Goal: Find specific page/section: Find specific page/section

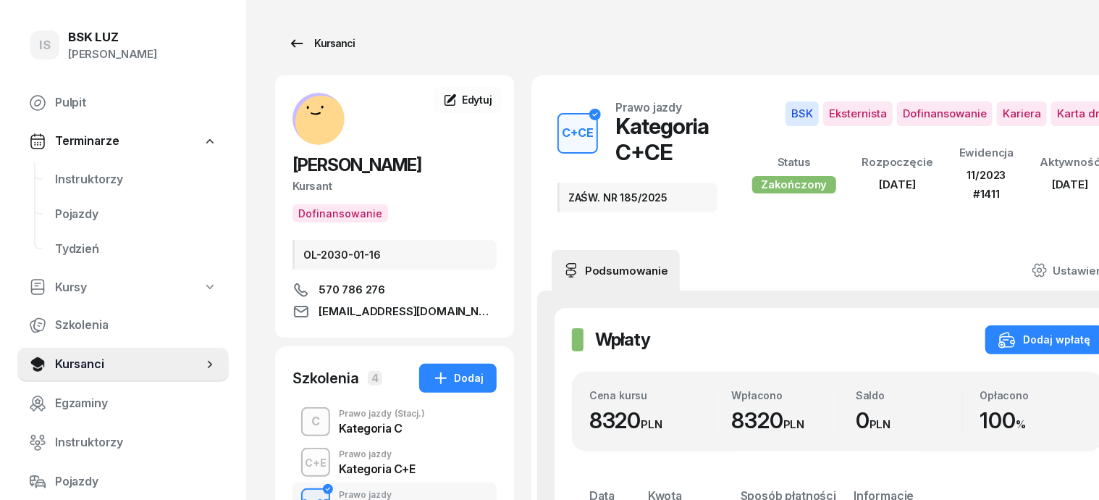
click at [295, 43] on div "Kursanci" at bounding box center [321, 43] width 67 height 17
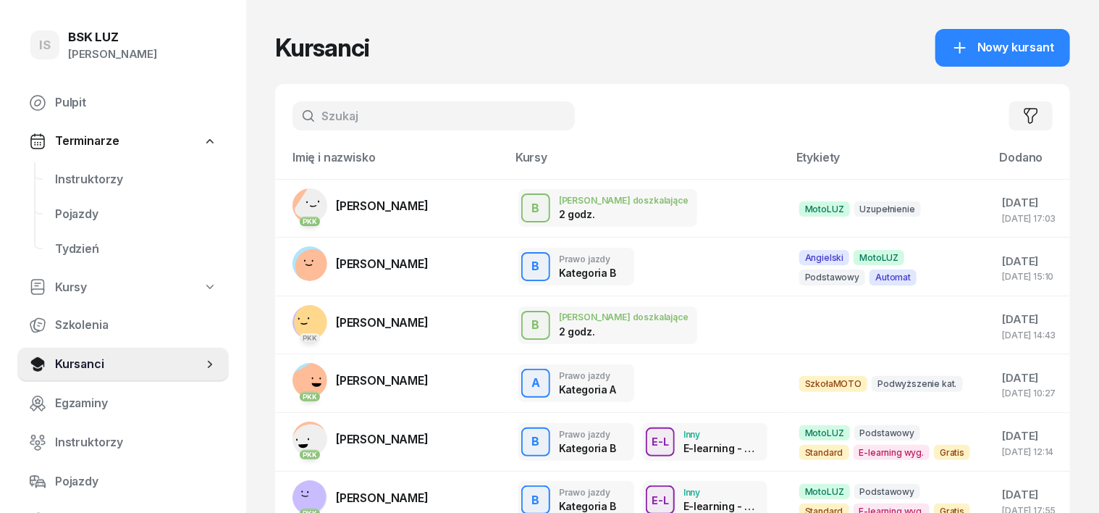
click at [303, 110] on input "text" at bounding box center [434, 115] width 282 height 29
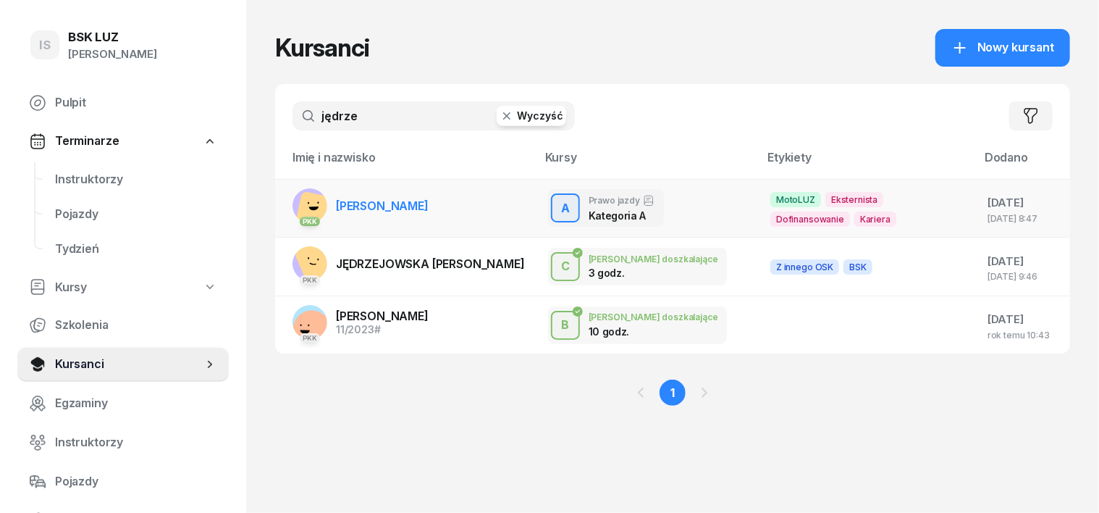
type input "jędrze"
click at [295, 200] on rect at bounding box center [315, 210] width 41 height 41
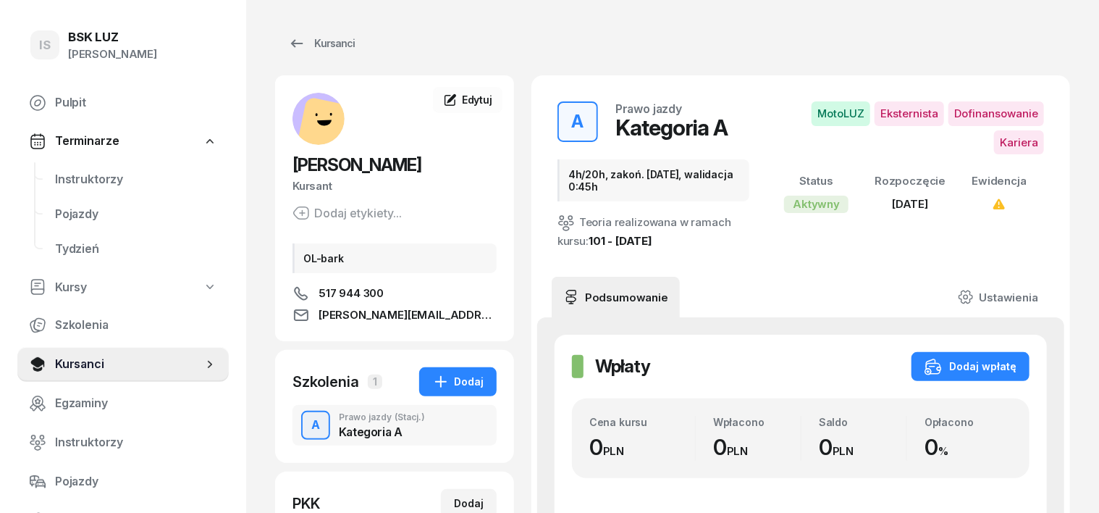
click at [301, 424] on div "A Prawo jazdy (Stacj.) Kategoria A" at bounding box center [395, 425] width 204 height 41
click at [313, 41] on div "Kursanci" at bounding box center [321, 43] width 67 height 17
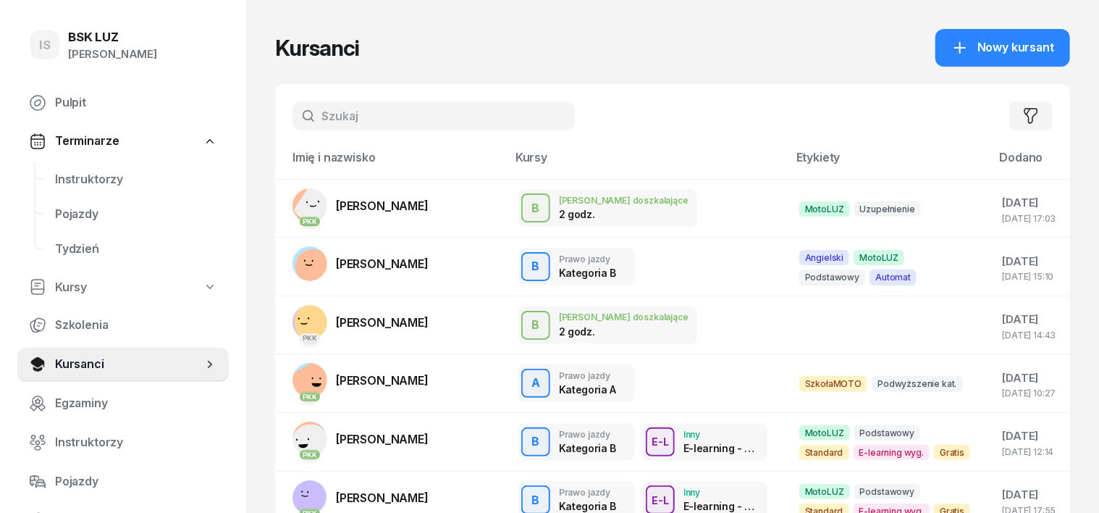
click at [300, 113] on input "text" at bounding box center [434, 115] width 282 height 29
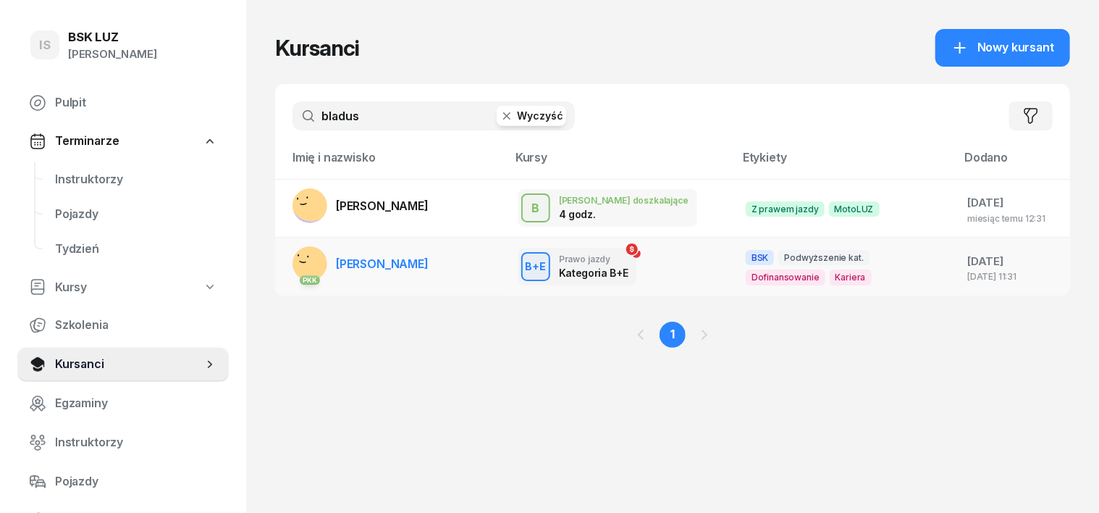
type input "bladus"
click at [284, 258] on rect at bounding box center [306, 265] width 59 height 59
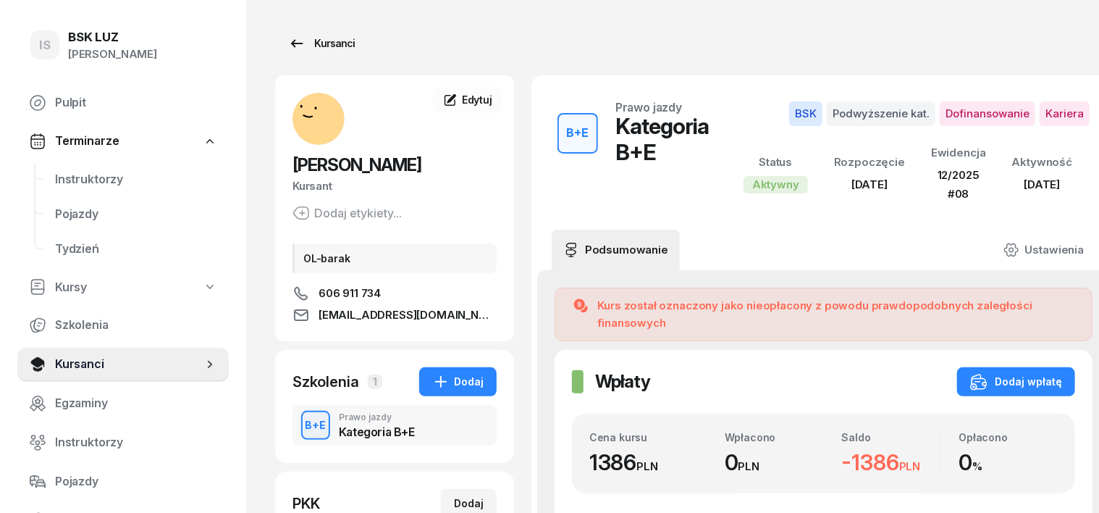
click at [304, 46] on div "Kursanci" at bounding box center [321, 43] width 67 height 17
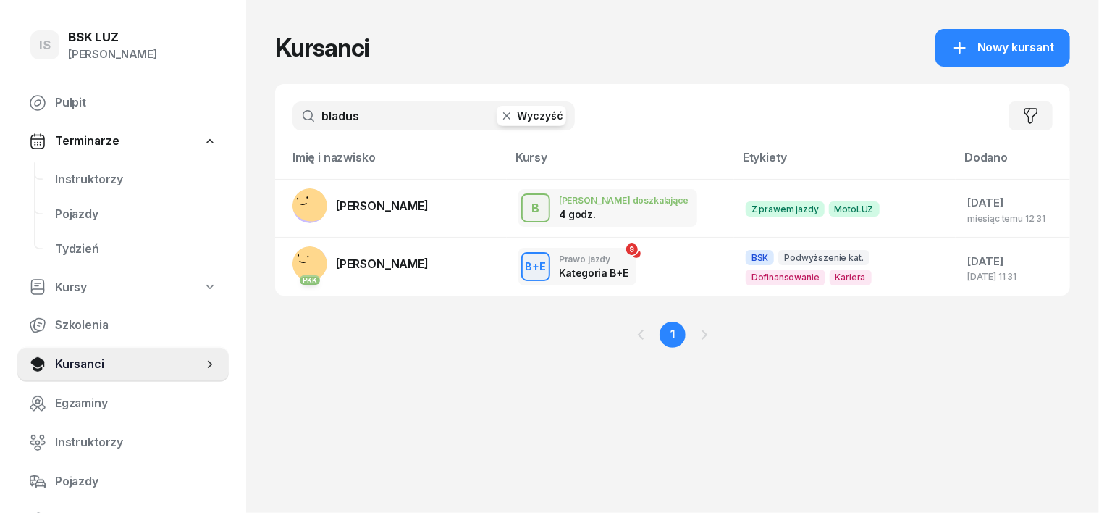
click at [290, 258] on rect at bounding box center [306, 265] width 59 height 59
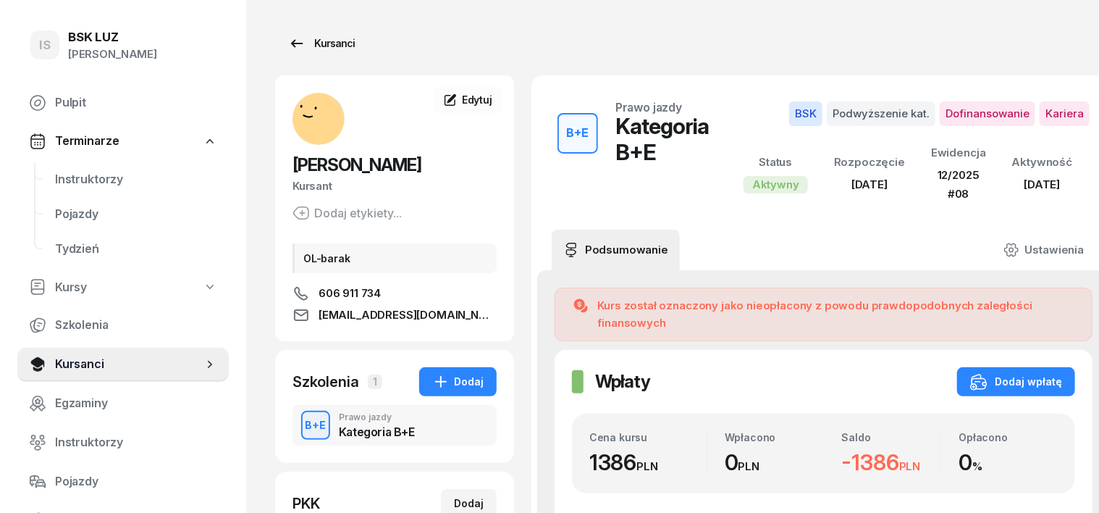
click at [311, 43] on div "Kursanci" at bounding box center [321, 43] width 67 height 17
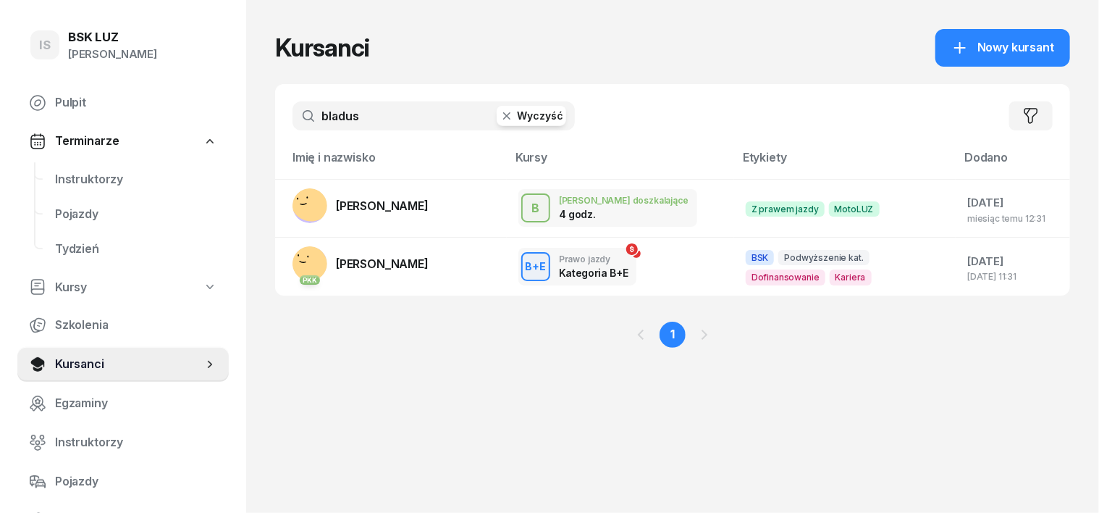
click at [500, 113] on icon "button" at bounding box center [507, 116] width 14 height 14
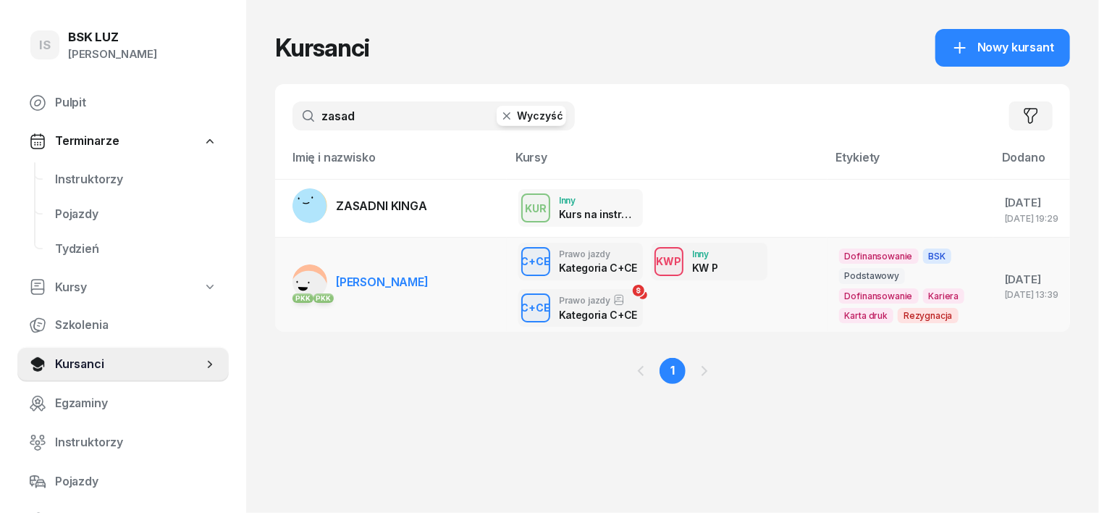
type input "zasad"
click at [286, 277] on rect at bounding box center [309, 290] width 46 height 46
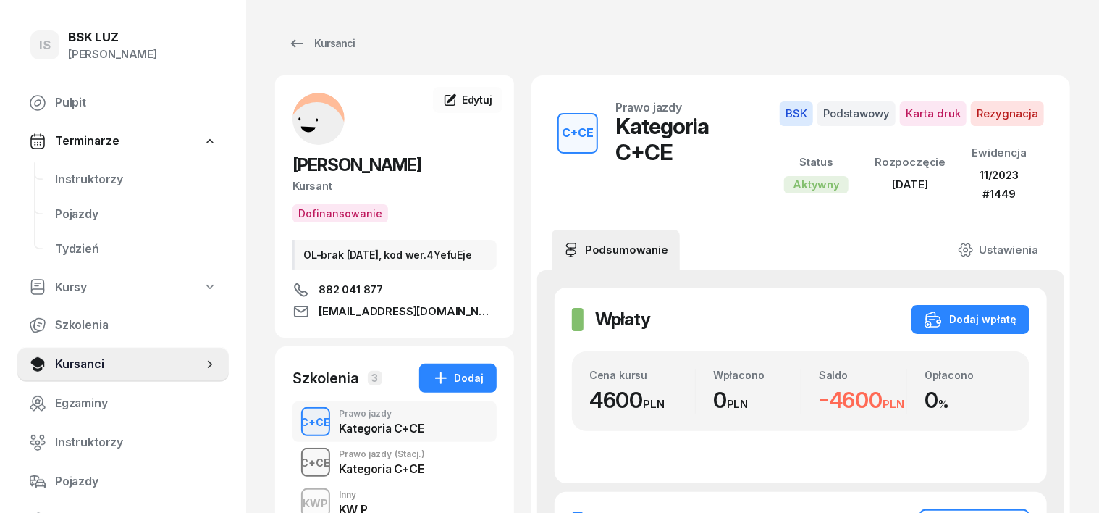
click at [295, 471] on div "C+CE" at bounding box center [315, 462] width 41 height 18
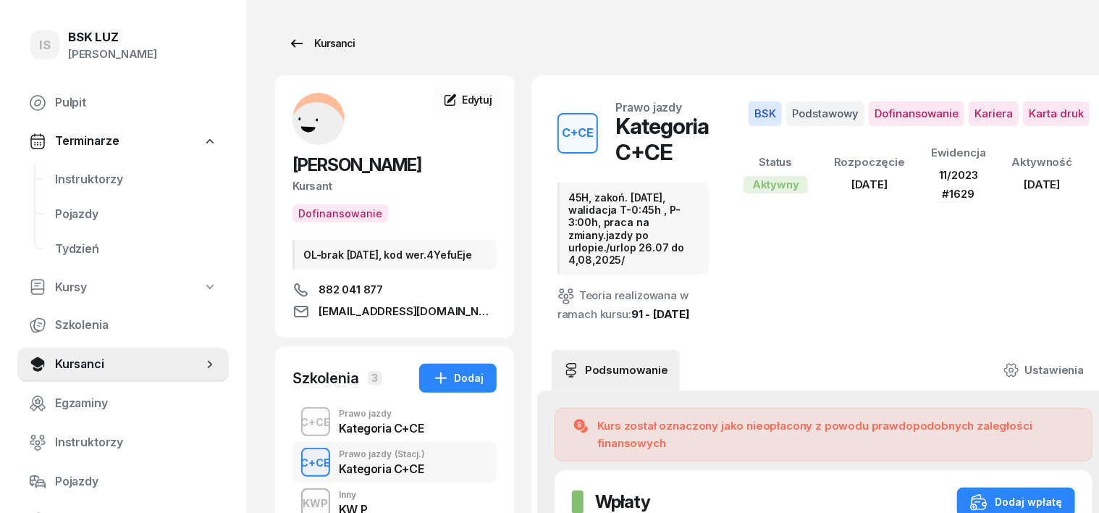
click at [302, 44] on div "Kursanci" at bounding box center [321, 43] width 67 height 17
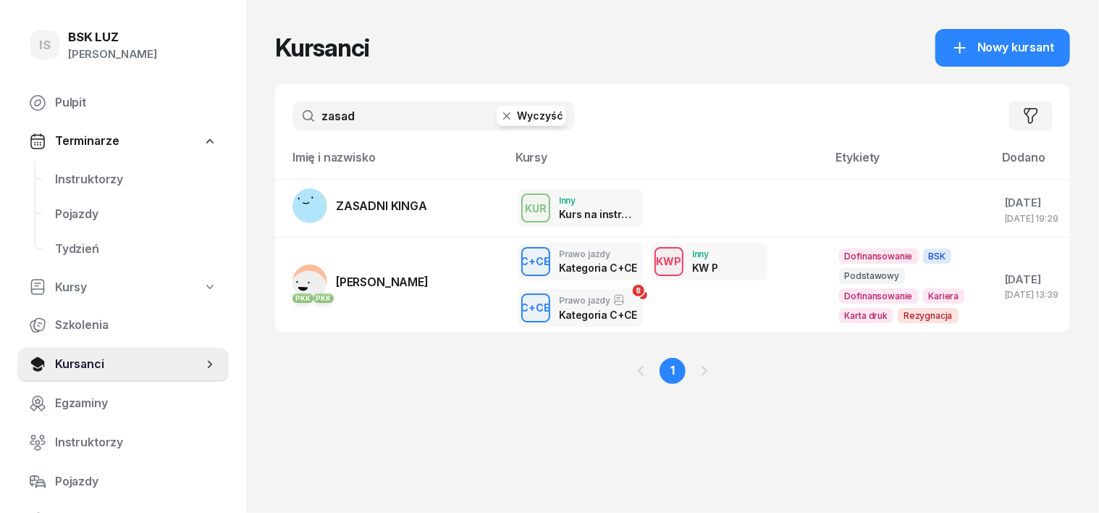
click at [500, 119] on icon "button" at bounding box center [507, 116] width 14 height 14
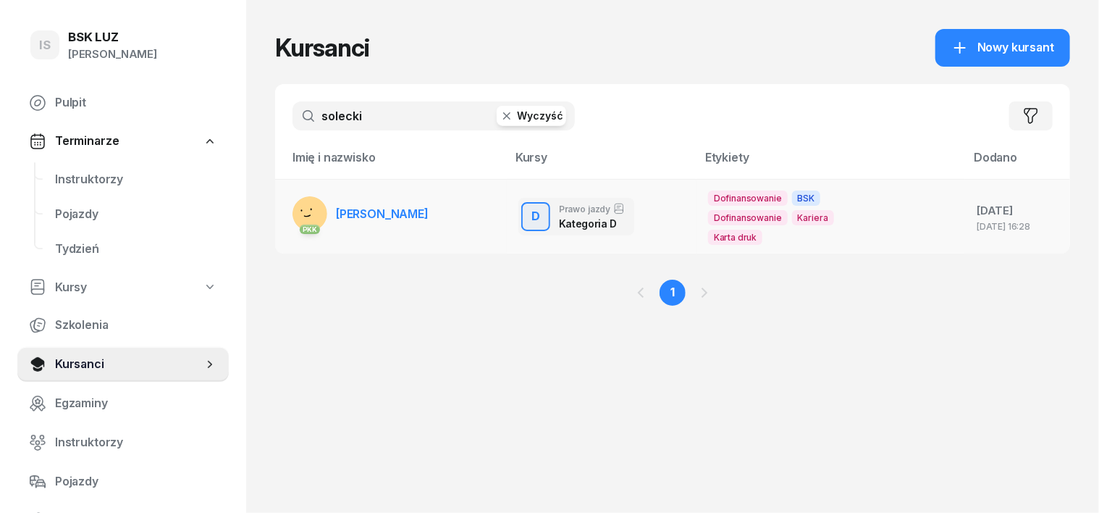
type input "solecki"
click at [293, 219] on div "PKK" at bounding box center [310, 228] width 35 height 19
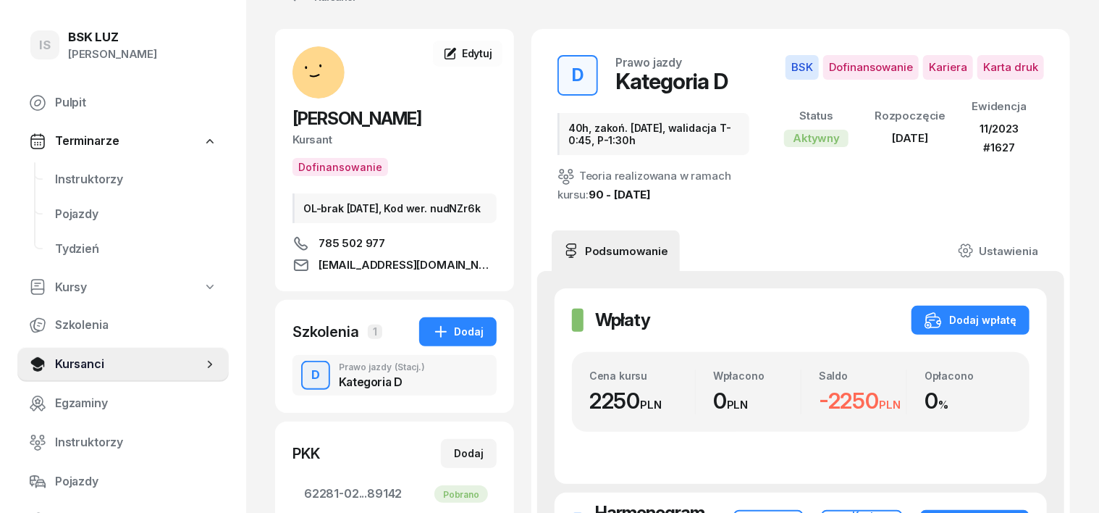
scroll to position [31, 0]
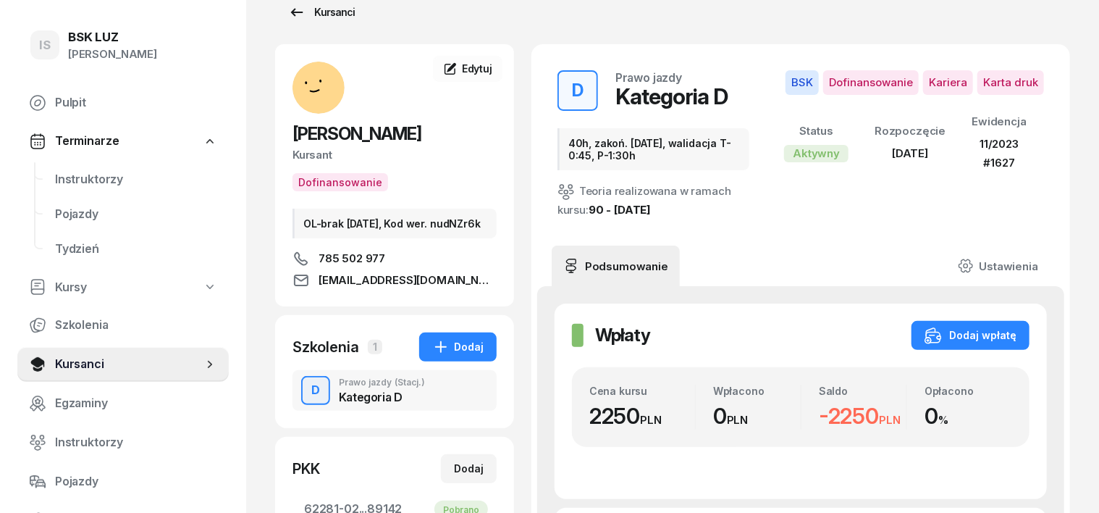
click at [298, 13] on div "Kursanci" at bounding box center [321, 12] width 67 height 17
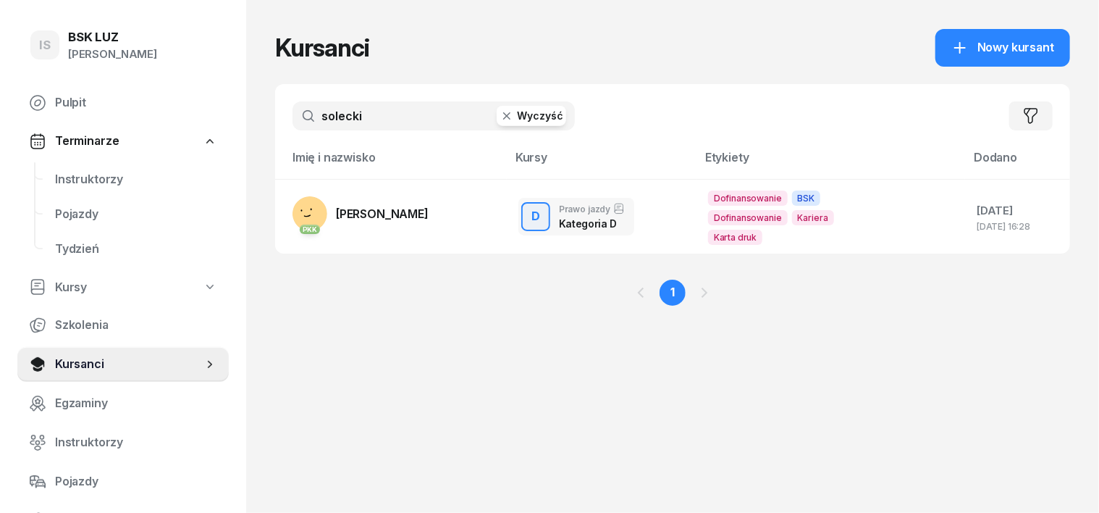
click at [503, 118] on icon "button" at bounding box center [506, 115] width 7 height 7
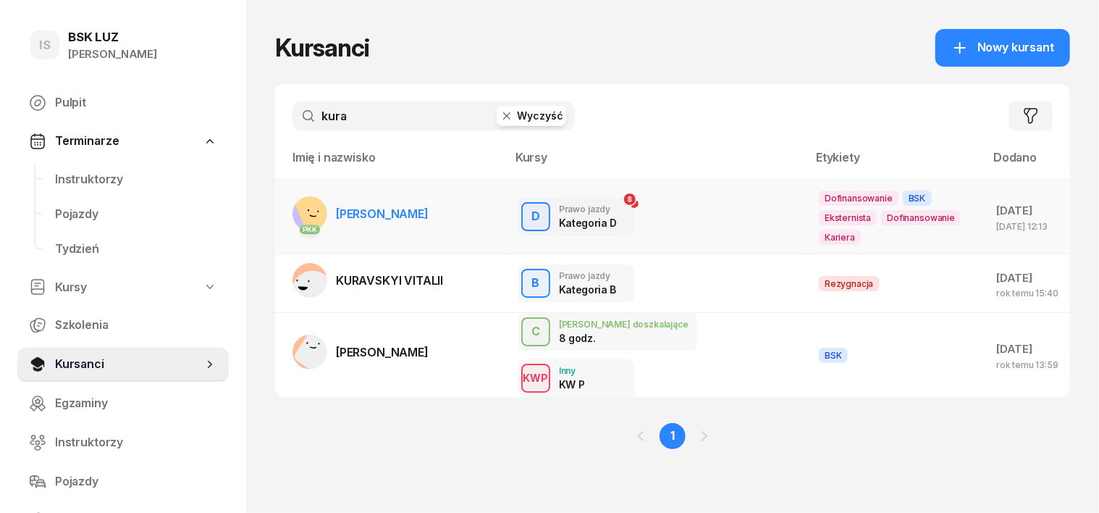
type input "kura"
click at [294, 209] on rect at bounding box center [319, 212] width 50 height 50
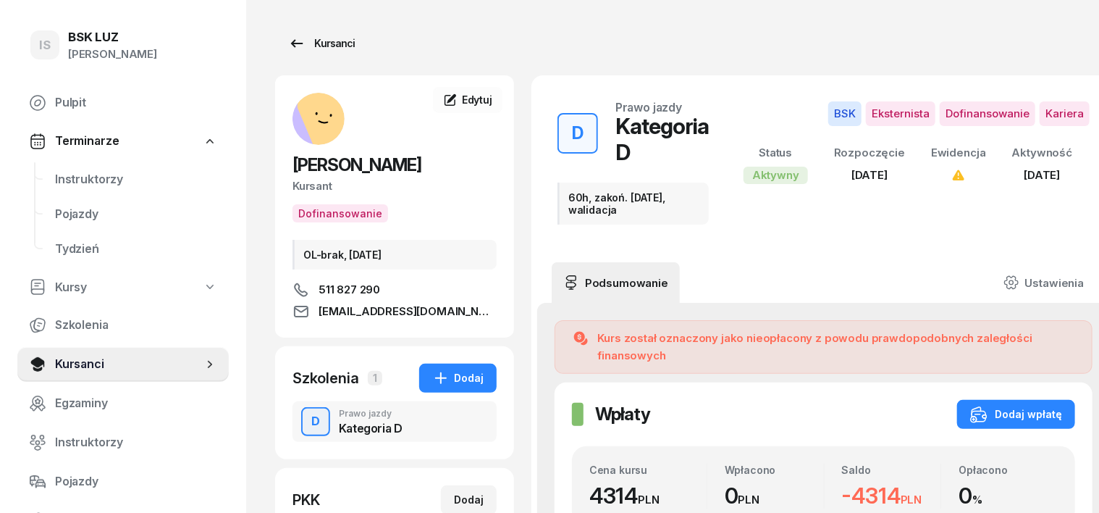
click at [314, 44] on div "Kursanci" at bounding box center [321, 43] width 67 height 17
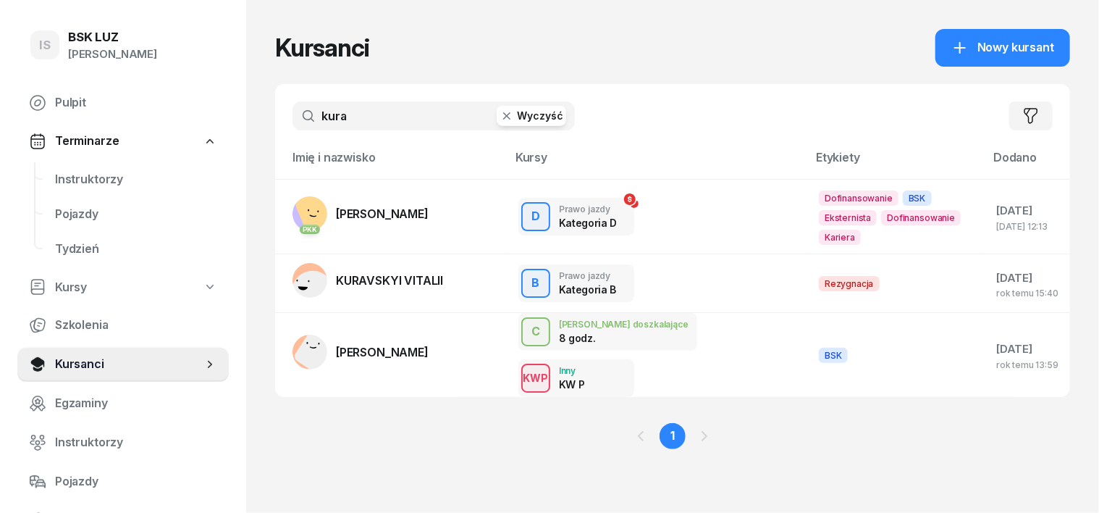
click at [500, 119] on icon "button" at bounding box center [507, 116] width 14 height 14
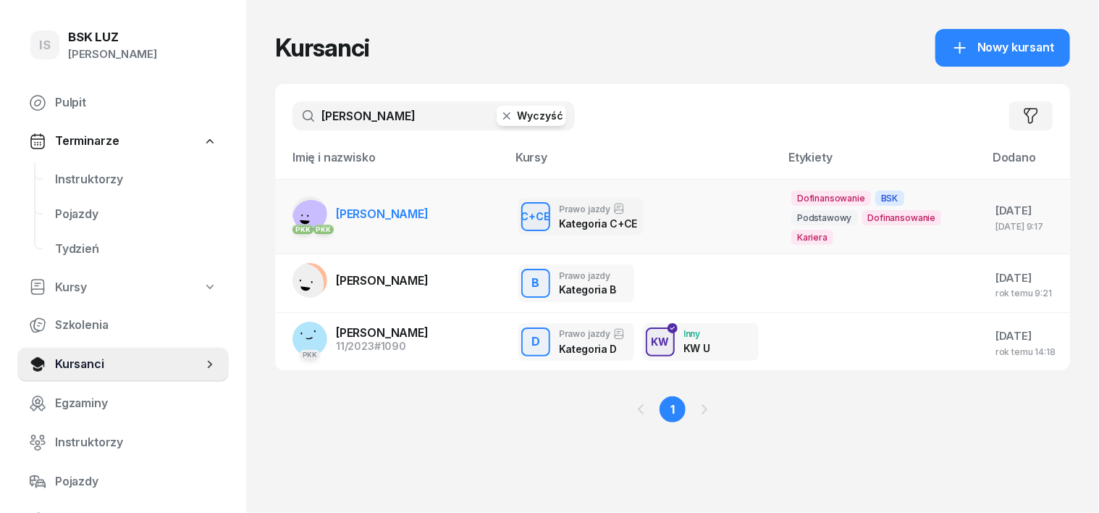
type input "walczak"
click at [285, 209] on rect at bounding box center [312, 220] width 54 height 54
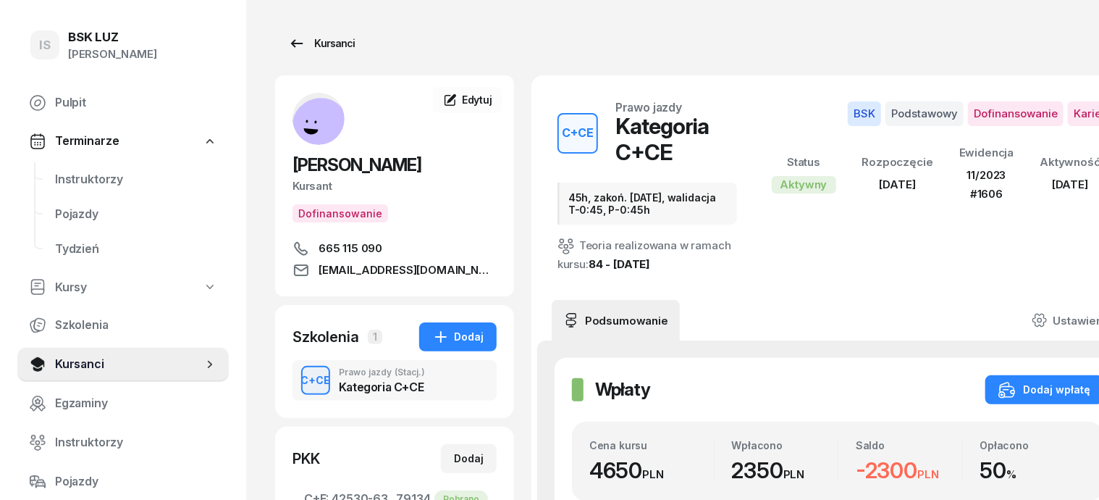
click at [313, 45] on div "Kursanci" at bounding box center [321, 43] width 67 height 17
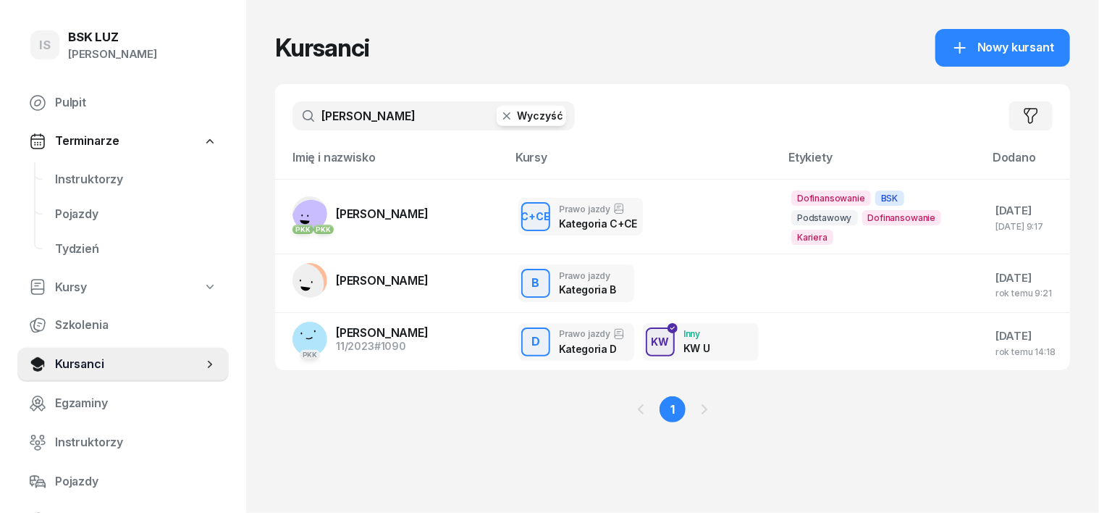
click at [500, 120] on icon "button" at bounding box center [507, 116] width 14 height 14
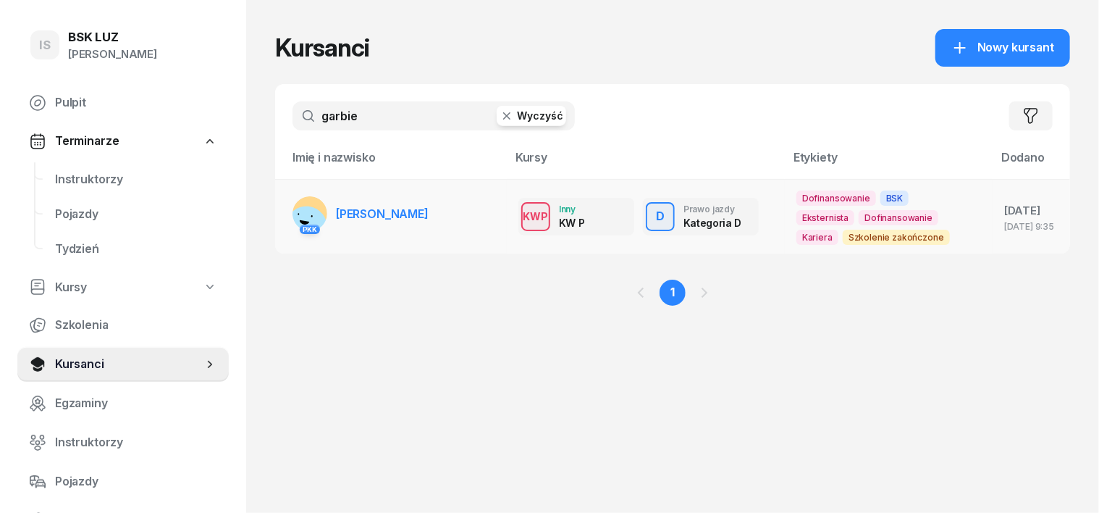
type input "garbie"
click at [287, 210] on rect at bounding box center [306, 226] width 56 height 56
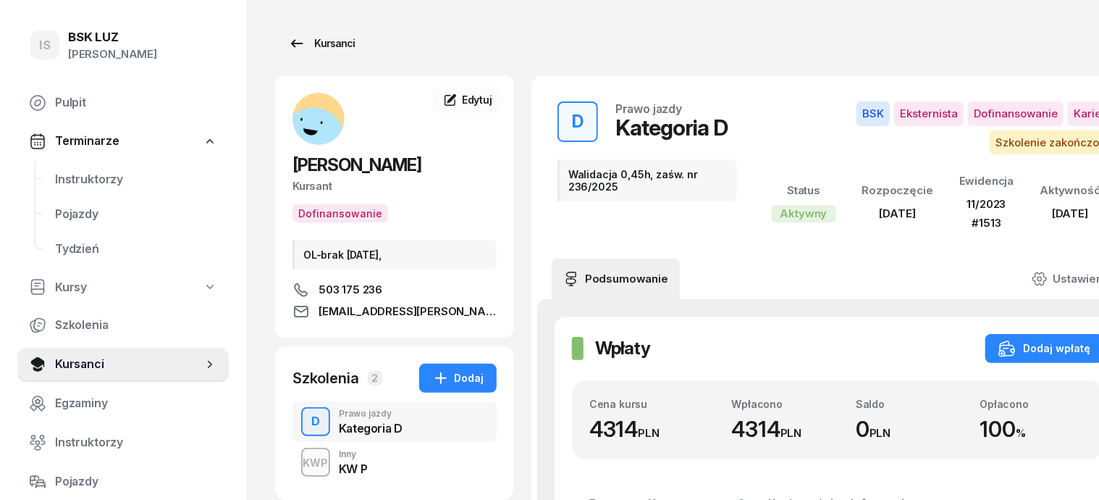
click at [304, 46] on div "Kursanci" at bounding box center [321, 43] width 67 height 17
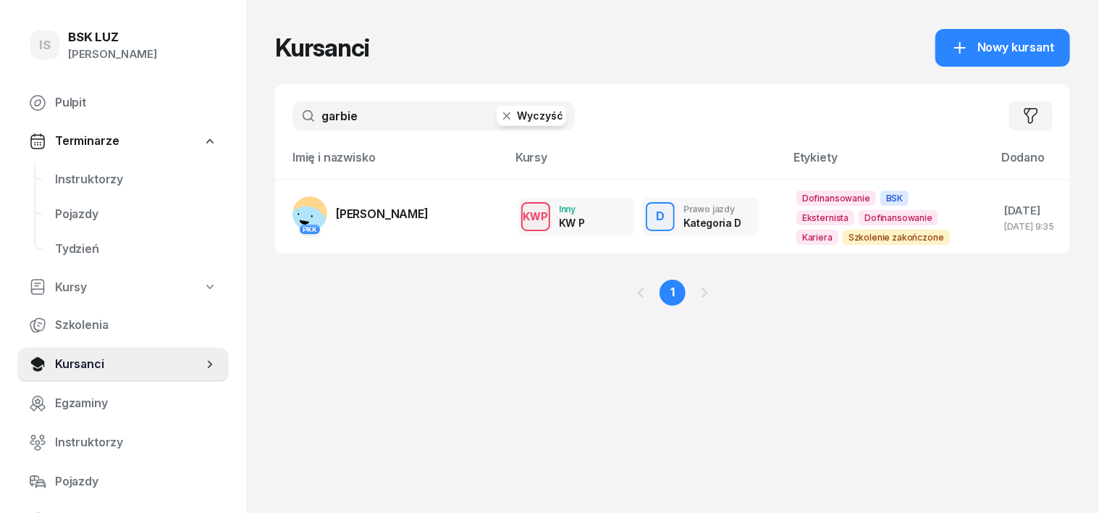
click at [500, 119] on icon "button" at bounding box center [507, 116] width 14 height 14
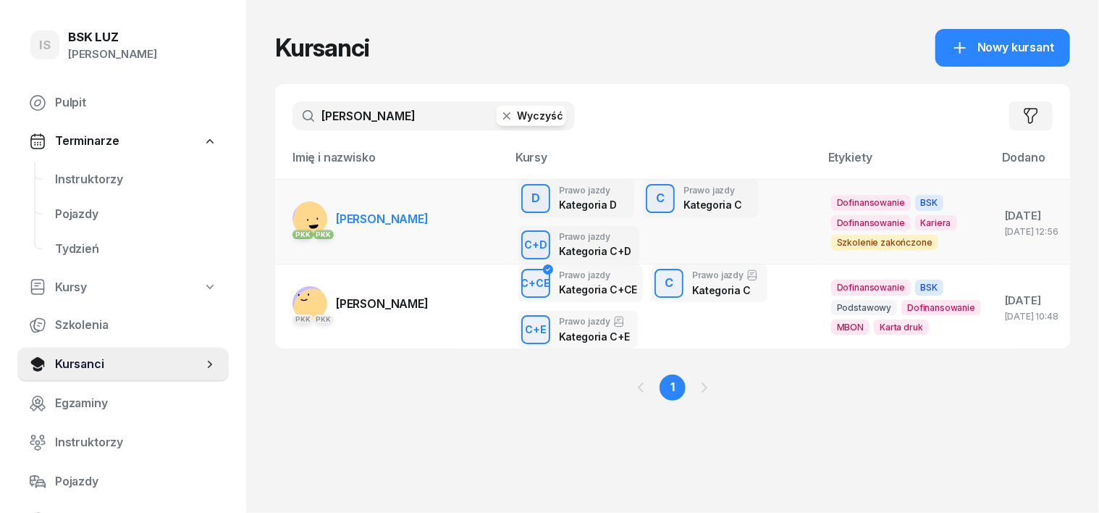
type input "jabłoński"
click at [288, 218] on rect at bounding box center [314, 221] width 52 height 52
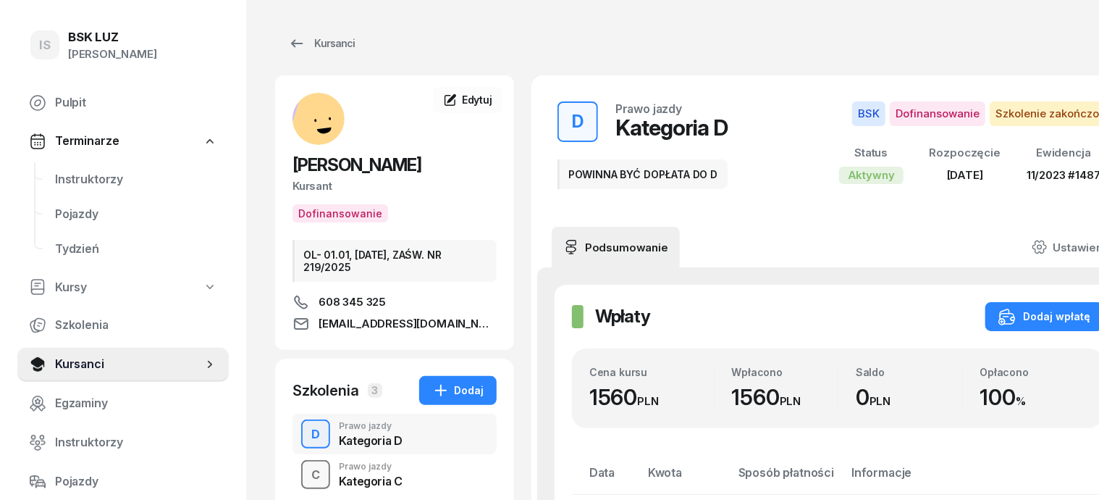
click at [306, 471] on div "C" at bounding box center [316, 475] width 20 height 25
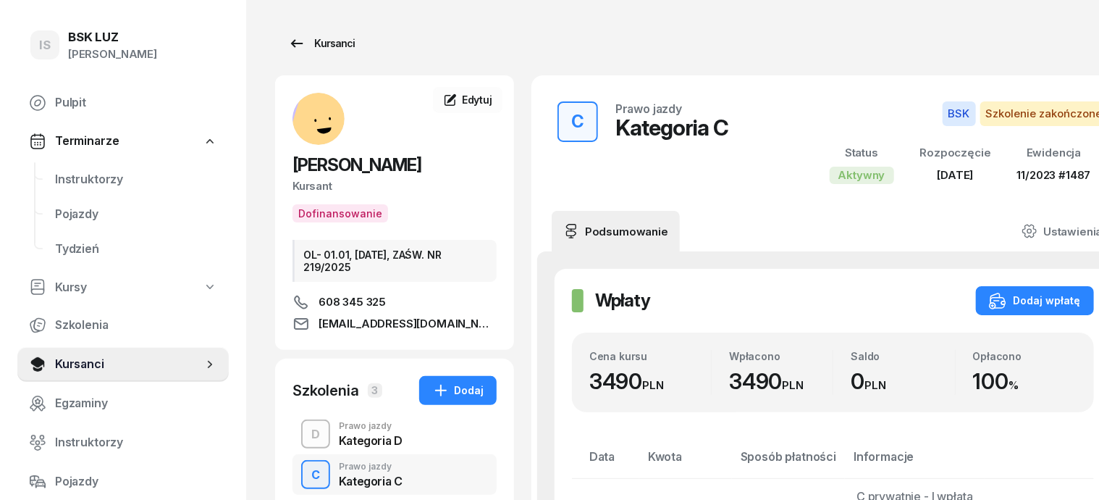
click at [311, 46] on div "Kursanci" at bounding box center [321, 43] width 67 height 17
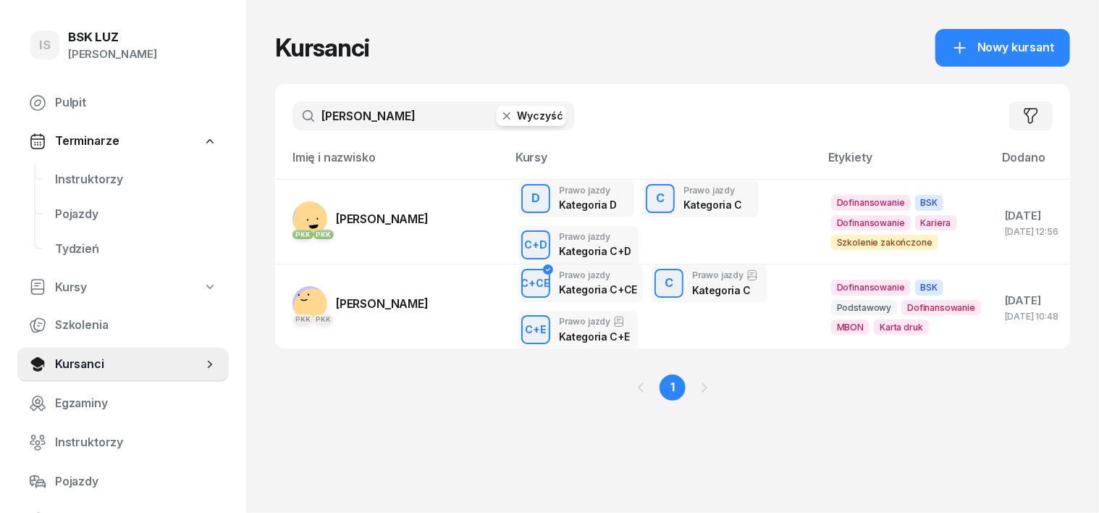
click at [500, 113] on icon "button" at bounding box center [507, 116] width 14 height 14
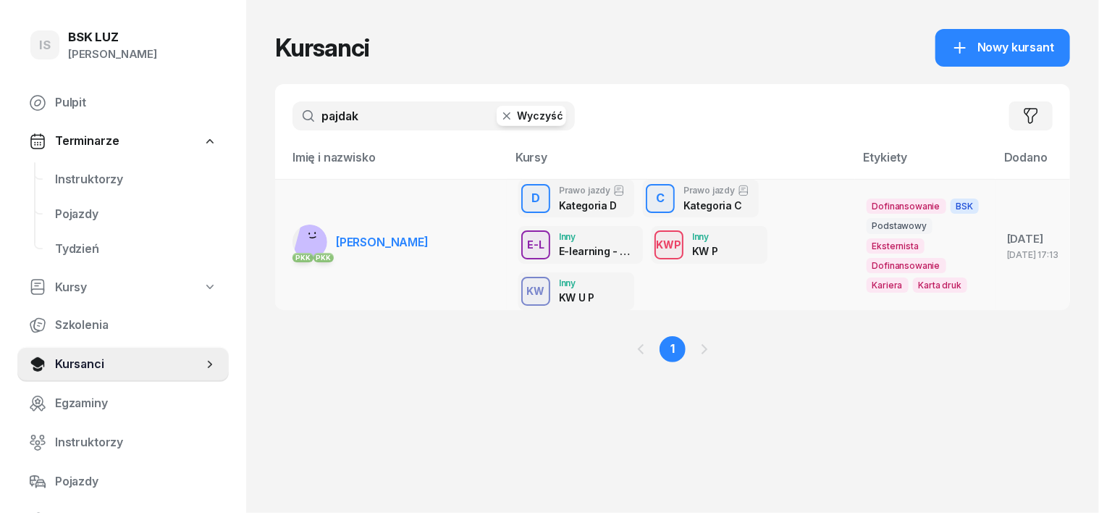
type input "pajdak"
click at [293, 237] on rect at bounding box center [314, 240] width 43 height 43
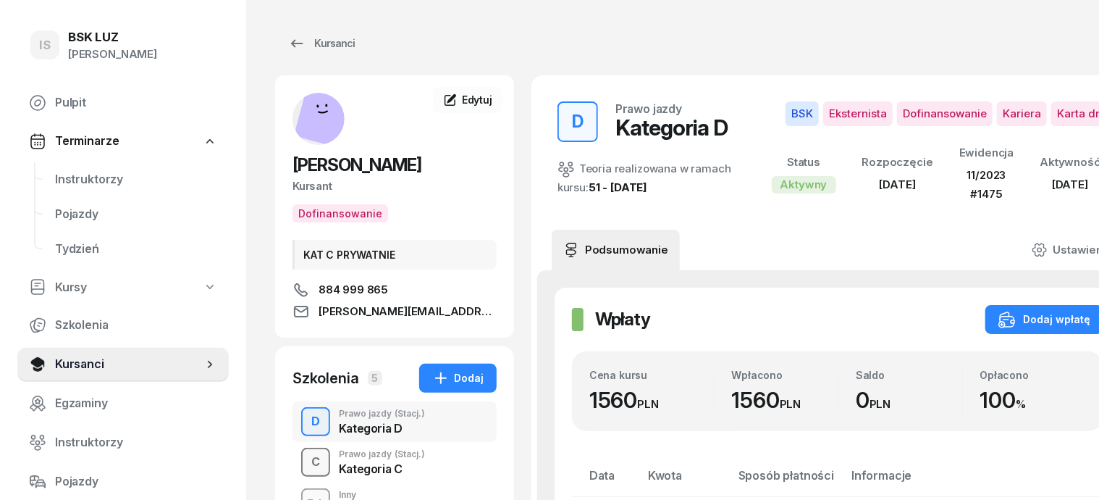
click at [306, 458] on div "C" at bounding box center [316, 462] width 20 height 25
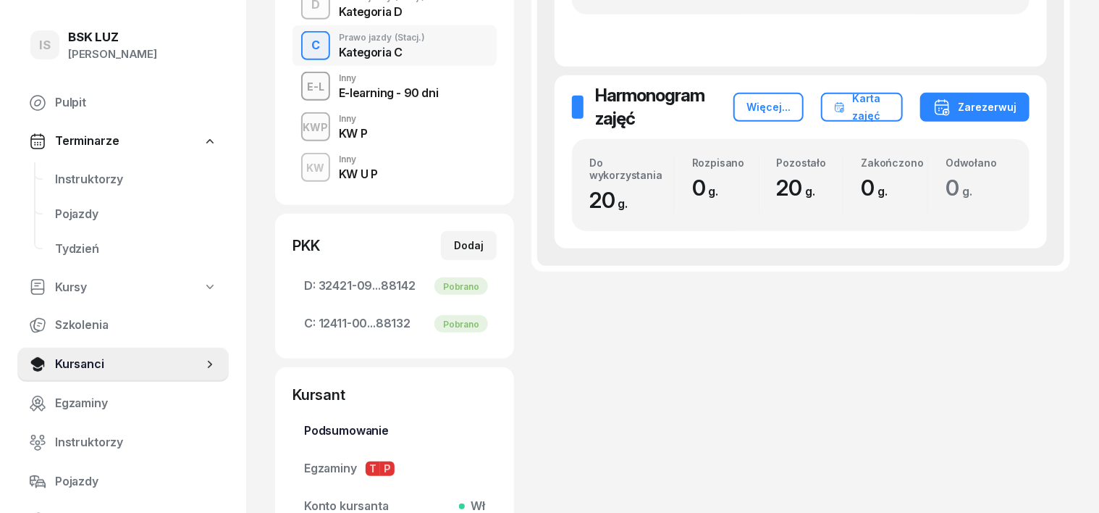
scroll to position [219, 0]
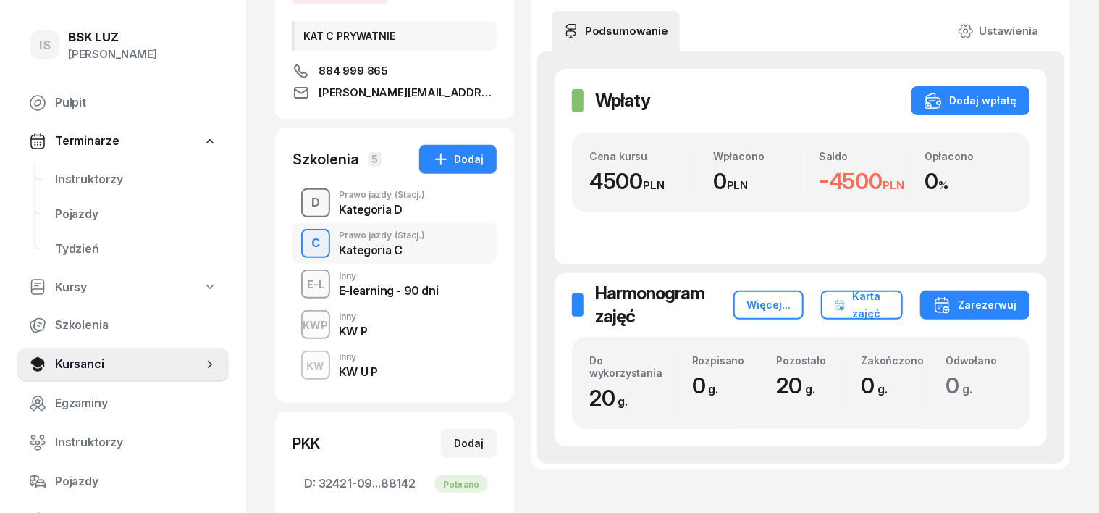
click at [306, 203] on div "D" at bounding box center [316, 202] width 20 height 25
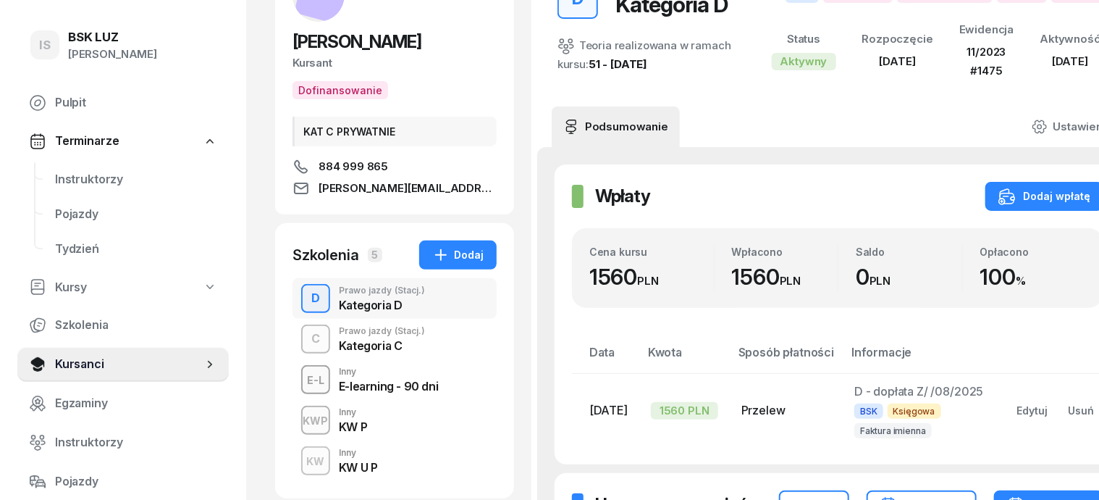
scroll to position [214, 0]
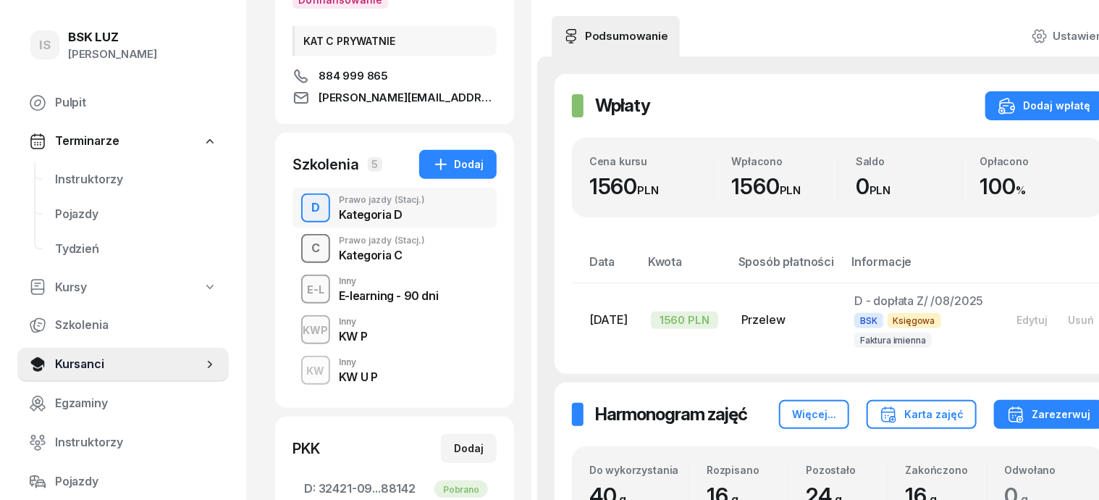
click at [306, 240] on div "C" at bounding box center [316, 248] width 20 height 25
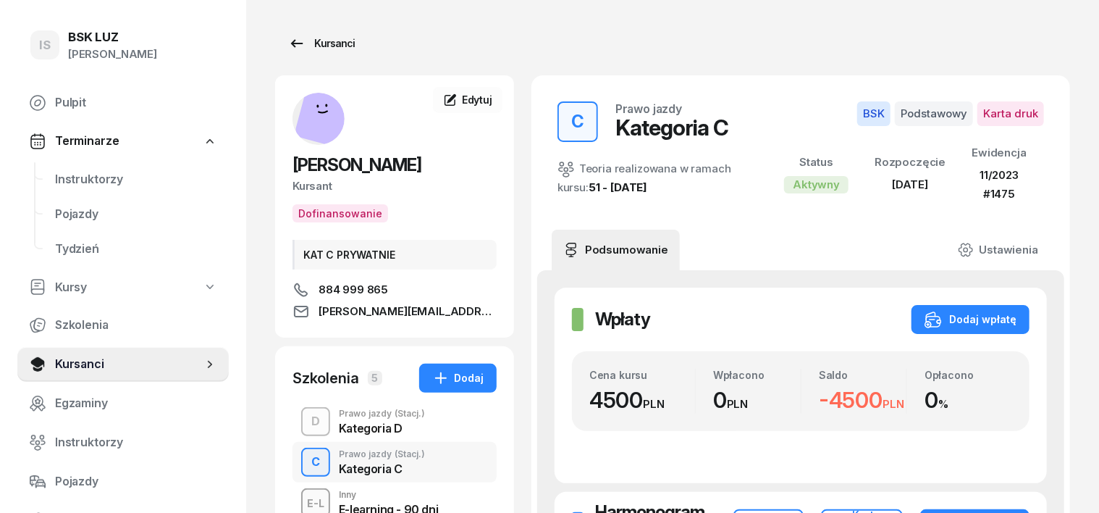
click at [307, 41] on div "Kursanci" at bounding box center [321, 43] width 67 height 17
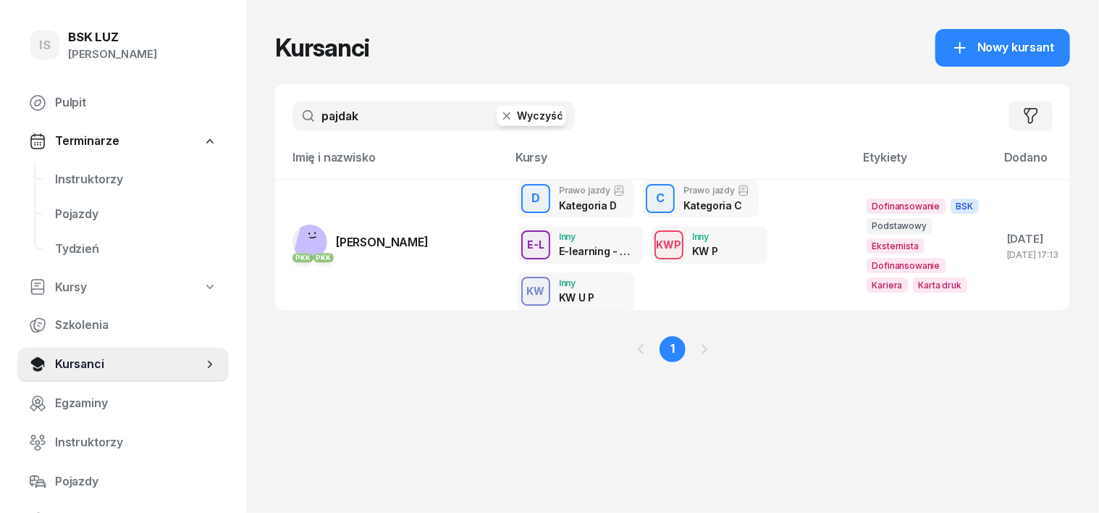
click at [500, 119] on icon "button" at bounding box center [507, 116] width 14 height 14
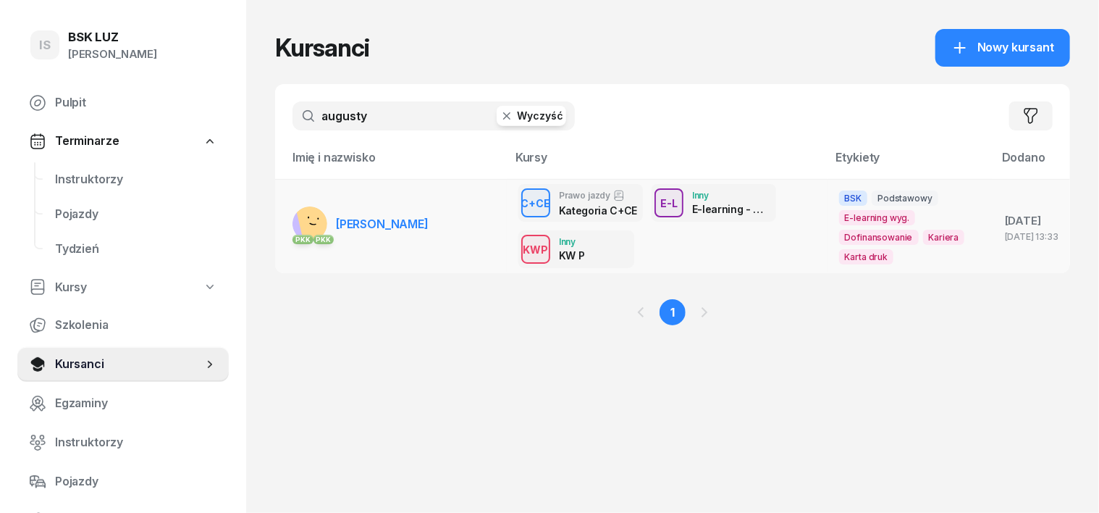
type input "augusty"
click at [294, 223] on rect at bounding box center [319, 216] width 50 height 50
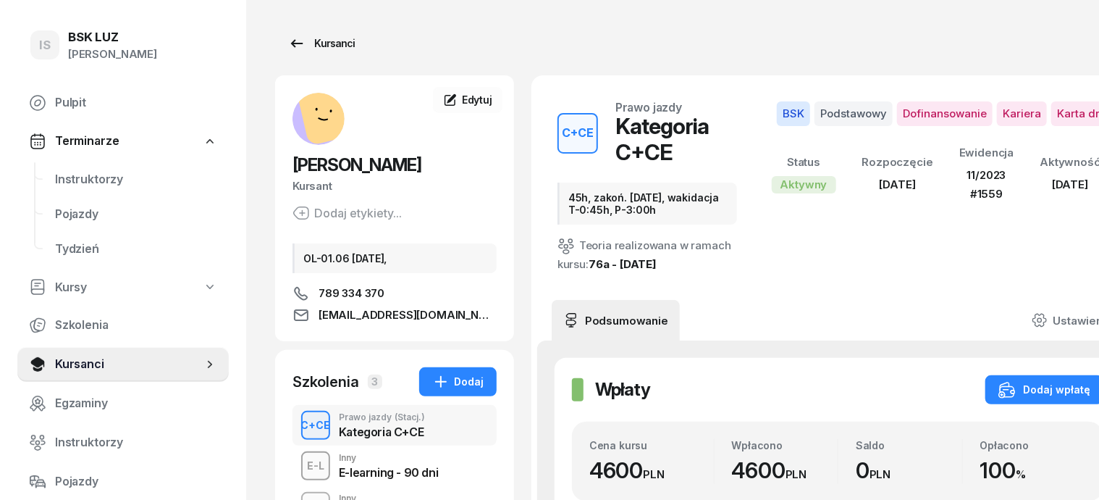
click at [298, 41] on div "Kursanci" at bounding box center [321, 43] width 67 height 17
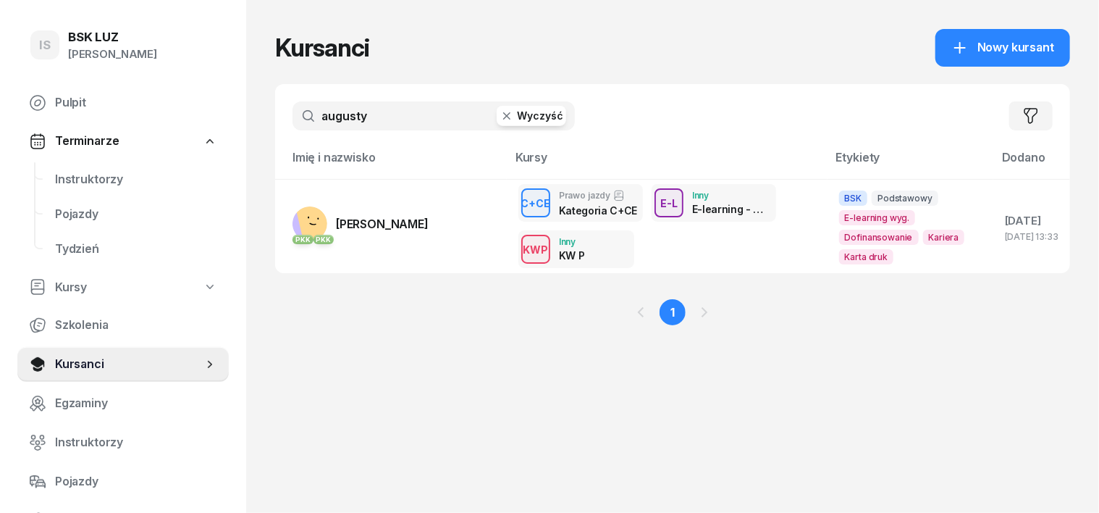
click at [500, 109] on icon "button" at bounding box center [507, 116] width 14 height 14
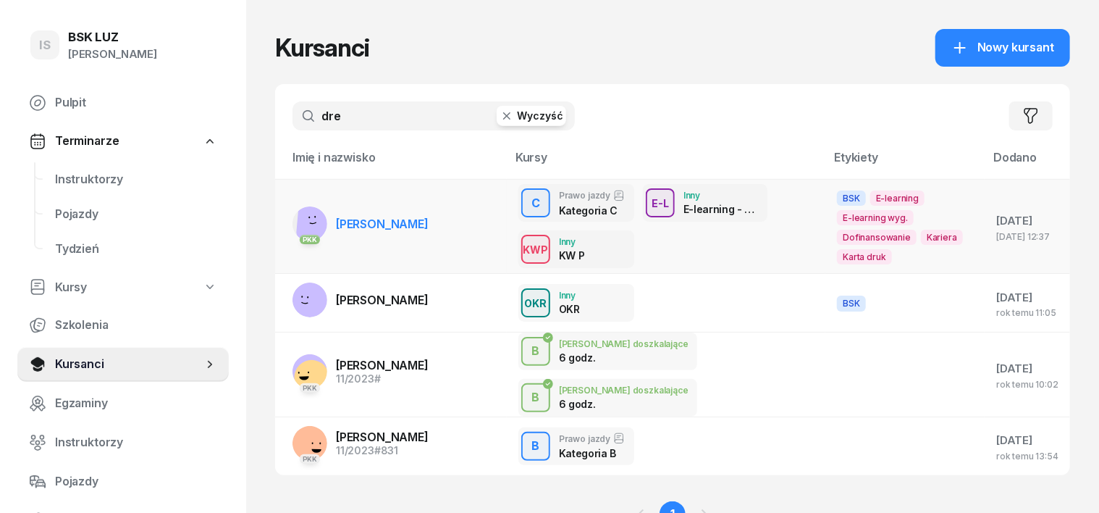
type input "dre"
click at [296, 224] on rect at bounding box center [318, 219] width 45 height 45
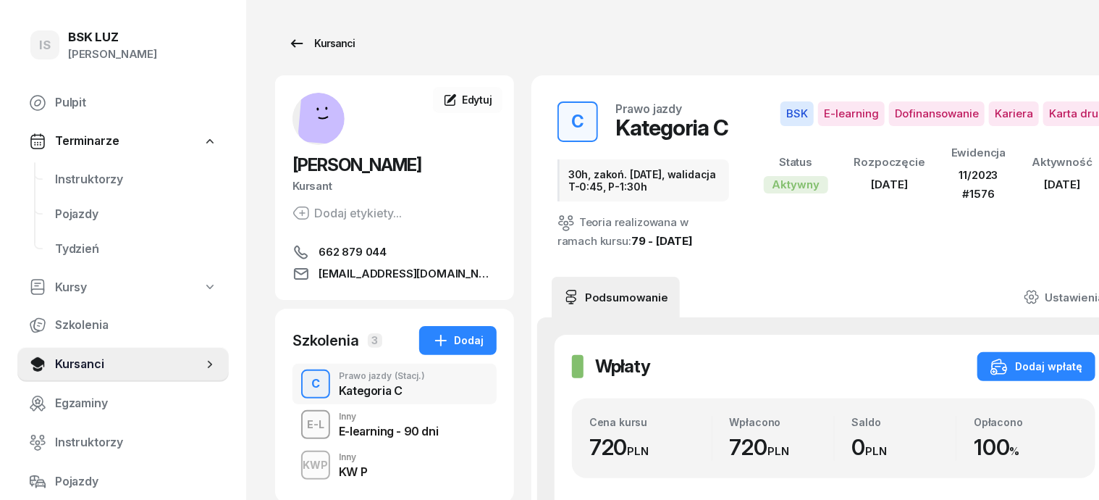
click at [307, 49] on div "Kursanci" at bounding box center [321, 43] width 67 height 17
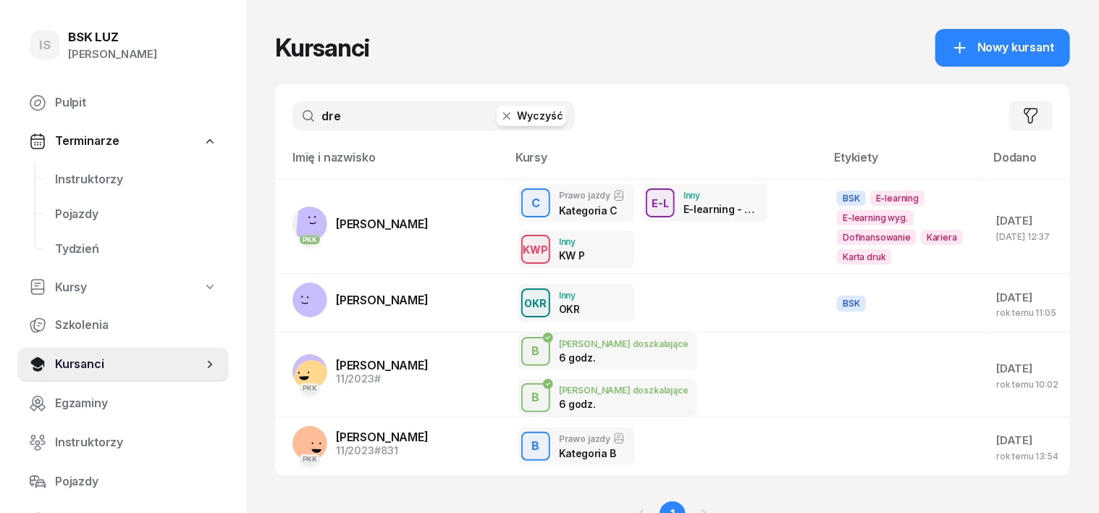
click at [500, 113] on icon "button" at bounding box center [507, 116] width 14 height 14
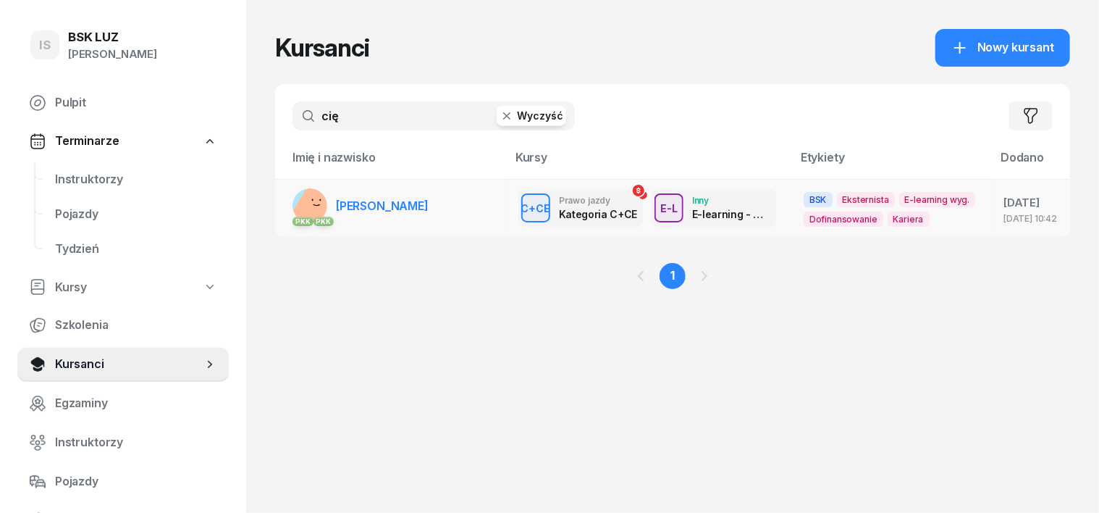
type input "cię"
click at [290, 200] on rect at bounding box center [315, 211] width 52 height 52
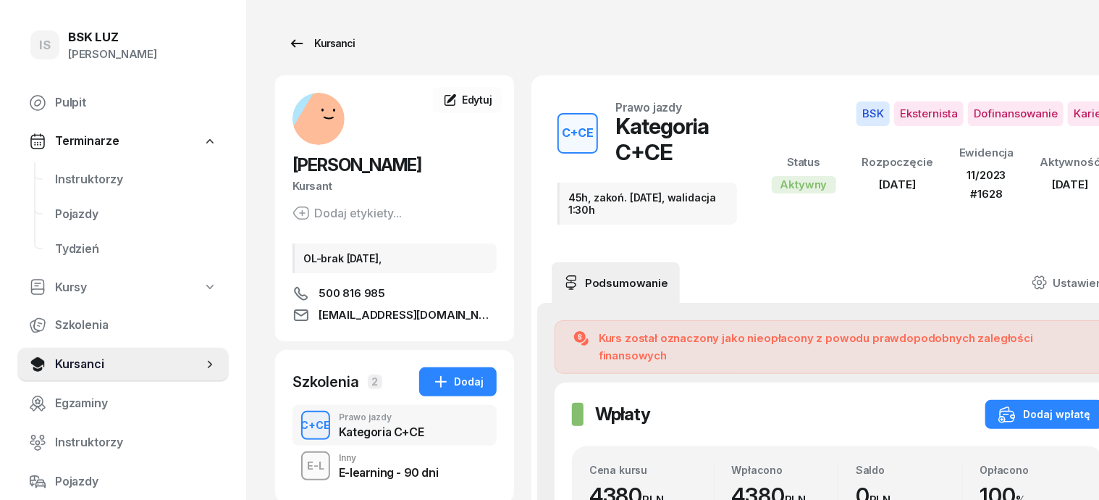
click at [309, 41] on div "Kursanci" at bounding box center [321, 43] width 67 height 17
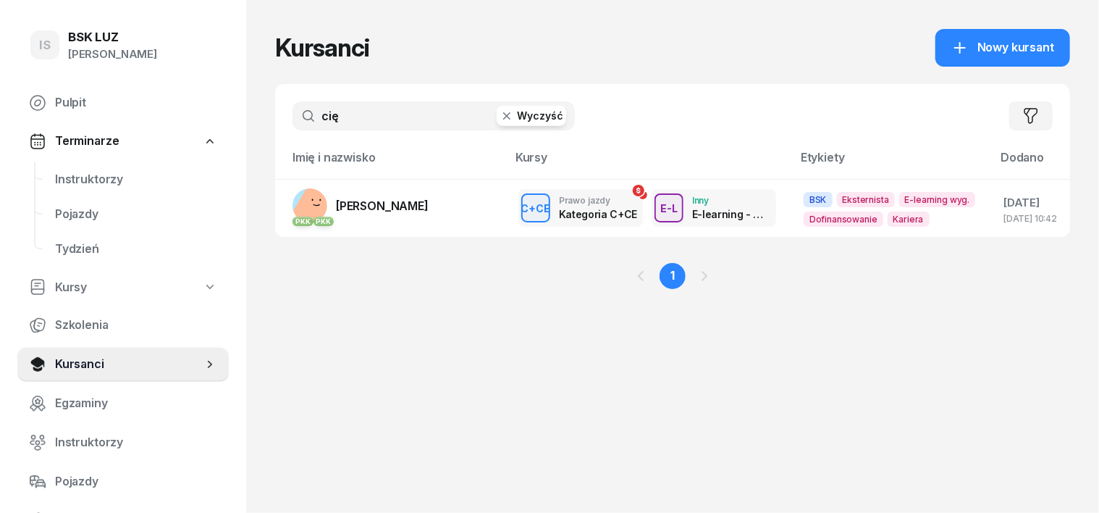
drag, startPoint x: 481, startPoint y: 114, endPoint x: 471, endPoint y: 119, distance: 10.4
click at [503, 114] on icon "button" at bounding box center [506, 115] width 7 height 7
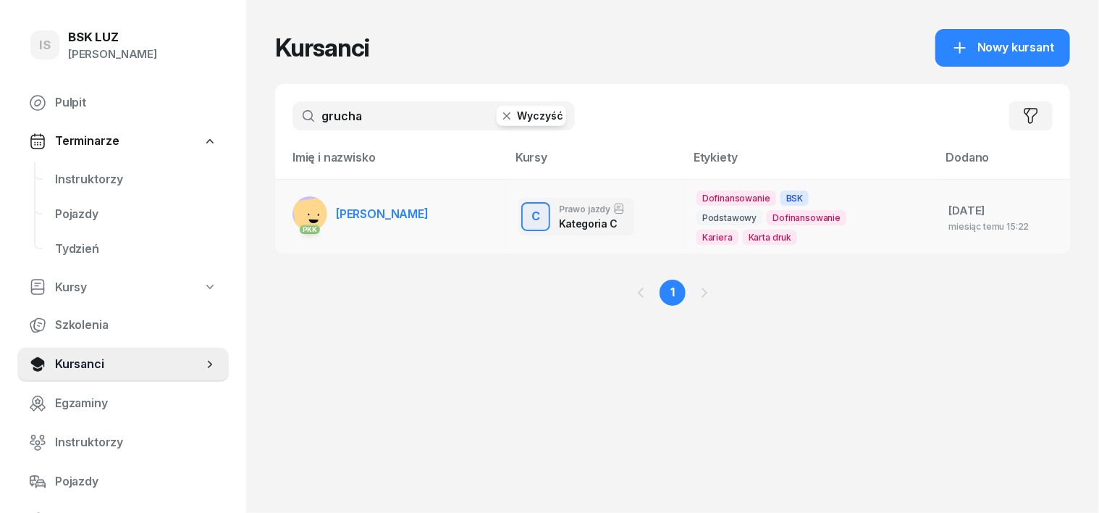
type input "grucha"
click at [292, 211] on rect at bounding box center [313, 217] width 43 height 43
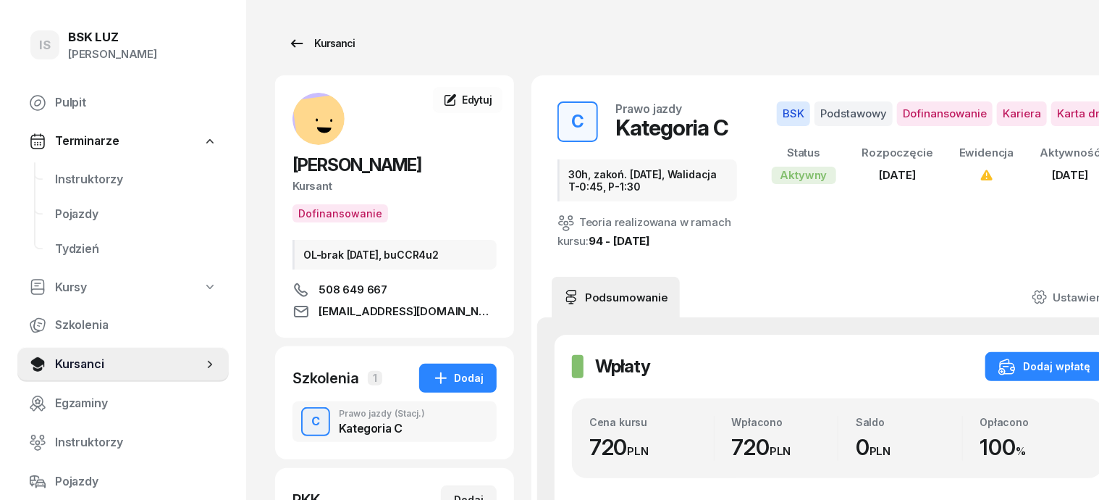
click at [308, 46] on div "Kursanci" at bounding box center [321, 43] width 67 height 17
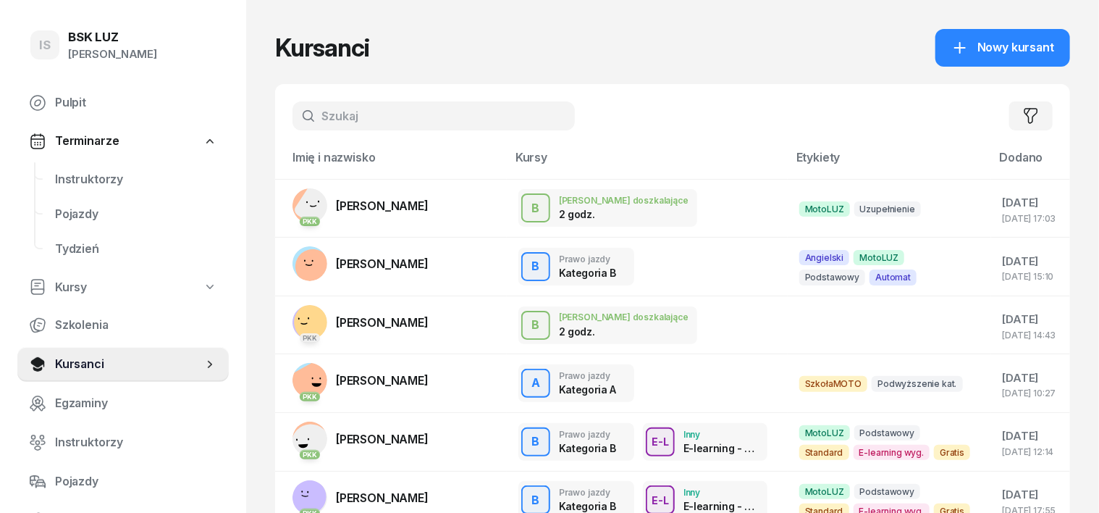
click at [309, 111] on input "text" at bounding box center [434, 115] width 282 height 29
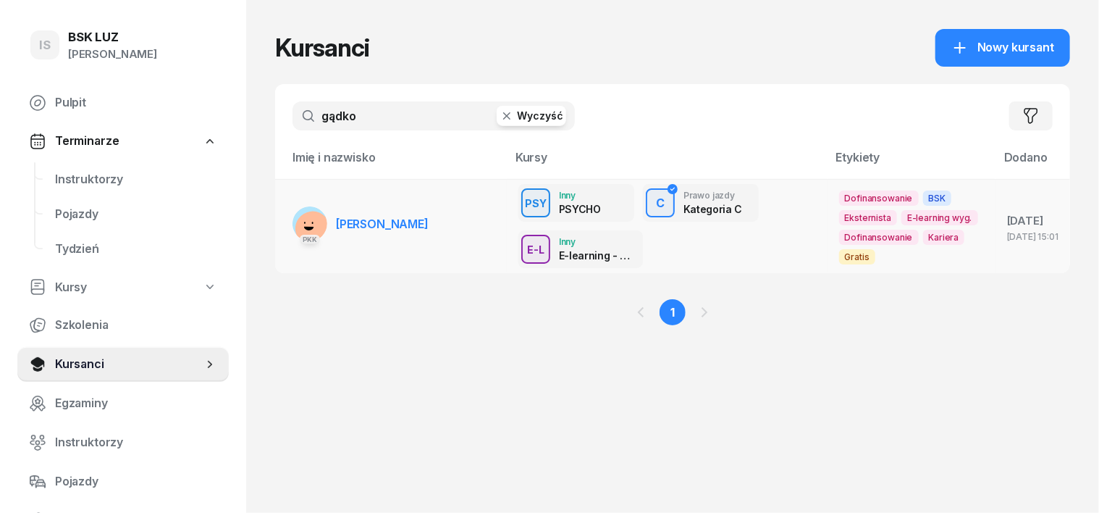
type input "gądko"
click at [293, 217] on rect at bounding box center [313, 229] width 40 height 40
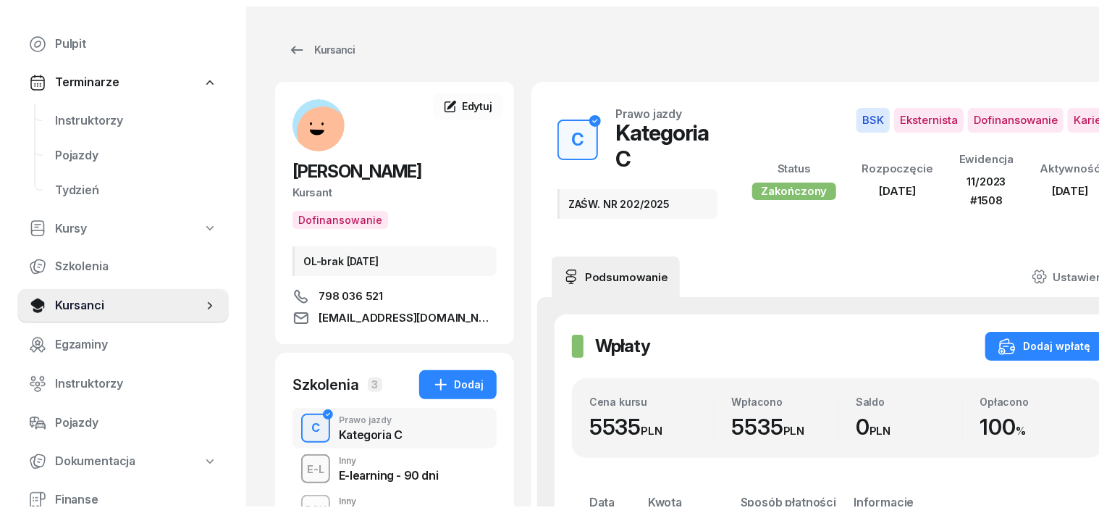
scroll to position [207, 0]
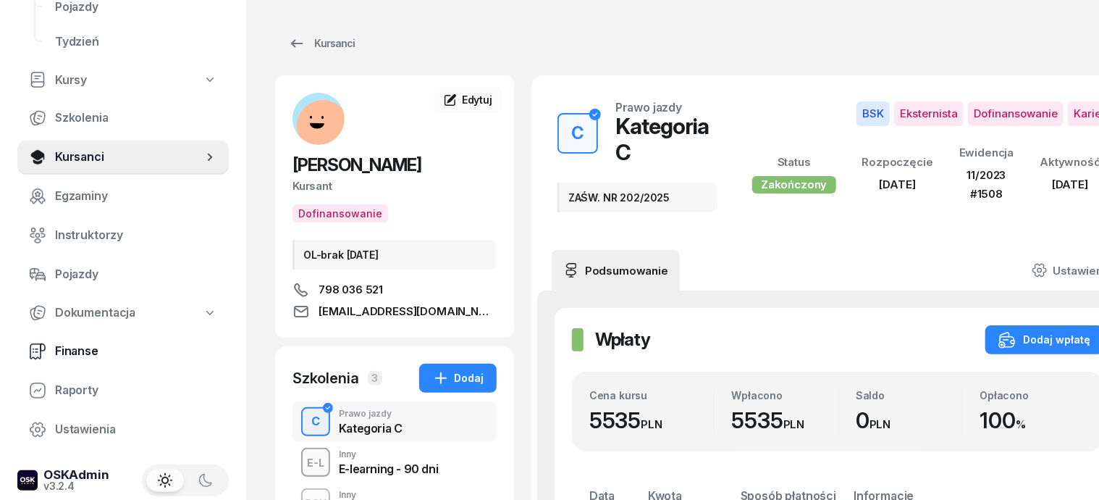
click at [87, 351] on span "Finanse" at bounding box center [136, 351] width 162 height 19
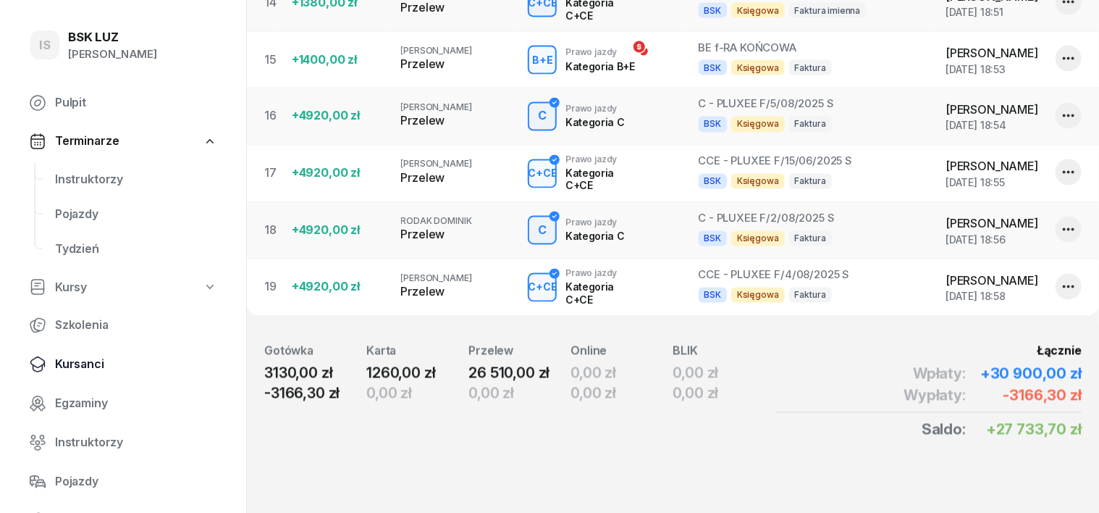
click at [92, 361] on span "Kursanci" at bounding box center [136, 364] width 162 height 19
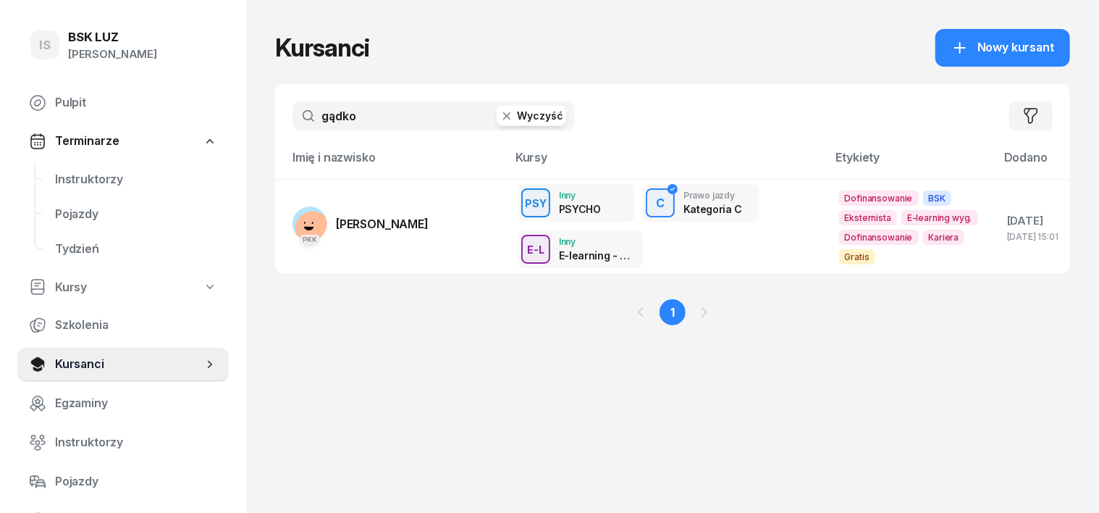
click at [503, 116] on icon "button" at bounding box center [506, 115] width 7 height 7
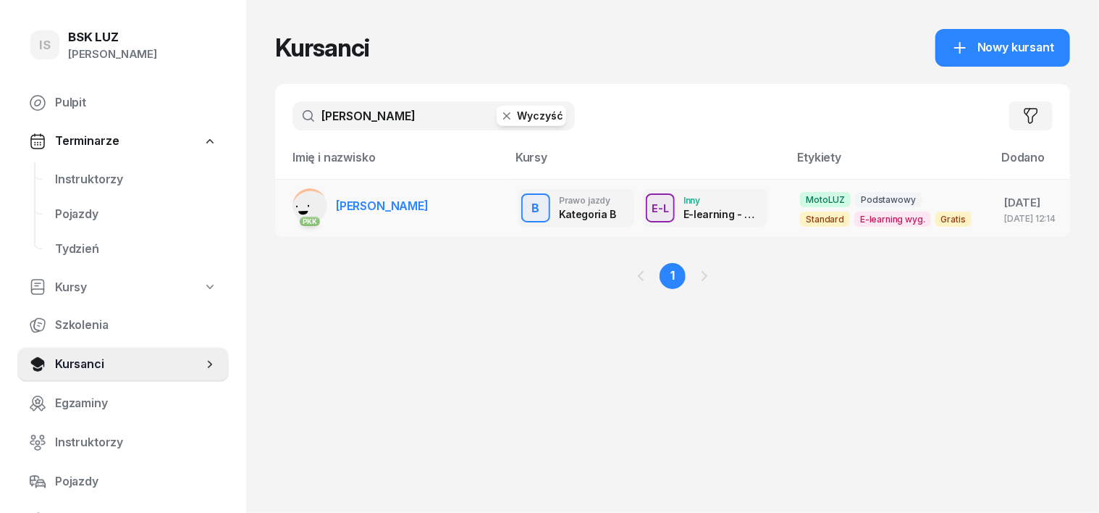
type input "pydych"
click at [285, 194] on rect at bounding box center [311, 209] width 54 height 54
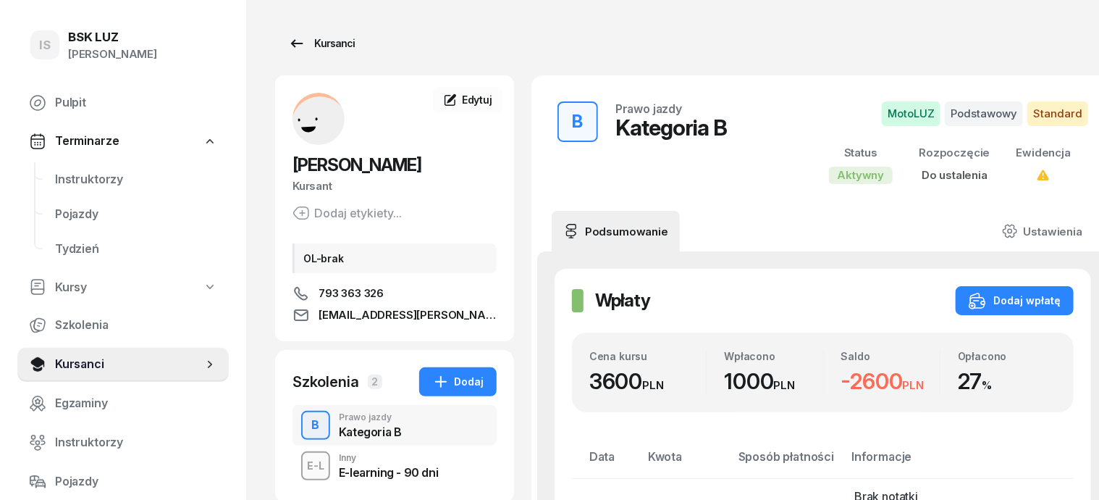
click at [316, 46] on div "Kursanci" at bounding box center [321, 43] width 67 height 17
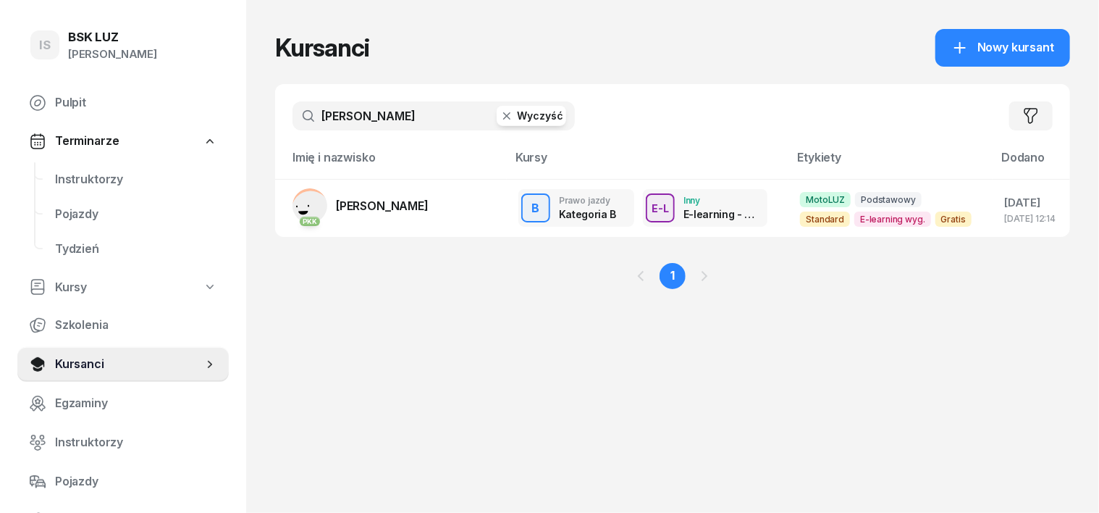
click at [500, 119] on icon "button" at bounding box center [507, 116] width 14 height 14
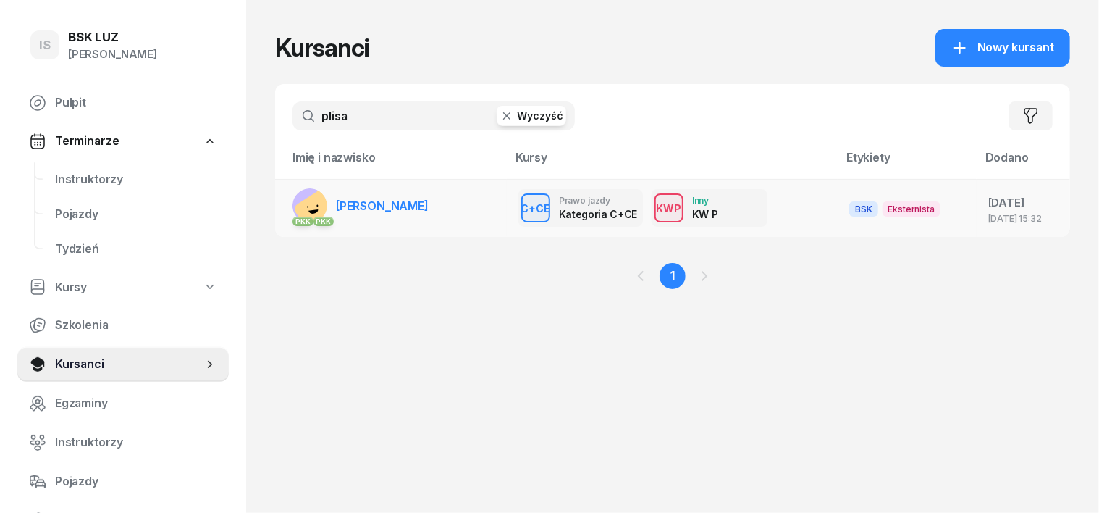
type input "plisa"
click at [293, 201] on rect at bounding box center [317, 212] width 48 height 48
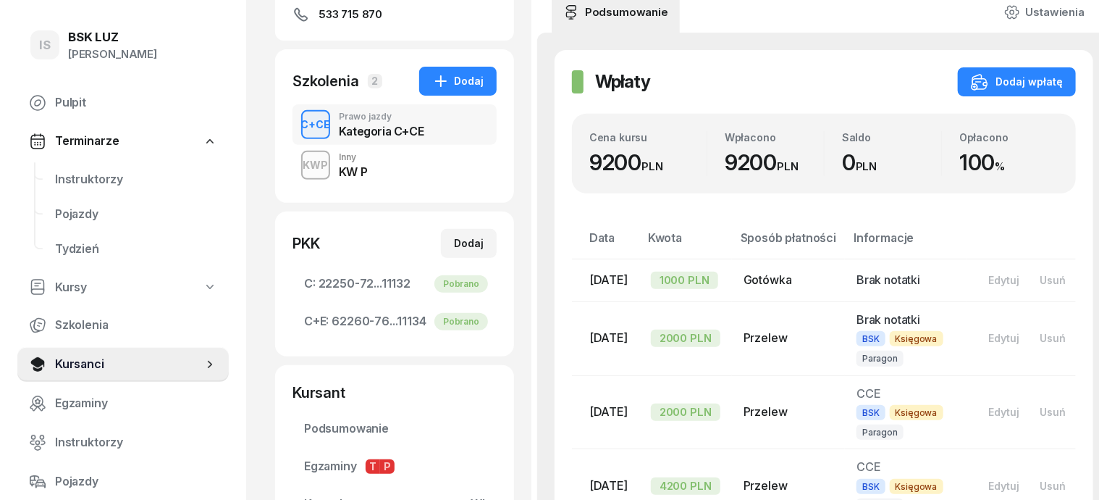
scroll to position [181, 0]
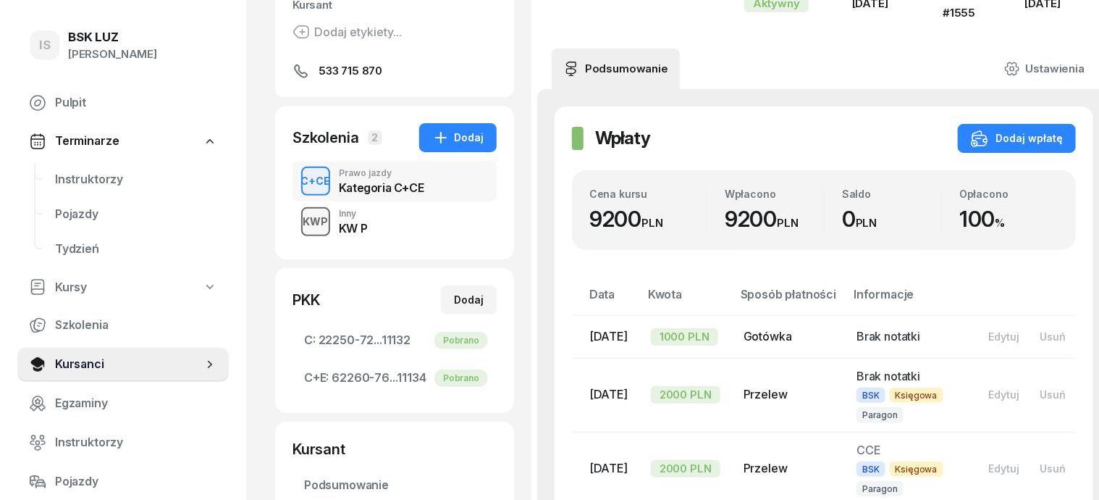
click at [298, 221] on div "KWP" at bounding box center [316, 221] width 37 height 18
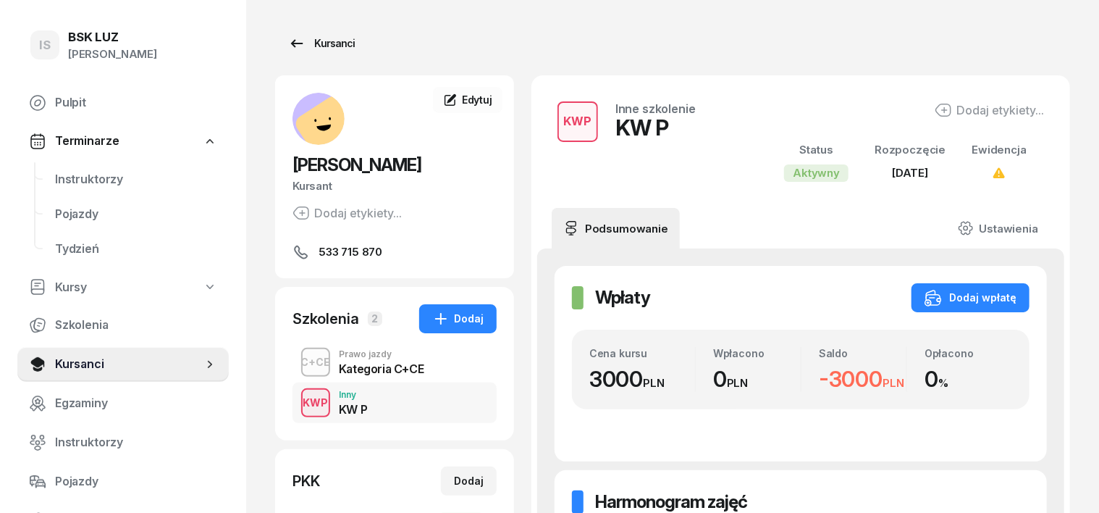
click at [311, 46] on div "Kursanci" at bounding box center [321, 43] width 67 height 17
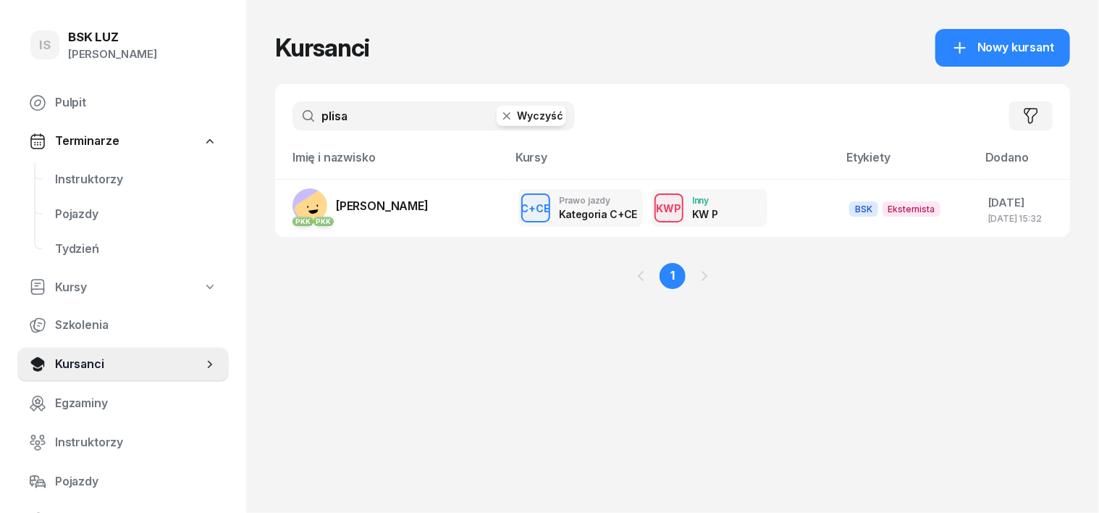
click at [500, 115] on icon "button" at bounding box center [507, 116] width 14 height 14
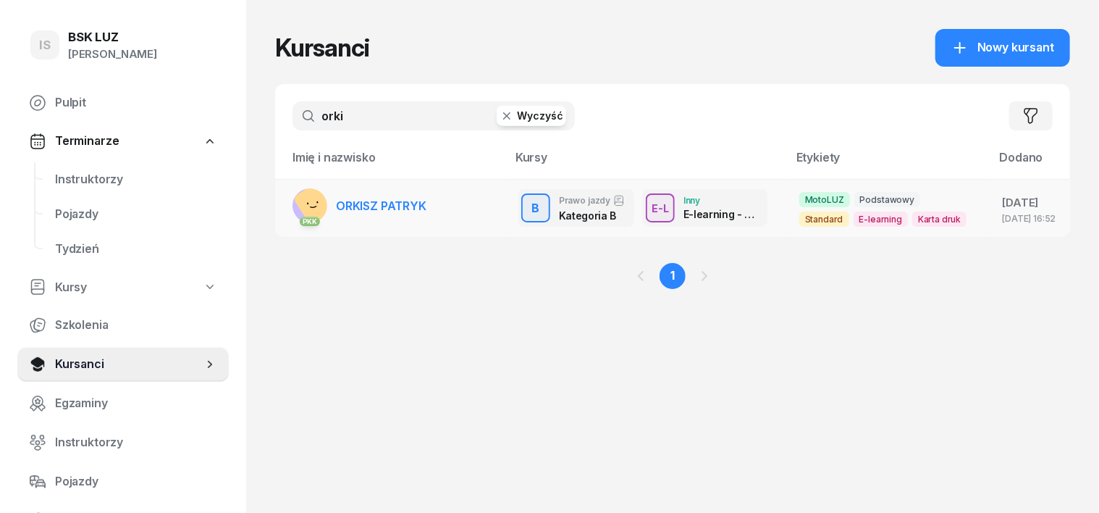
type input "orki"
click at [293, 204] on rect at bounding box center [317, 202] width 48 height 48
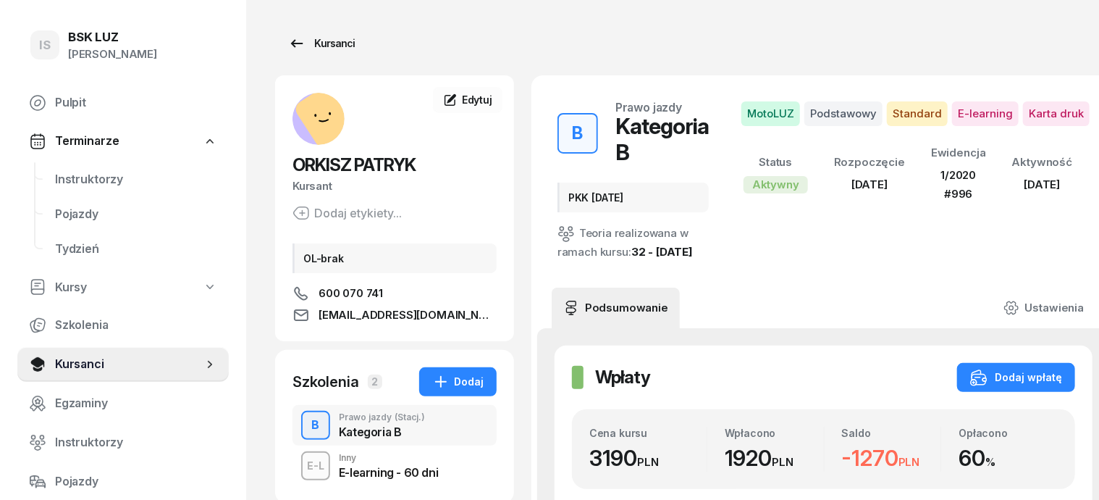
click at [308, 45] on div "Kursanci" at bounding box center [321, 43] width 67 height 17
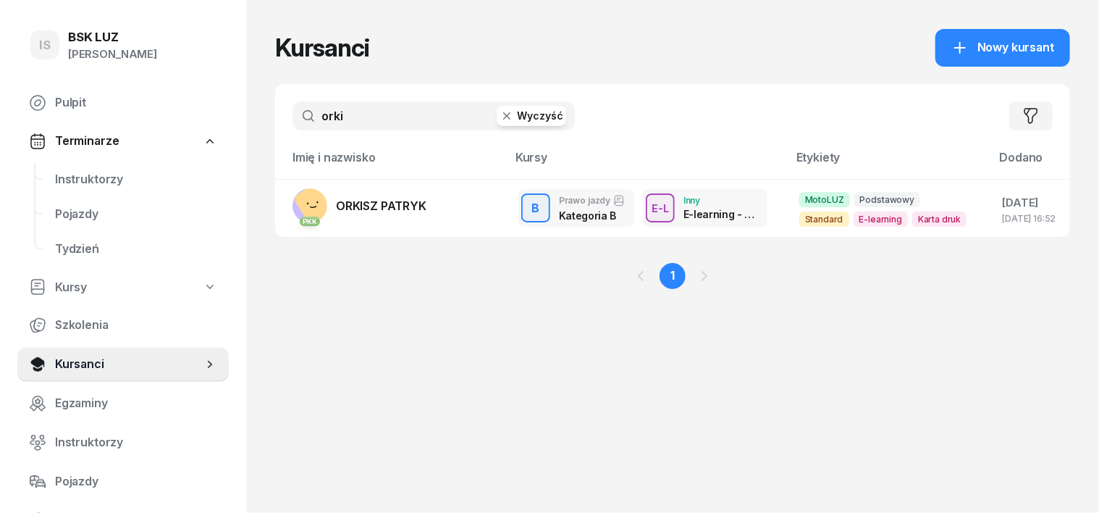
click at [500, 116] on icon "button" at bounding box center [507, 116] width 14 height 14
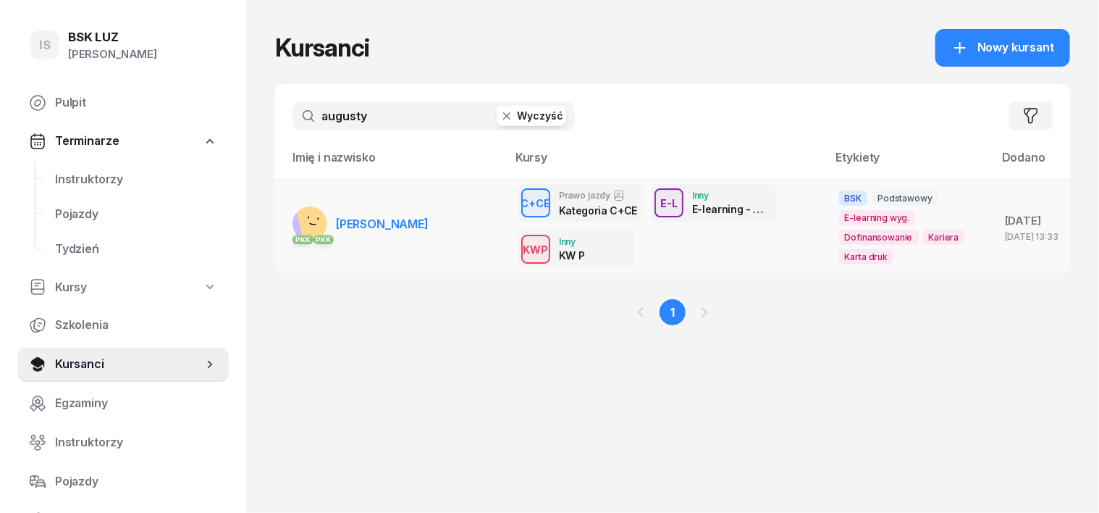
type input "augusty"
click at [294, 222] on rect at bounding box center [319, 216] width 50 height 50
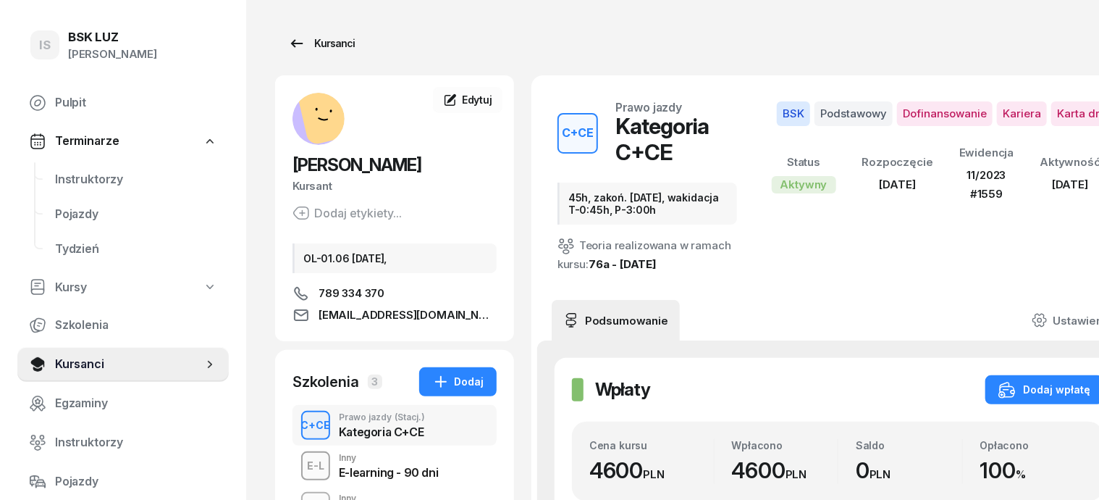
click at [316, 47] on div "Kursanci" at bounding box center [321, 43] width 67 height 17
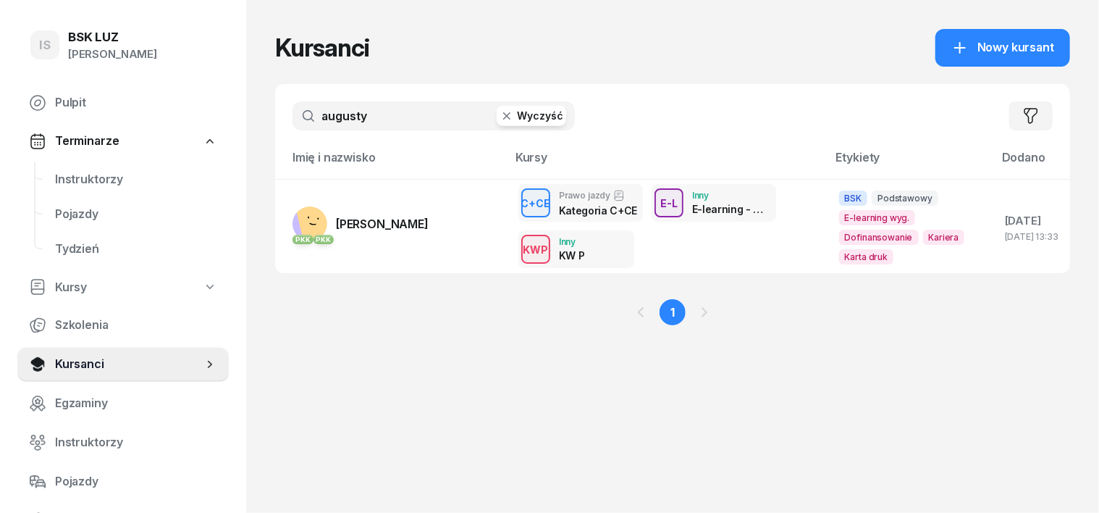
click at [500, 116] on icon "button" at bounding box center [507, 116] width 14 height 14
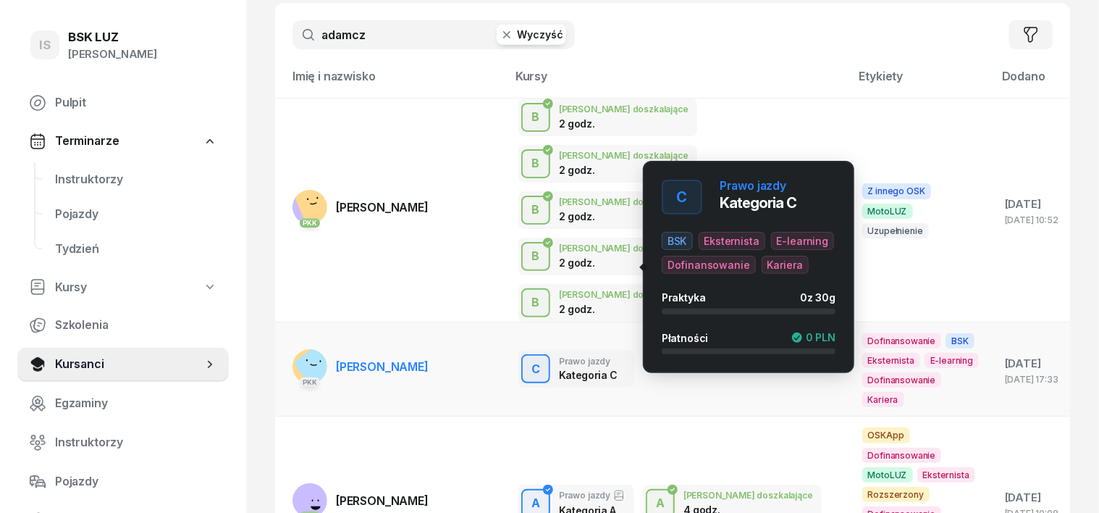
scroll to position [106, 0]
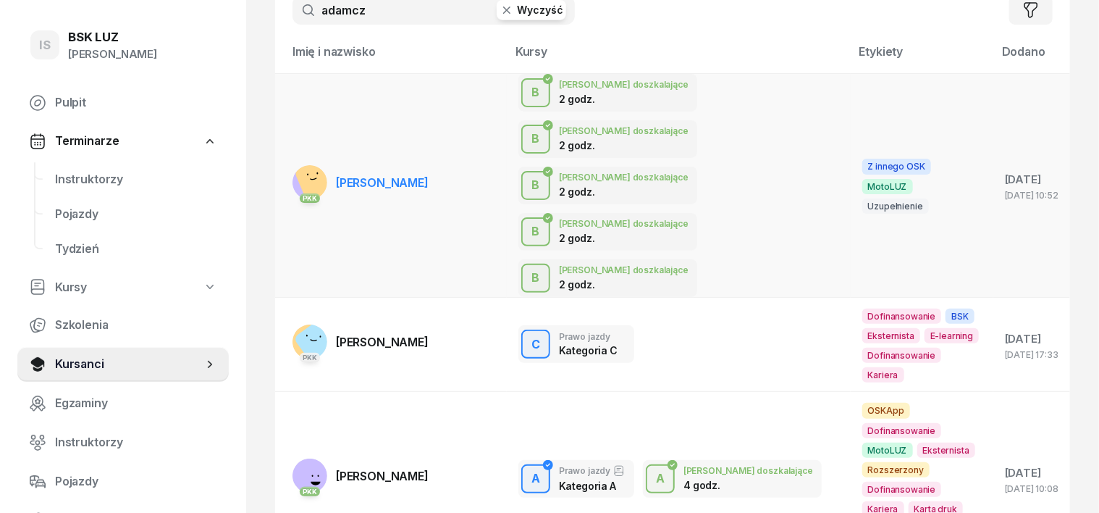
type input "adamcz"
click at [294, 155] on rect at bounding box center [319, 180] width 50 height 50
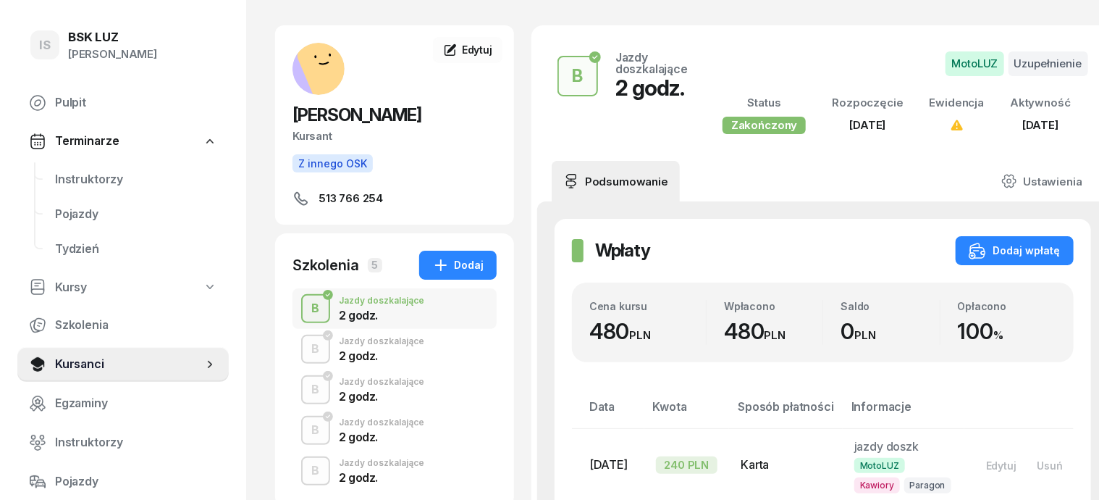
scroll to position [90, 0]
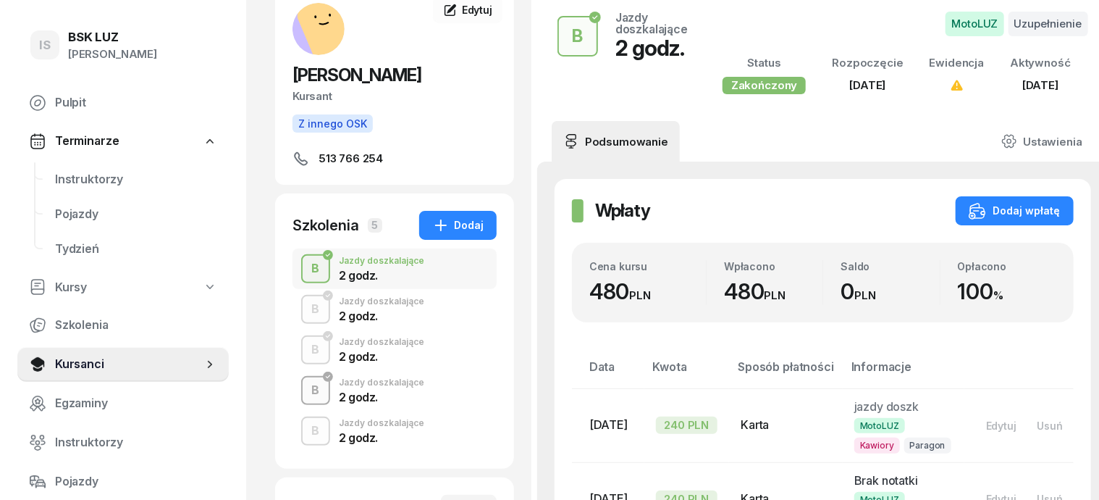
click at [306, 393] on div "B" at bounding box center [316, 390] width 20 height 25
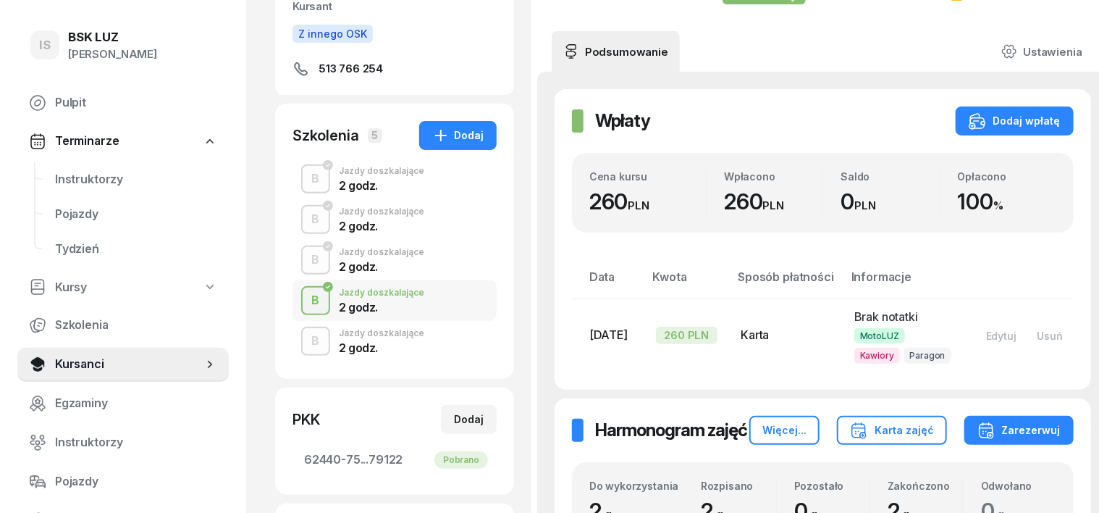
scroll to position [181, 0]
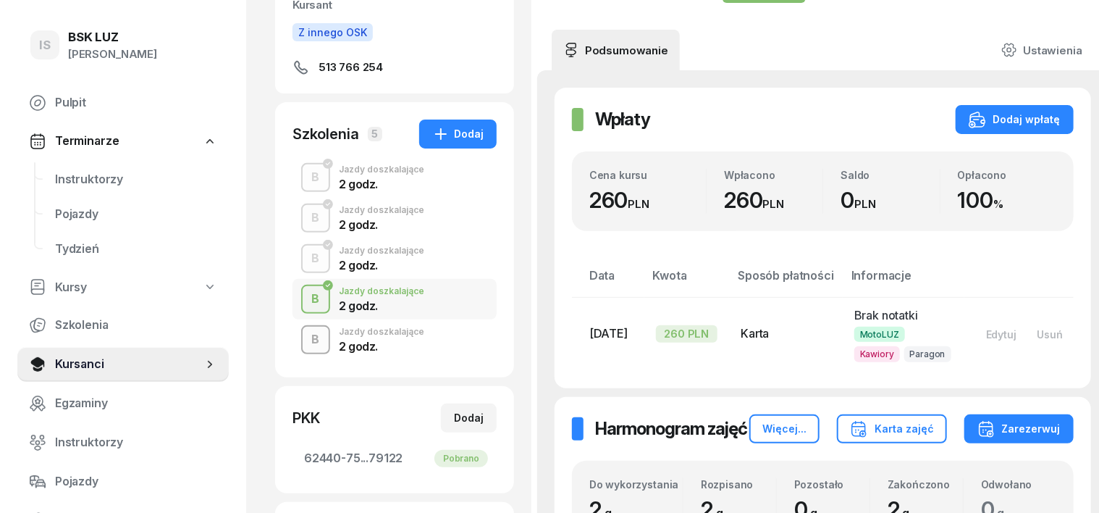
click at [301, 334] on button "B" at bounding box center [315, 339] width 29 height 29
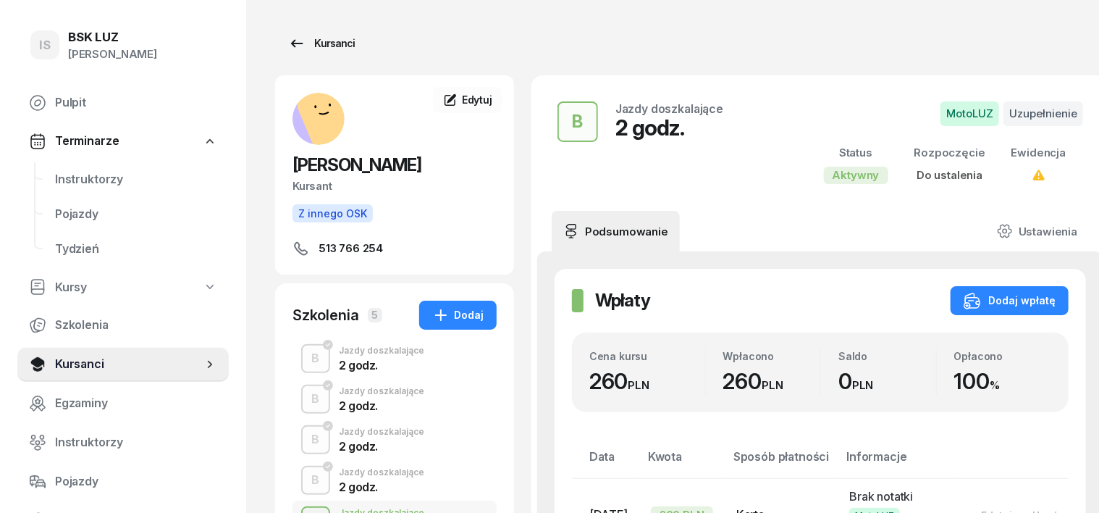
click at [311, 46] on div "Kursanci" at bounding box center [321, 43] width 67 height 17
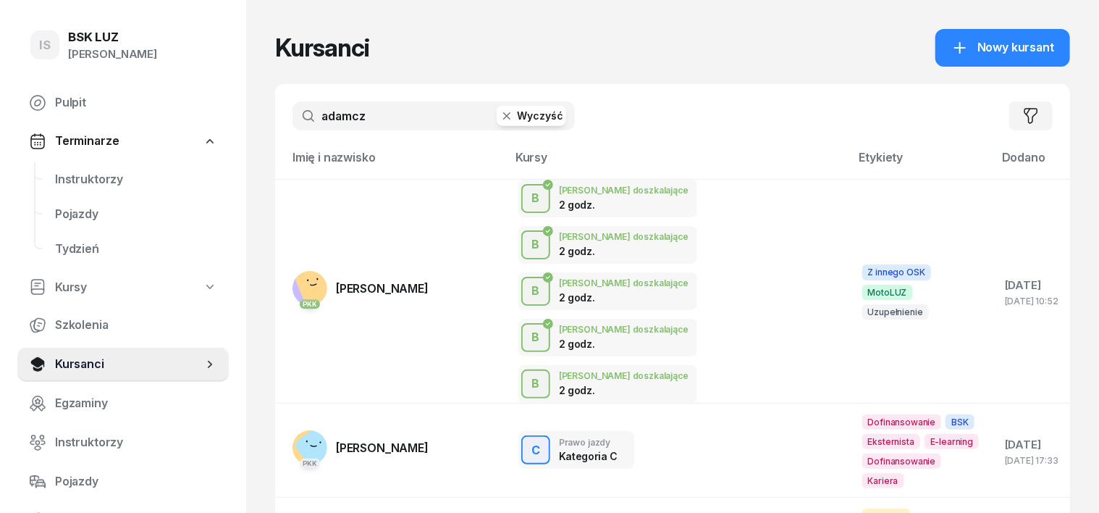
drag, startPoint x: 482, startPoint y: 117, endPoint x: 471, endPoint y: 128, distance: 15.4
click at [500, 116] on icon "button" at bounding box center [507, 116] width 14 height 14
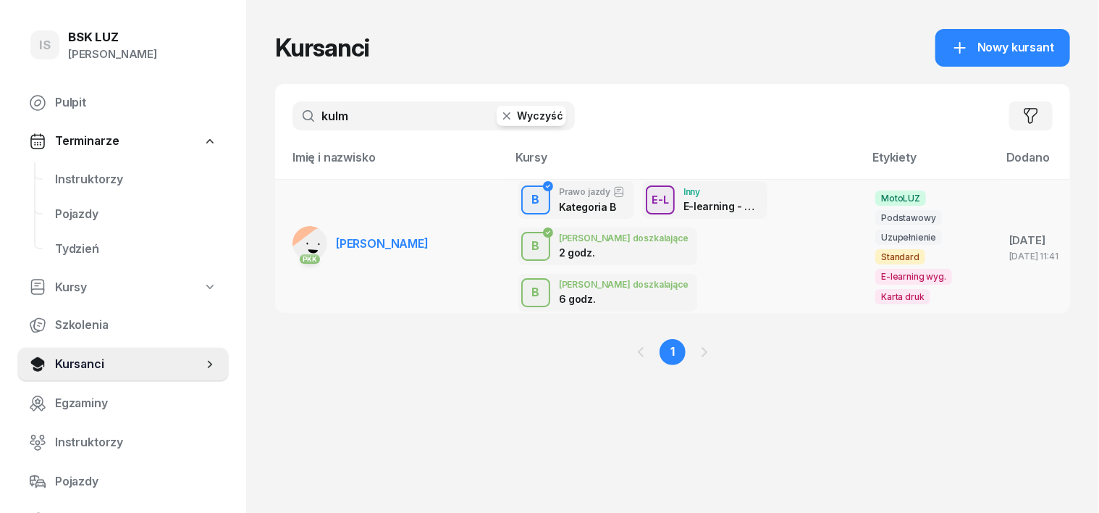
type input "kulm"
click at [287, 226] on rect at bounding box center [316, 255] width 59 height 59
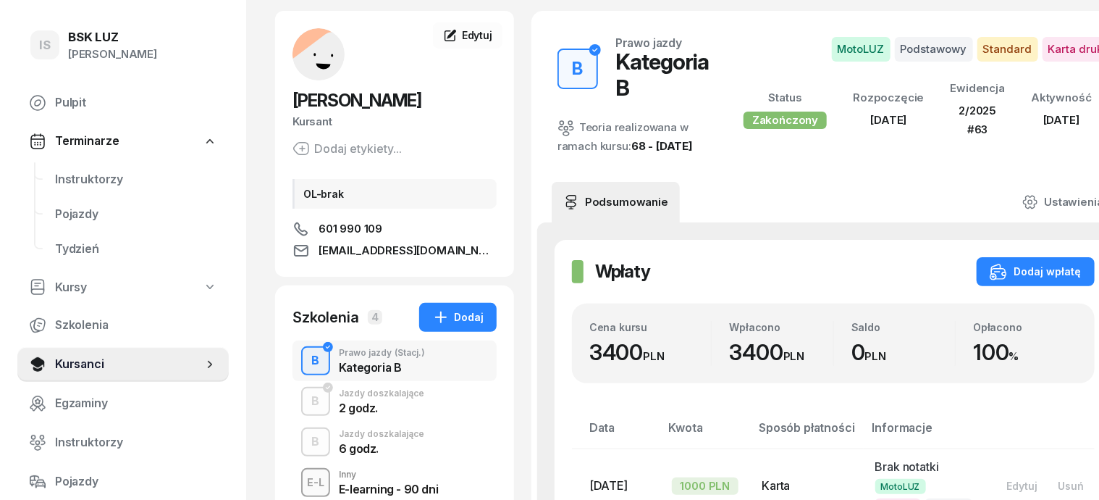
scroll to position [181, 0]
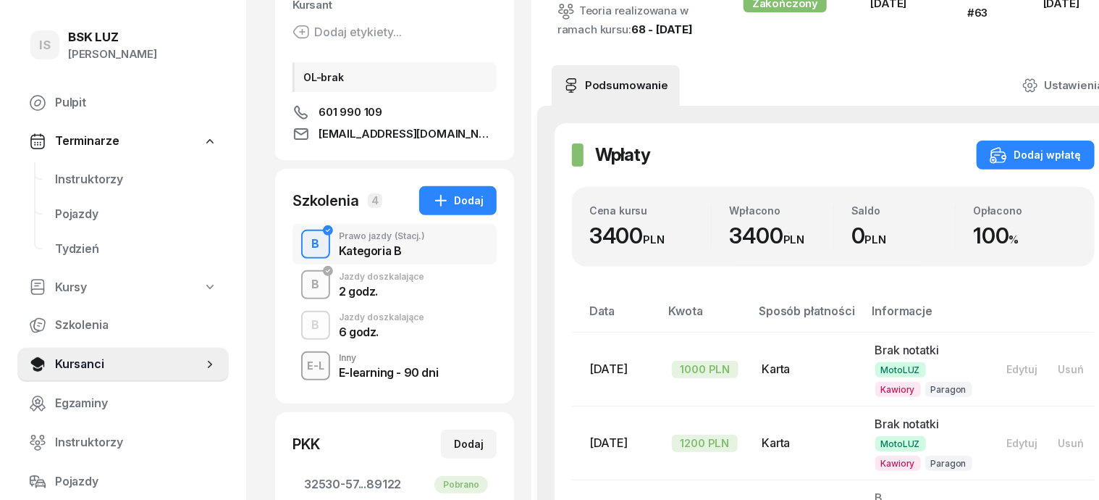
click at [306, 282] on div "B" at bounding box center [316, 284] width 20 height 25
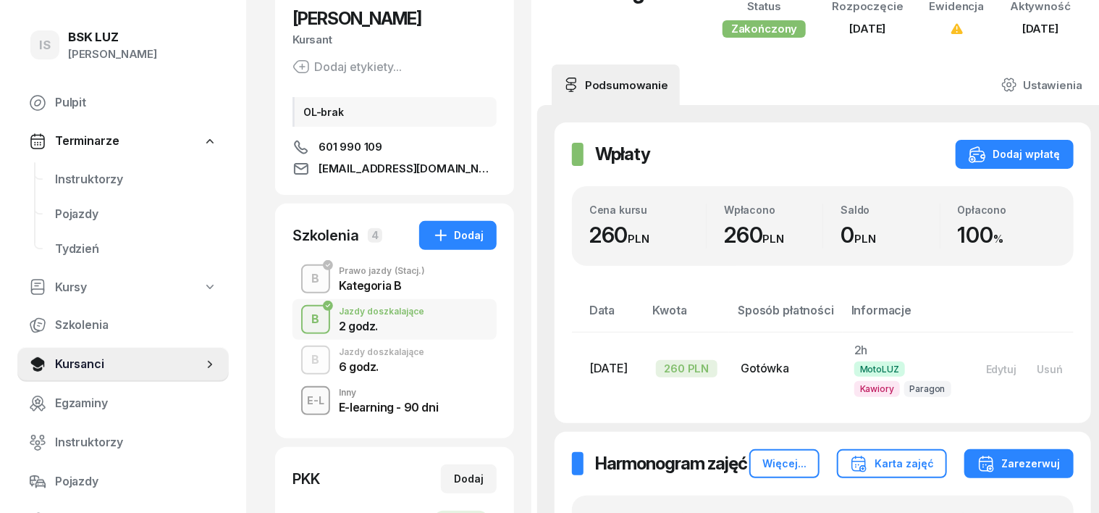
scroll to position [181, 0]
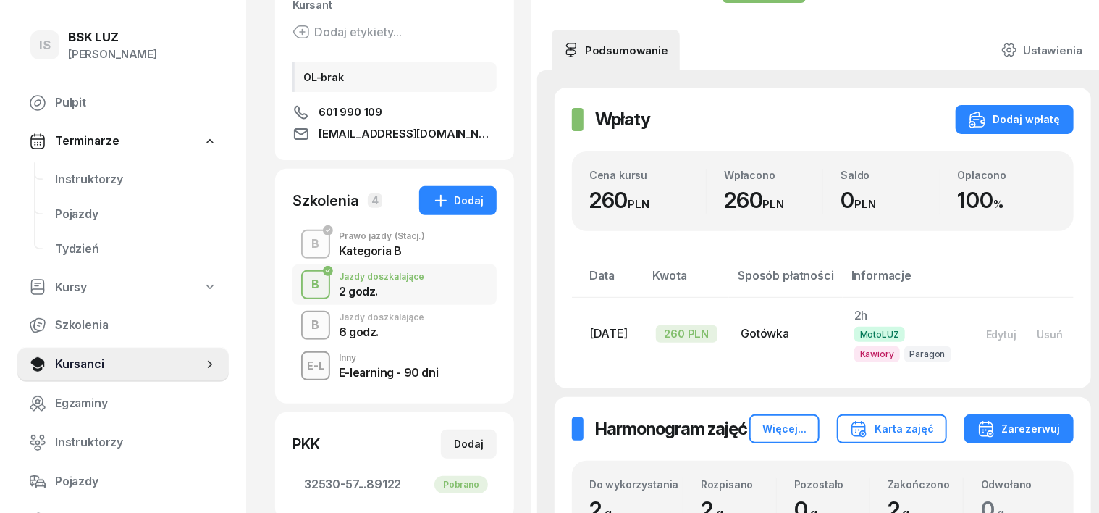
click at [301, 311] on button "B" at bounding box center [315, 325] width 29 height 29
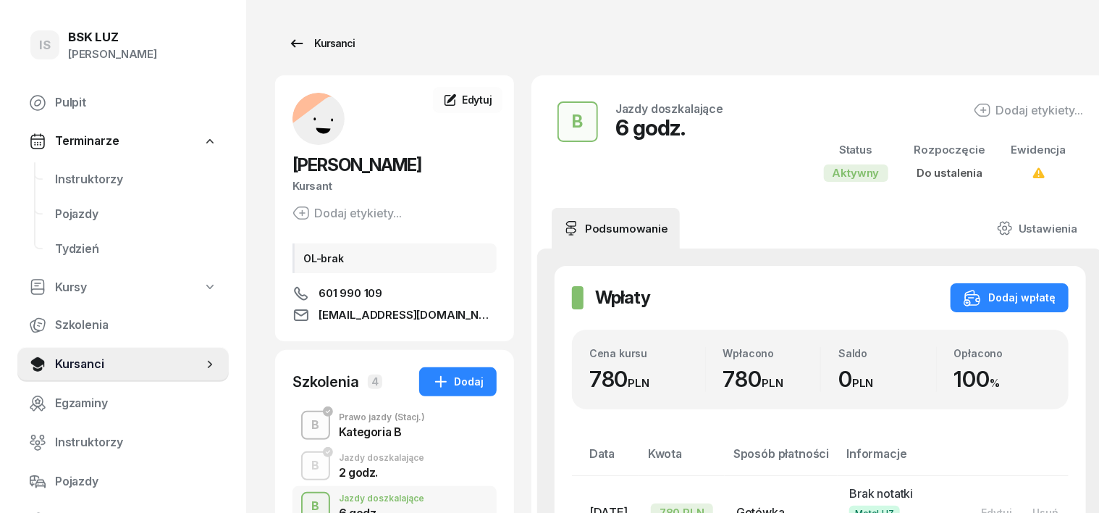
click at [295, 41] on div "Kursanci" at bounding box center [321, 43] width 67 height 17
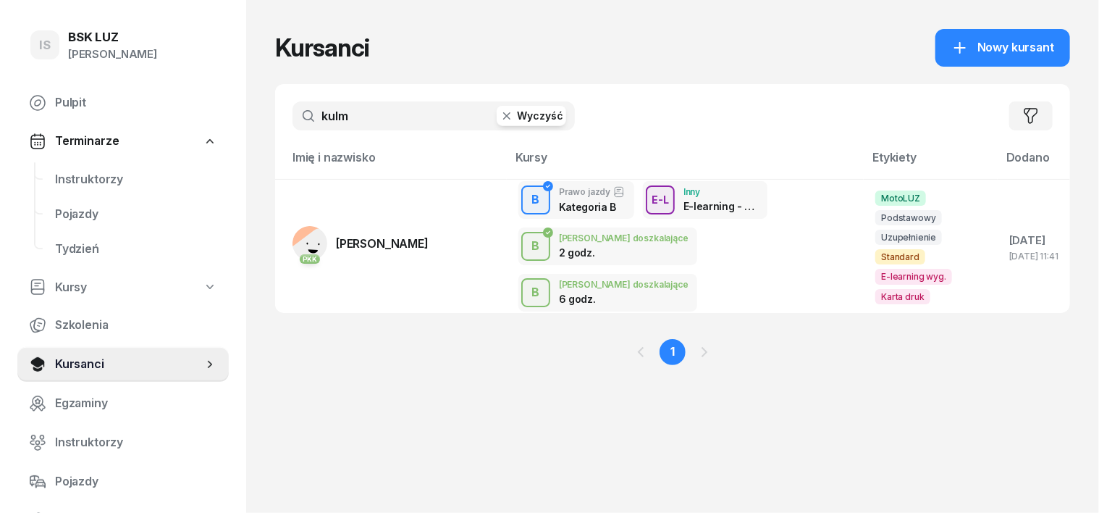
click at [500, 116] on icon "button" at bounding box center [507, 116] width 14 height 14
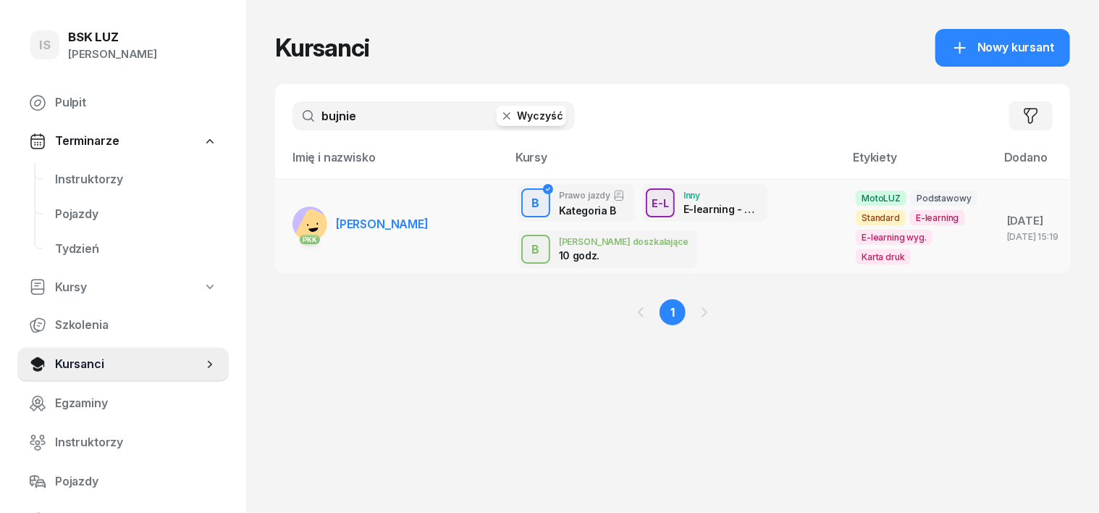
type input "bujnie"
click at [293, 213] on rect at bounding box center [316, 230] width 47 height 47
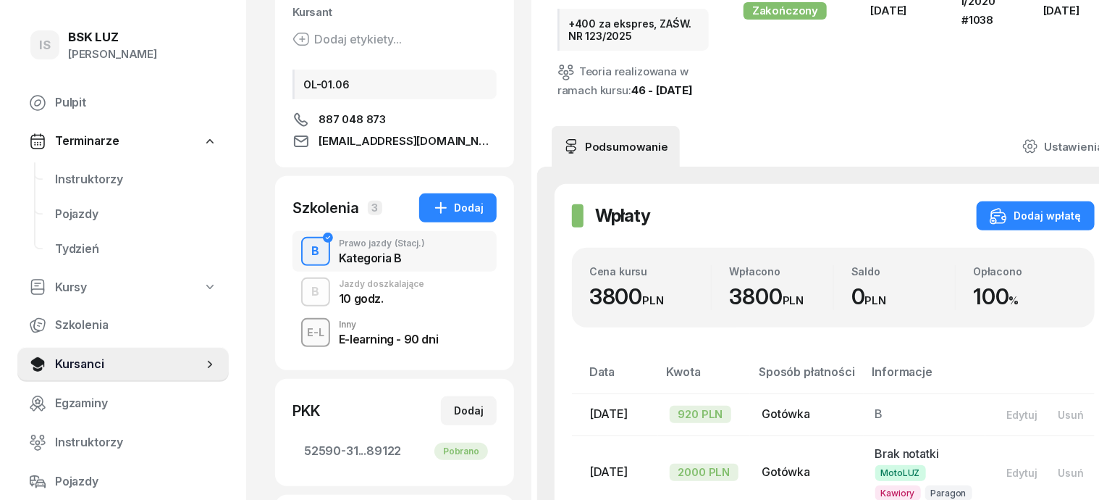
scroll to position [181, 0]
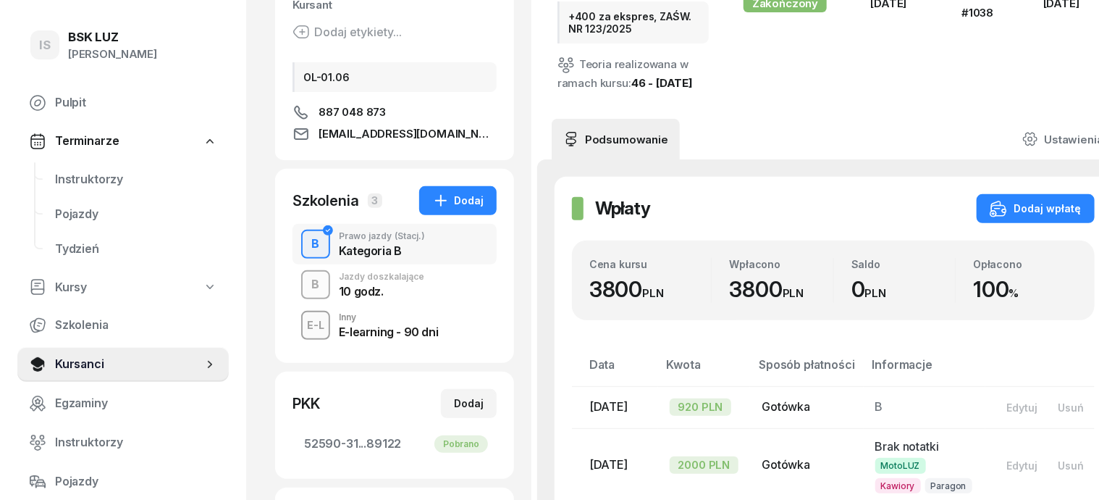
click at [306, 285] on div "B" at bounding box center [316, 284] width 20 height 25
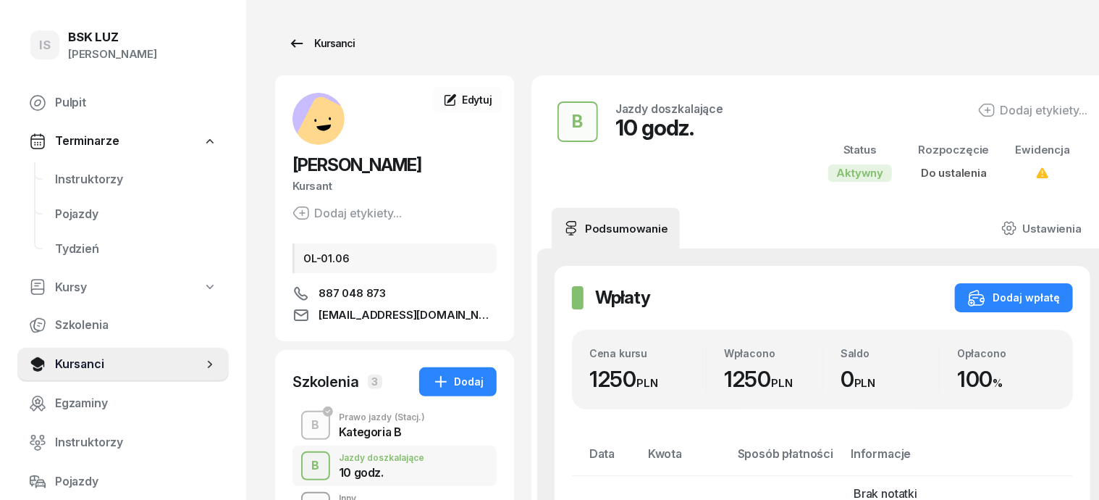
click at [313, 39] on div "Kursanci" at bounding box center [321, 43] width 67 height 17
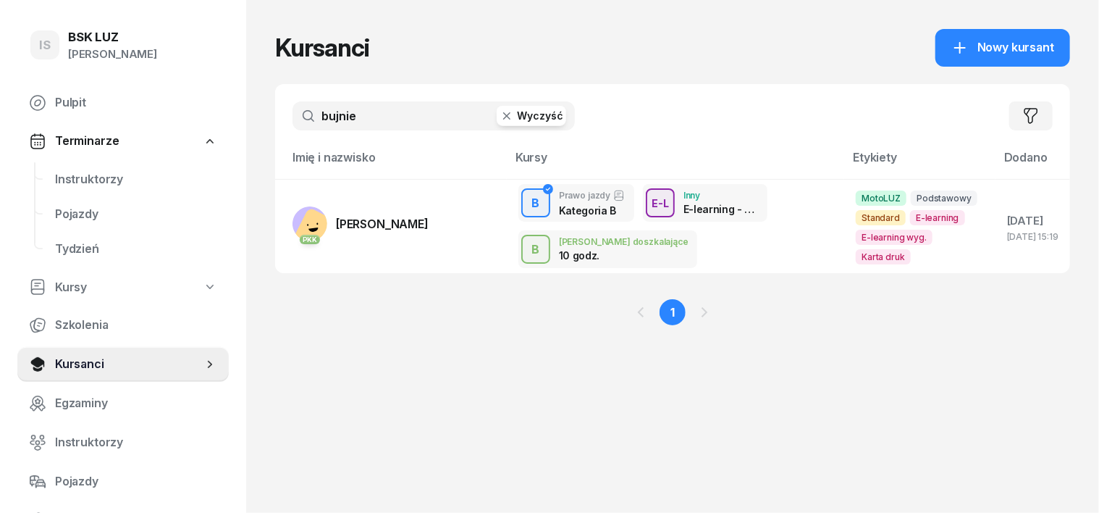
click at [500, 113] on icon "button" at bounding box center [507, 116] width 14 height 14
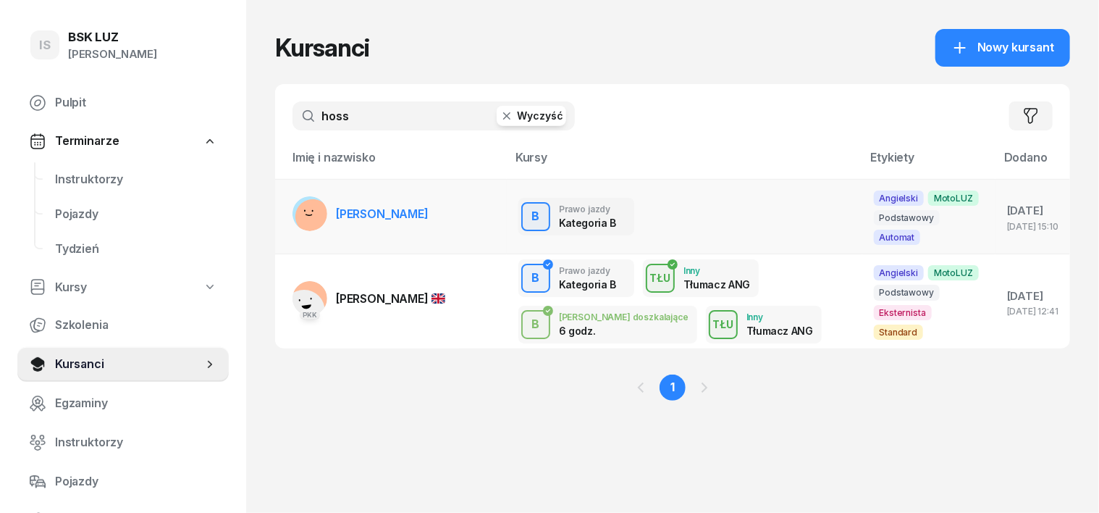
type input "hoss"
click at [288, 200] on rect at bounding box center [312, 216] width 49 height 49
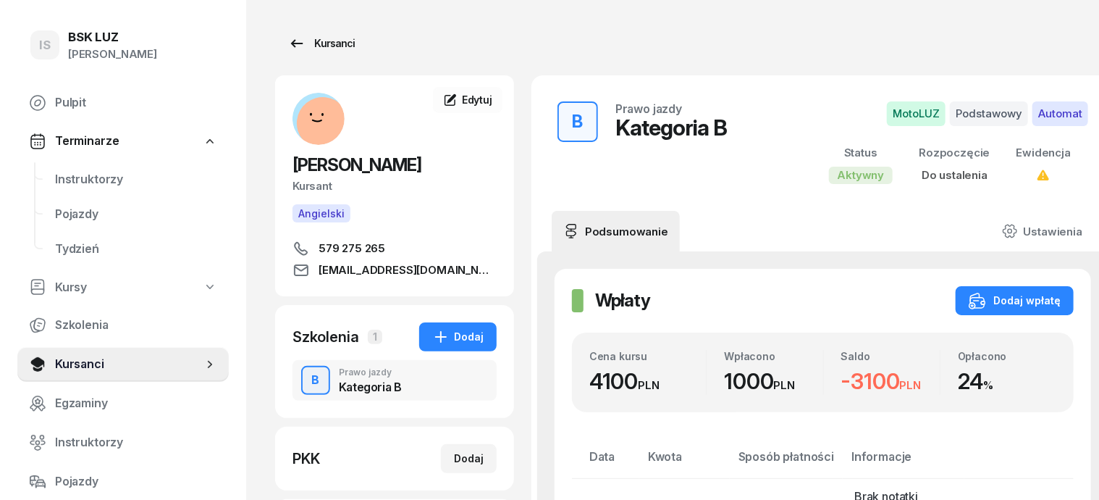
click at [299, 44] on div "Kursanci" at bounding box center [321, 43] width 67 height 17
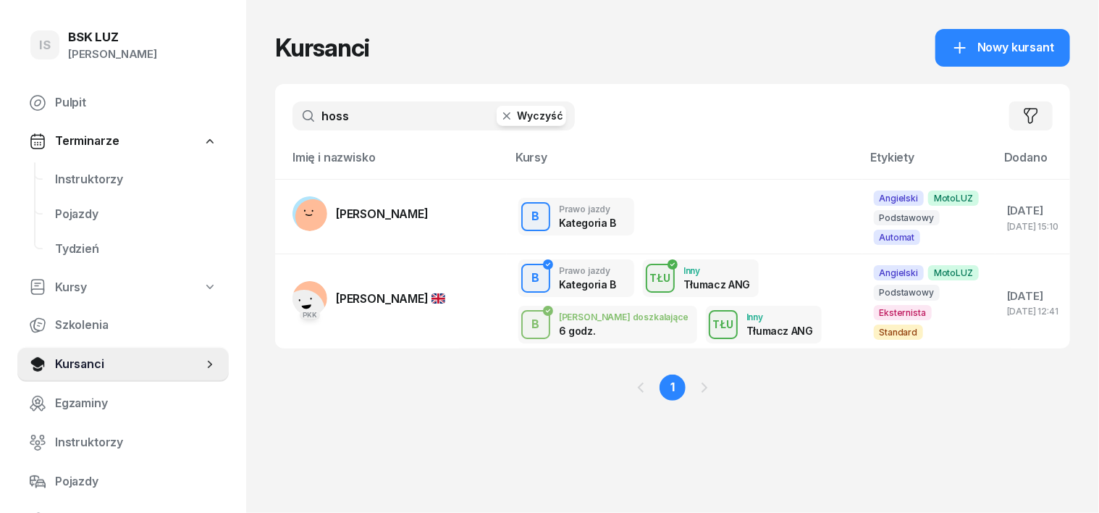
click at [500, 116] on icon "button" at bounding box center [507, 116] width 14 height 14
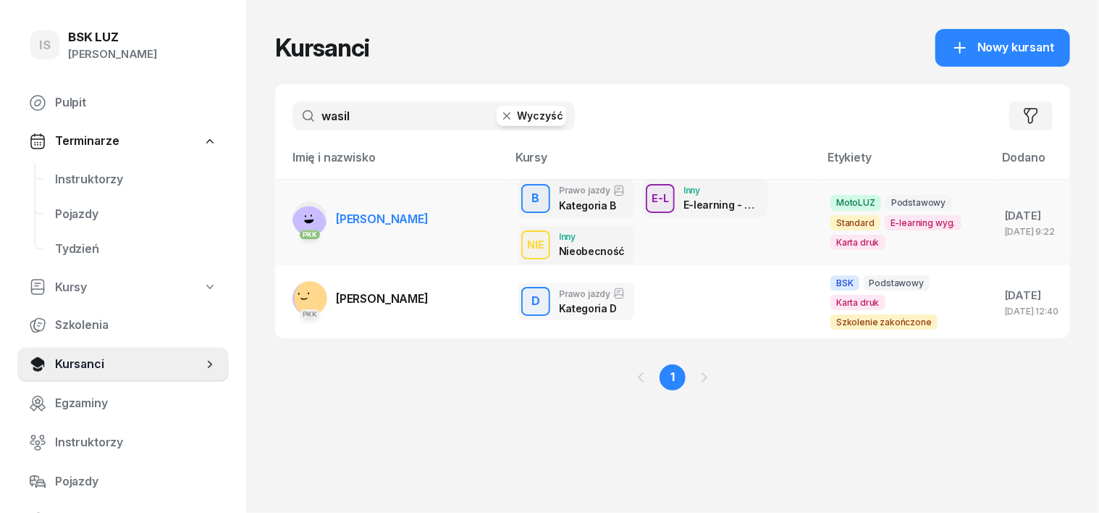
type input "wasil"
click at [287, 219] on rect at bounding box center [308, 223] width 43 height 43
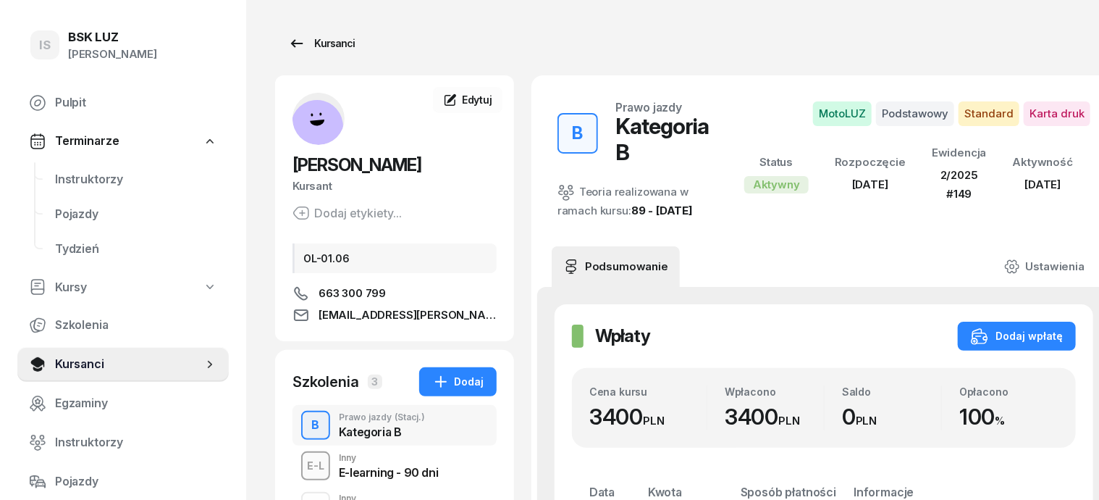
click at [310, 37] on div "Kursanci" at bounding box center [321, 43] width 67 height 17
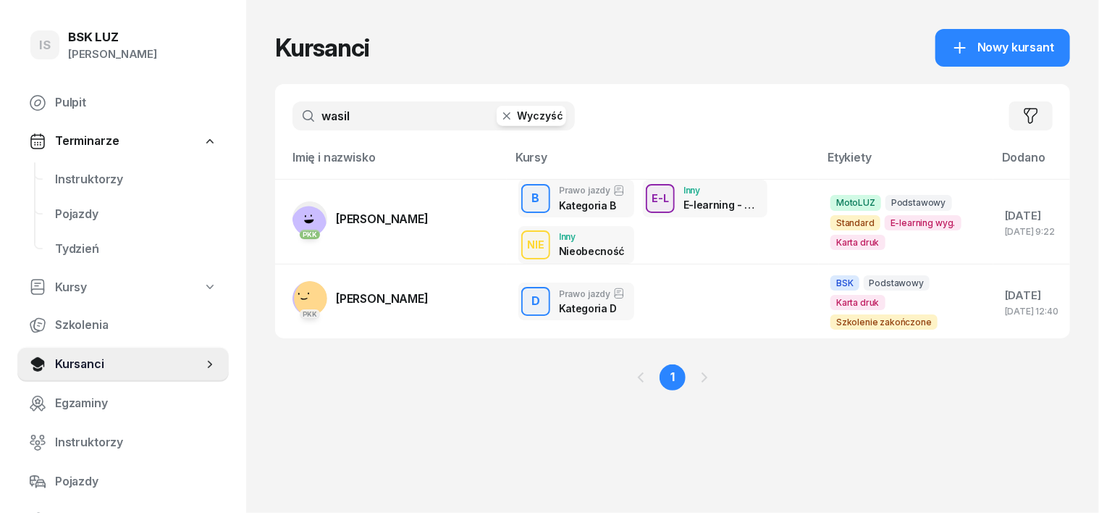
click at [503, 114] on icon "button" at bounding box center [506, 115] width 7 height 7
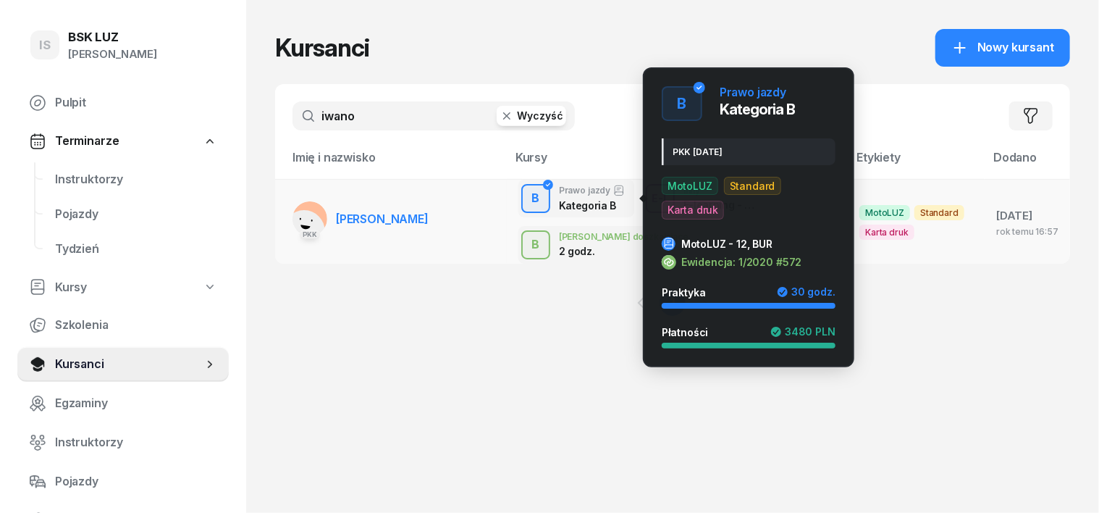
type input "iwano"
click at [526, 193] on div "B" at bounding box center [536, 198] width 20 height 25
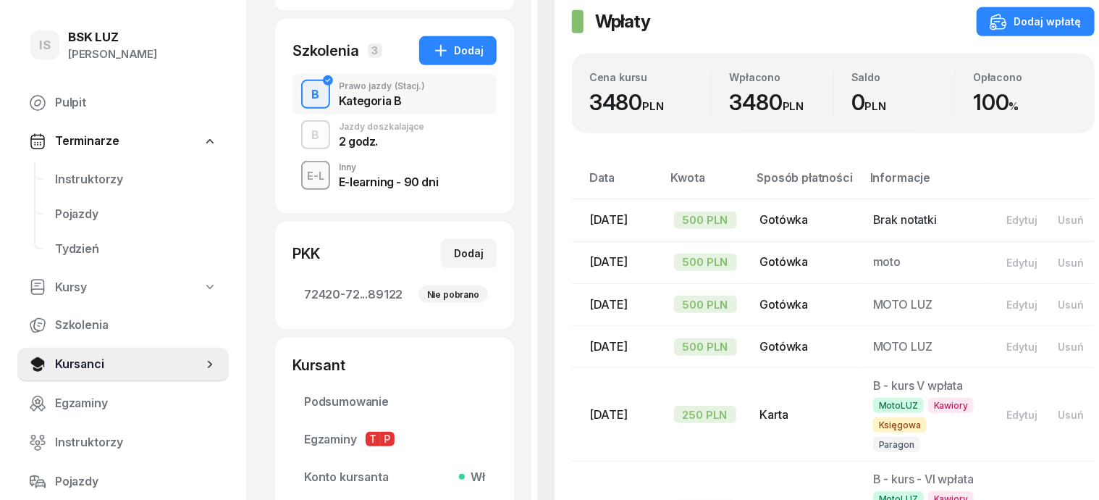
scroll to position [362, 0]
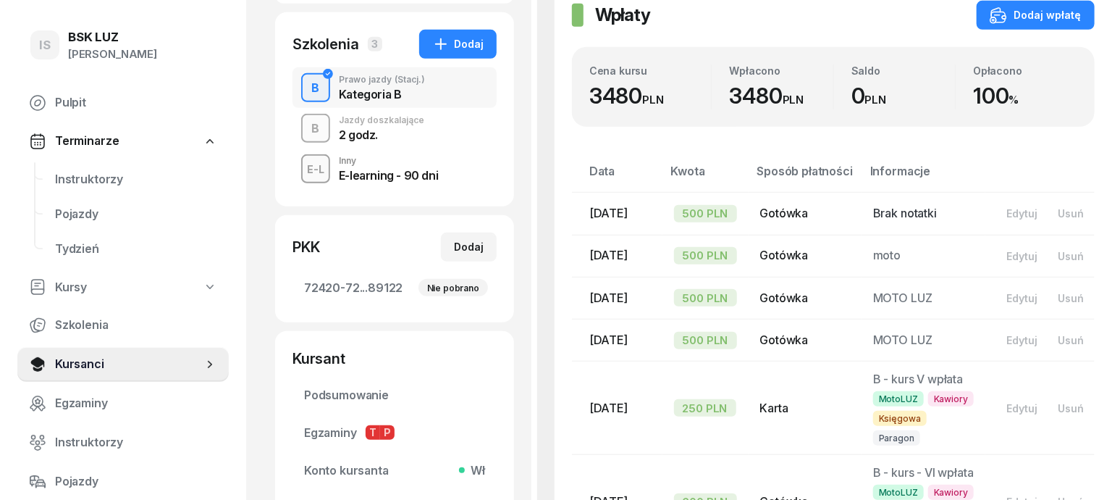
click at [306, 132] on div "B" at bounding box center [316, 129] width 20 height 25
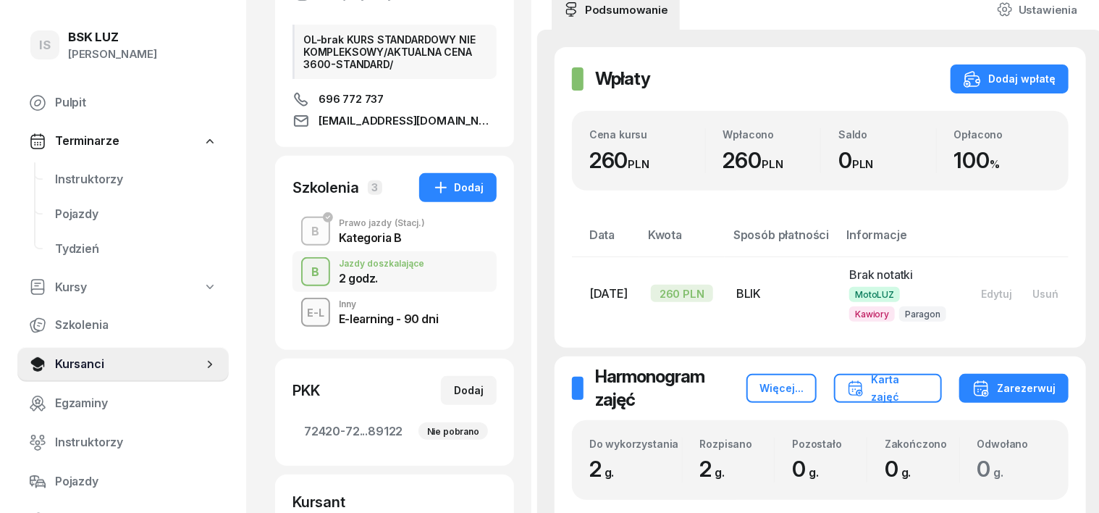
scroll to position [181, 0]
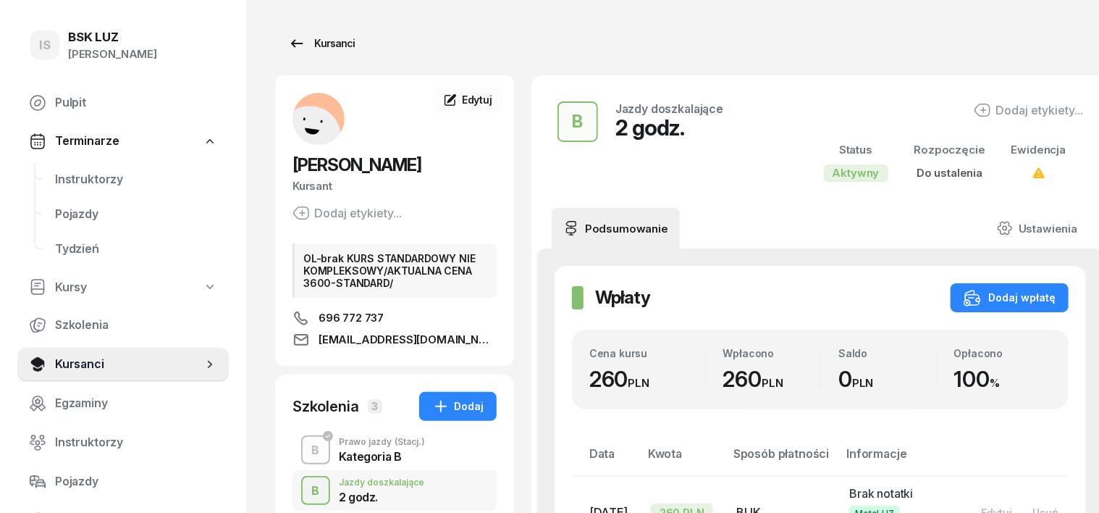
click at [297, 35] on div "Kursanci" at bounding box center [321, 43] width 67 height 17
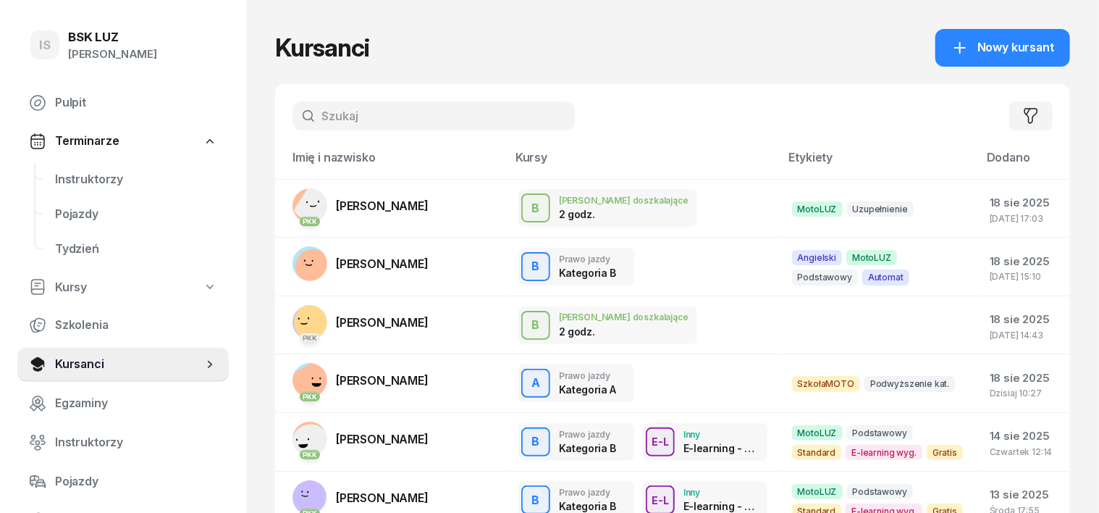
click at [311, 122] on input "text" at bounding box center [434, 115] width 282 height 29
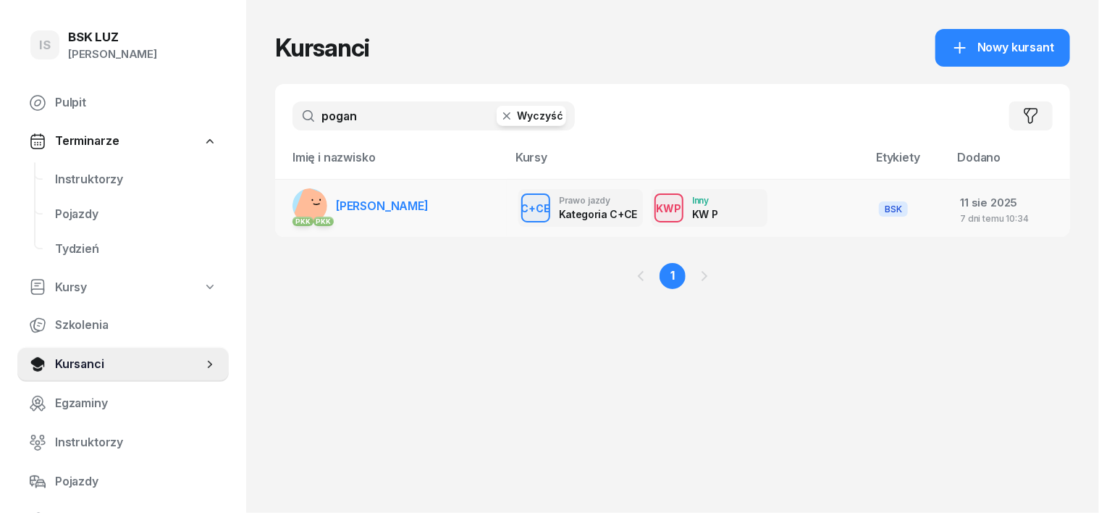
type input "pogan"
click at [293, 197] on rect at bounding box center [315, 208] width 45 height 45
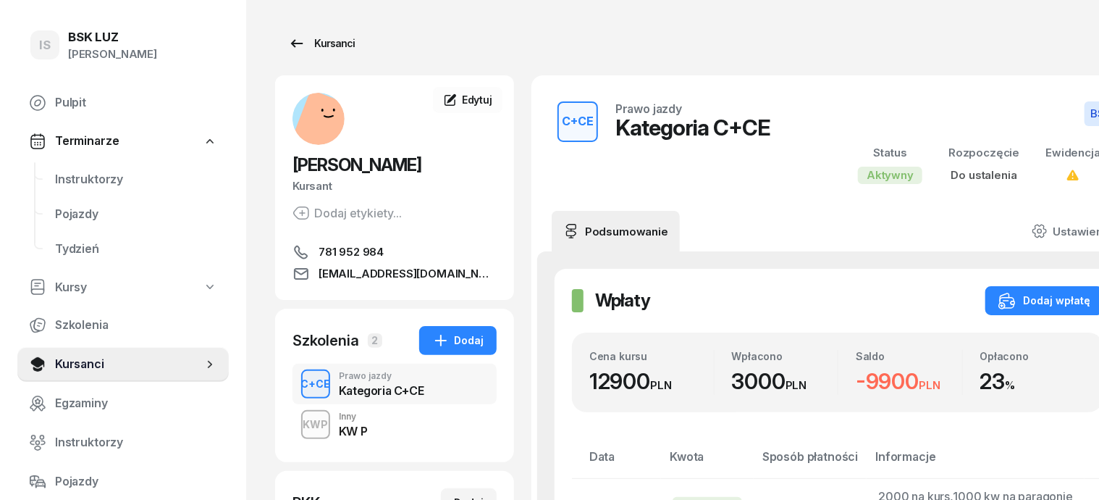
click at [316, 46] on div "Kursanci" at bounding box center [321, 43] width 67 height 17
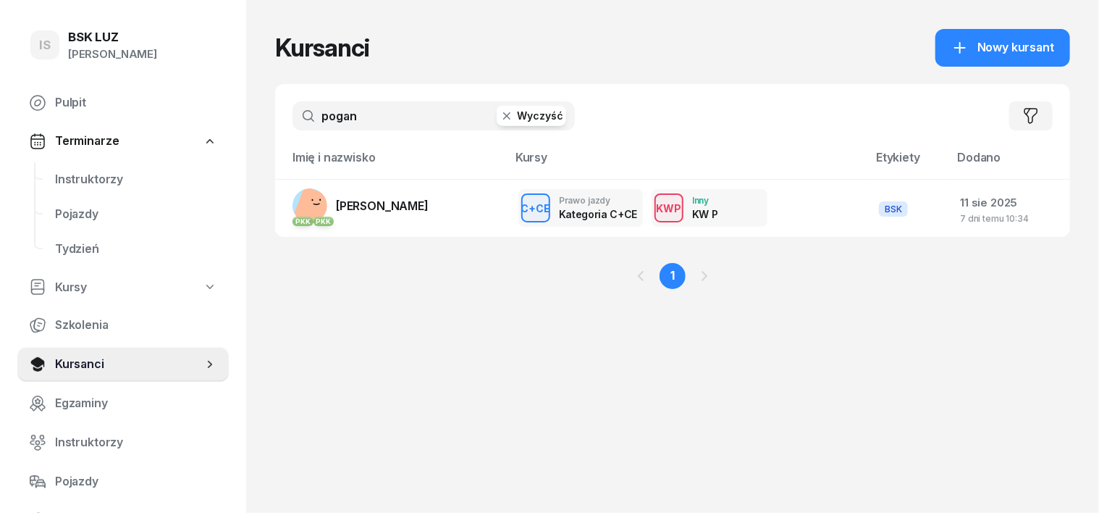
click at [500, 117] on icon "button" at bounding box center [507, 116] width 14 height 14
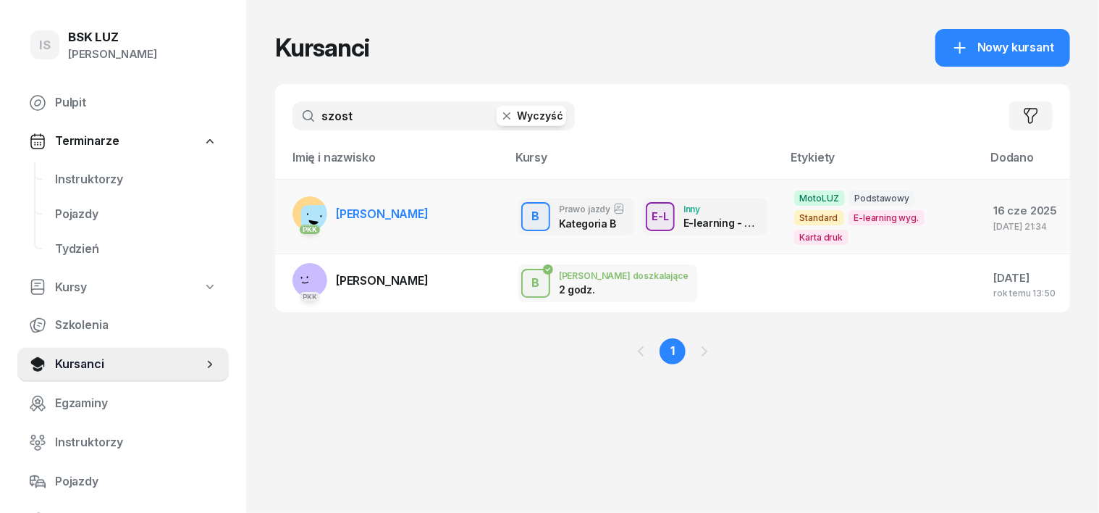
type input "szost"
click at [301, 204] on rect at bounding box center [322, 225] width 43 height 43
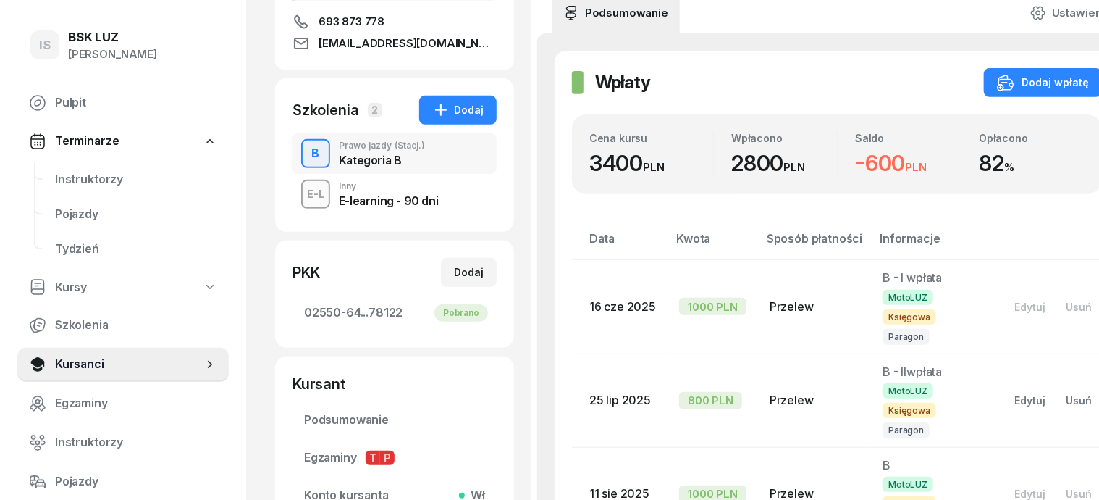
scroll to position [362, 0]
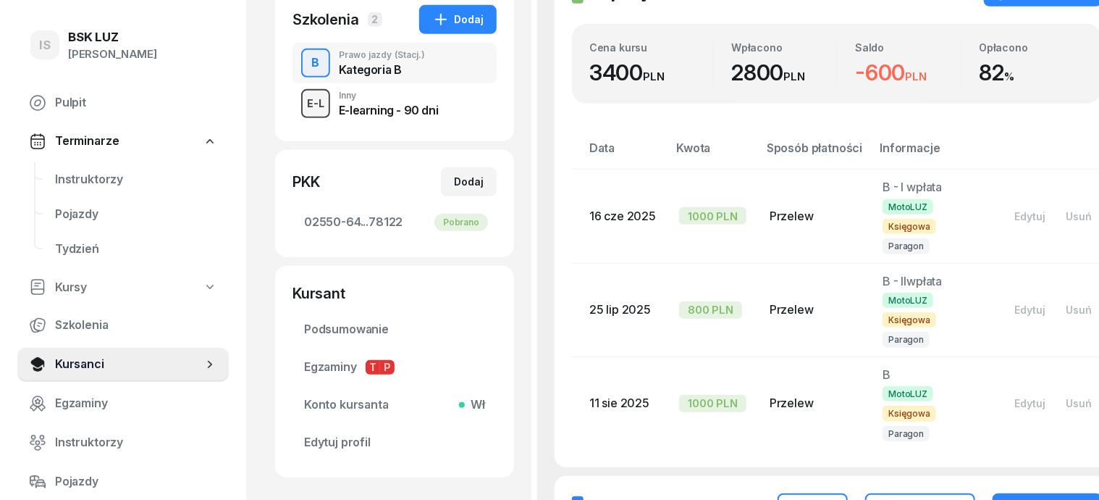
click at [301, 98] on div "E-L" at bounding box center [315, 103] width 29 height 18
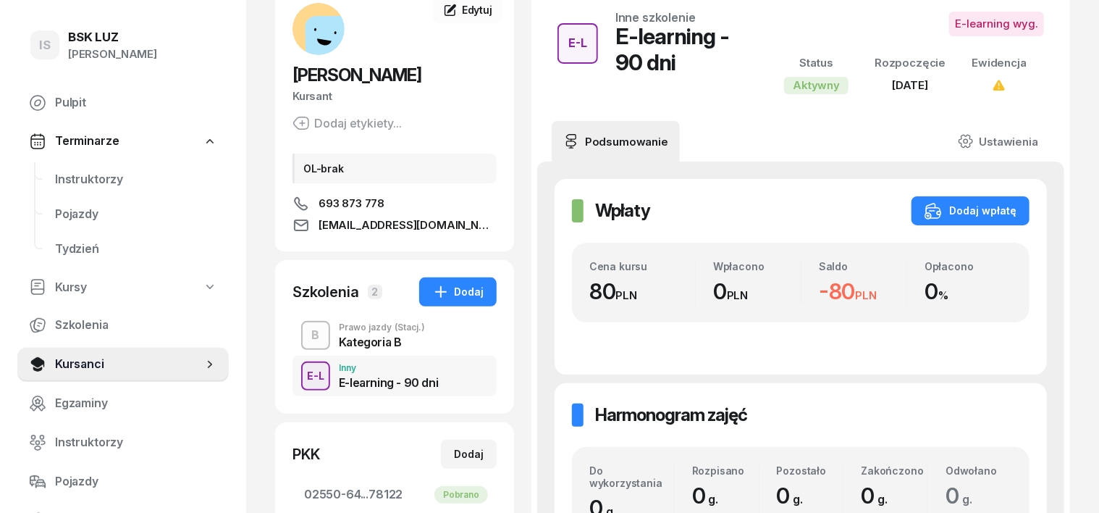
scroll to position [181, 0]
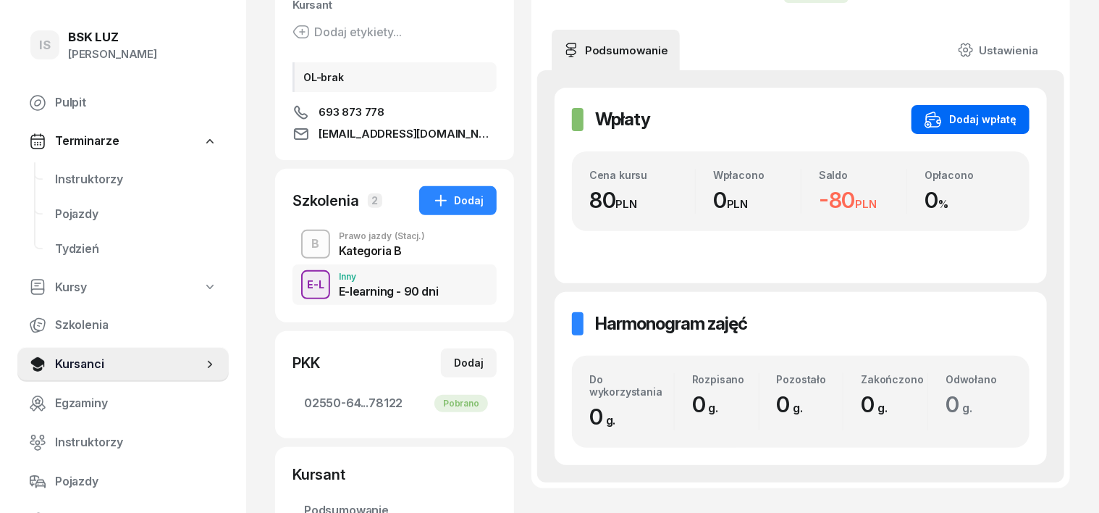
click at [1016, 113] on div "Dodaj wpłatę" at bounding box center [971, 119] width 92 height 17
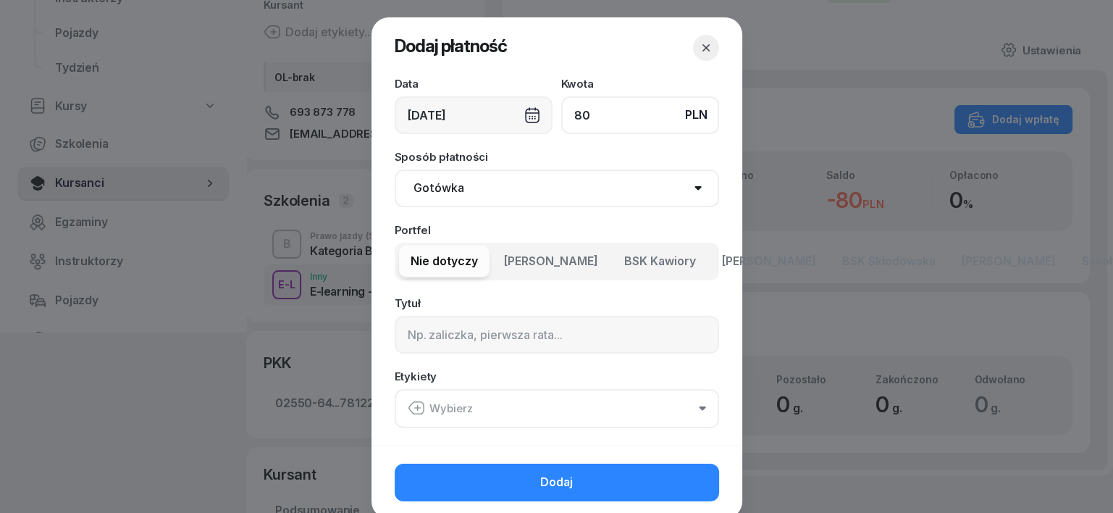
type input "80"
click at [523, 114] on div "18/08/2025" at bounding box center [474, 115] width 158 height 38
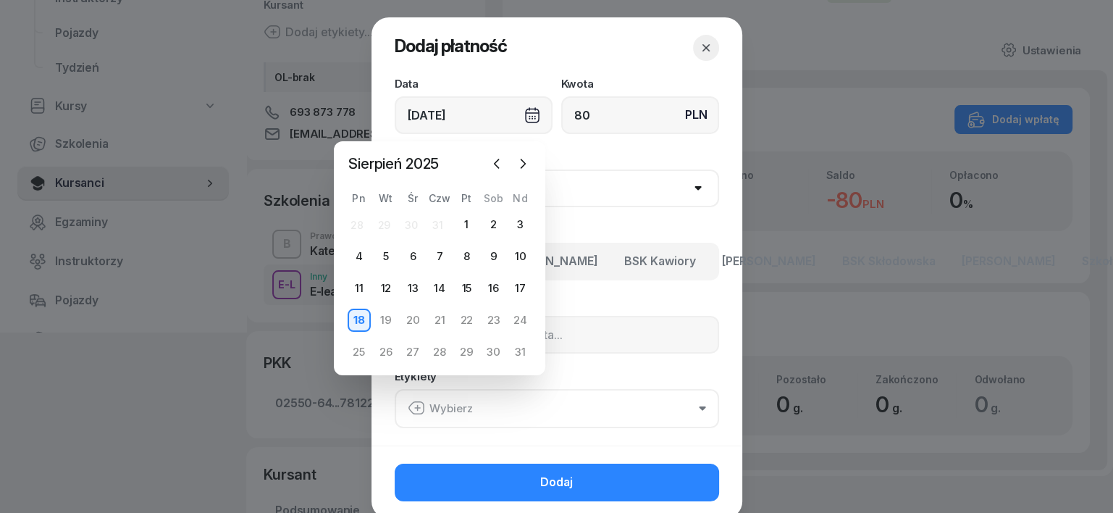
click at [523, 114] on div "18/08/2025" at bounding box center [474, 115] width 158 height 38
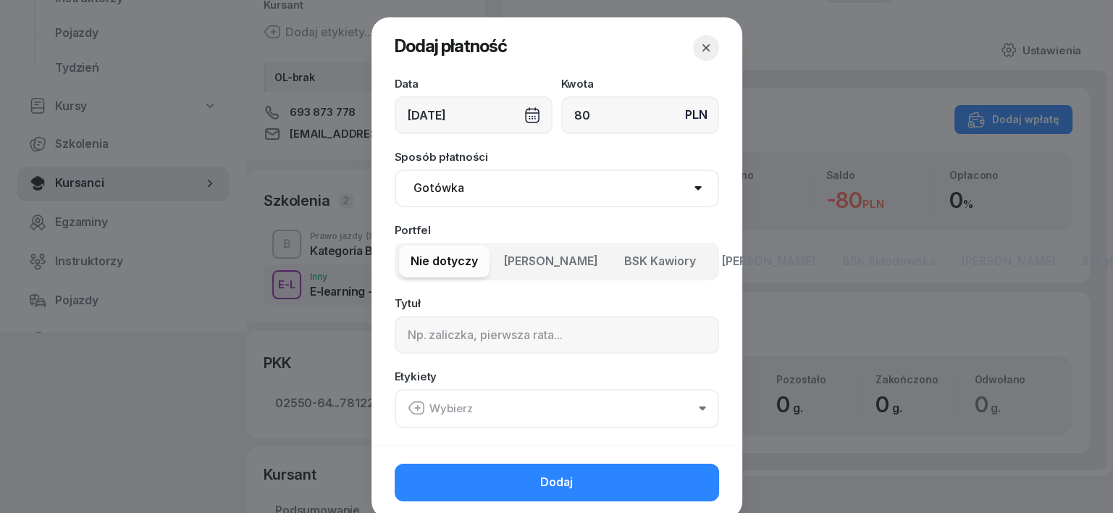
click at [523, 114] on div "18/08/2025" at bounding box center [474, 115] width 158 height 38
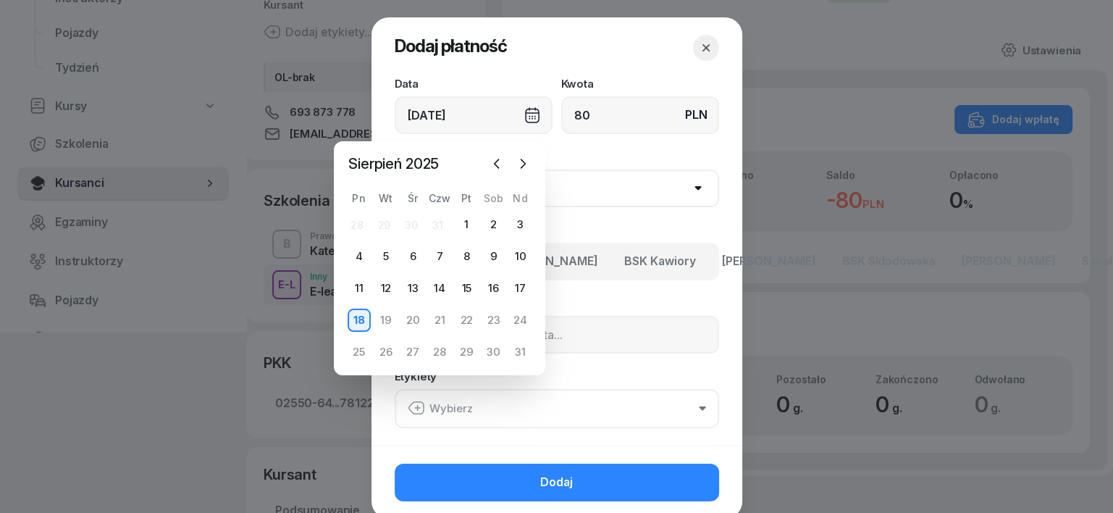
click at [523, 114] on div "18/08/2025" at bounding box center [474, 115] width 158 height 38
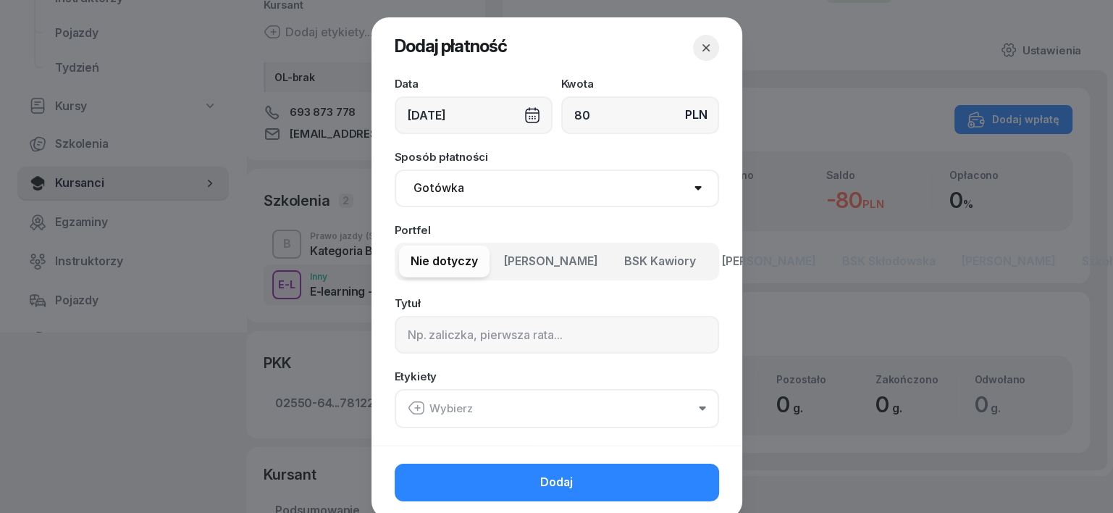
click at [523, 114] on div "18/08/2025" at bounding box center [474, 115] width 158 height 38
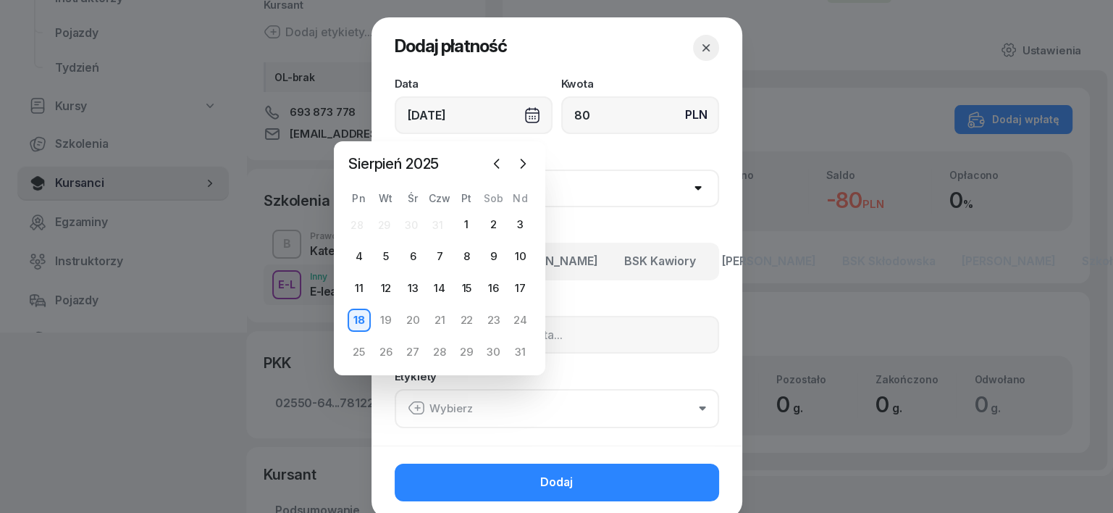
click at [523, 114] on div "18/08/2025" at bounding box center [474, 115] width 158 height 38
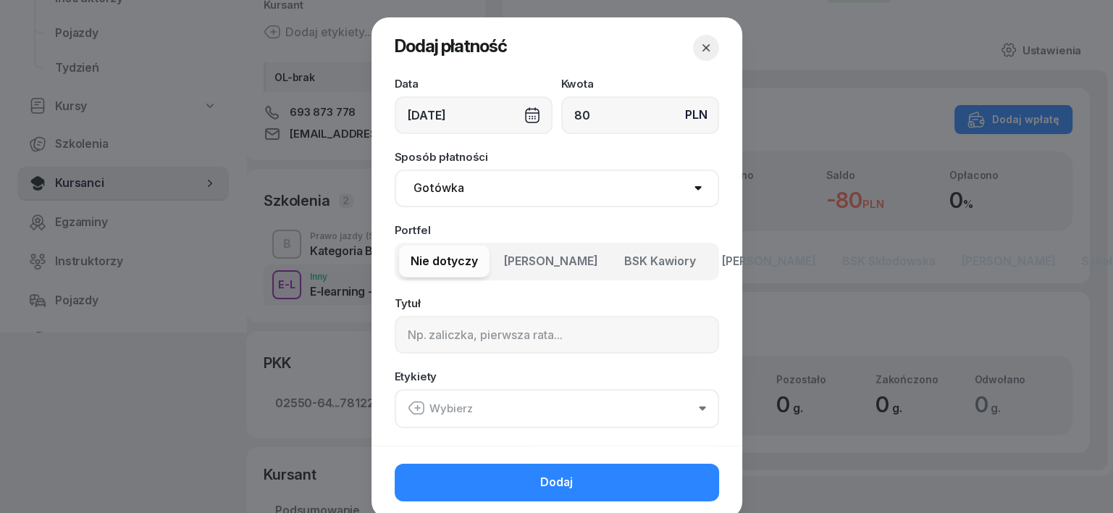
click at [523, 114] on div "18/08/2025" at bounding box center [474, 115] width 158 height 38
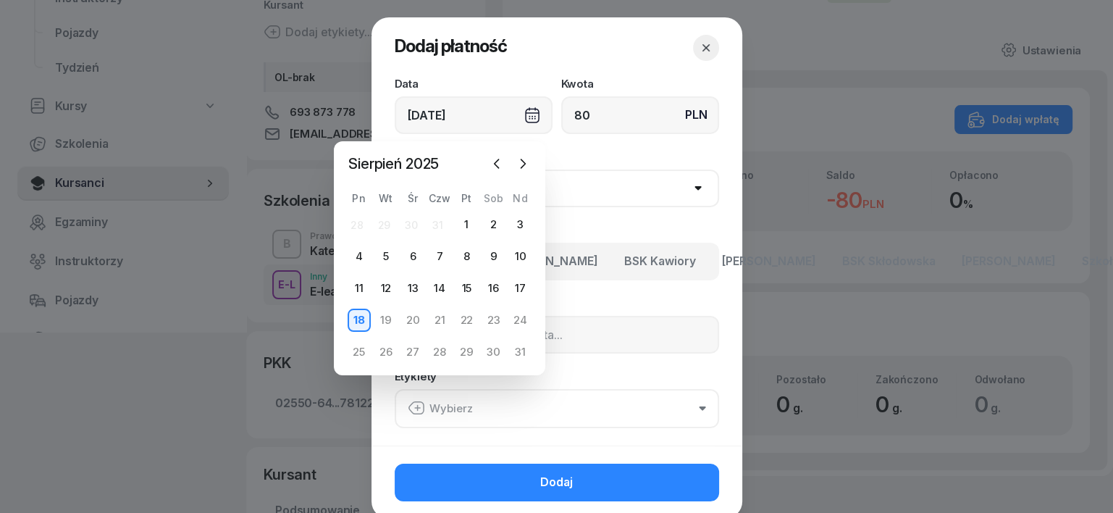
click at [523, 114] on div "18/08/2025" at bounding box center [474, 115] width 158 height 38
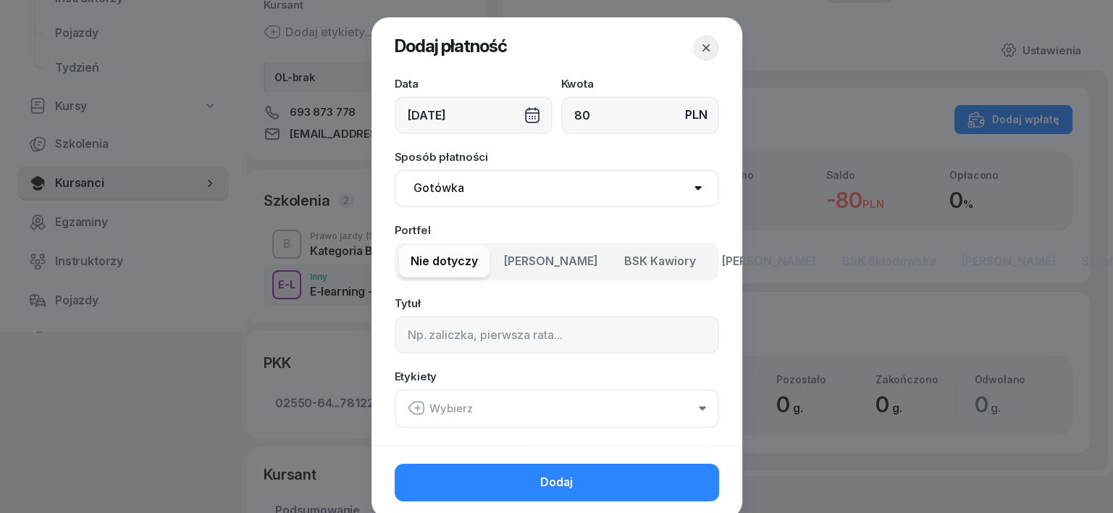
click at [523, 114] on div "18/08/2025" at bounding box center [474, 115] width 158 height 38
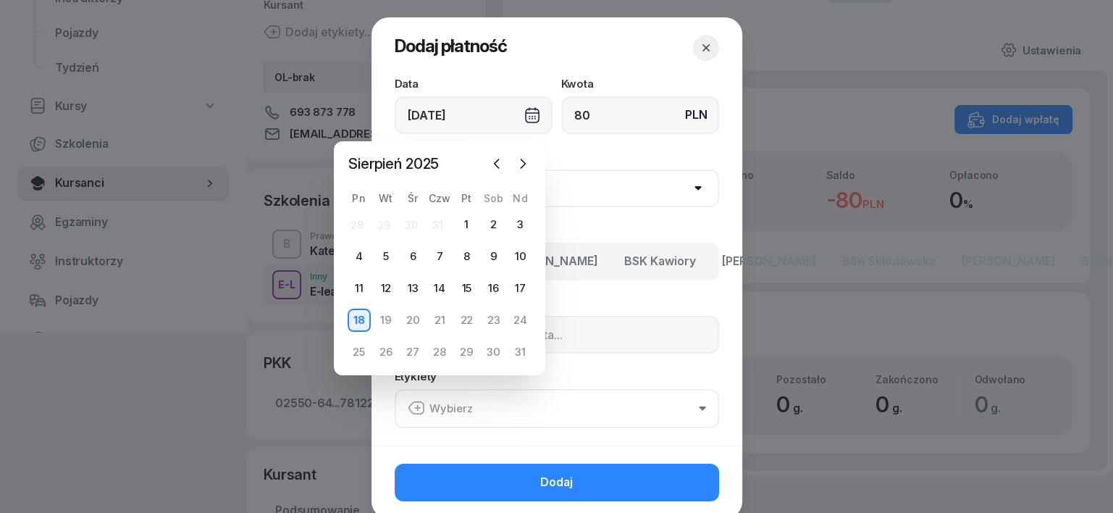
click at [523, 114] on div "18/08/2025" at bounding box center [474, 115] width 158 height 38
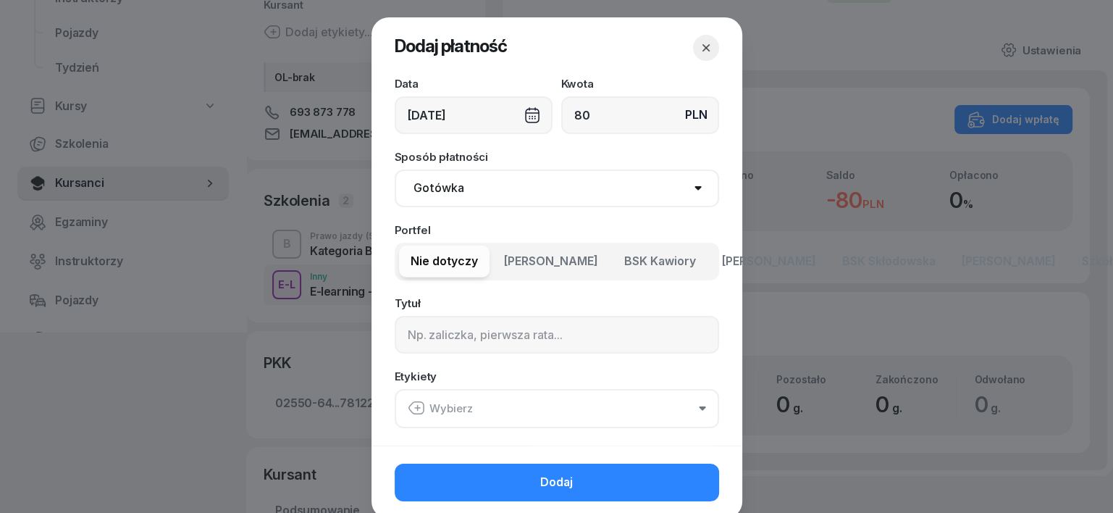
click at [523, 114] on div "18/08/2025" at bounding box center [474, 115] width 158 height 38
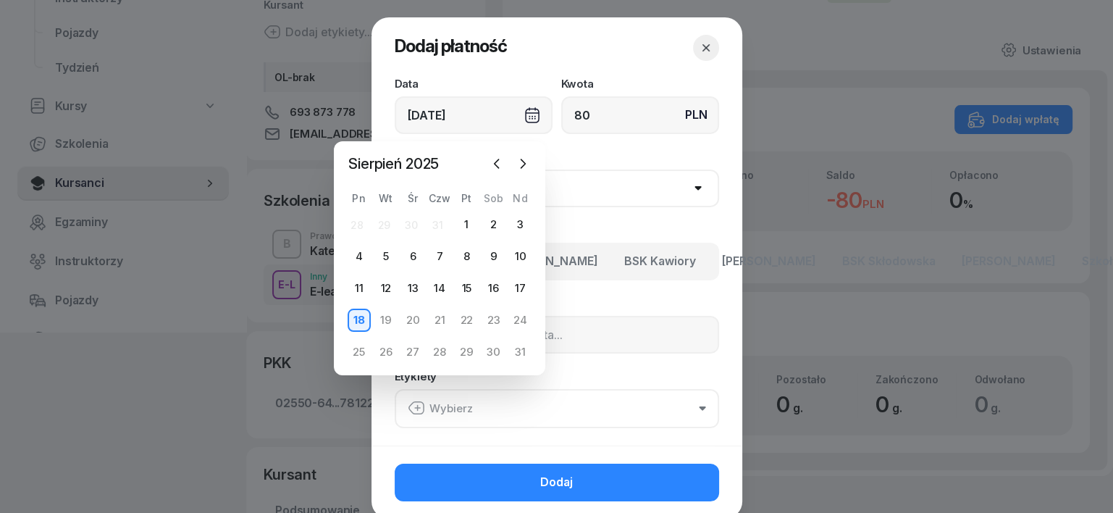
click at [523, 114] on div "18/08/2025" at bounding box center [474, 115] width 158 height 38
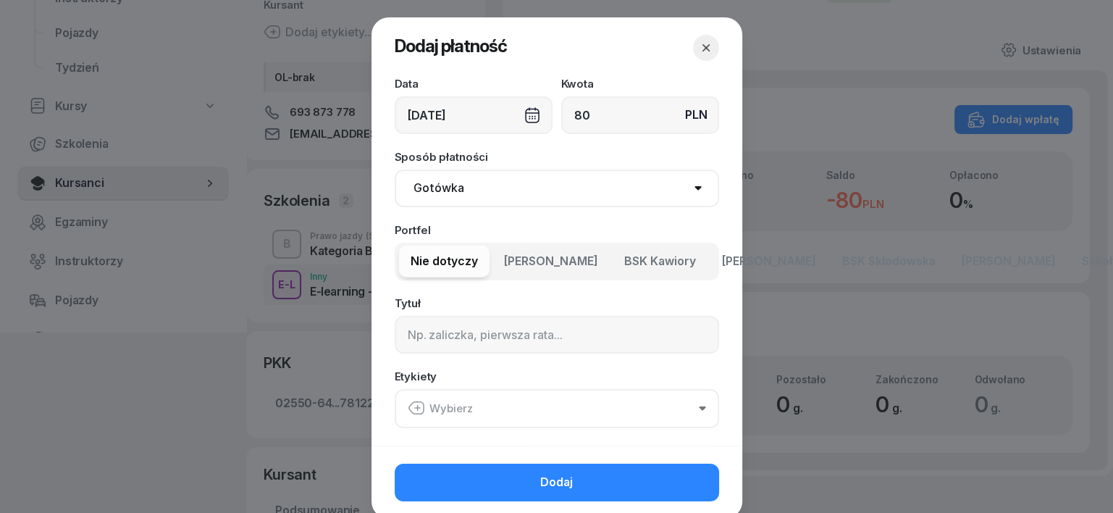
click at [523, 114] on div "18/08/2025" at bounding box center [474, 115] width 158 height 38
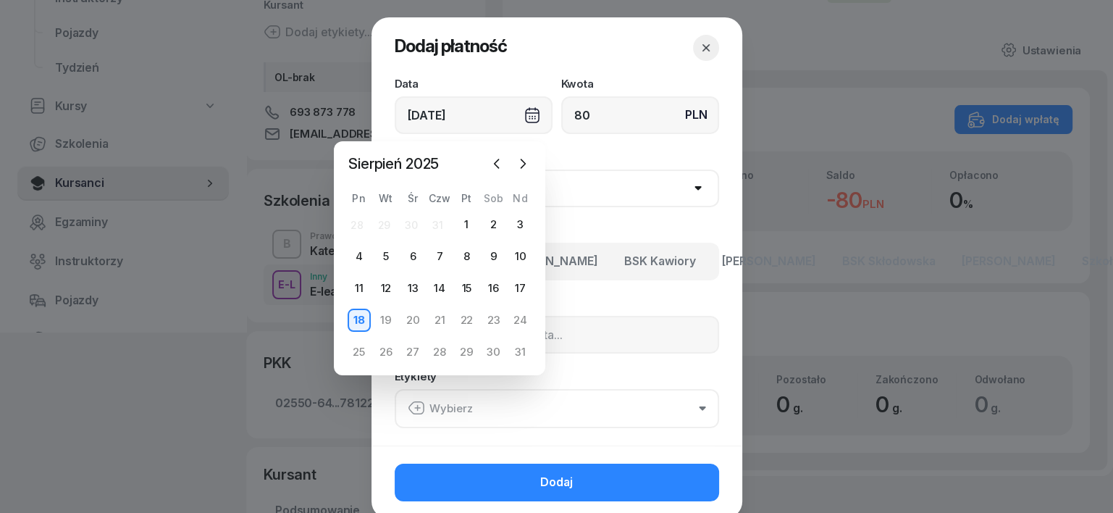
click at [523, 114] on div "18/08/2025" at bounding box center [474, 115] width 158 height 38
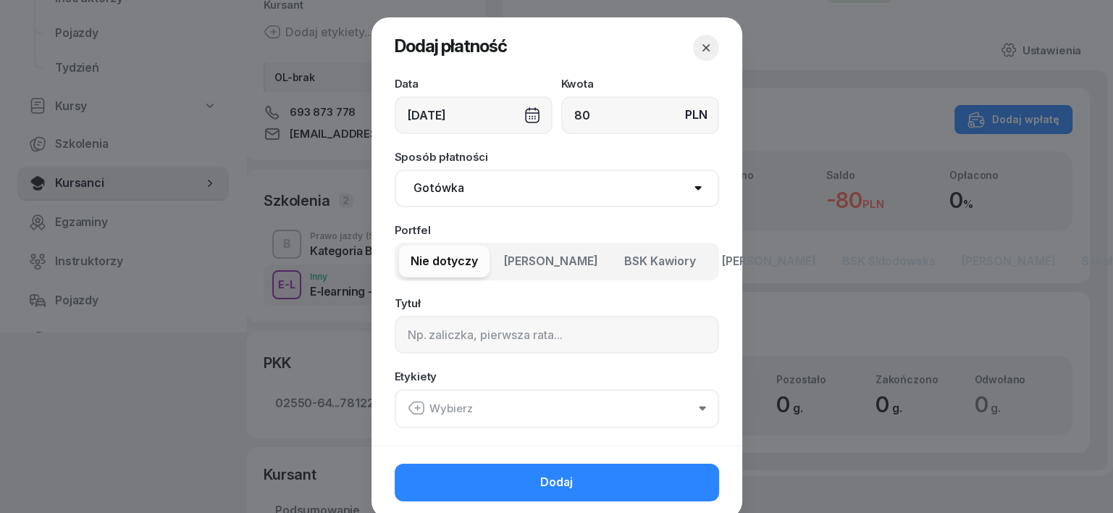
click at [523, 114] on div "18/08/2025" at bounding box center [474, 115] width 158 height 38
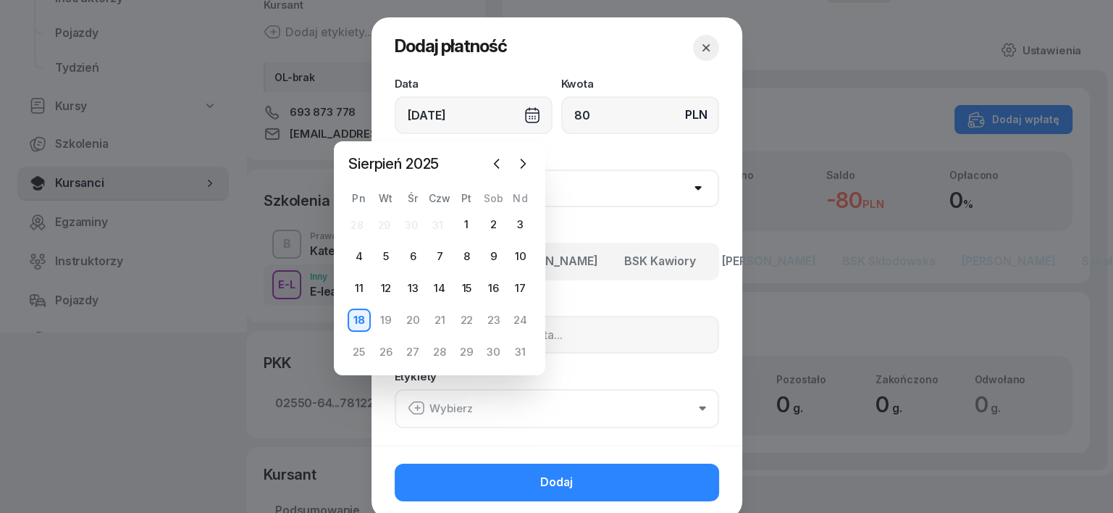
click at [524, 114] on div "18/08/2025" at bounding box center [474, 115] width 158 height 38
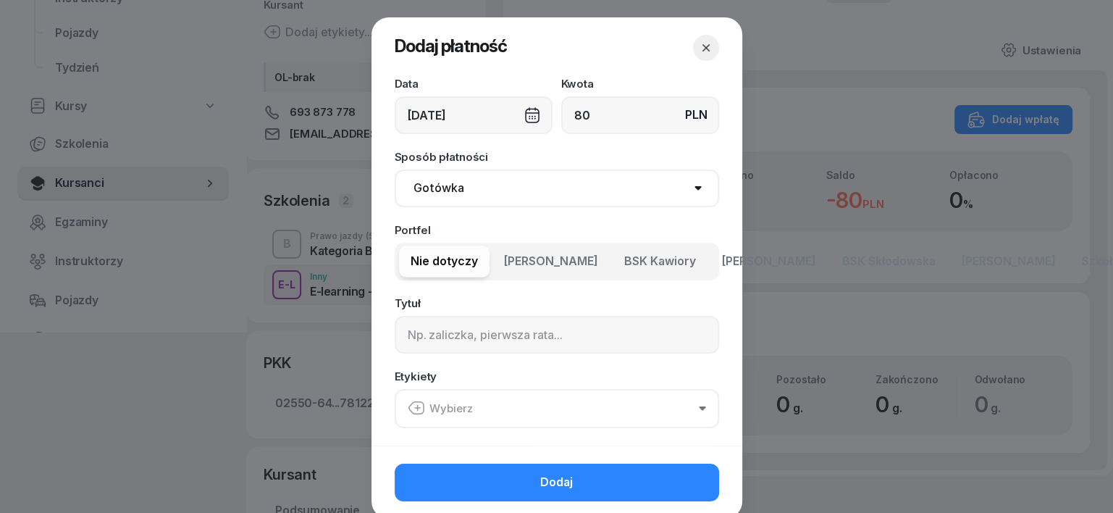
click at [524, 114] on div "18/08/2025" at bounding box center [474, 115] width 158 height 38
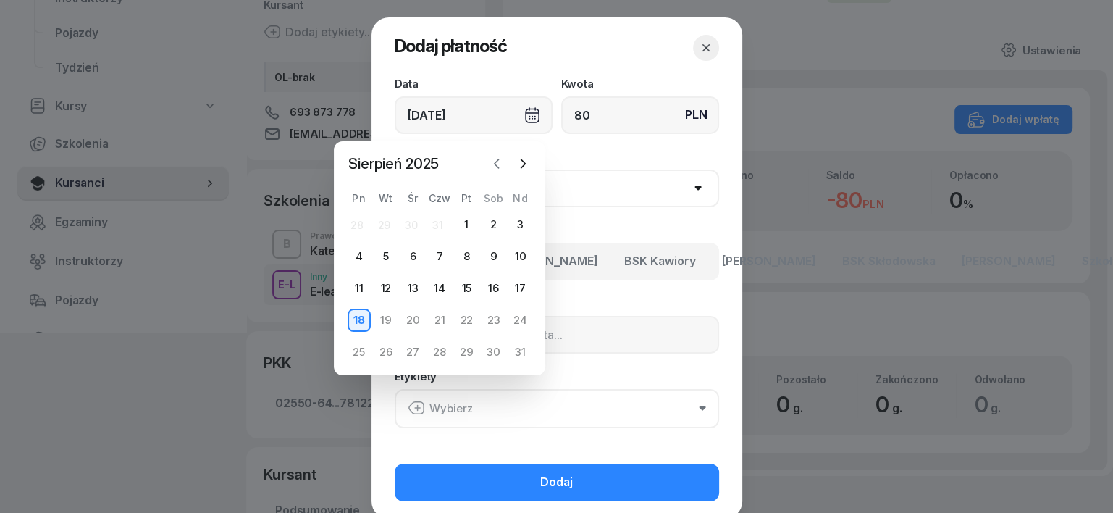
click at [491, 163] on icon "button" at bounding box center [497, 163] width 14 height 14
click at [492, 163] on icon "button" at bounding box center [497, 163] width 14 height 14
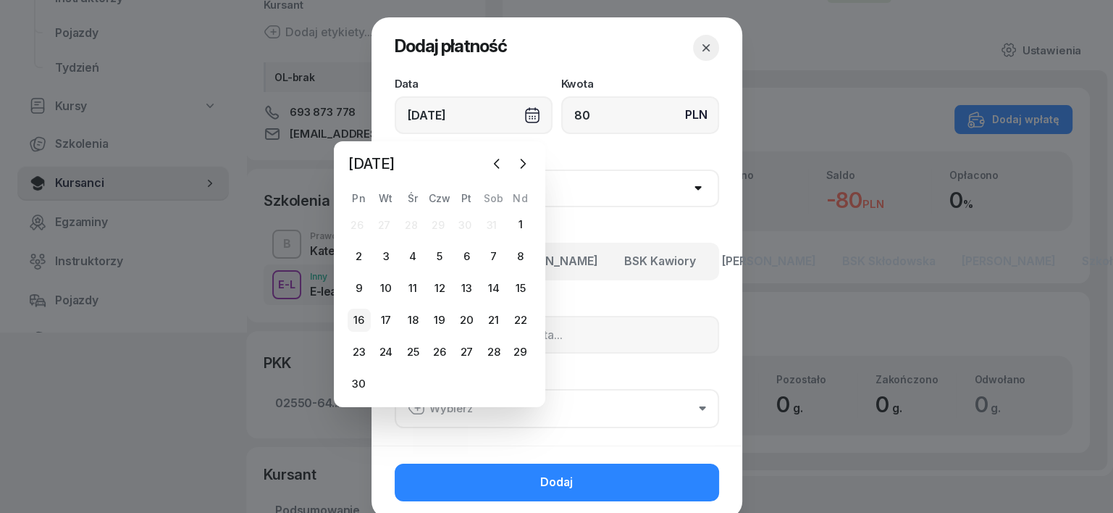
click at [353, 318] on div "16" at bounding box center [359, 319] width 23 height 23
type input "16/06/2025"
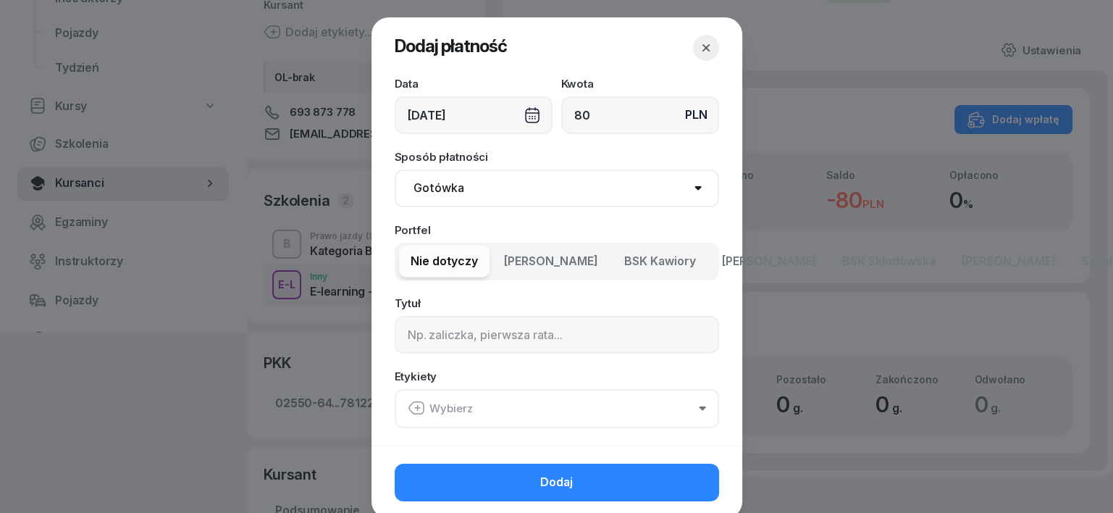
click at [435, 193] on select "Gotówka Karta Przelew Płatności online BLIK" at bounding box center [557, 188] width 324 height 38
select select "transfer"
click at [395, 169] on select "Gotówka Karta Przelew Płatności online BLIK" at bounding box center [557, 188] width 324 height 38
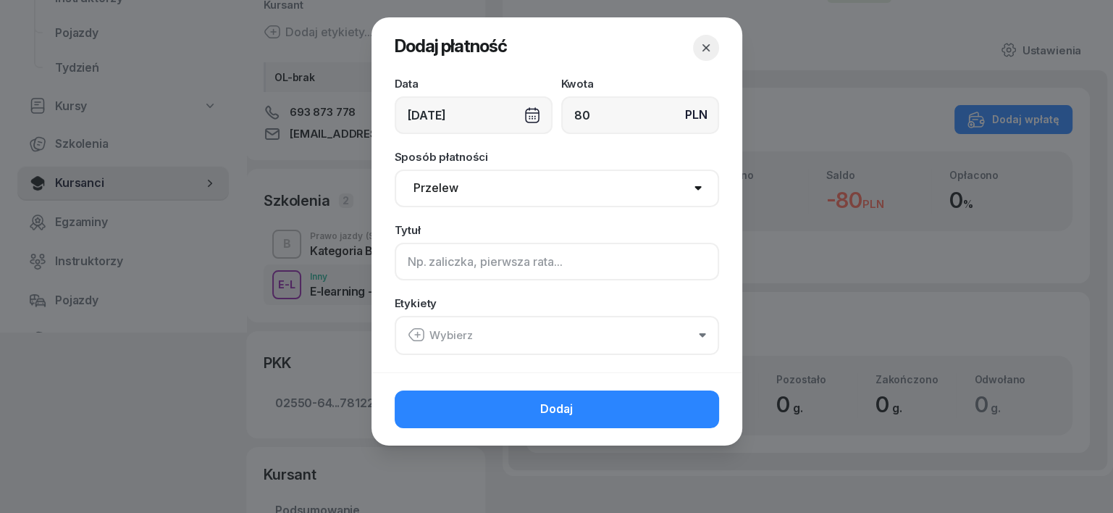
click at [411, 256] on input at bounding box center [557, 262] width 324 height 38
click at [420, 258] on input "B elearn." at bounding box center [557, 262] width 324 height 38
drag, startPoint x: 423, startPoint y: 256, endPoint x: 382, endPoint y: 281, distance: 48.1
click at [417, 257] on input "B elearn." at bounding box center [557, 262] width 324 height 38
type input "B e learn."
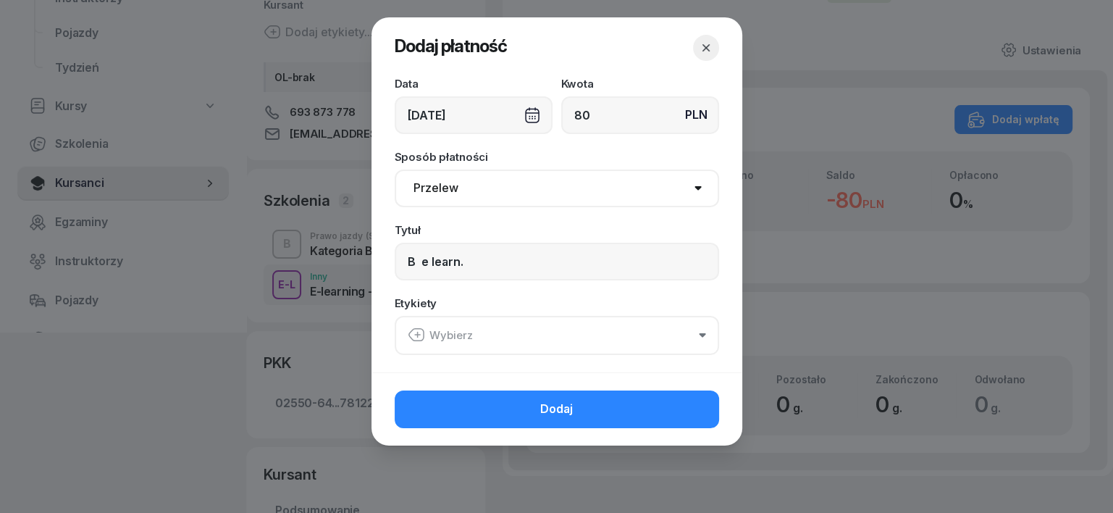
click at [420, 333] on icon "button" at bounding box center [416, 334] width 17 height 17
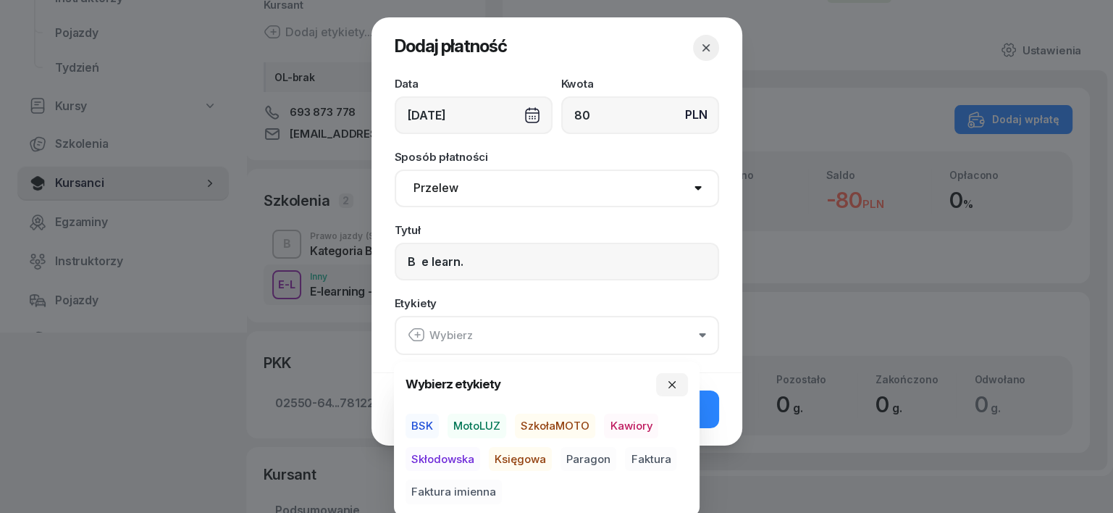
click at [470, 422] on span "MotoLUZ" at bounding box center [477, 426] width 59 height 25
click at [521, 458] on span "Księgowa" at bounding box center [520, 458] width 63 height 25
click at [599, 455] on span "Paragon" at bounding box center [589, 458] width 56 height 25
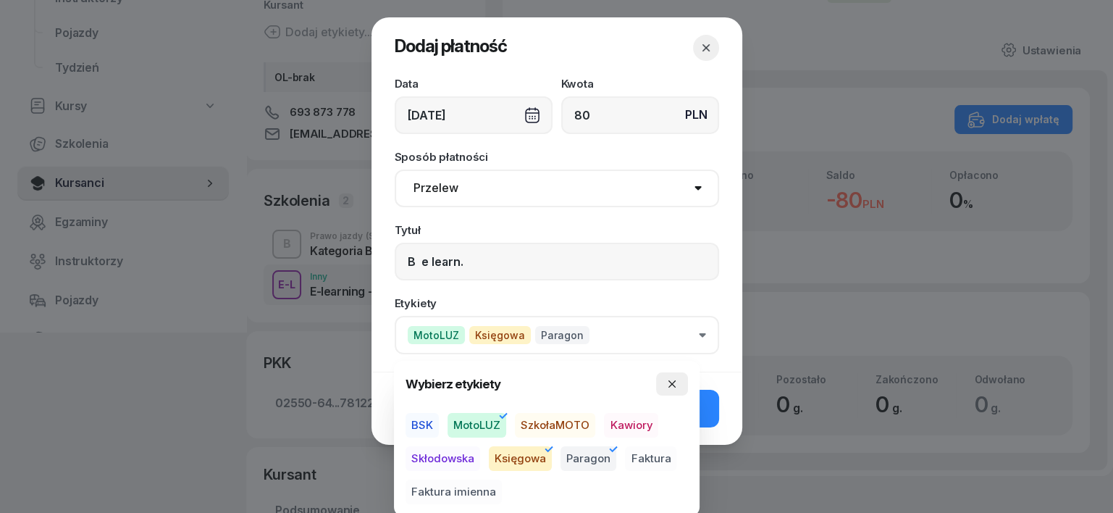
click at [679, 383] on button "button" at bounding box center [672, 383] width 32 height 23
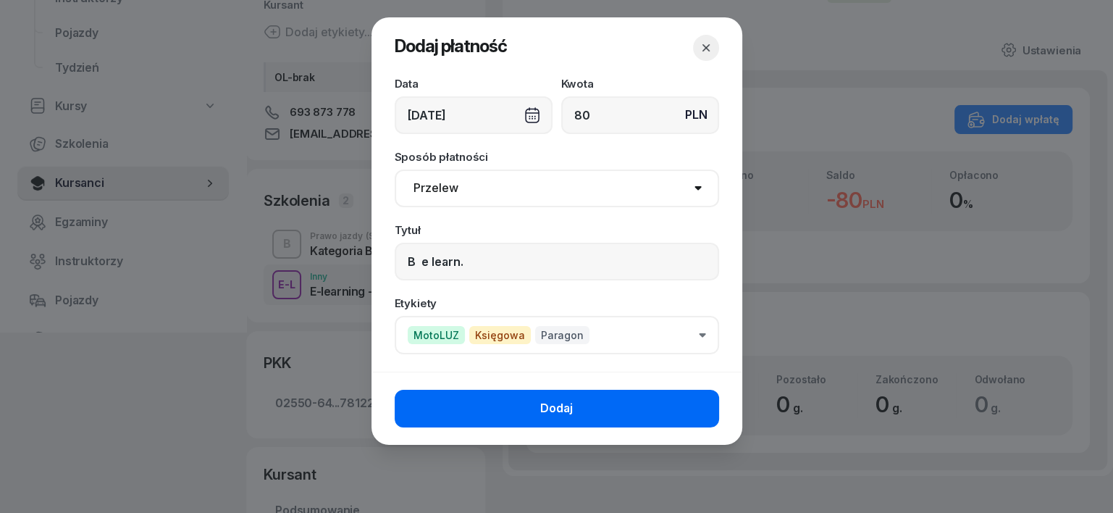
click at [575, 403] on button "Dodaj" at bounding box center [557, 409] width 324 height 38
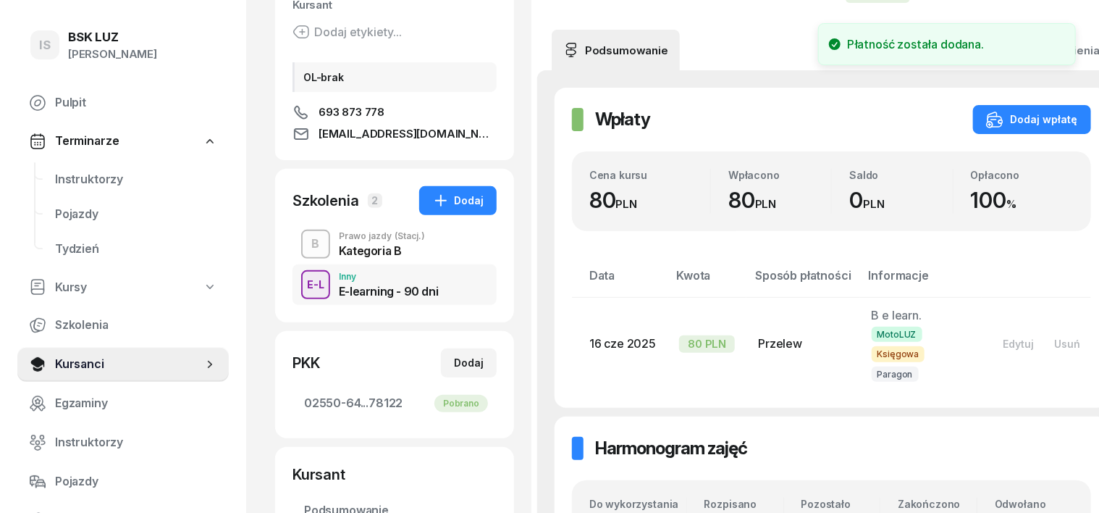
drag, startPoint x: 285, startPoint y: 243, endPoint x: 299, endPoint y: 253, distance: 16.7
click at [306, 243] on div "B" at bounding box center [316, 244] width 20 height 25
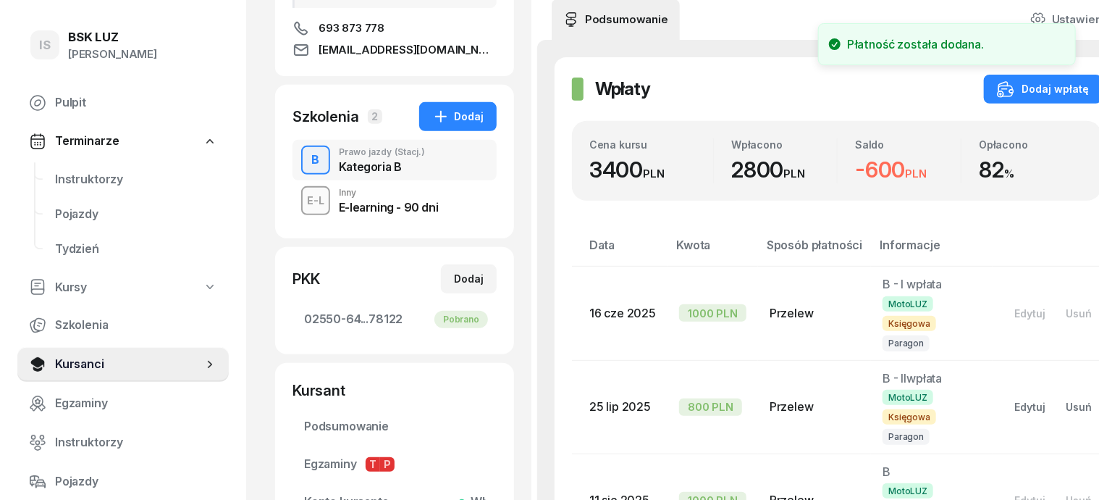
scroll to position [272, 0]
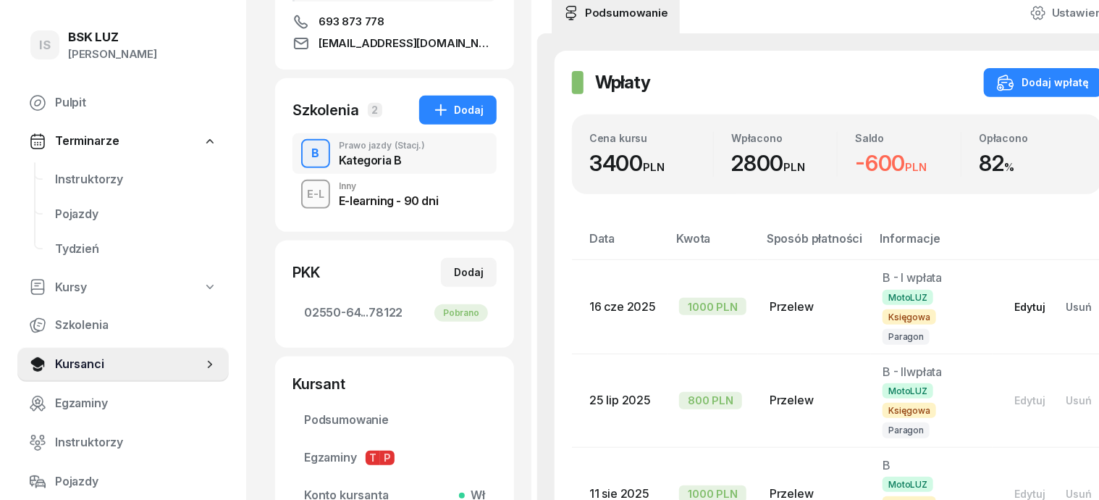
click at [1015, 304] on div "Edytuj" at bounding box center [1030, 307] width 31 height 12
select select "transfer"
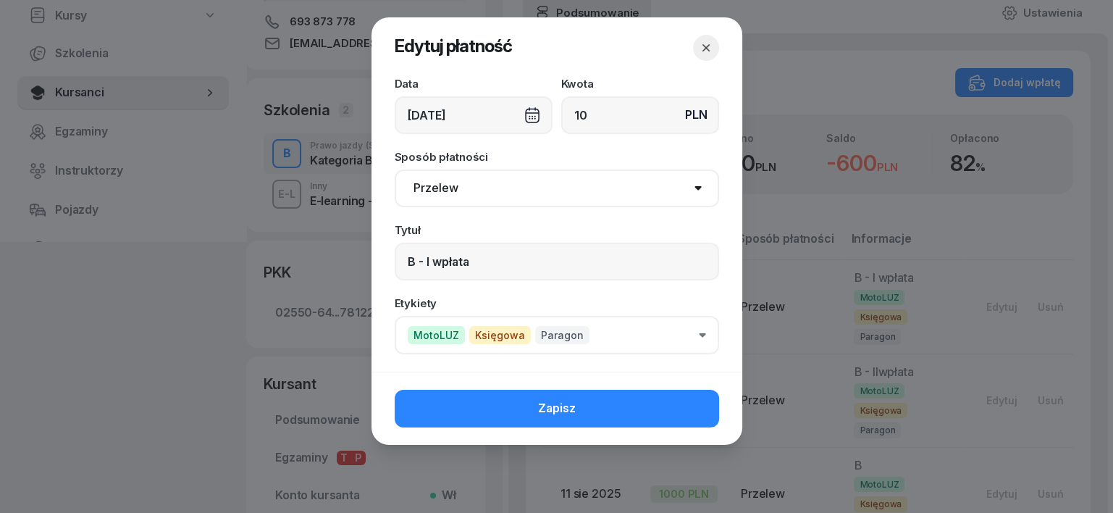
type input "1"
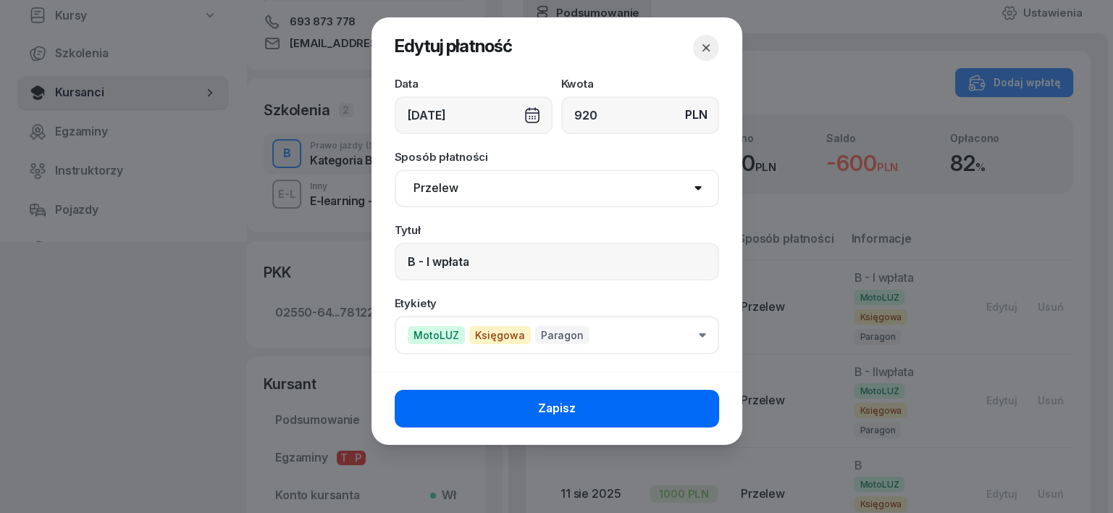
type input "920"
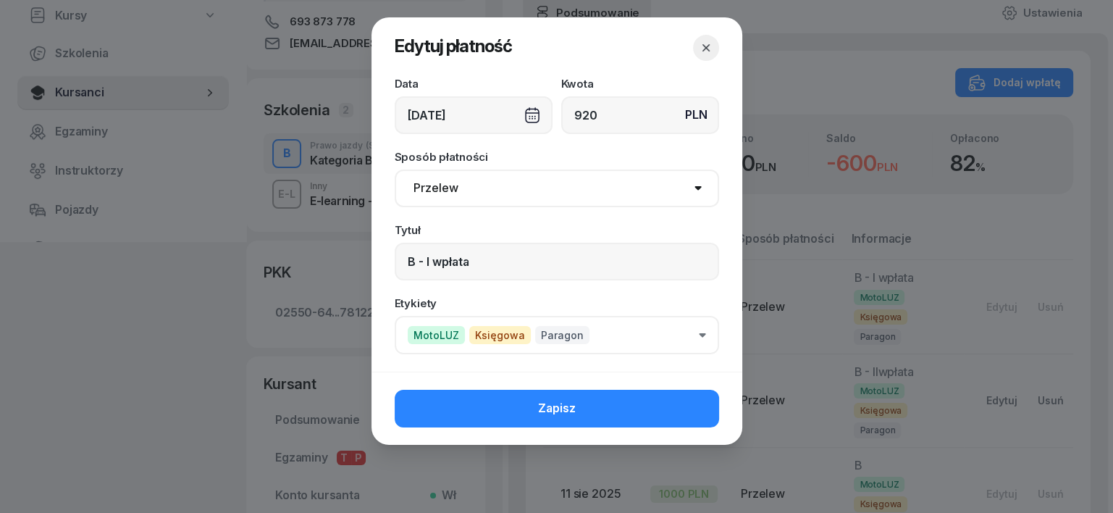
click at [626, 408] on button "Zapisz" at bounding box center [557, 409] width 324 height 38
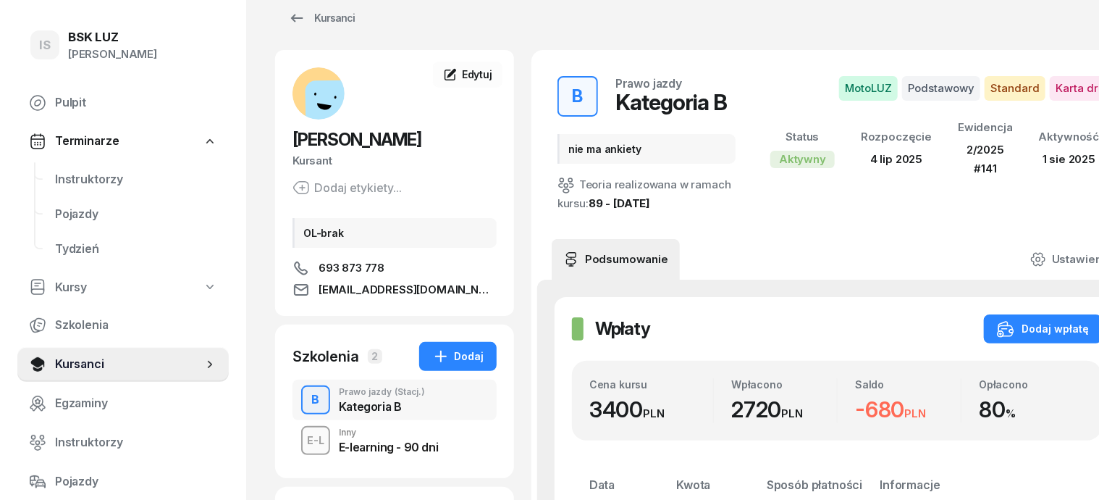
scroll to position [0, 0]
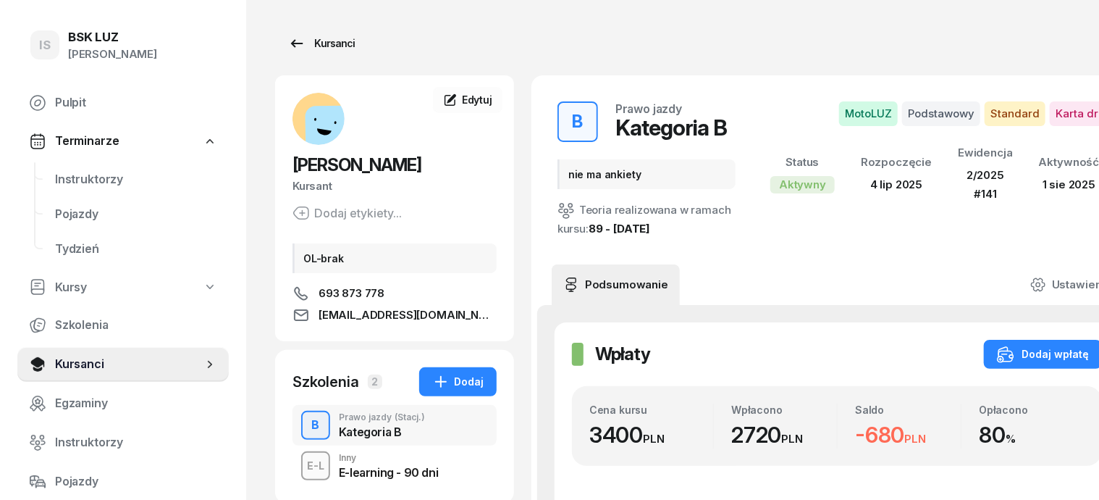
click at [303, 49] on div "Kursanci" at bounding box center [321, 43] width 67 height 17
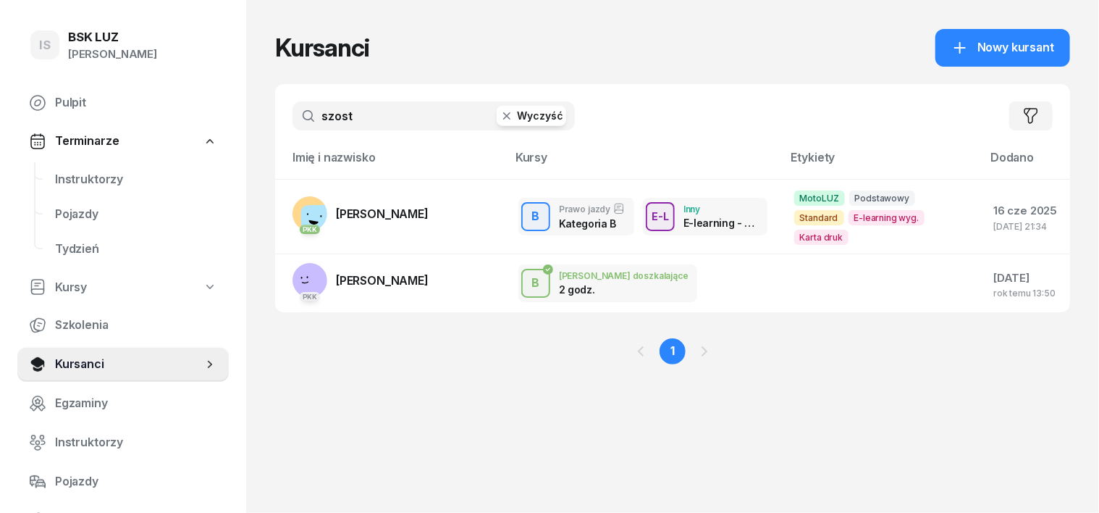
click at [500, 113] on icon "button" at bounding box center [507, 116] width 14 height 14
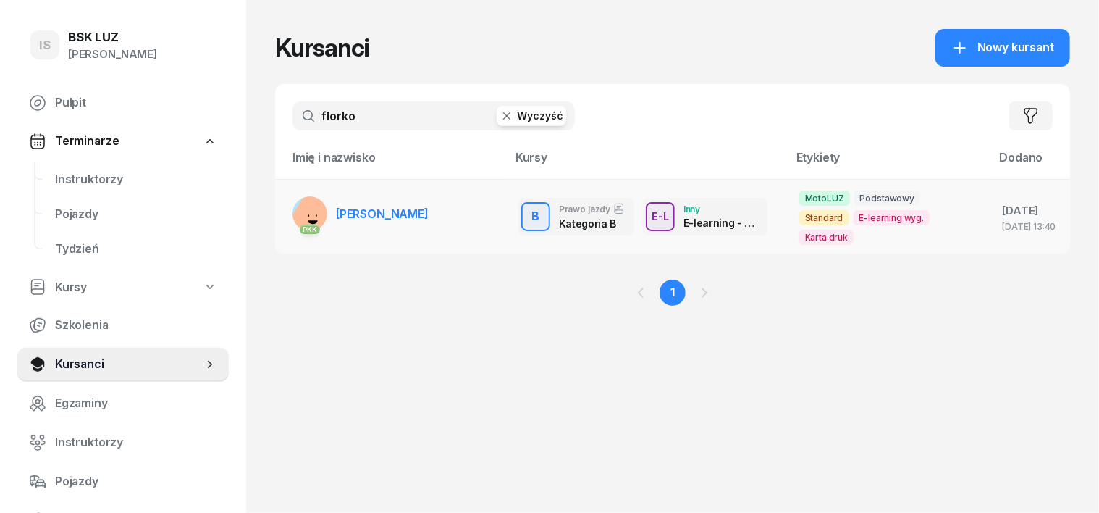
type input "florko"
click at [288, 202] on rect at bounding box center [314, 216] width 52 height 52
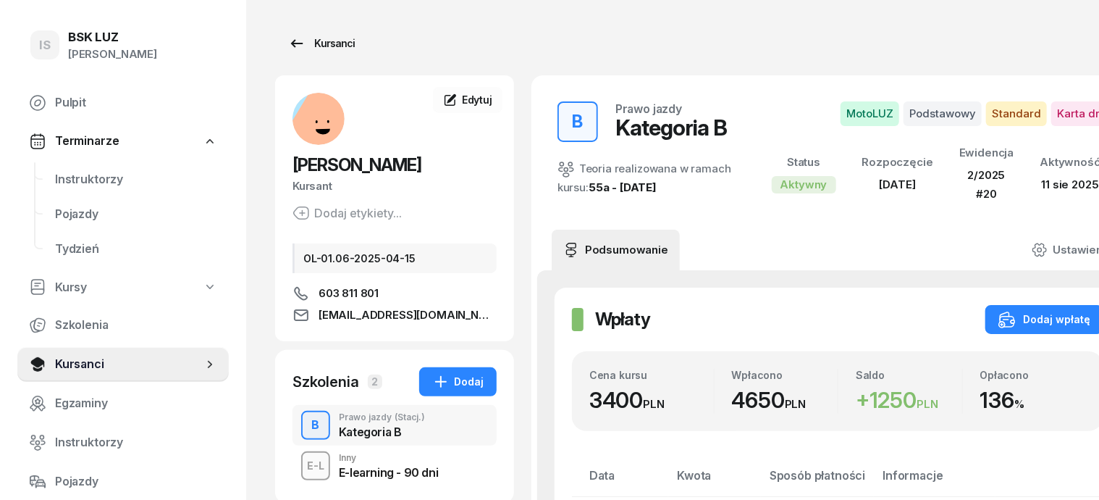
click at [306, 38] on div "Kursanci" at bounding box center [321, 43] width 67 height 17
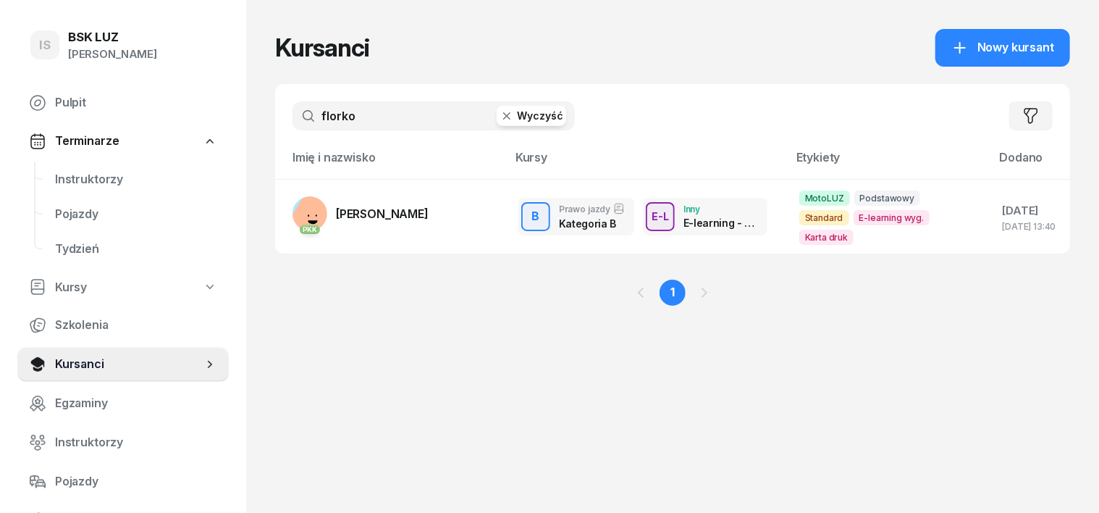
click at [500, 112] on icon "button" at bounding box center [507, 116] width 14 height 14
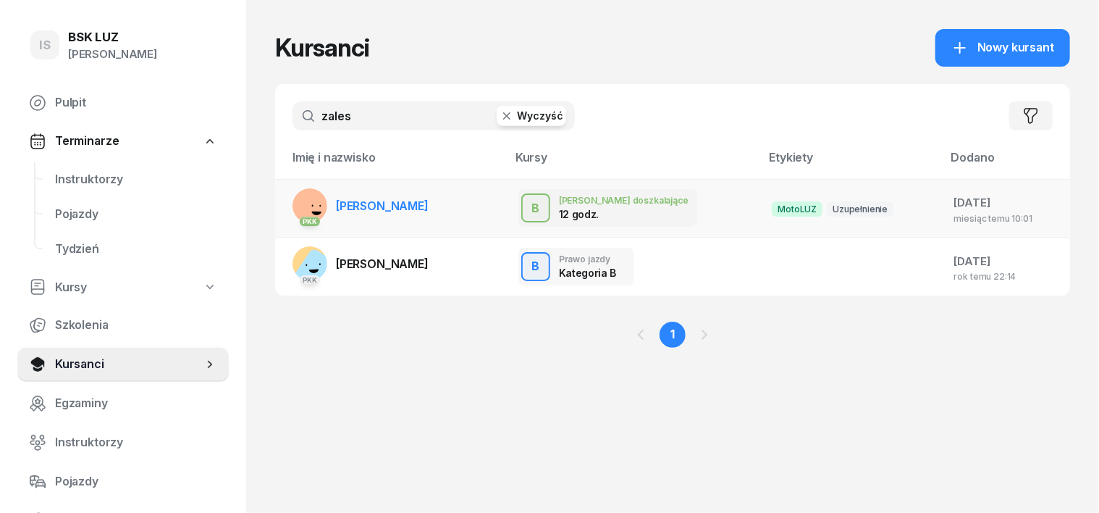
type input "zales"
click at [287, 202] on rect at bounding box center [311, 206] width 49 height 49
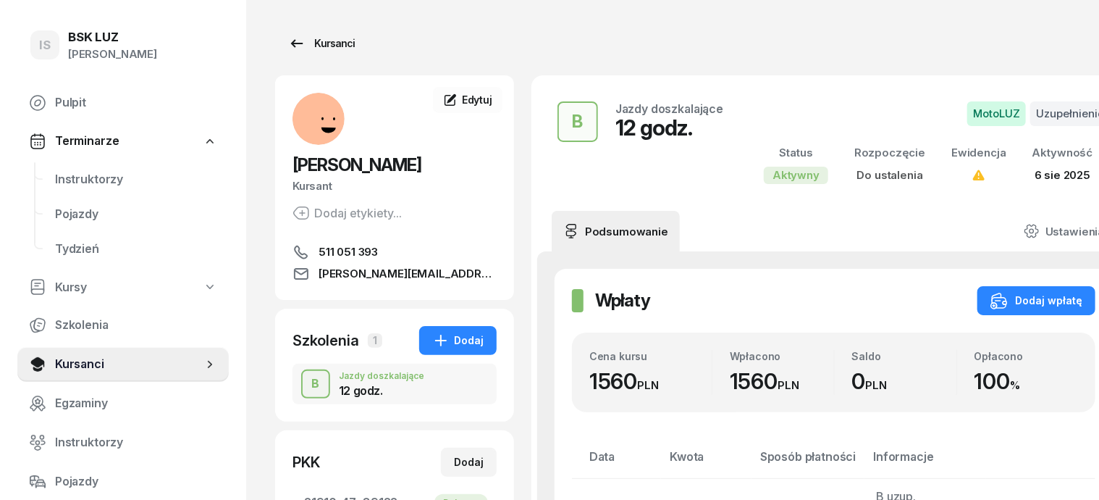
click at [301, 41] on div "Kursanci" at bounding box center [321, 43] width 67 height 17
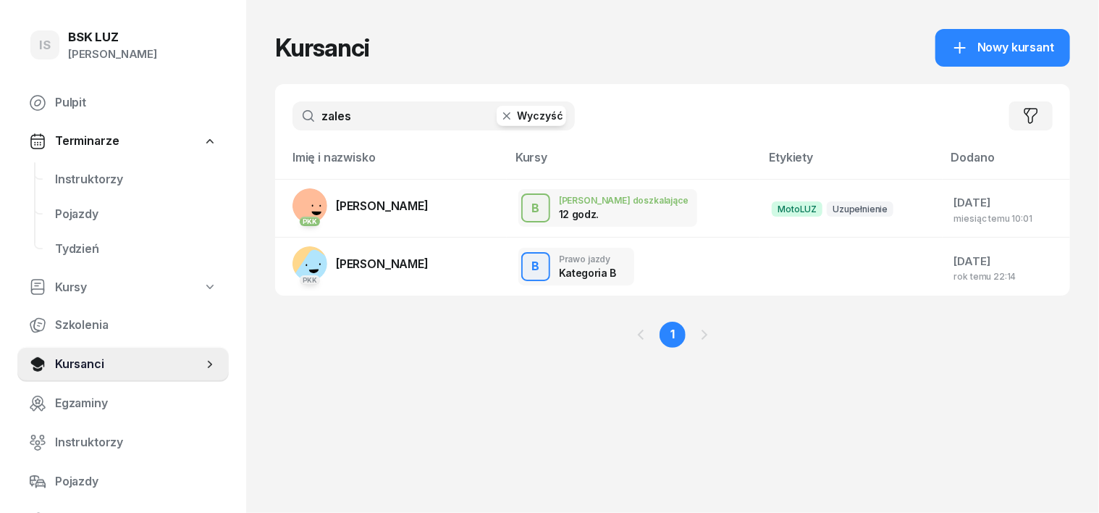
click at [500, 117] on icon "button" at bounding box center [507, 116] width 14 height 14
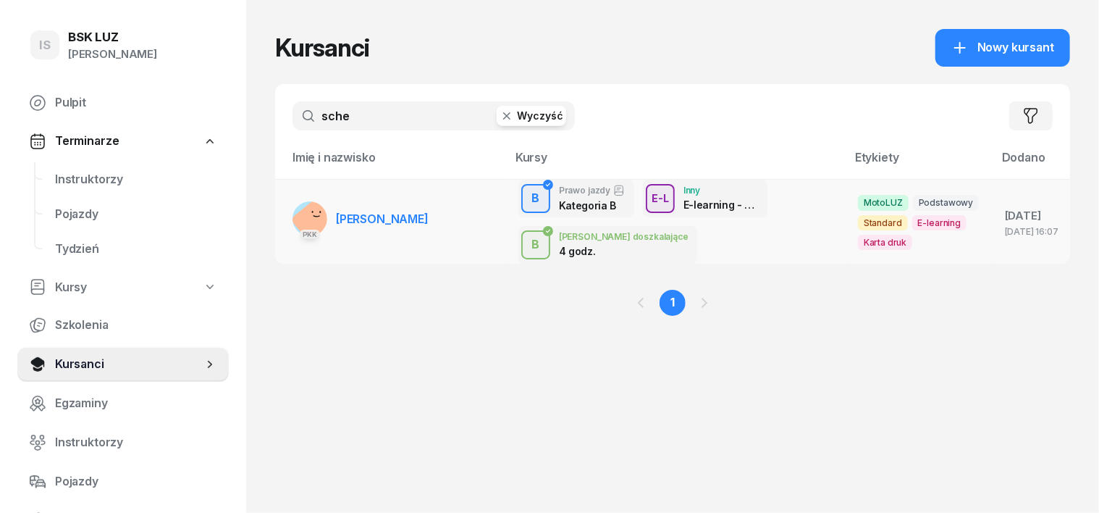
type input "sche"
click at [290, 220] on rect at bounding box center [314, 221] width 49 height 49
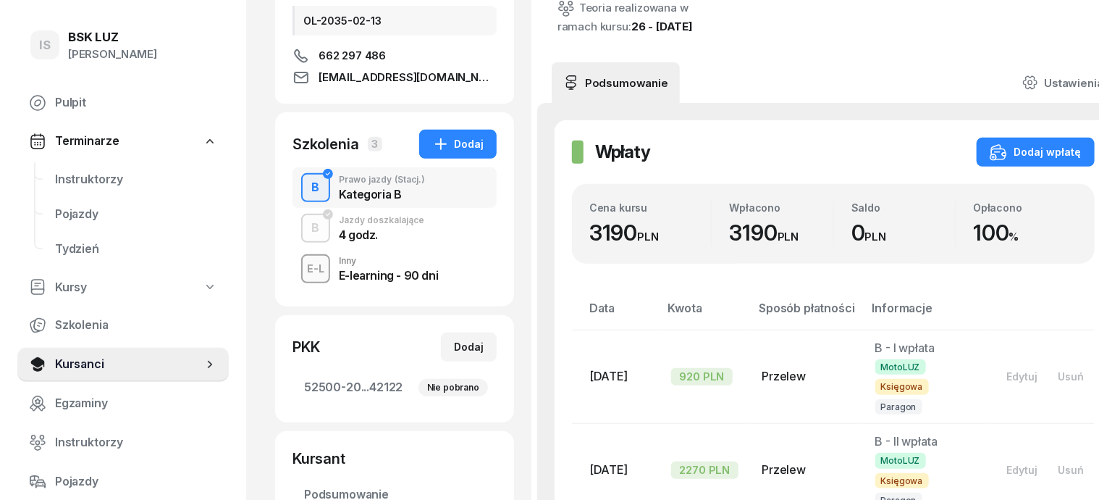
scroll to position [272, 0]
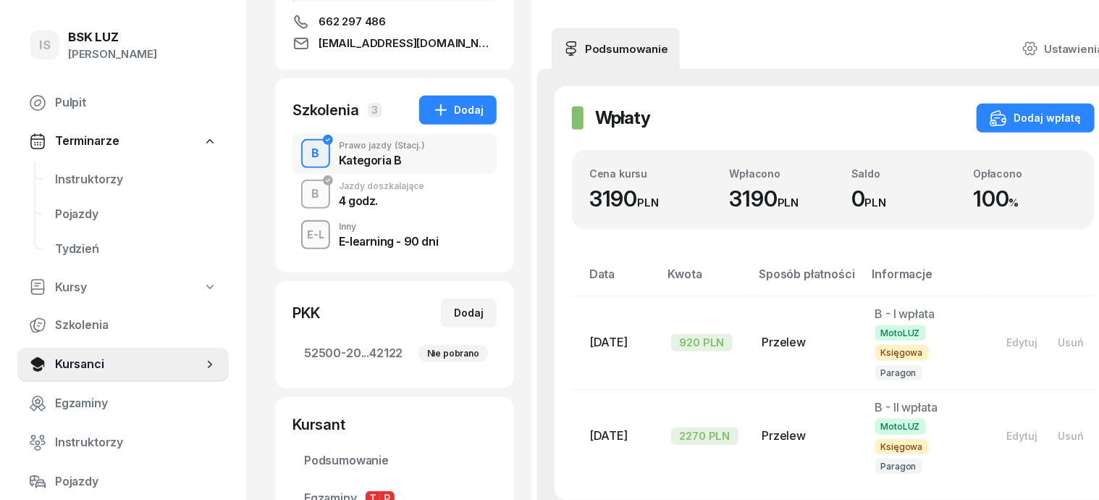
click at [306, 194] on div "B" at bounding box center [316, 194] width 20 height 25
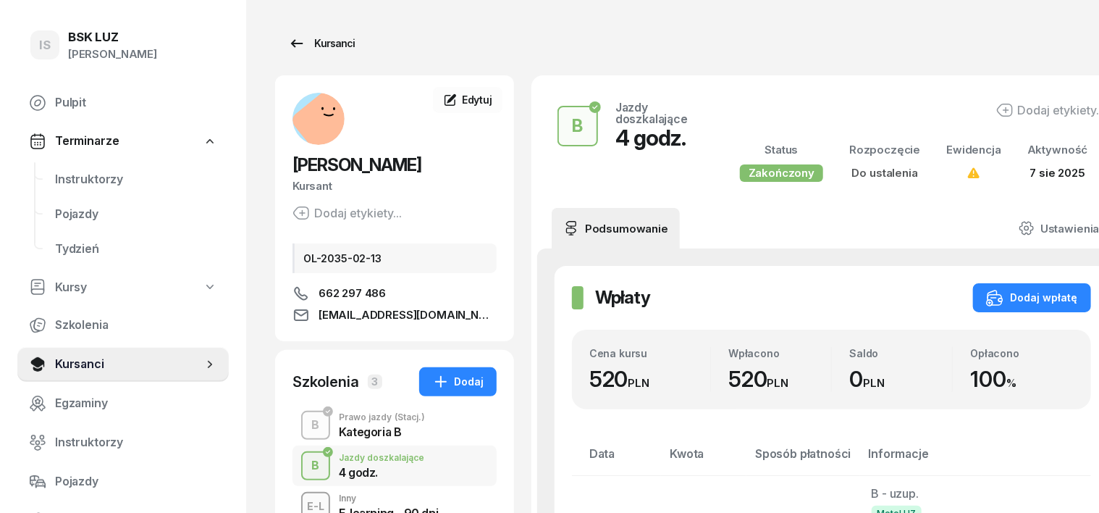
click at [300, 46] on div "Kursanci" at bounding box center [321, 43] width 67 height 17
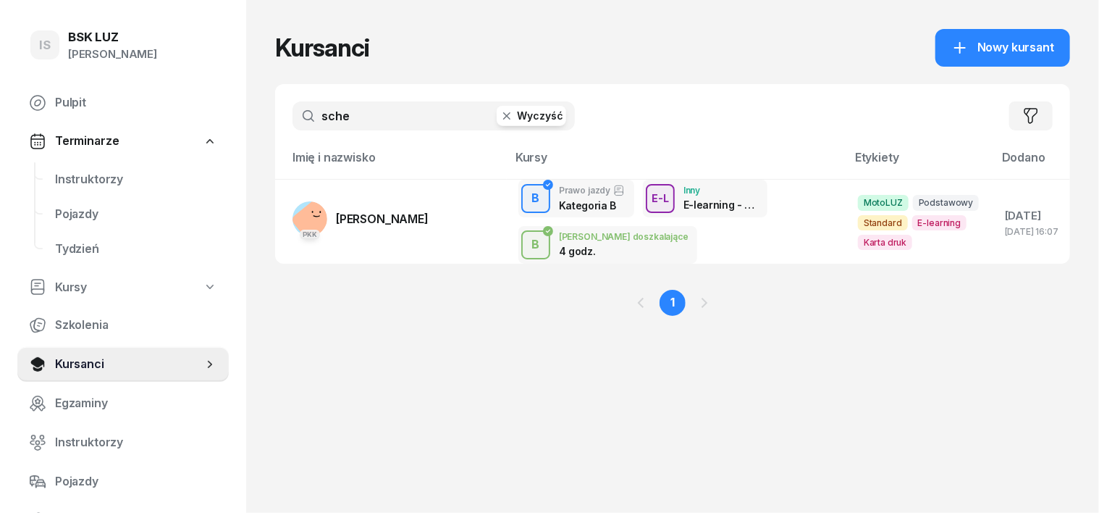
click at [500, 116] on icon "button" at bounding box center [507, 116] width 14 height 14
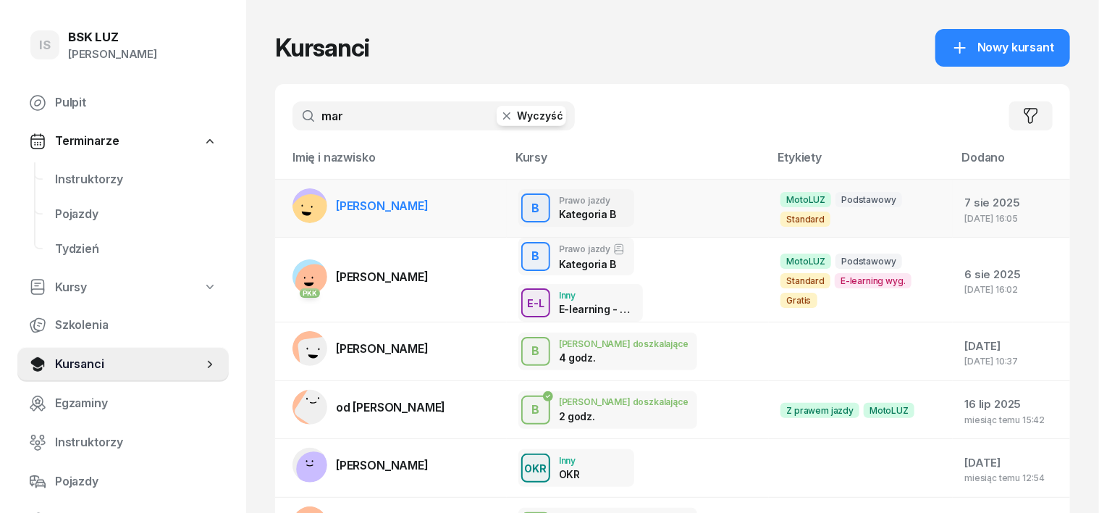
type input "mar"
click at [286, 205] on rect at bounding box center [311, 215] width 50 height 50
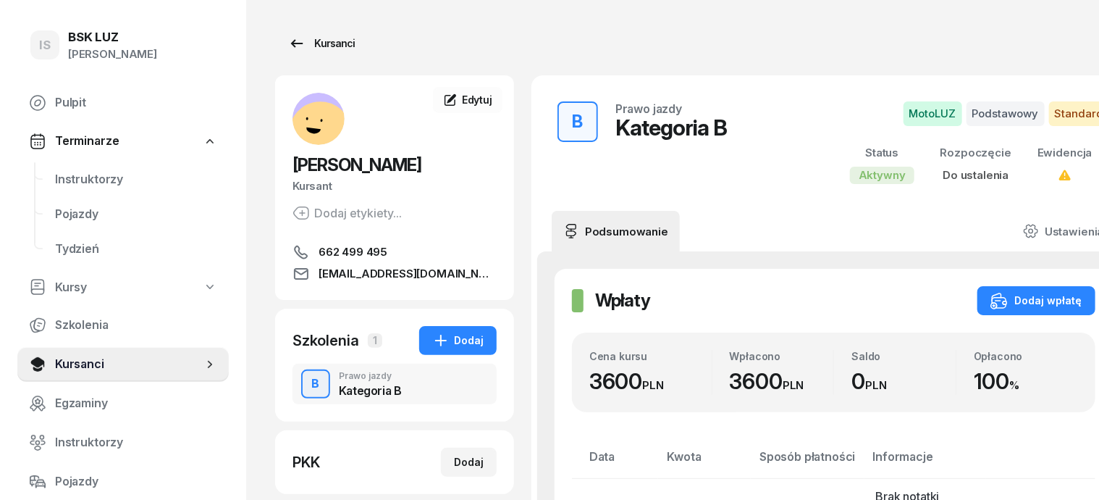
click at [311, 41] on div "Kursanci" at bounding box center [321, 43] width 67 height 17
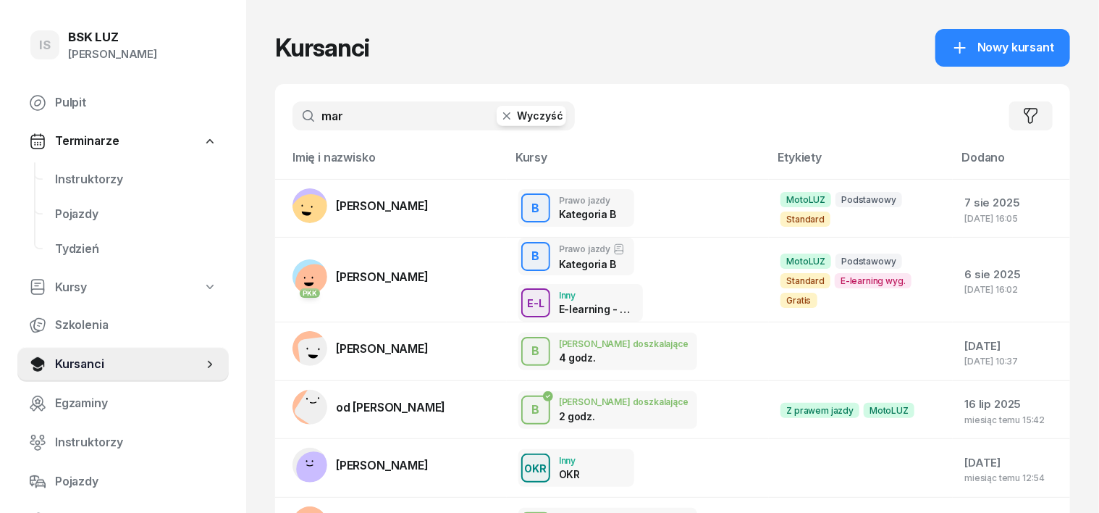
click at [500, 120] on icon "button" at bounding box center [507, 116] width 14 height 14
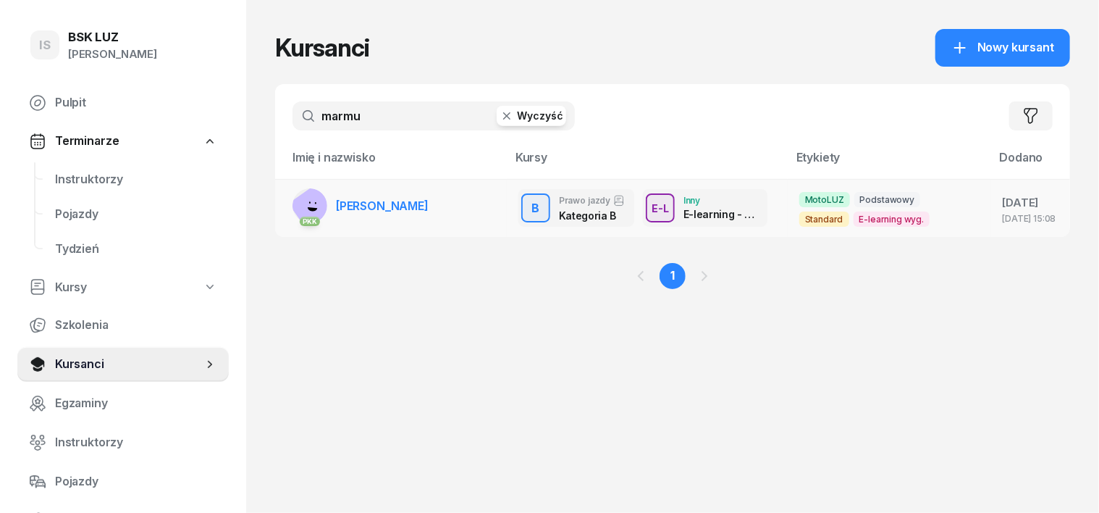
type input "marmu"
click at [288, 201] on rect at bounding box center [315, 208] width 54 height 54
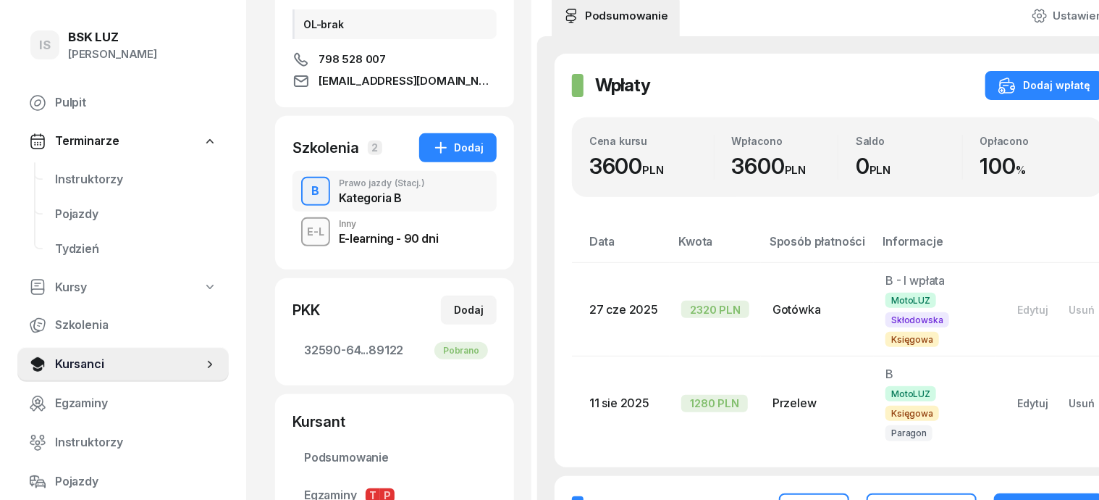
scroll to position [272, 0]
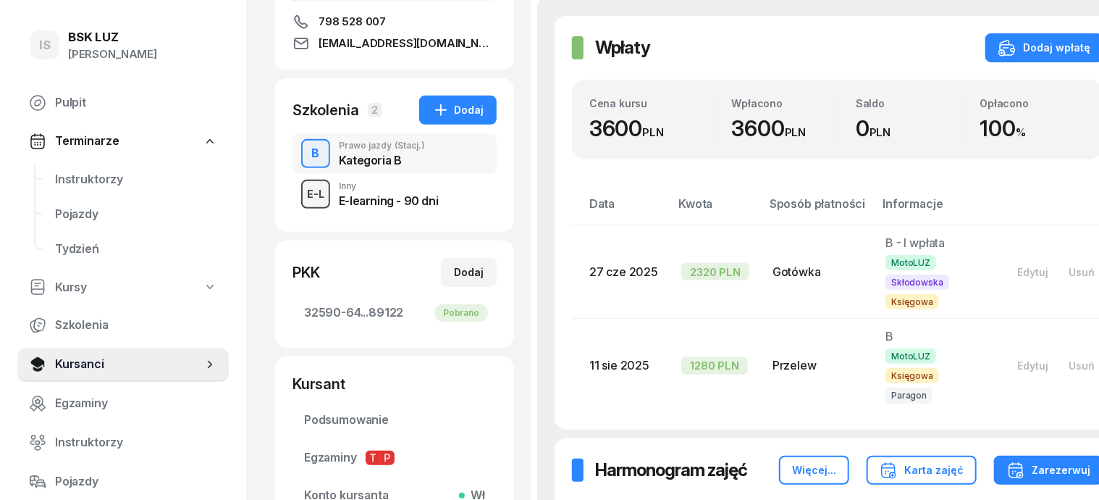
click at [301, 198] on div "E-L" at bounding box center [315, 194] width 29 height 18
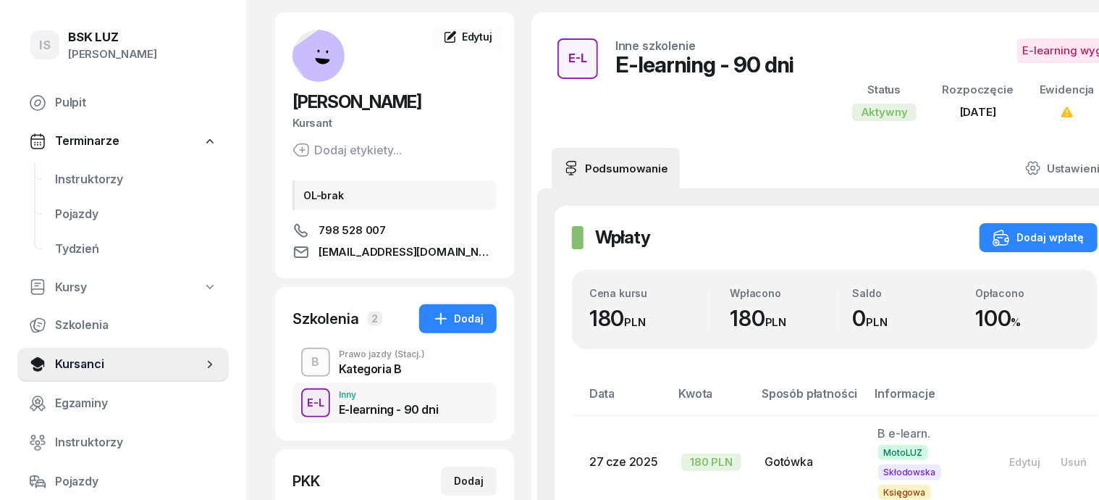
scroll to position [90, 0]
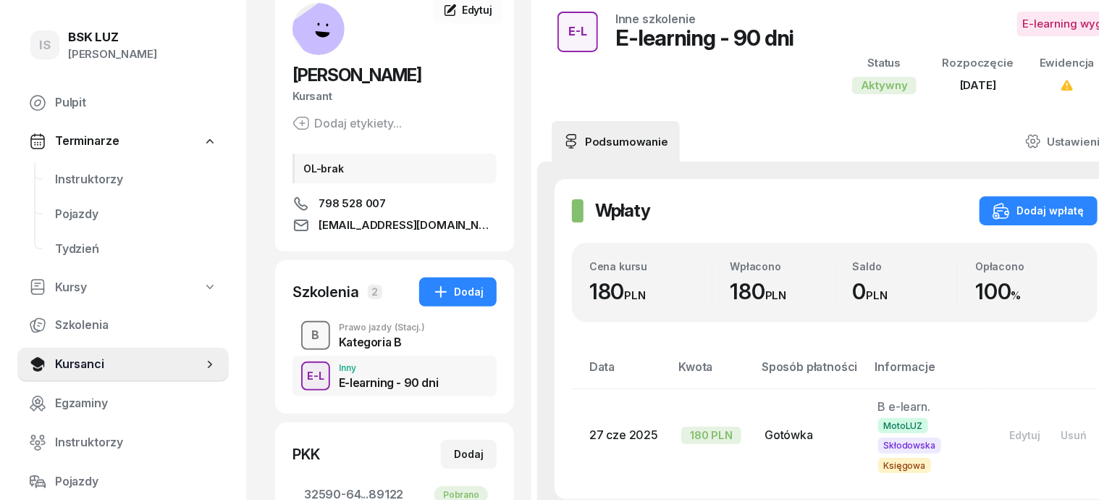
click at [306, 339] on div "B" at bounding box center [316, 335] width 20 height 25
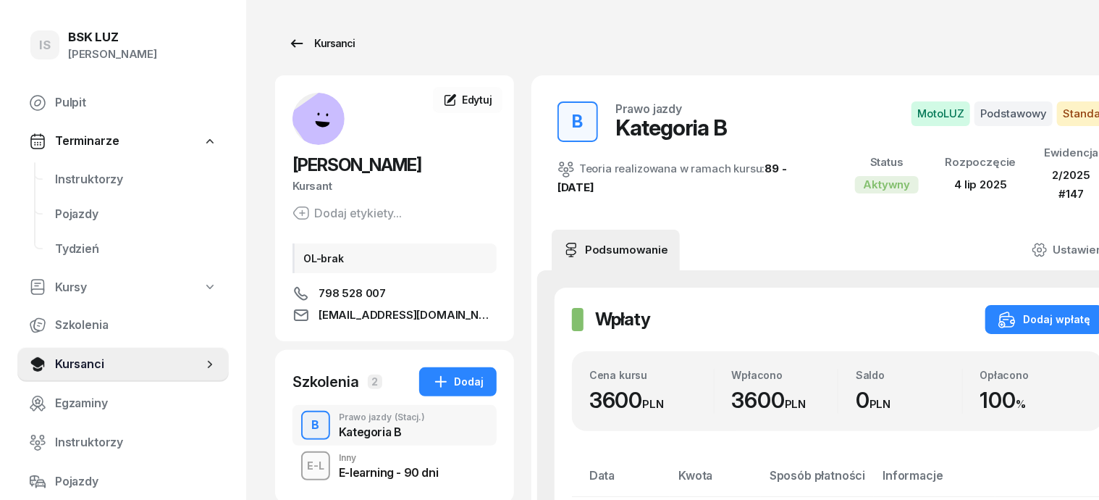
click at [303, 38] on div "Kursanci" at bounding box center [321, 43] width 67 height 17
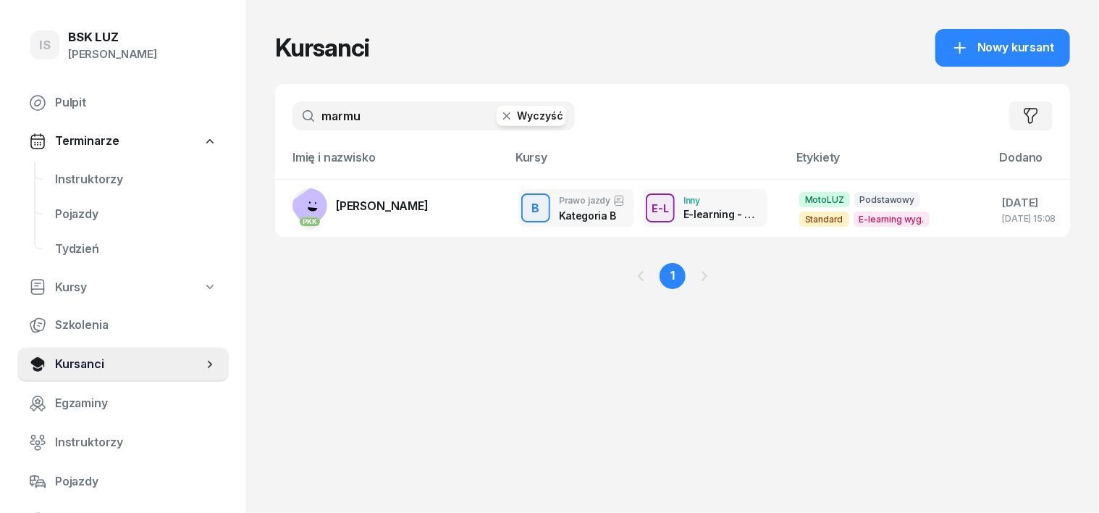
click at [500, 122] on icon "button" at bounding box center [507, 116] width 14 height 14
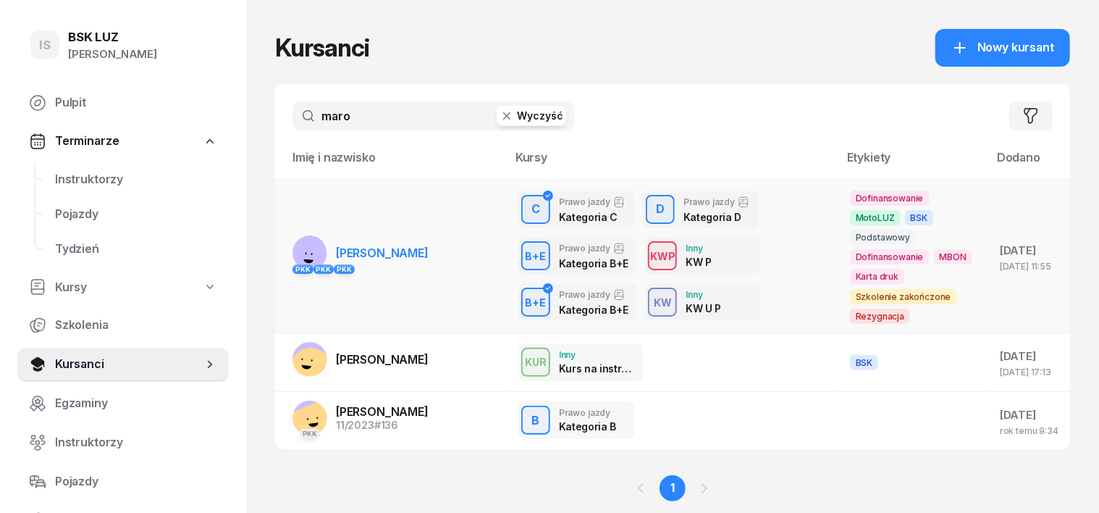
type input "maro"
click at [284, 255] on rect at bounding box center [305, 254] width 45 height 45
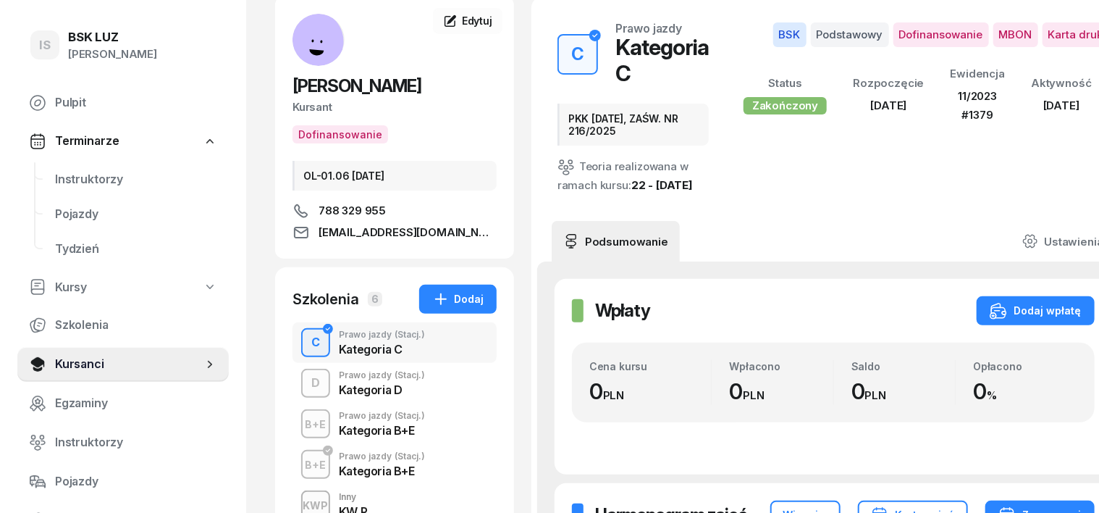
scroll to position [181, 0]
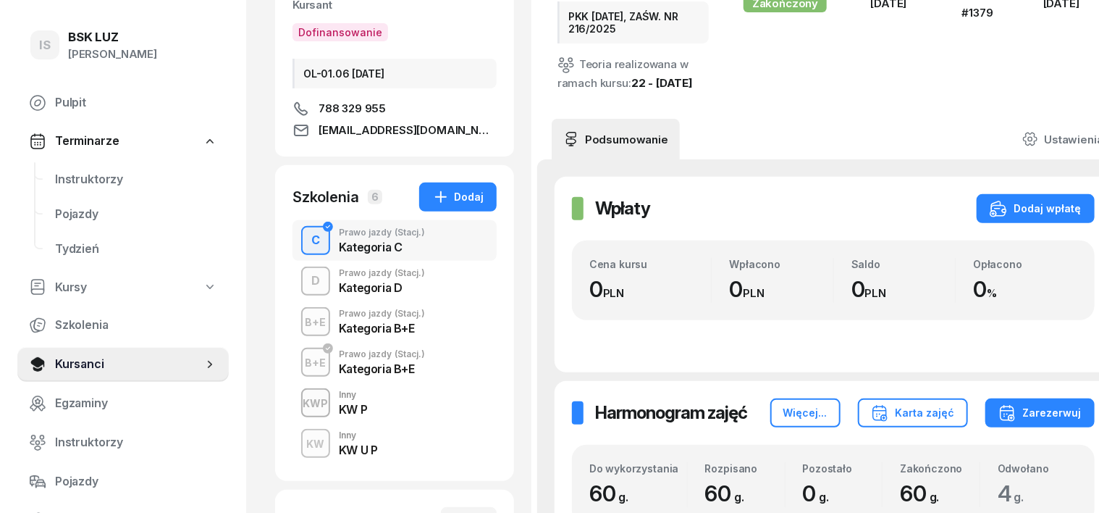
click at [301, 438] on div "KW" at bounding box center [316, 444] width 30 height 18
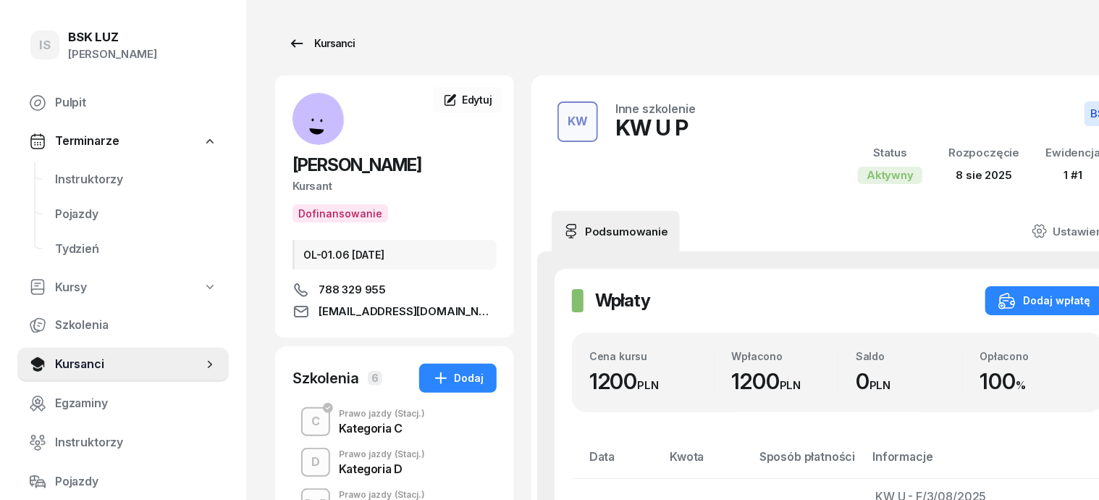
click at [315, 43] on div "Kursanci" at bounding box center [321, 43] width 67 height 17
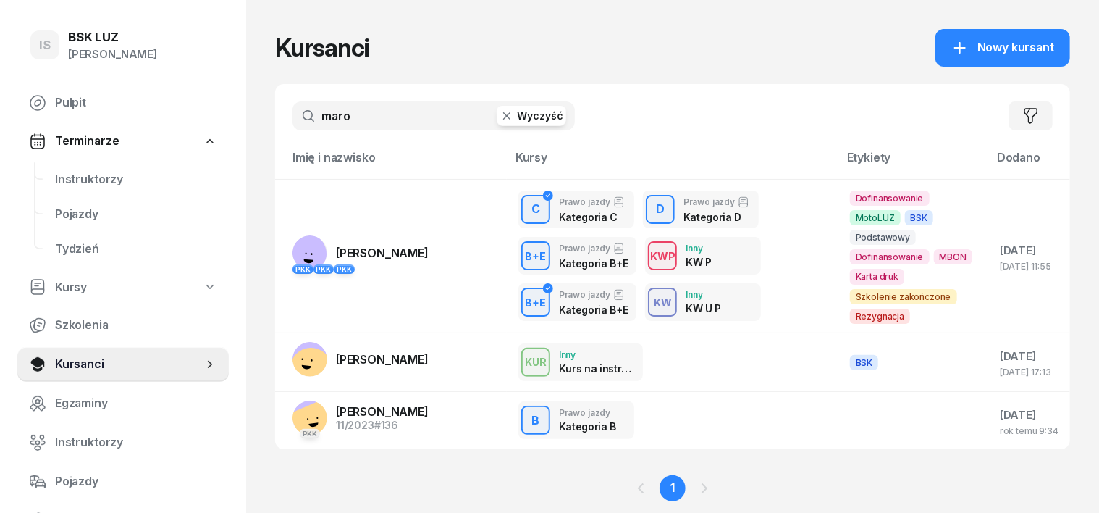
click at [500, 114] on icon "button" at bounding box center [507, 116] width 14 height 14
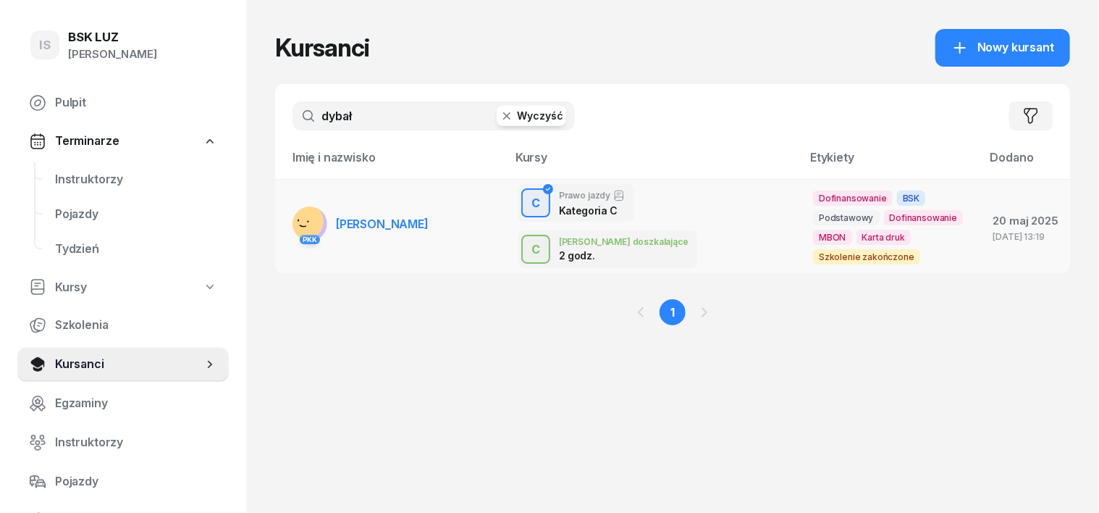
type input "dybał"
click at [283, 217] on rect at bounding box center [305, 221] width 54 height 54
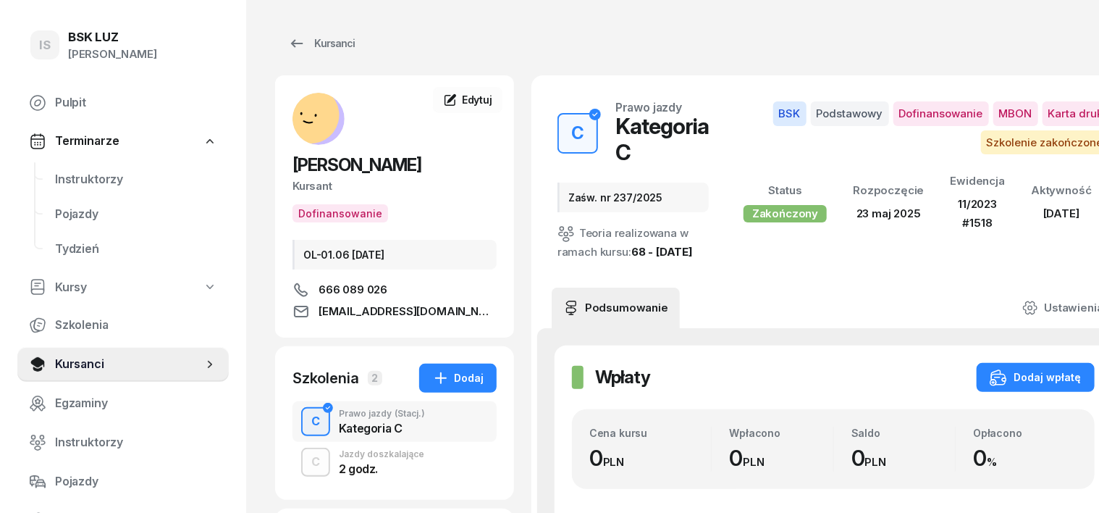
click at [306, 414] on div "C" at bounding box center [316, 421] width 20 height 25
click at [307, 43] on div "Kursanci" at bounding box center [321, 43] width 67 height 17
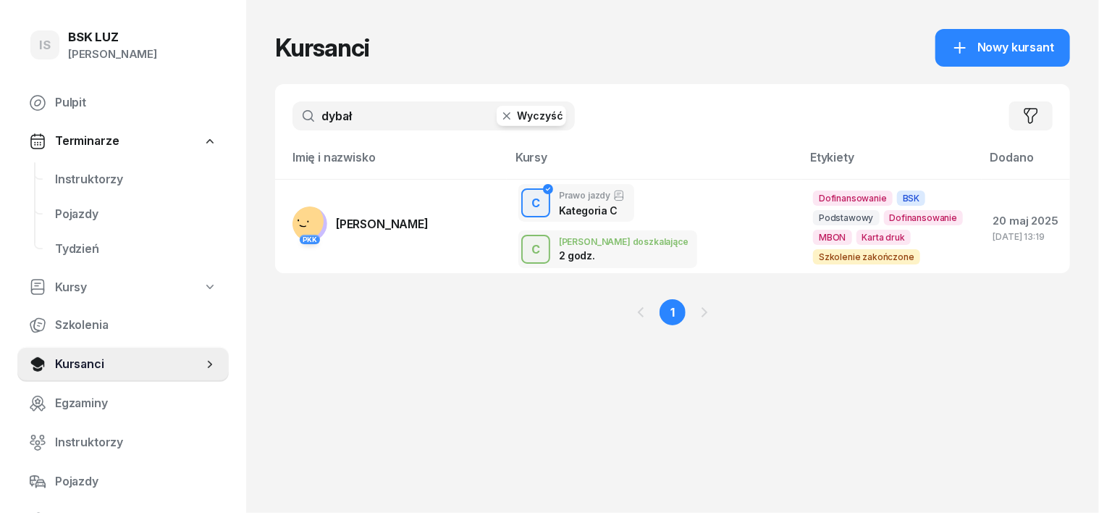
click at [500, 119] on icon "button" at bounding box center [507, 116] width 14 height 14
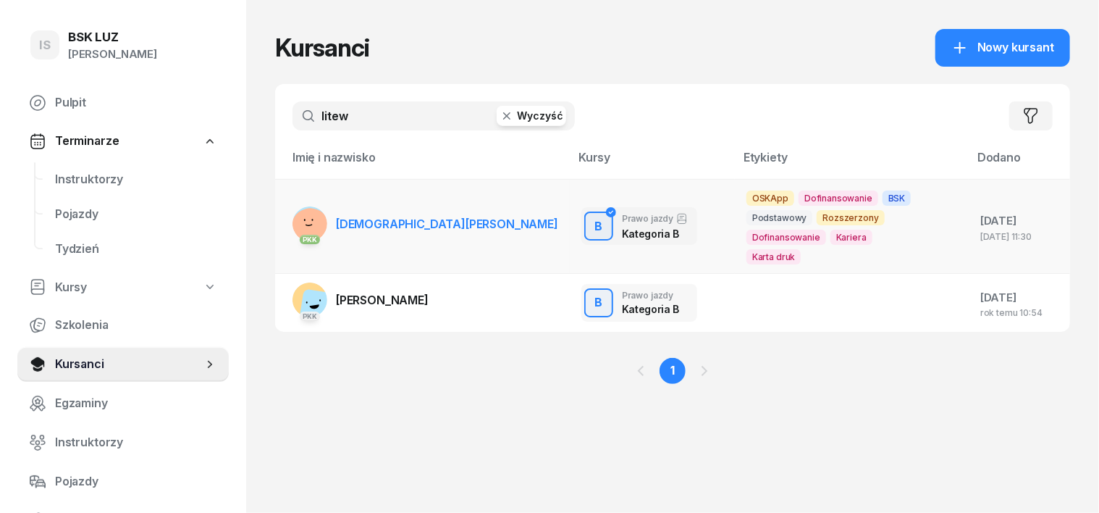
type input "litew"
drag, startPoint x: 269, startPoint y: 214, endPoint x: 297, endPoint y: 232, distance: 32.5
click at [284, 215] on rect at bounding box center [310, 227] width 52 height 52
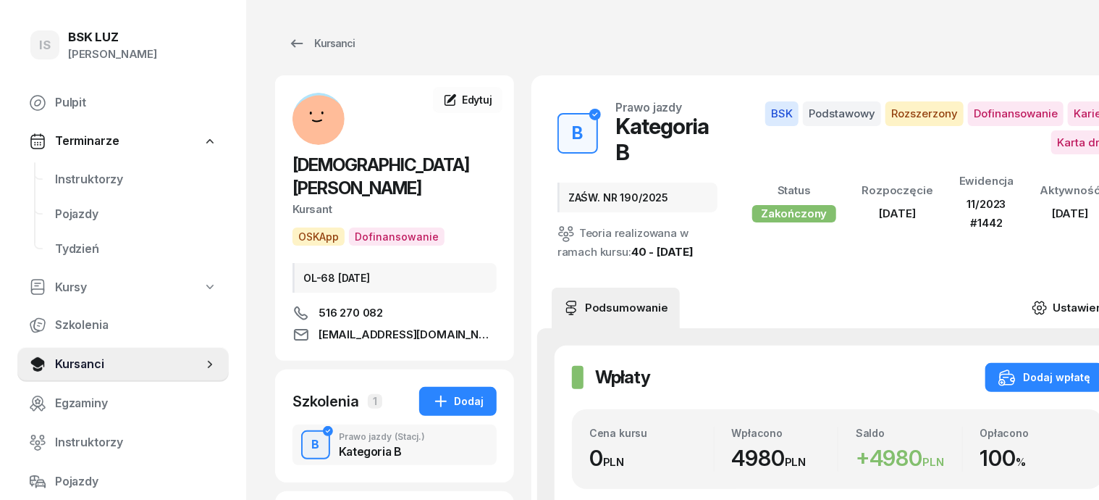
click at [1048, 300] on icon at bounding box center [1040, 308] width 16 height 16
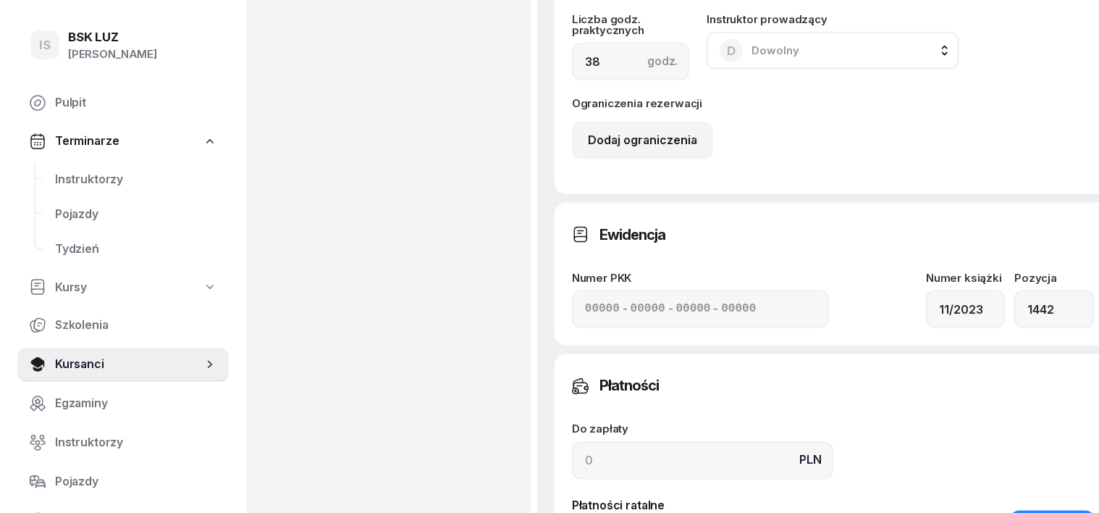
scroll to position [1086, 0]
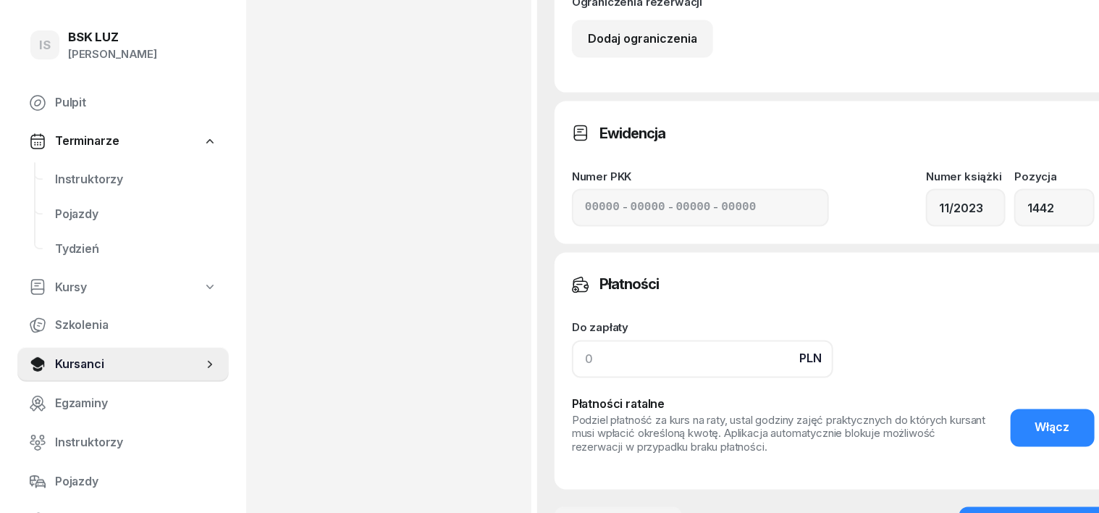
click at [572, 366] on input at bounding box center [702, 359] width 261 height 38
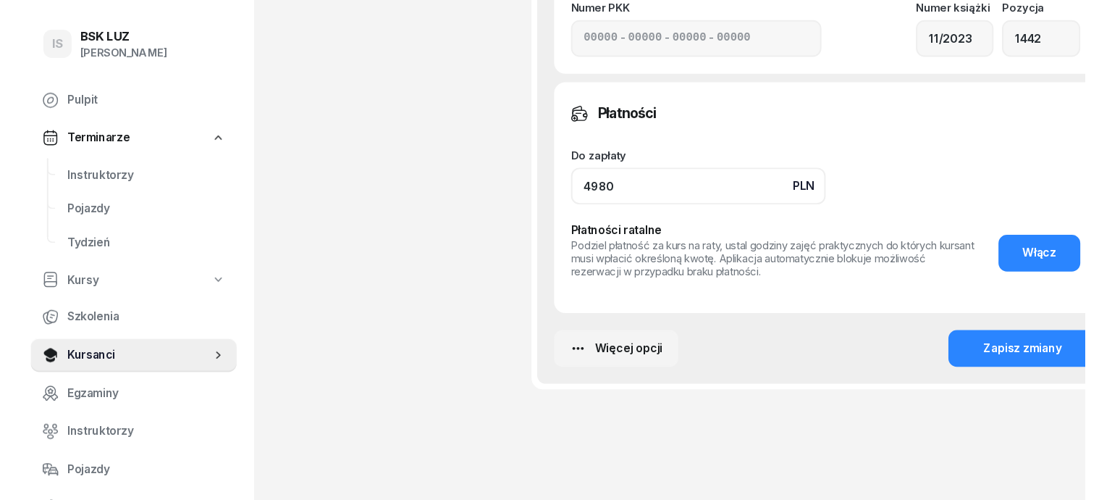
scroll to position [1267, 0]
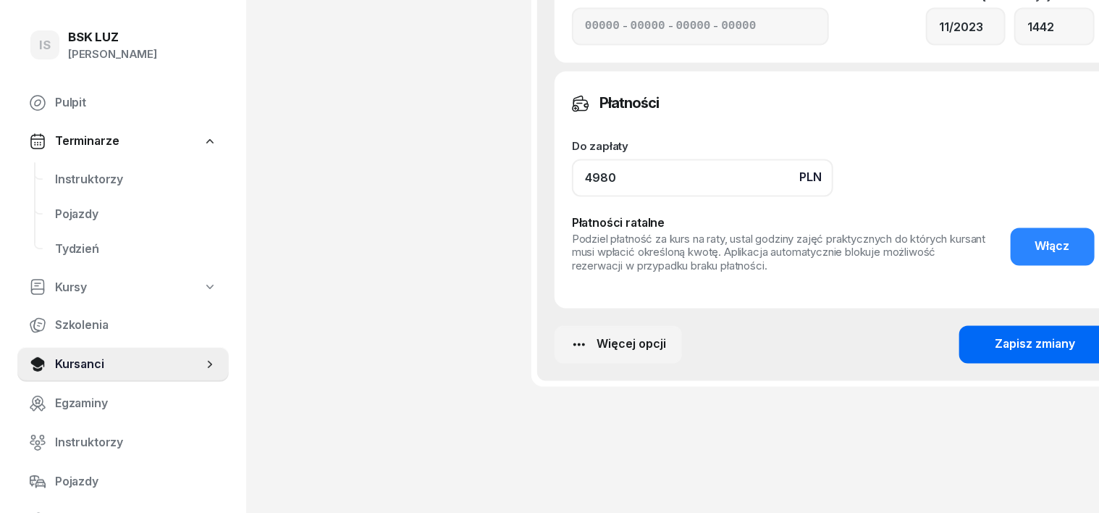
type input "4980"
click at [1008, 348] on div "Zapisz zmiany" at bounding box center [1036, 344] width 80 height 19
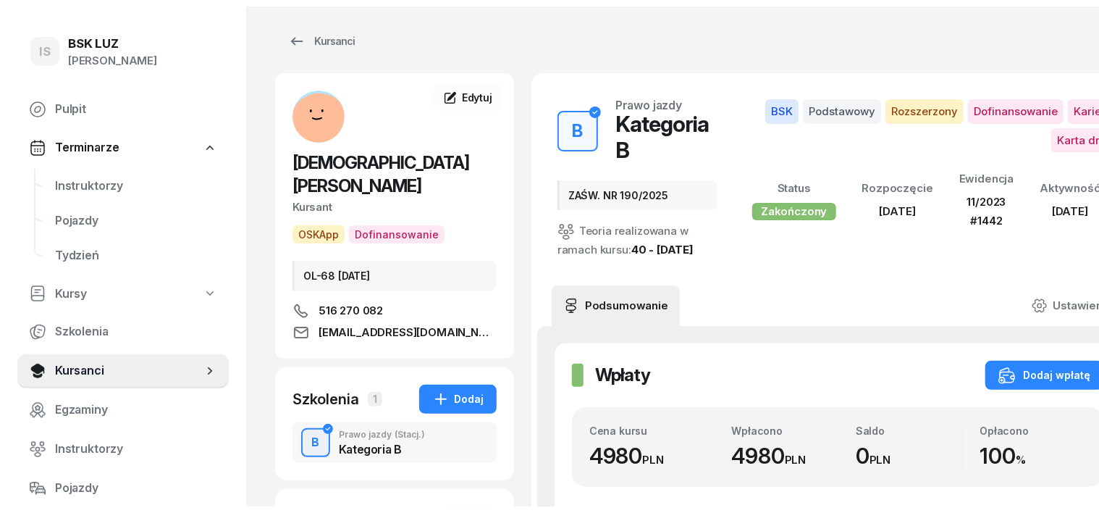
scroll to position [0, 0]
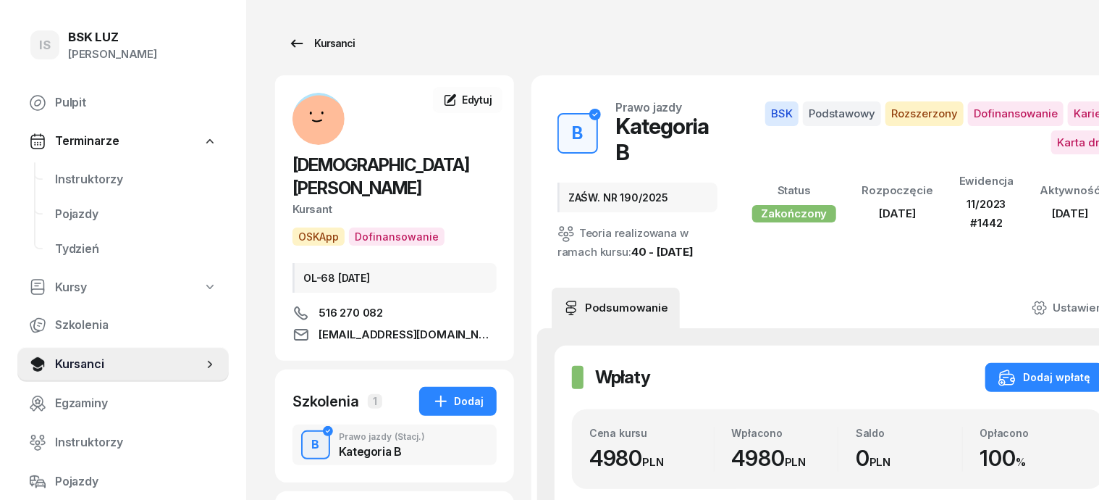
click at [297, 42] on div "Kursanci" at bounding box center [321, 43] width 67 height 17
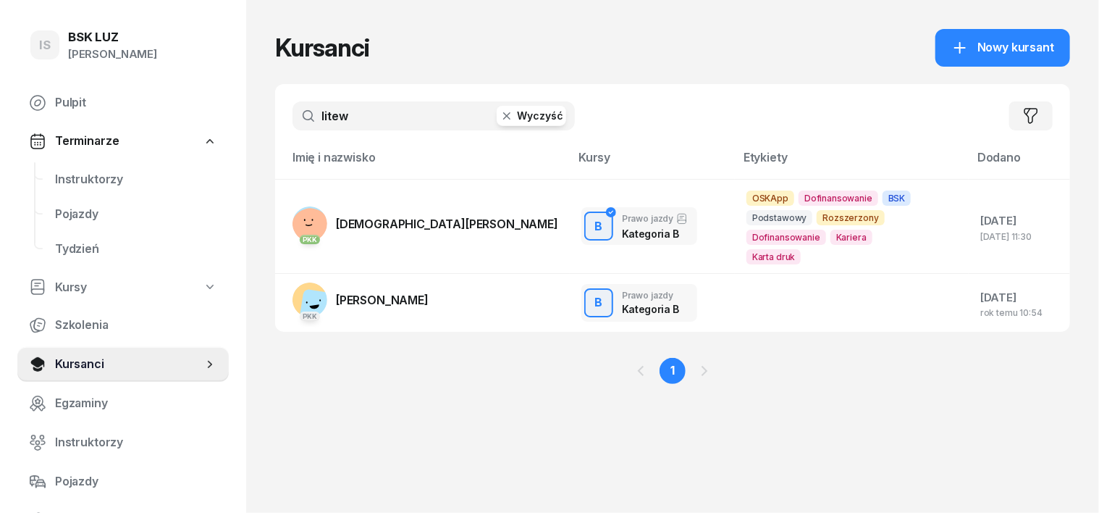
click at [497, 124] on button "Wyczyść" at bounding box center [532, 116] width 70 height 20
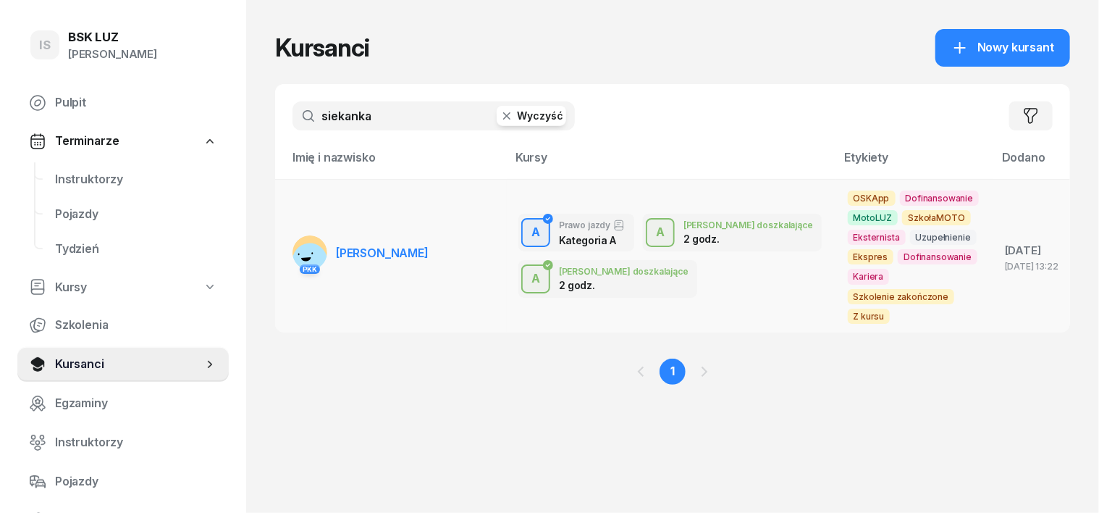
type input "siekanka"
click at [291, 242] on rect at bounding box center [310, 261] width 38 height 38
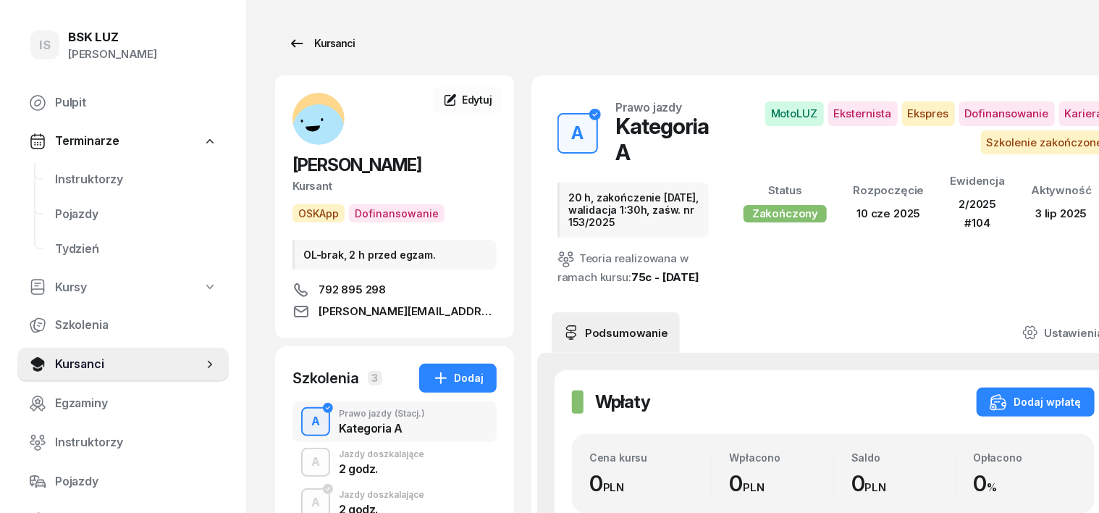
click at [299, 45] on div "Kursanci" at bounding box center [321, 43] width 67 height 17
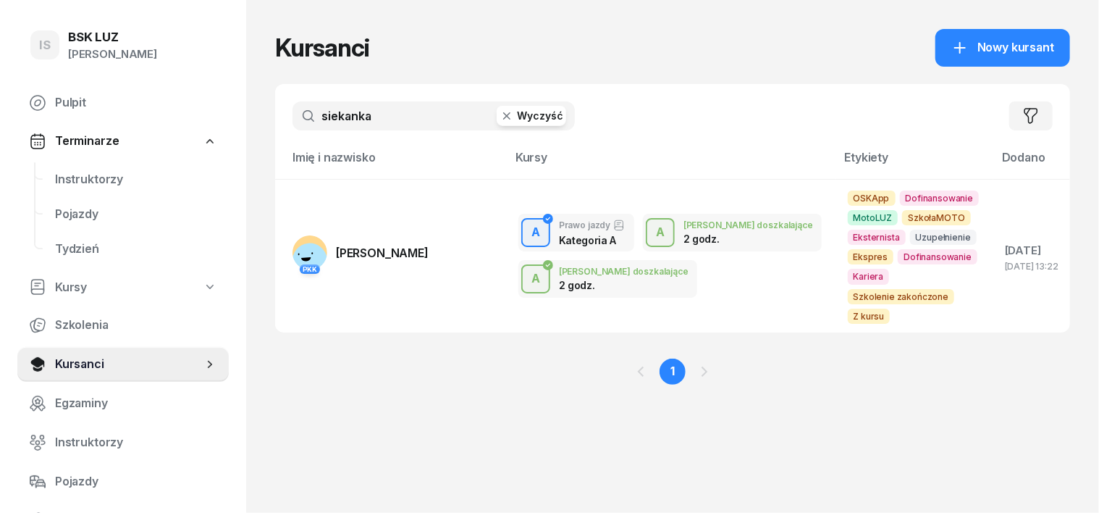
click at [500, 119] on icon "button" at bounding box center [507, 116] width 14 height 14
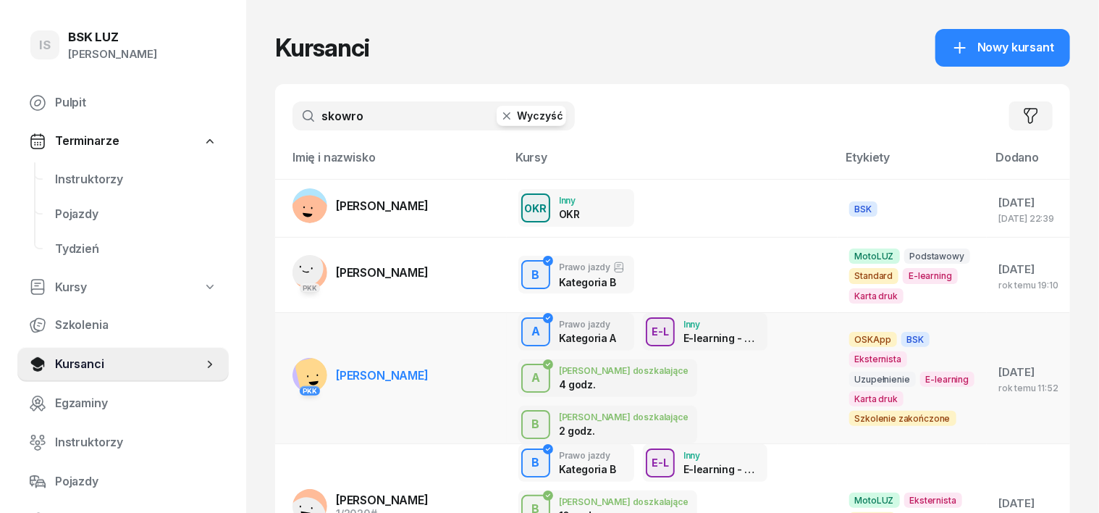
type input "skowro"
click at [294, 355] on rect at bounding box center [319, 378] width 50 height 50
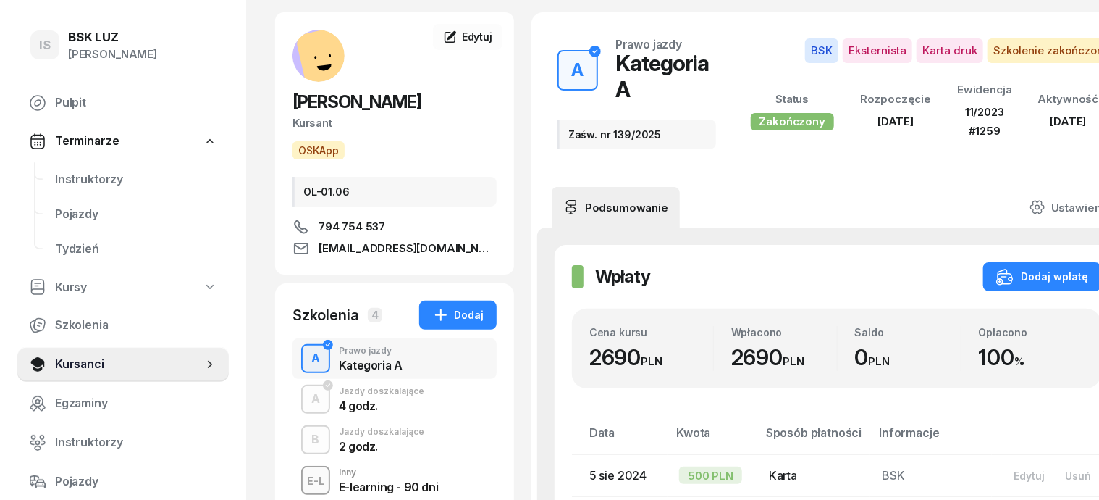
scroll to position [90, 0]
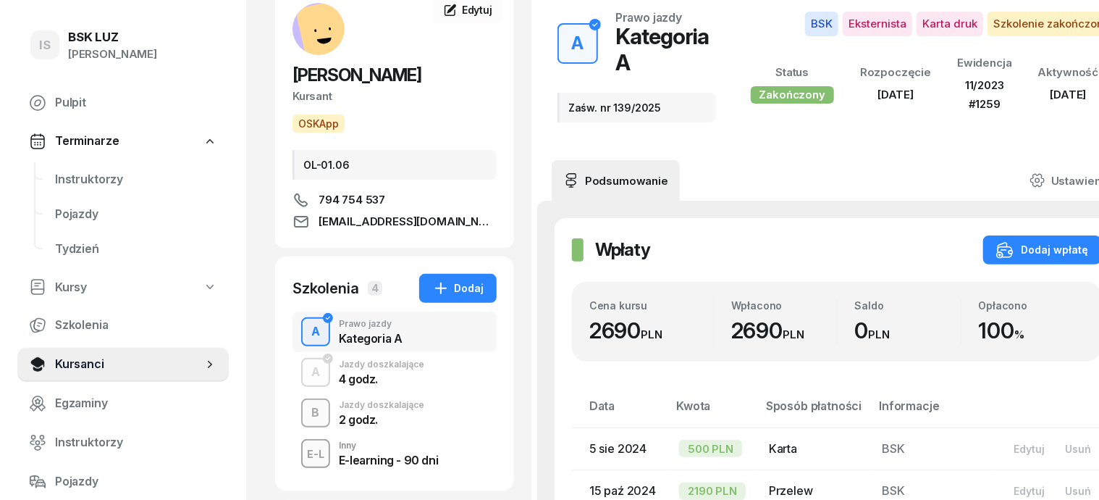
click at [306, 410] on div "B" at bounding box center [316, 412] width 20 height 25
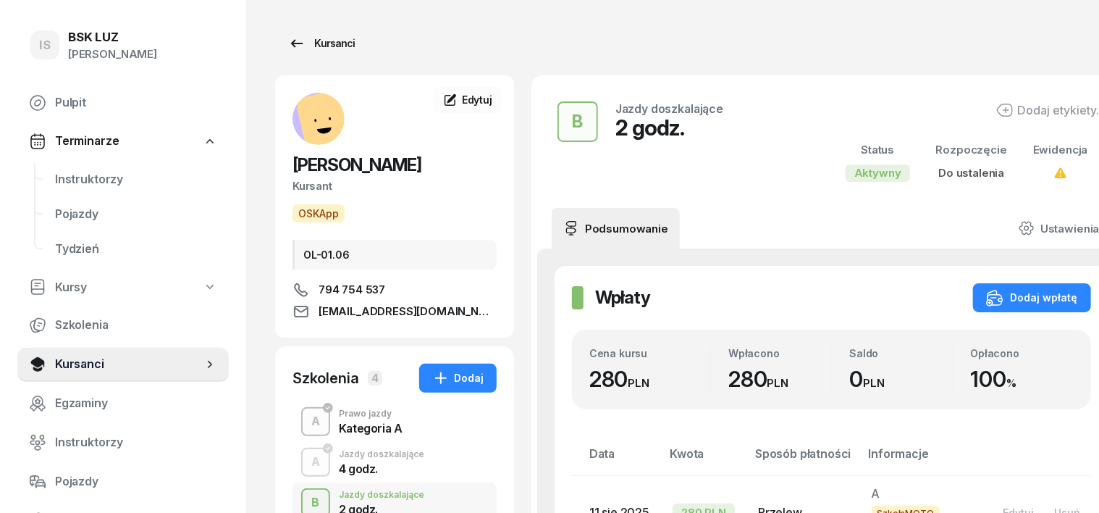
click at [299, 40] on div "Kursanci" at bounding box center [321, 43] width 67 height 17
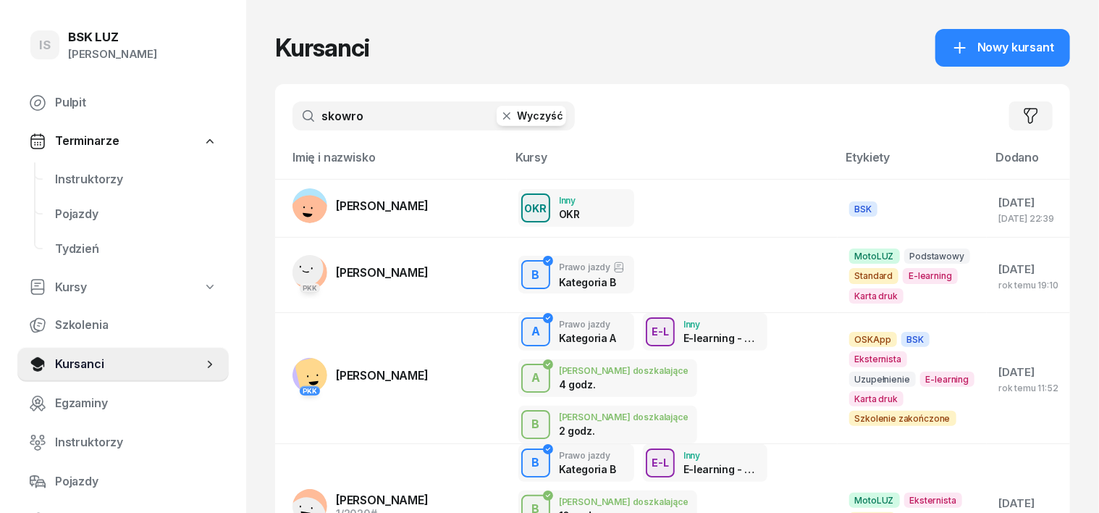
click at [497, 114] on button "Wyczyść" at bounding box center [532, 116] width 70 height 20
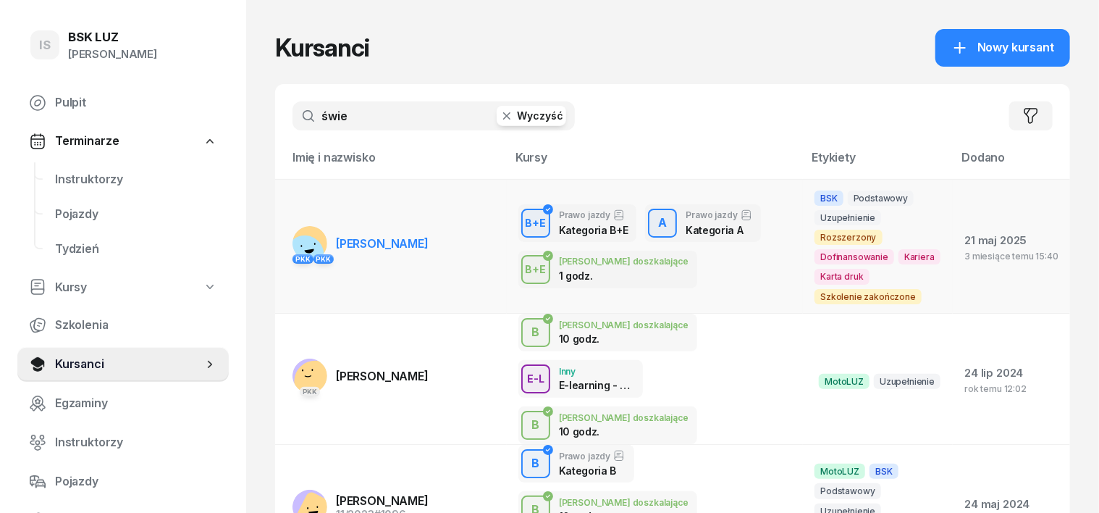
type input "świe"
click at [288, 234] on rect at bounding box center [305, 254] width 54 height 54
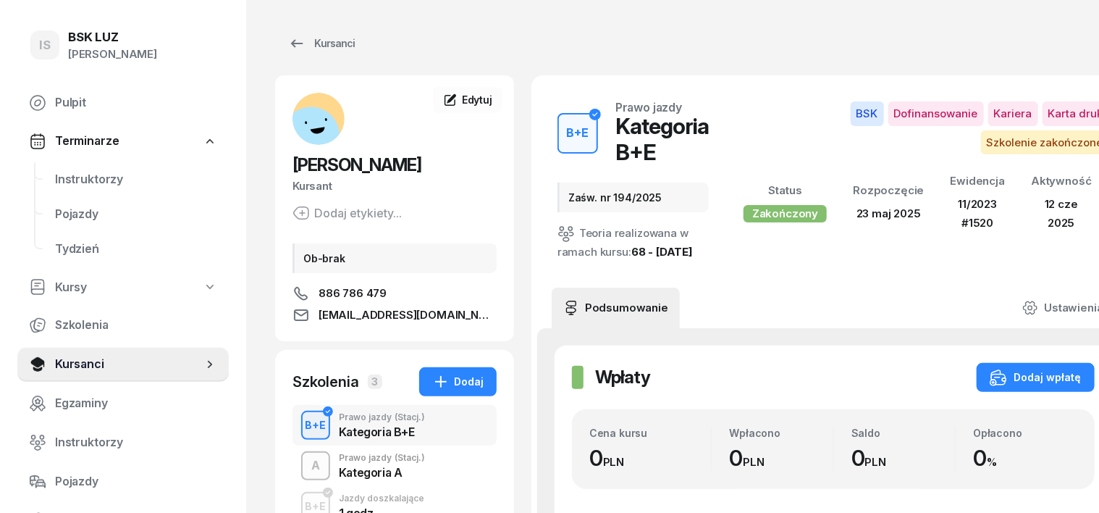
click at [300, 432] on div "B+E" at bounding box center [316, 425] width 33 height 18
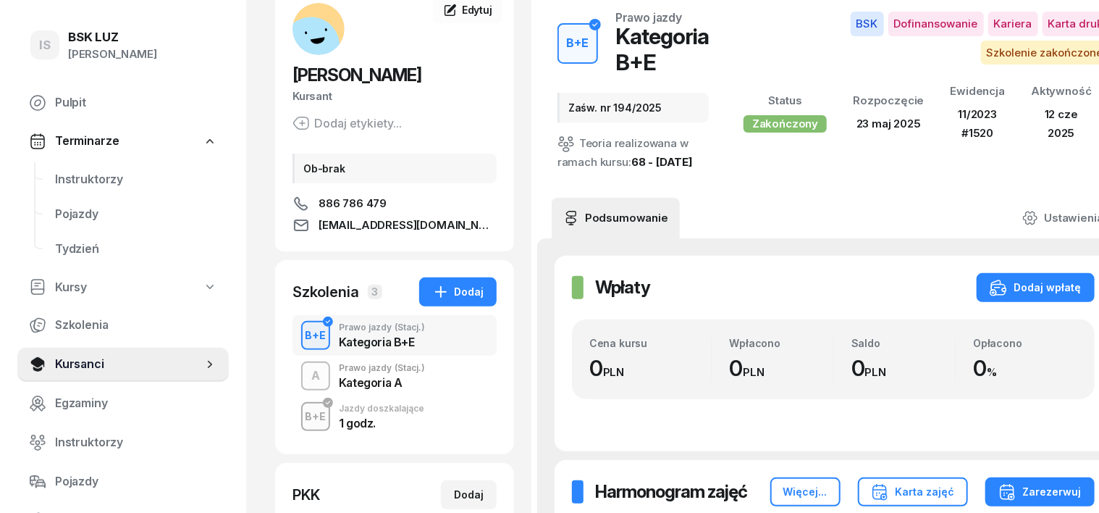
click at [300, 422] on div "B+E" at bounding box center [316, 416] width 33 height 18
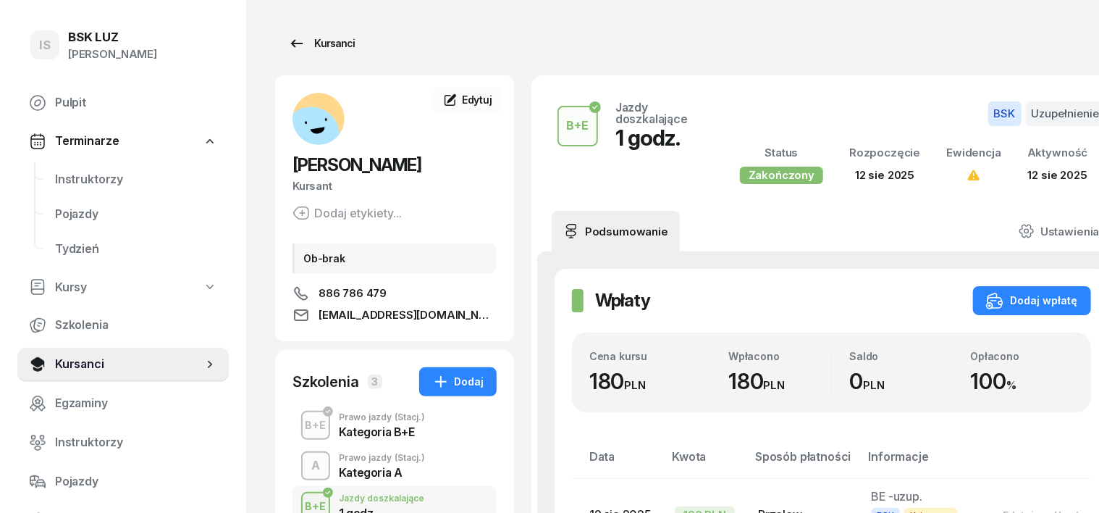
click at [311, 43] on div "Kursanci" at bounding box center [321, 43] width 67 height 17
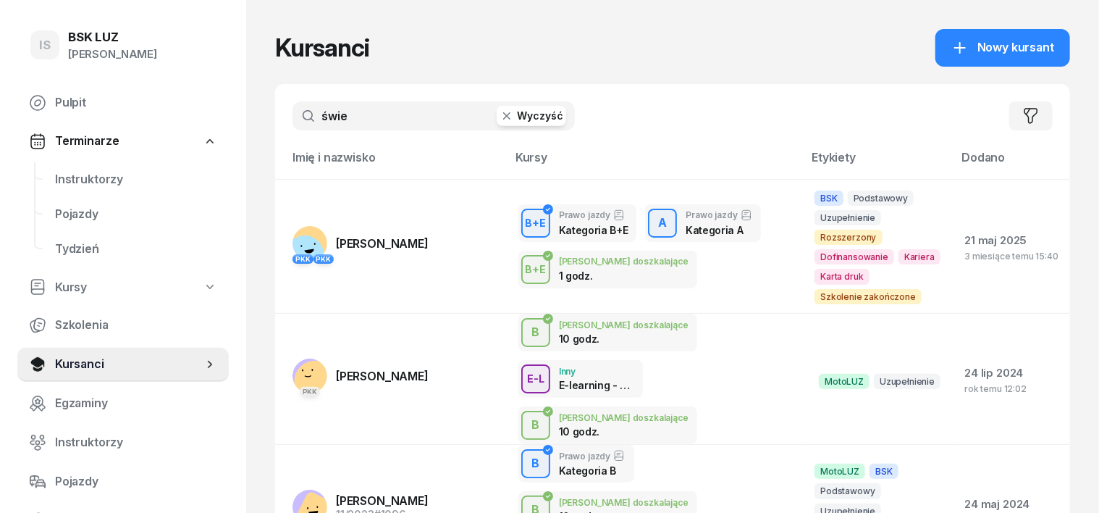
click at [500, 114] on icon "button" at bounding box center [507, 116] width 14 height 14
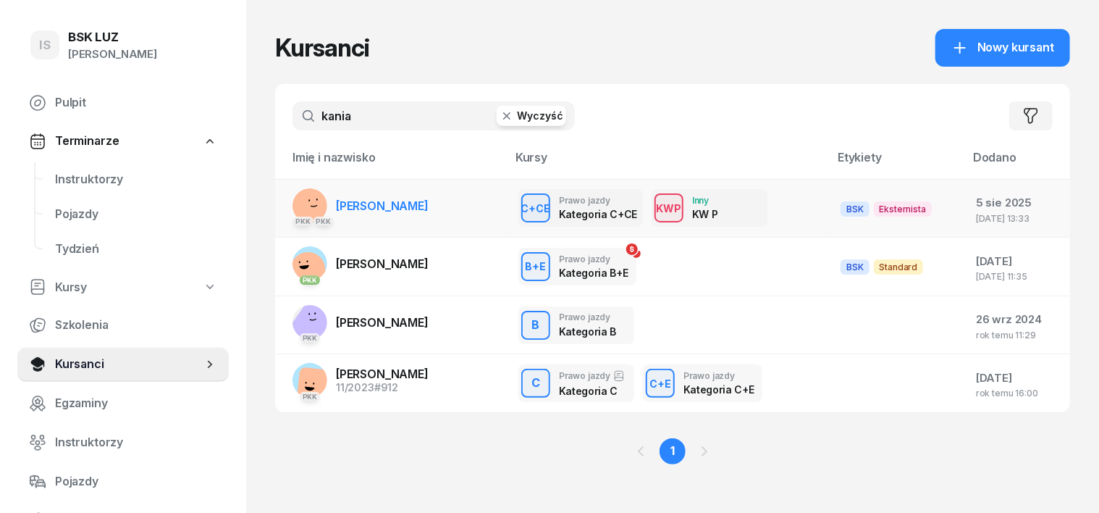
type input "kania"
click at [283, 204] on rect at bounding box center [311, 205] width 56 height 56
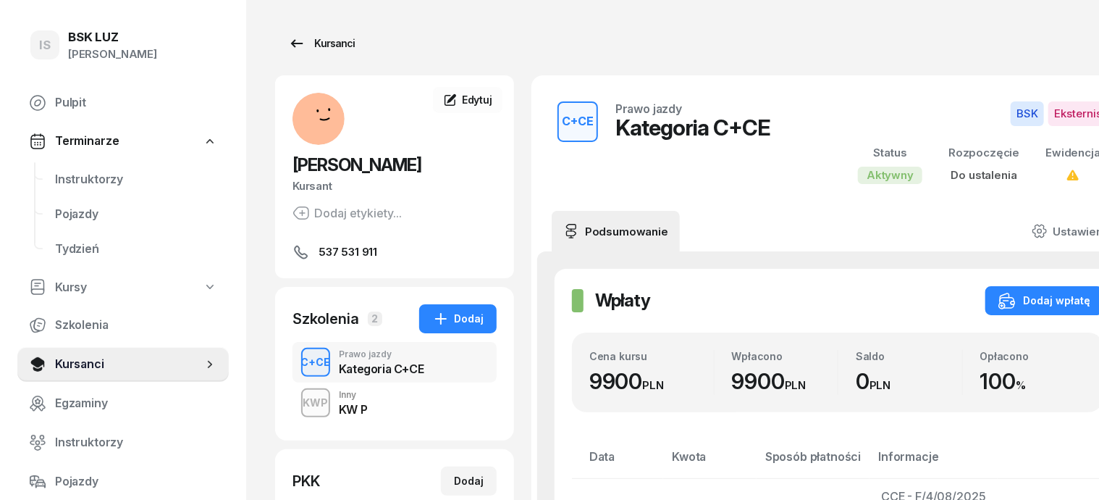
click at [303, 43] on div "Kursanci" at bounding box center [321, 43] width 67 height 17
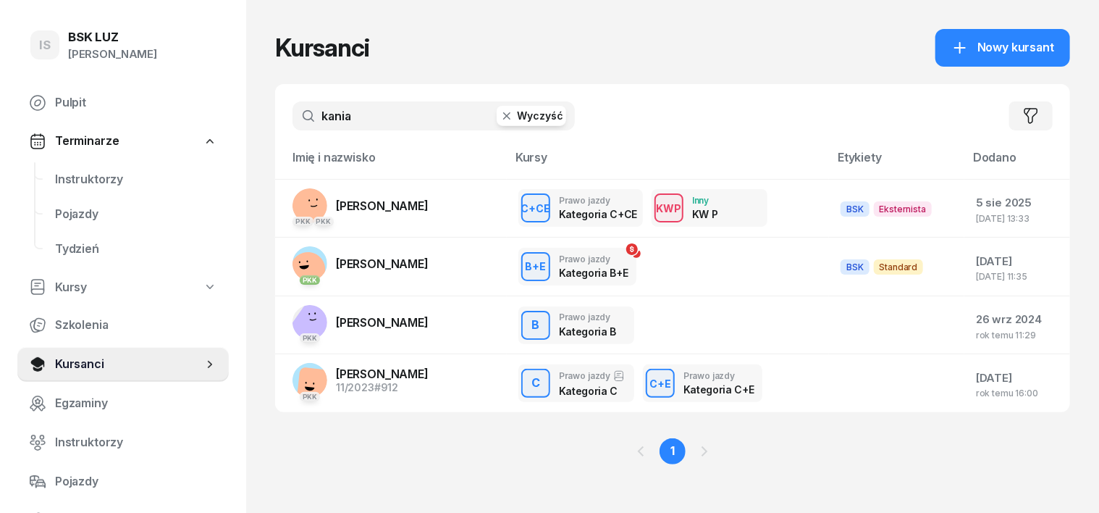
click at [352, 119] on input "kania" at bounding box center [434, 115] width 282 height 29
type input "k"
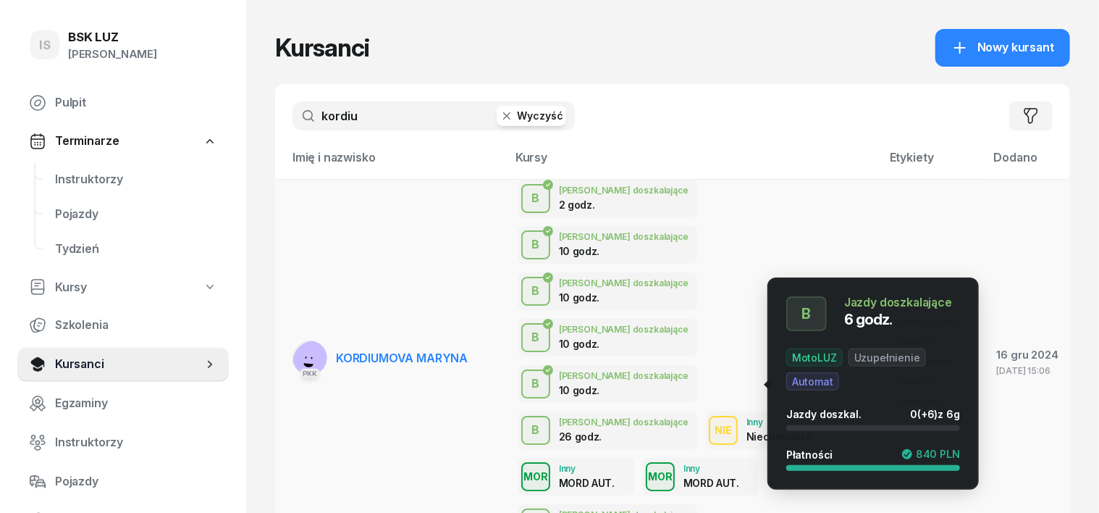
type input "kordiu"
click at [546, 511] on div "B" at bounding box center [536, 523] width 20 height 25
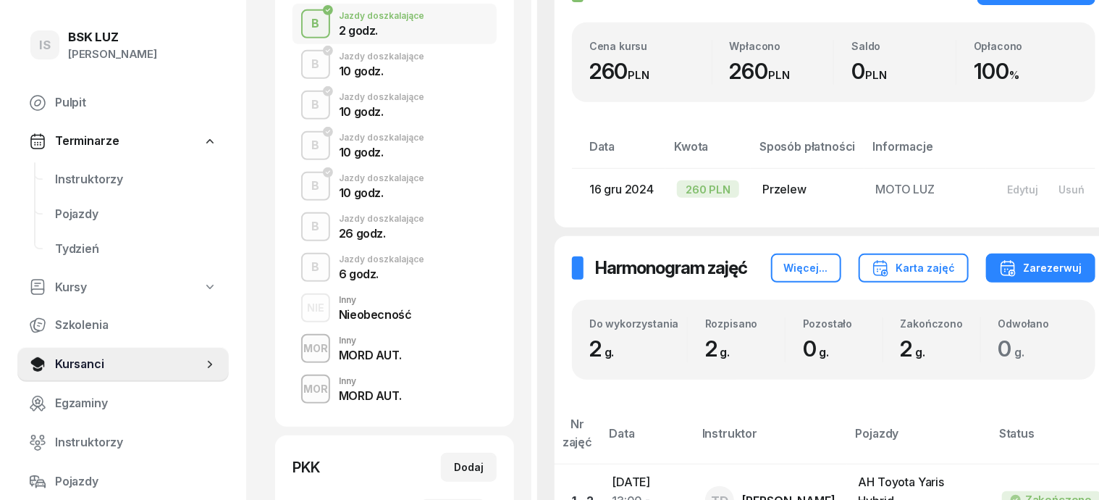
scroll to position [362, 0]
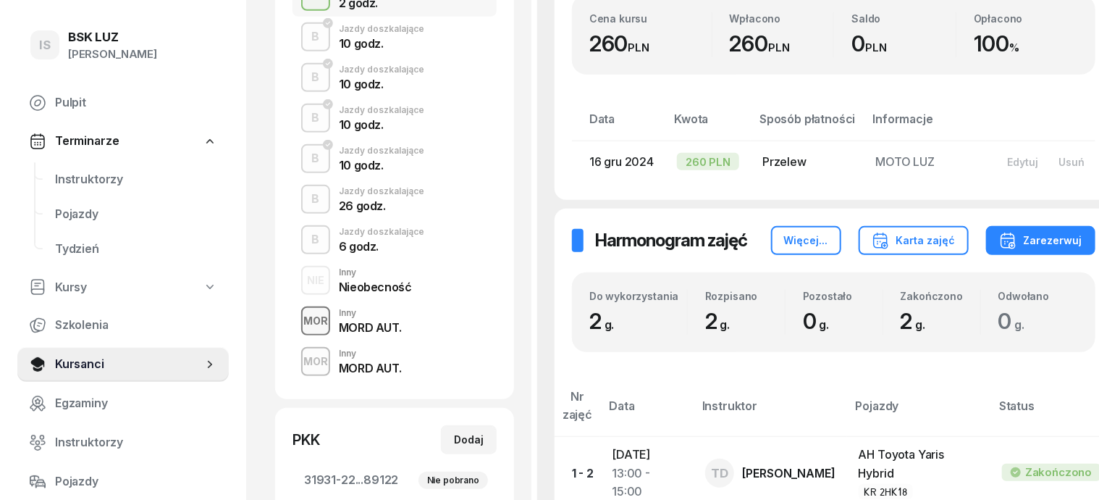
click at [298, 322] on div "MOR" at bounding box center [316, 320] width 36 height 18
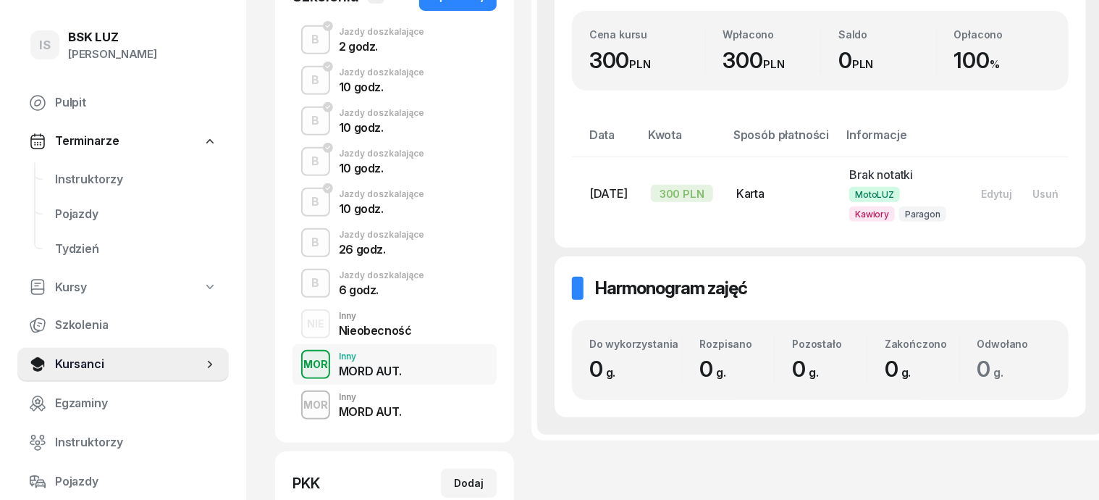
scroll to position [362, 0]
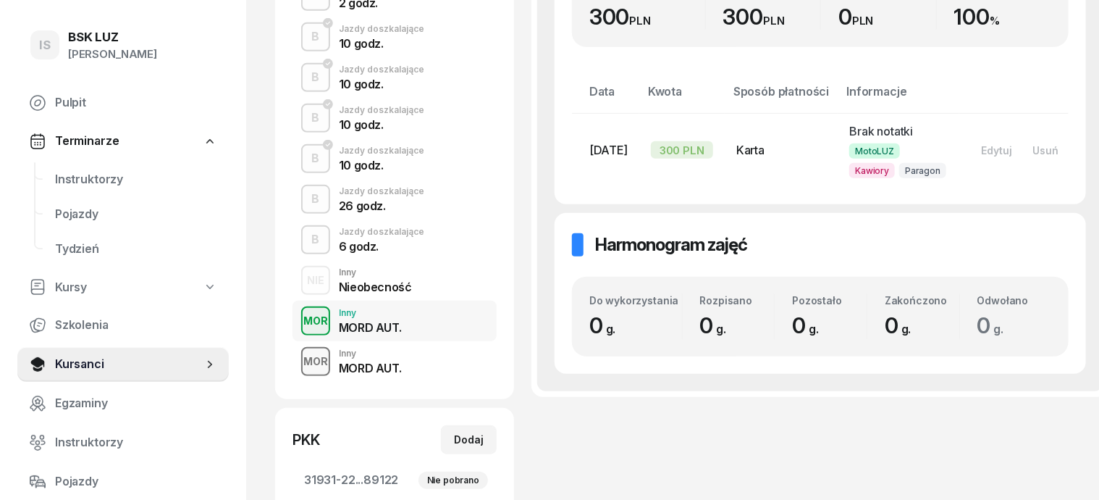
click at [298, 364] on div "MOR" at bounding box center [316, 361] width 36 height 18
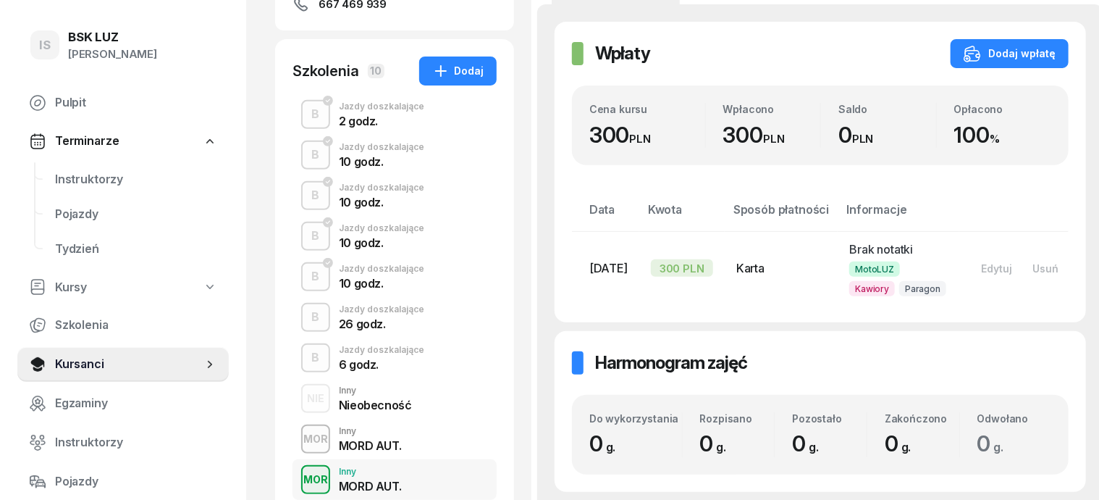
scroll to position [272, 0]
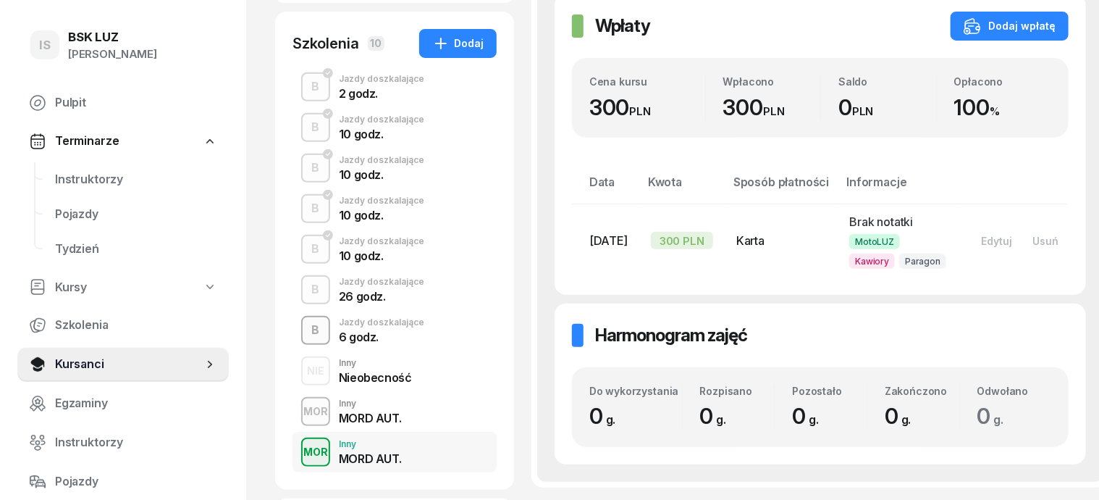
click at [306, 326] on div "B" at bounding box center [316, 330] width 20 height 25
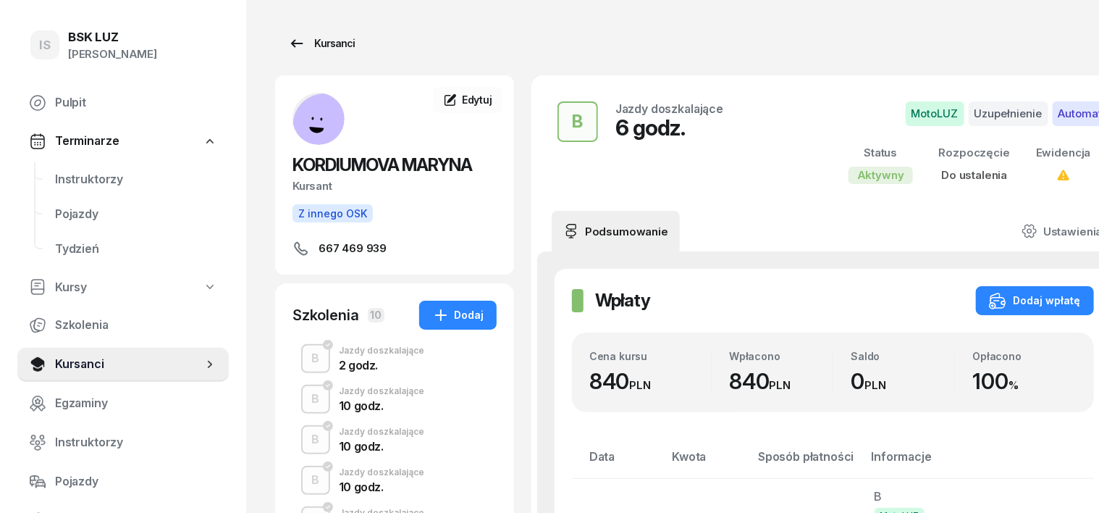
click at [304, 42] on div "Kursanci" at bounding box center [321, 43] width 67 height 17
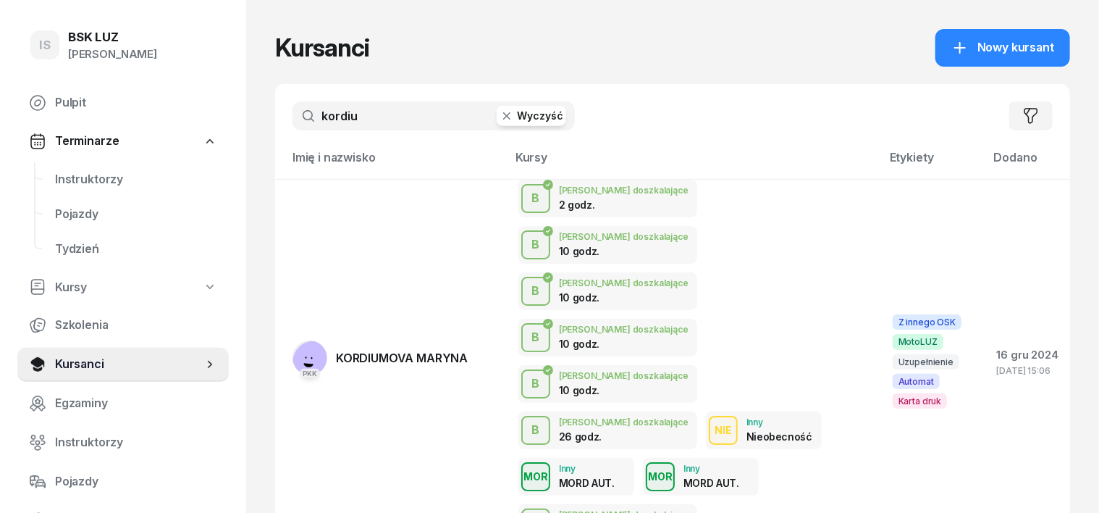
drag, startPoint x: 474, startPoint y: 116, endPoint x: 467, endPoint y: 113, distance: 7.8
click at [497, 114] on button "Wyczyść" at bounding box center [532, 116] width 70 height 20
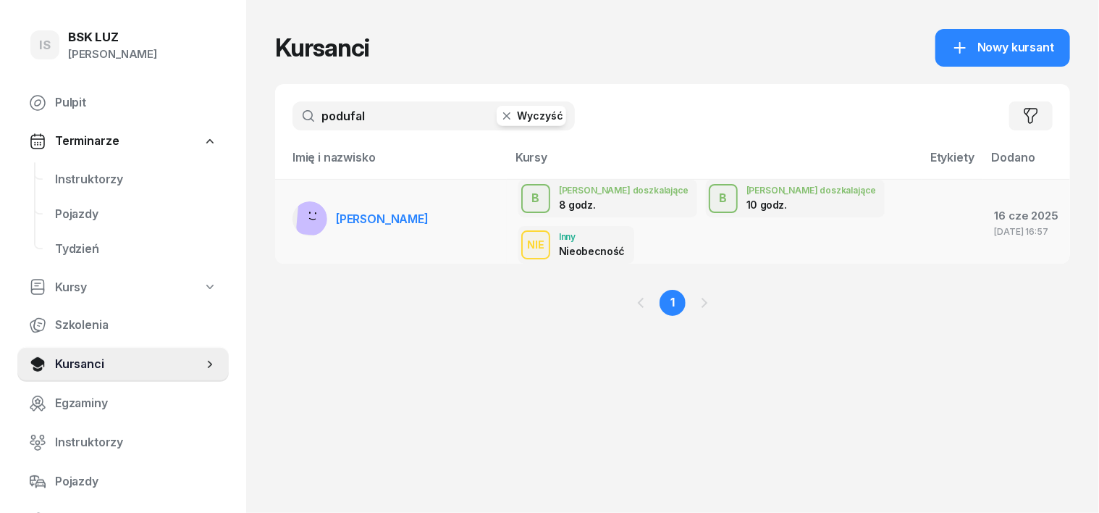
type input "podufal"
click at [296, 194] on rect at bounding box center [318, 214] width 45 height 45
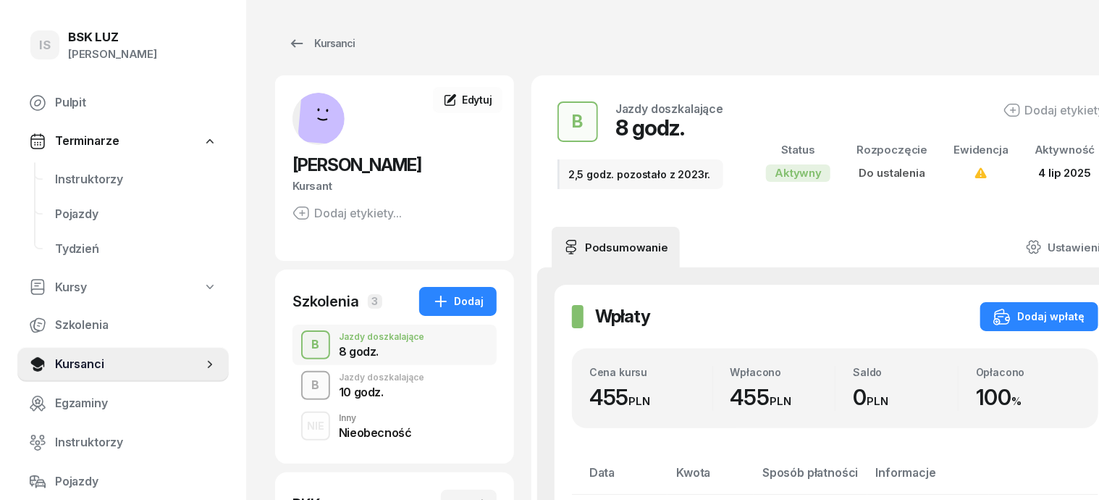
click at [306, 385] on div "B" at bounding box center [316, 385] width 20 height 25
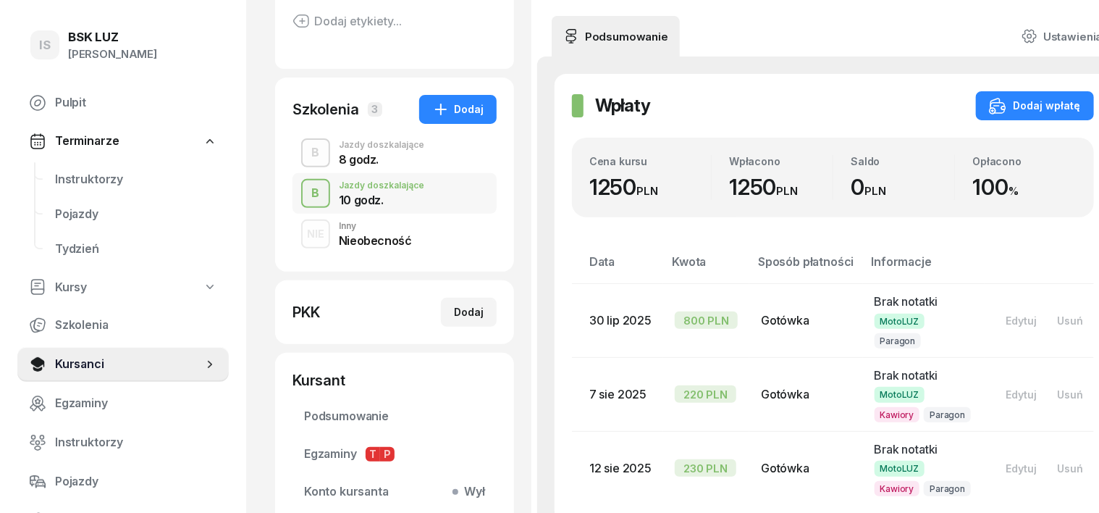
scroll to position [181, 0]
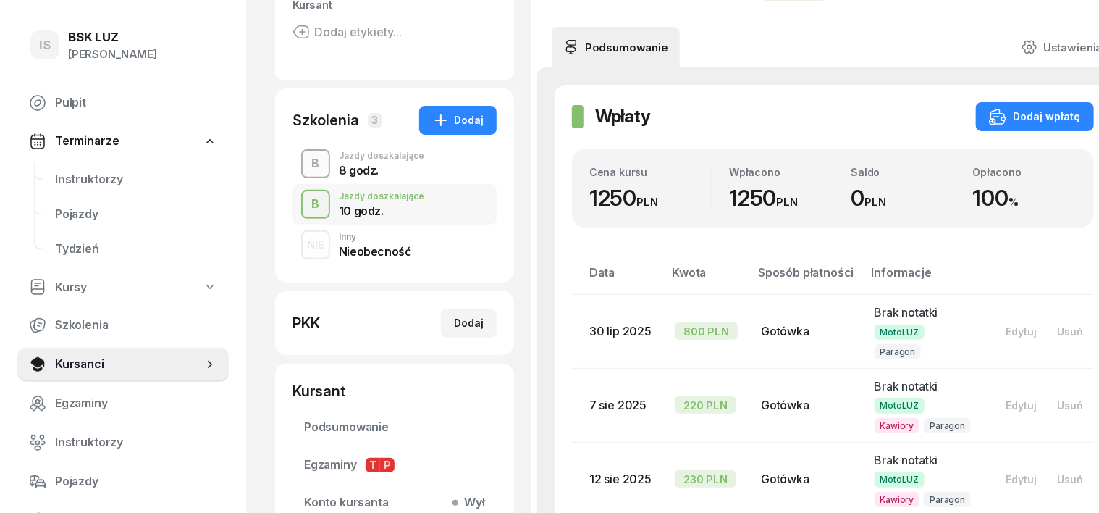
click at [306, 154] on div "B" at bounding box center [316, 163] width 20 height 25
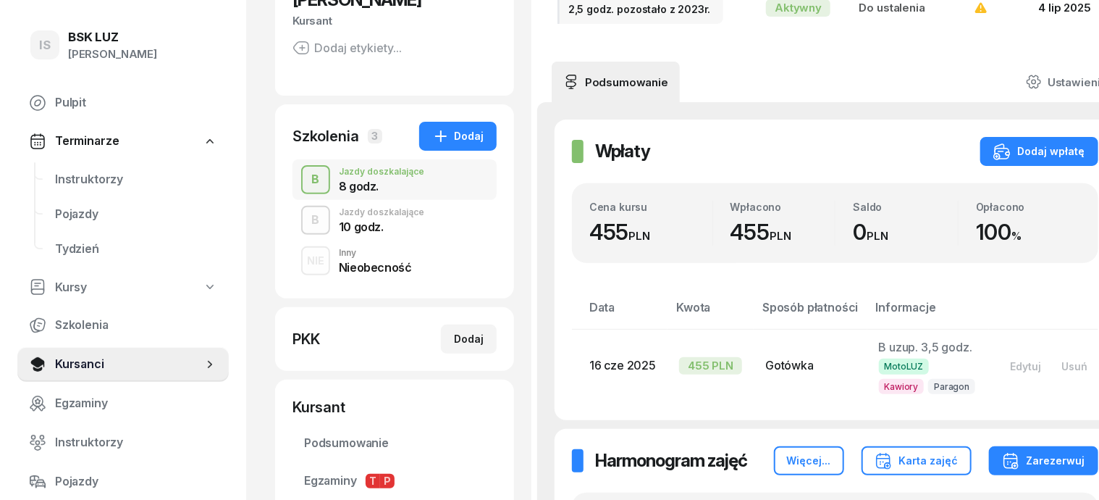
scroll to position [181, 0]
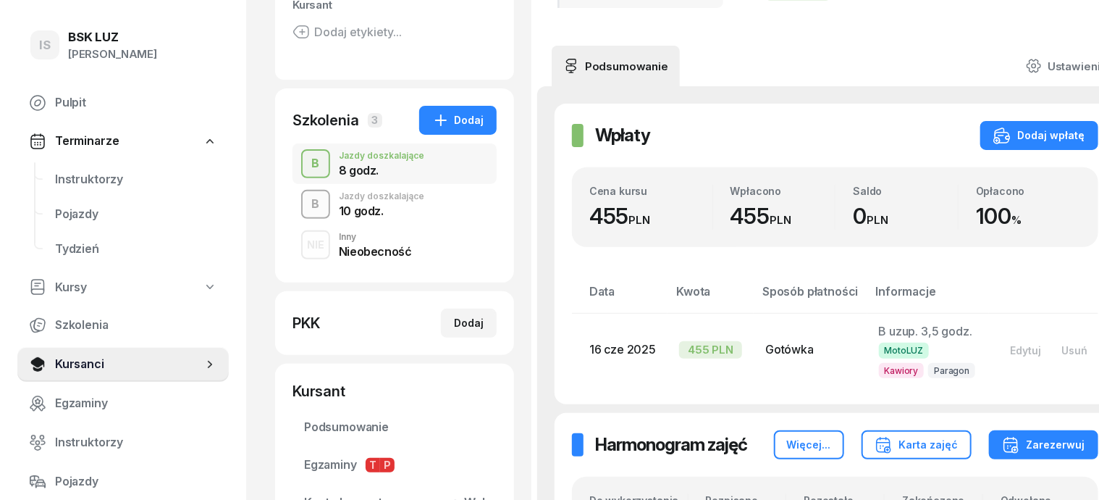
click at [306, 205] on div "B" at bounding box center [316, 204] width 20 height 25
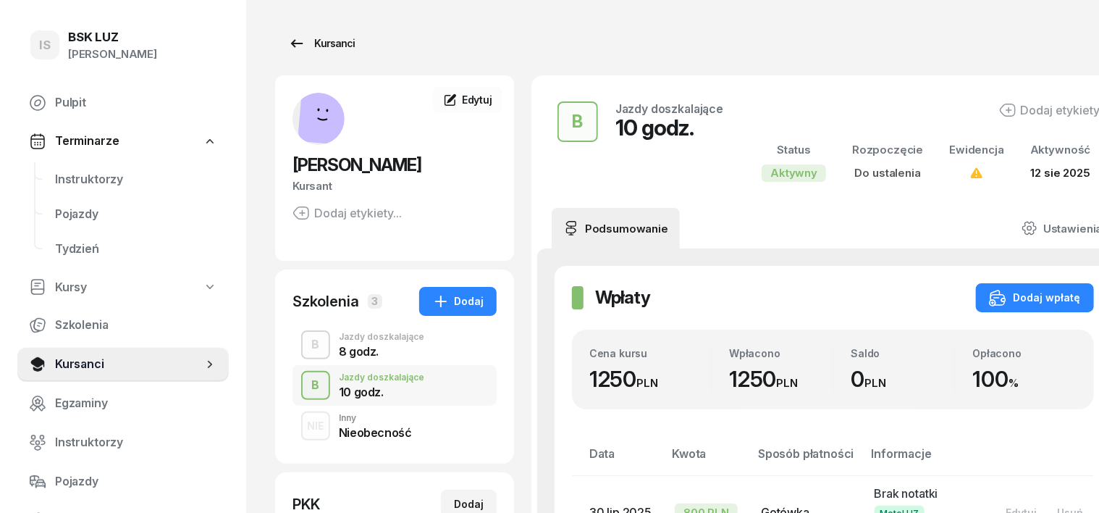
click at [301, 48] on div "Kursanci" at bounding box center [321, 43] width 67 height 17
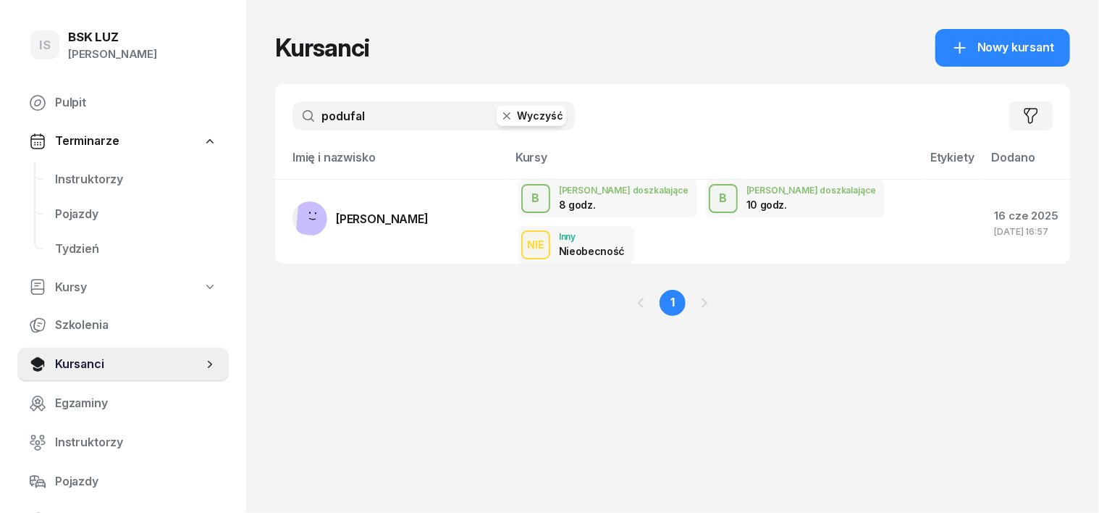
click at [500, 118] on icon "button" at bounding box center [507, 116] width 14 height 14
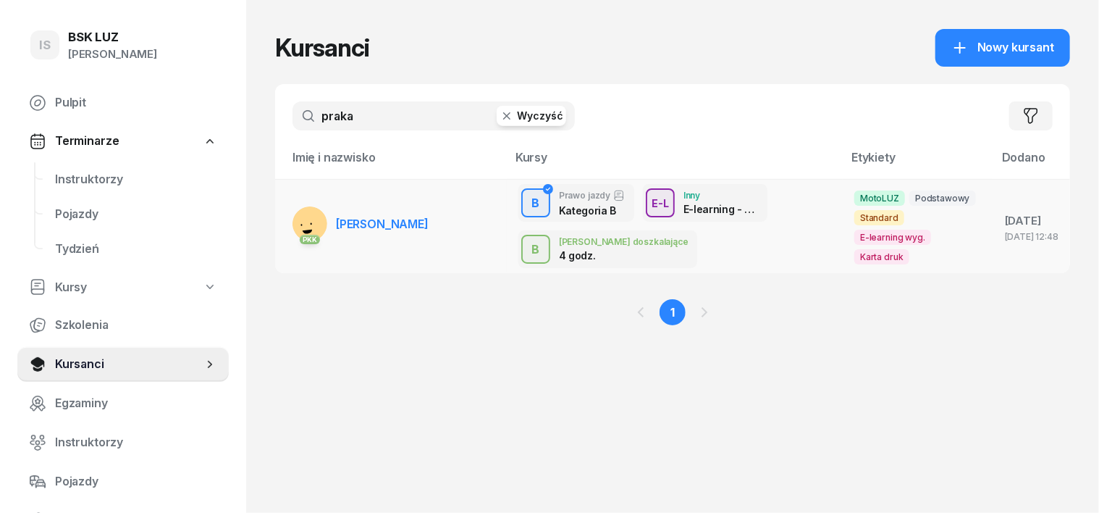
type input "praka"
click at [280, 220] on rect at bounding box center [307, 225] width 59 height 59
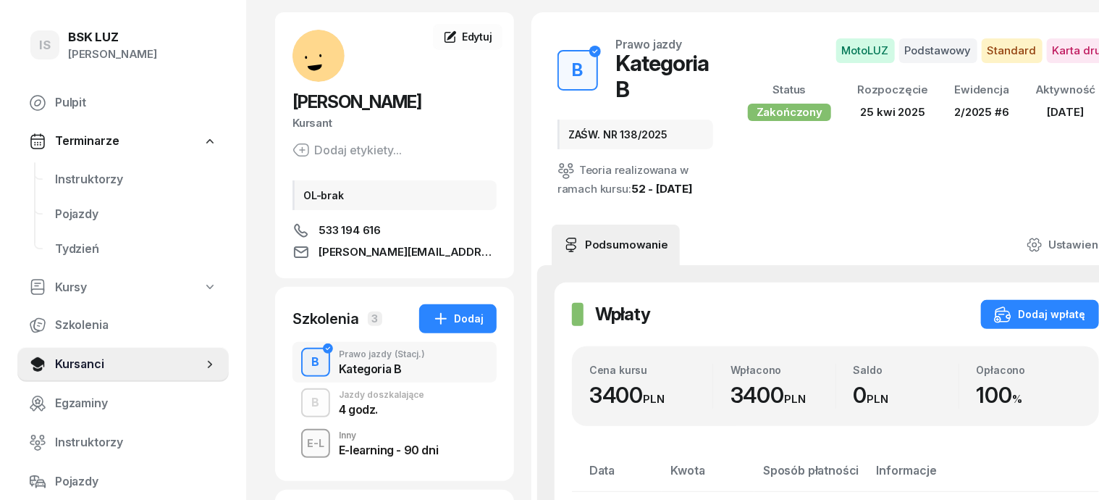
scroll to position [90, 0]
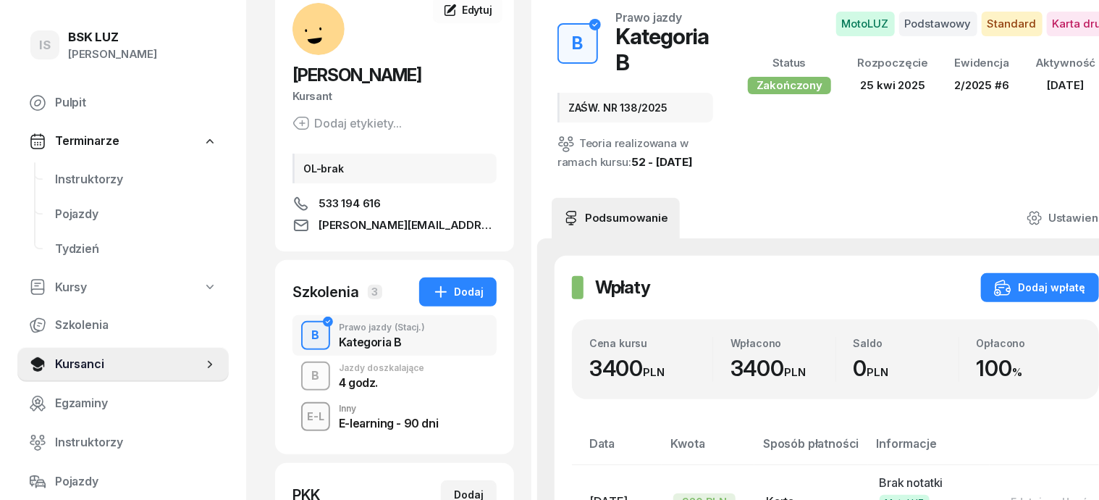
click at [306, 379] on div "B" at bounding box center [316, 376] width 20 height 25
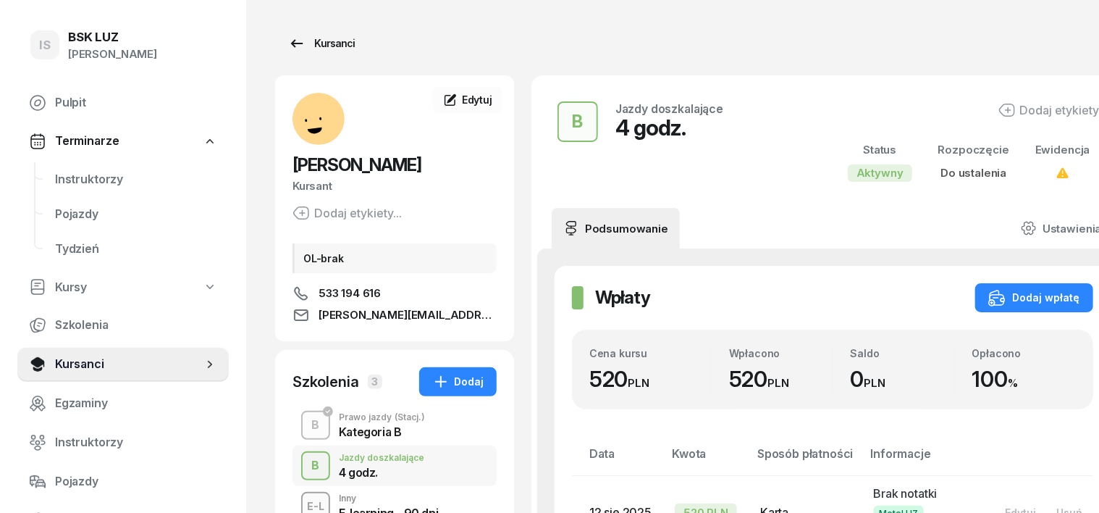
click at [306, 48] on div "Kursanci" at bounding box center [321, 43] width 67 height 17
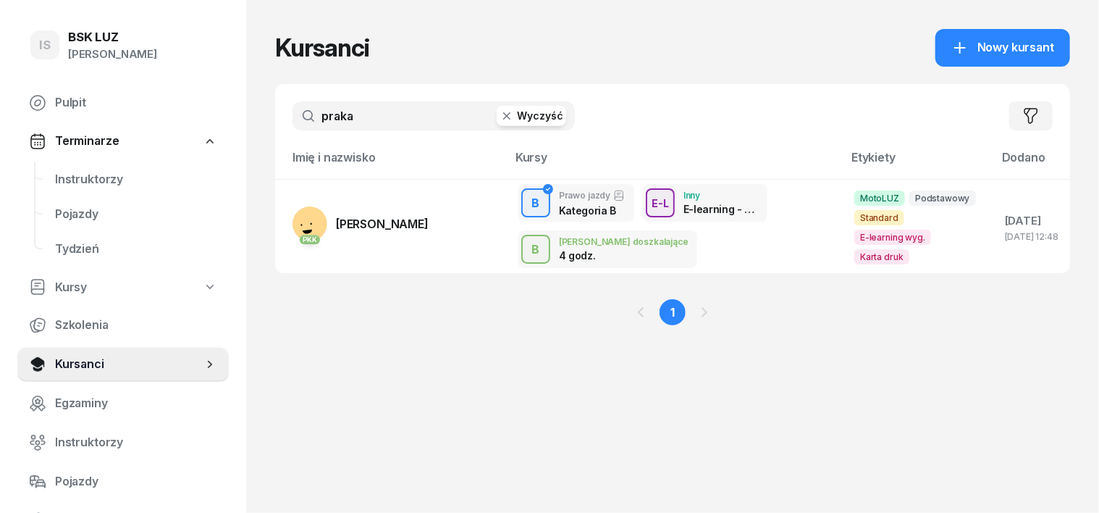
click at [500, 122] on icon "button" at bounding box center [507, 116] width 14 height 14
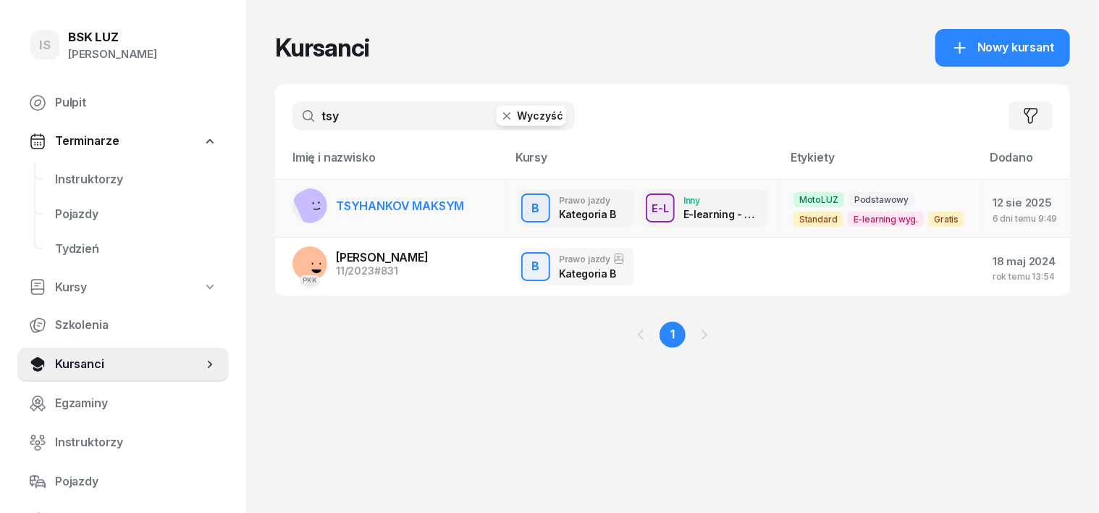
type input "tsy"
click at [292, 197] on rect at bounding box center [320, 206] width 56 height 56
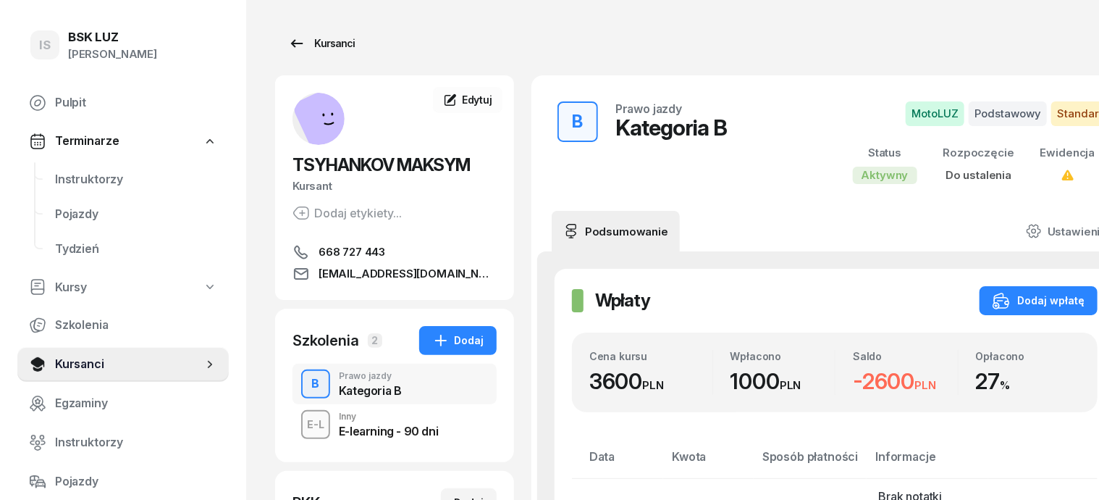
click at [304, 42] on div "Kursanci" at bounding box center [321, 43] width 67 height 17
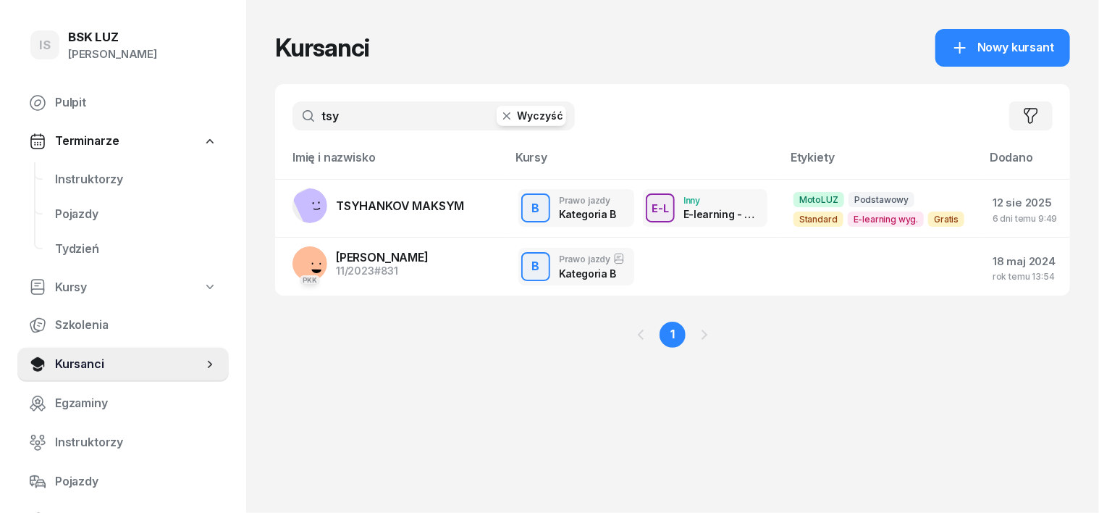
click at [500, 113] on icon "button" at bounding box center [507, 116] width 14 height 14
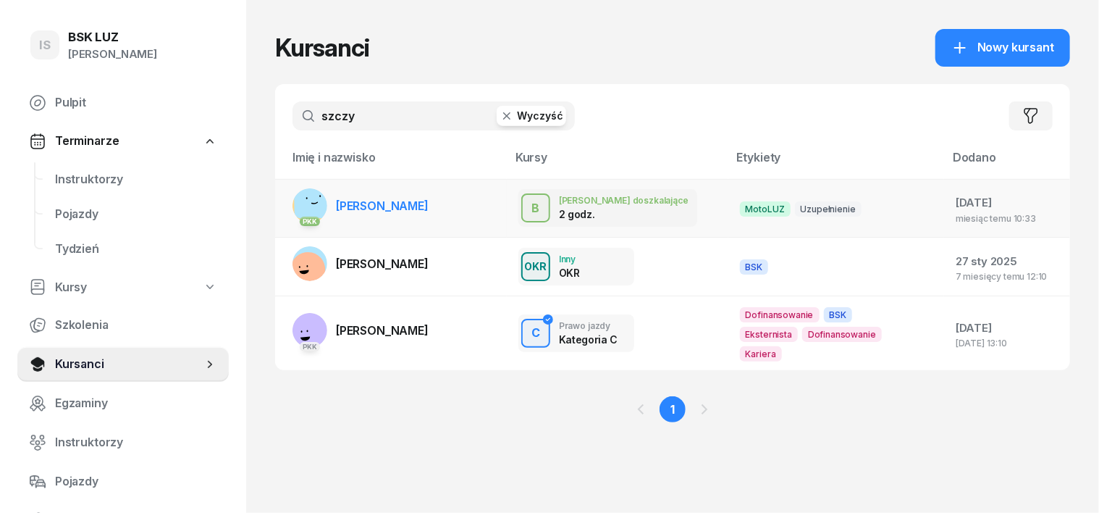
type input "szczy"
click at [294, 206] on rect at bounding box center [315, 197] width 43 height 43
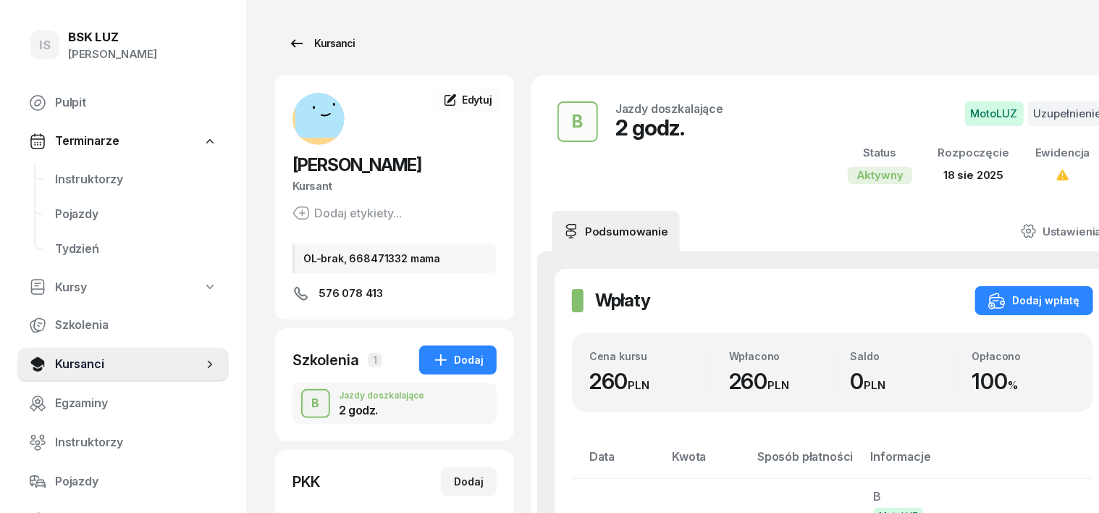
click at [299, 43] on div "Kursanci" at bounding box center [321, 43] width 67 height 17
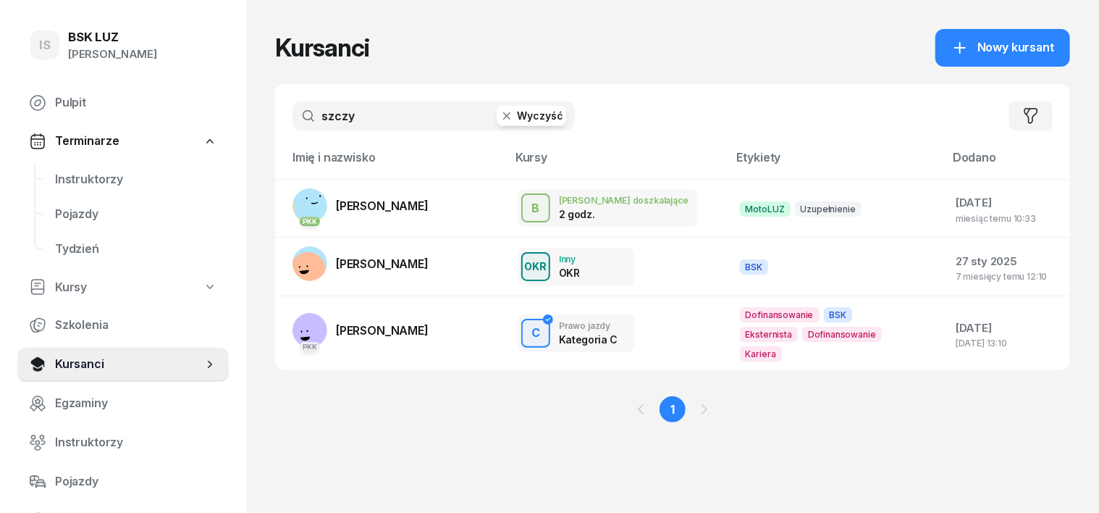
click at [500, 114] on icon "button" at bounding box center [507, 116] width 14 height 14
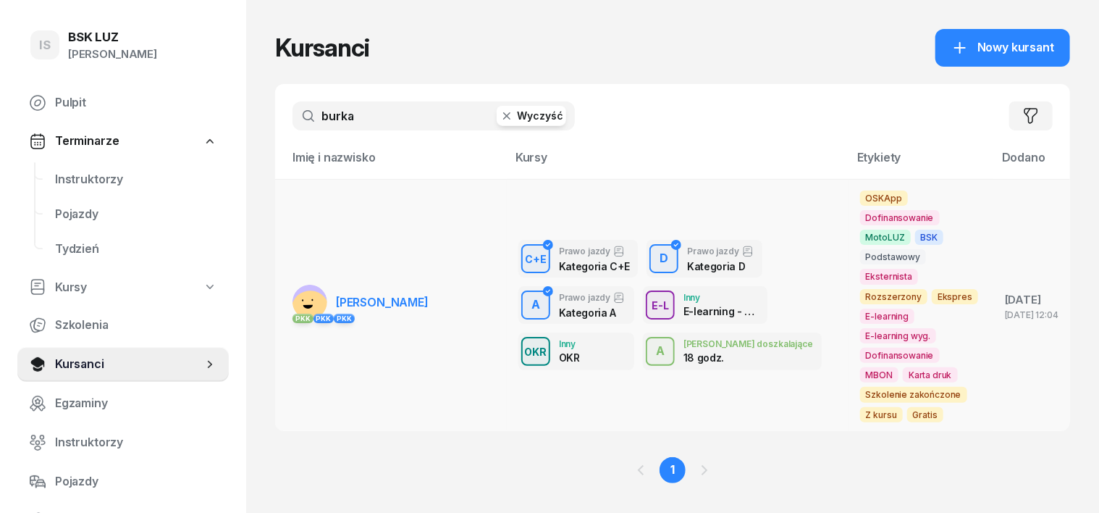
type input "burka"
click at [293, 285] on rect at bounding box center [310, 302] width 35 height 35
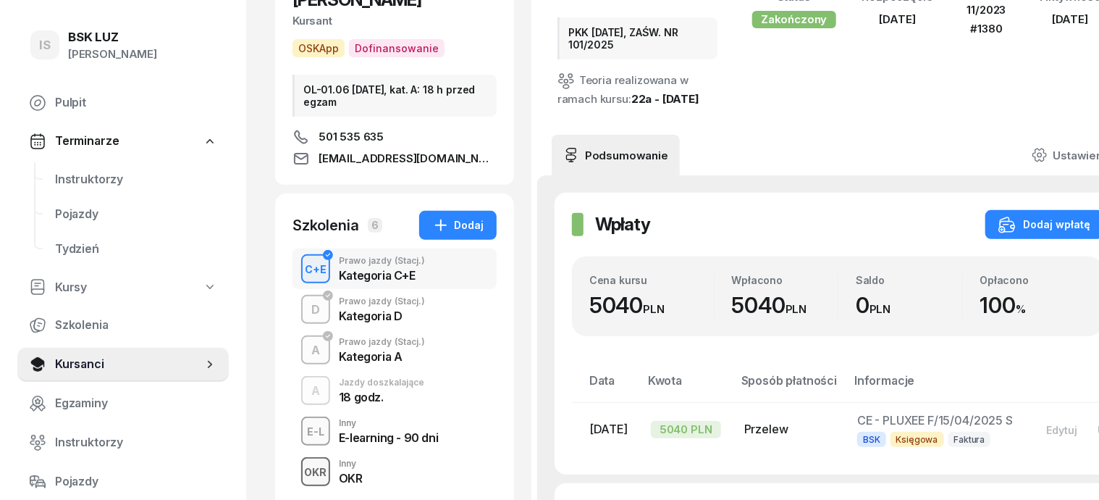
scroll to position [181, 0]
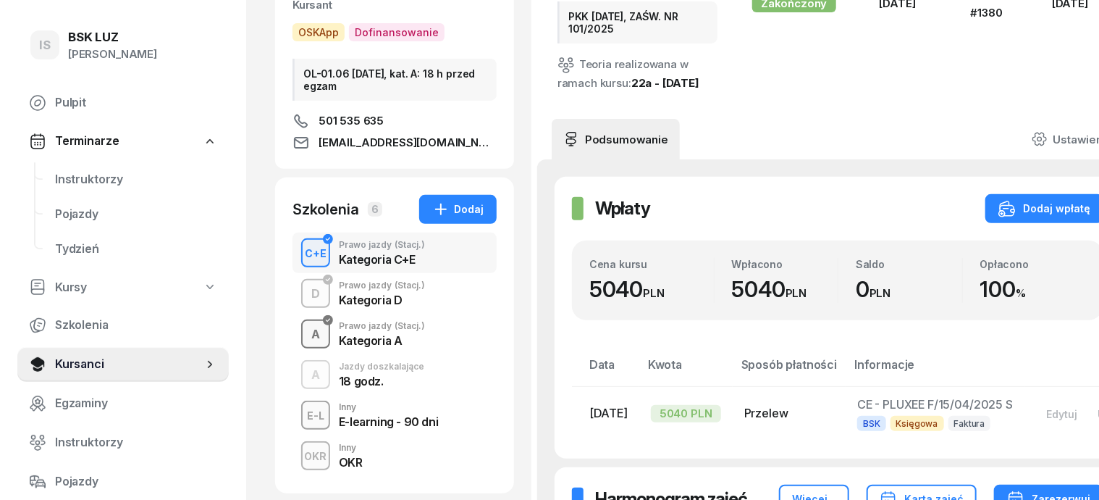
click at [306, 338] on div "A" at bounding box center [316, 334] width 20 height 25
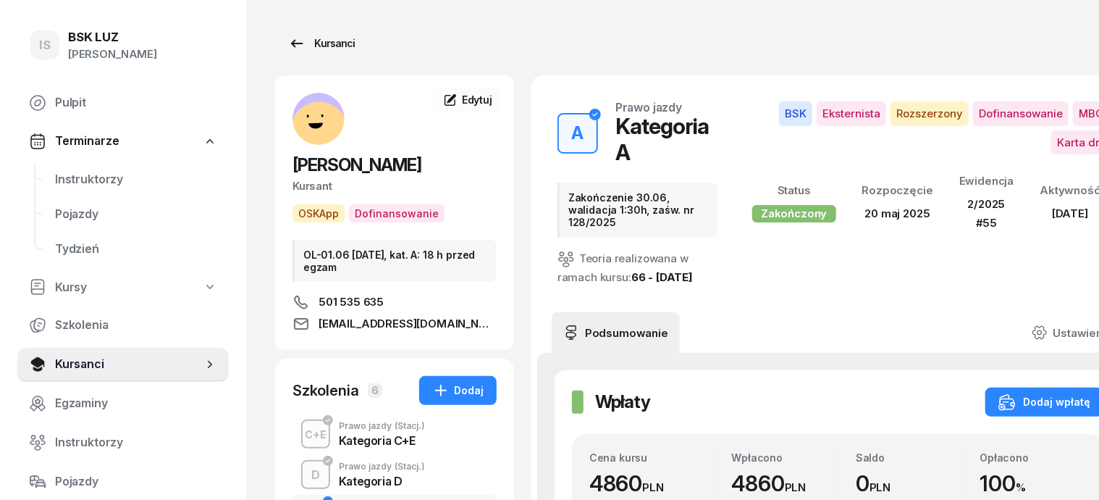
click at [307, 43] on div "Kursanci" at bounding box center [321, 43] width 67 height 17
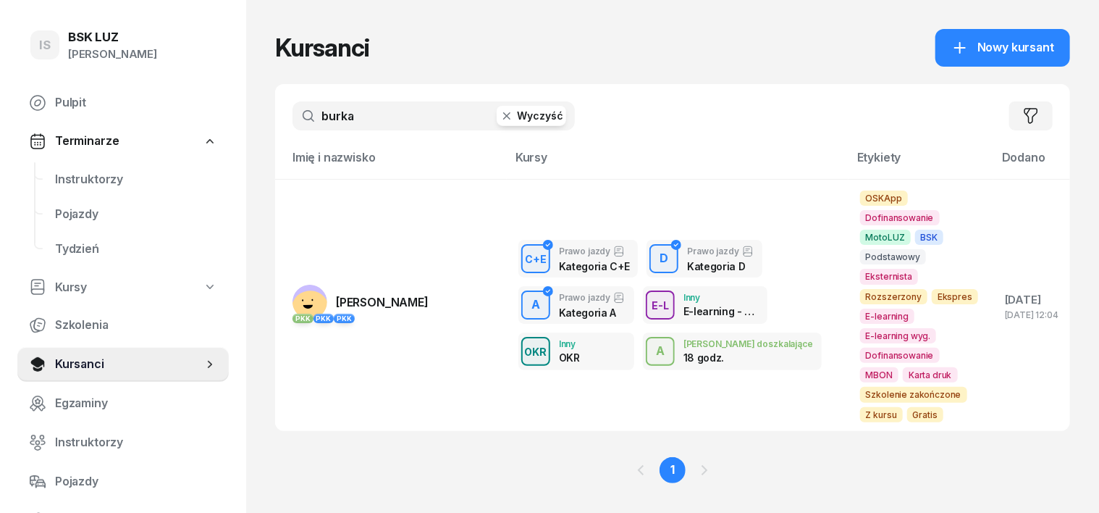
click at [500, 113] on icon "button" at bounding box center [507, 116] width 14 height 14
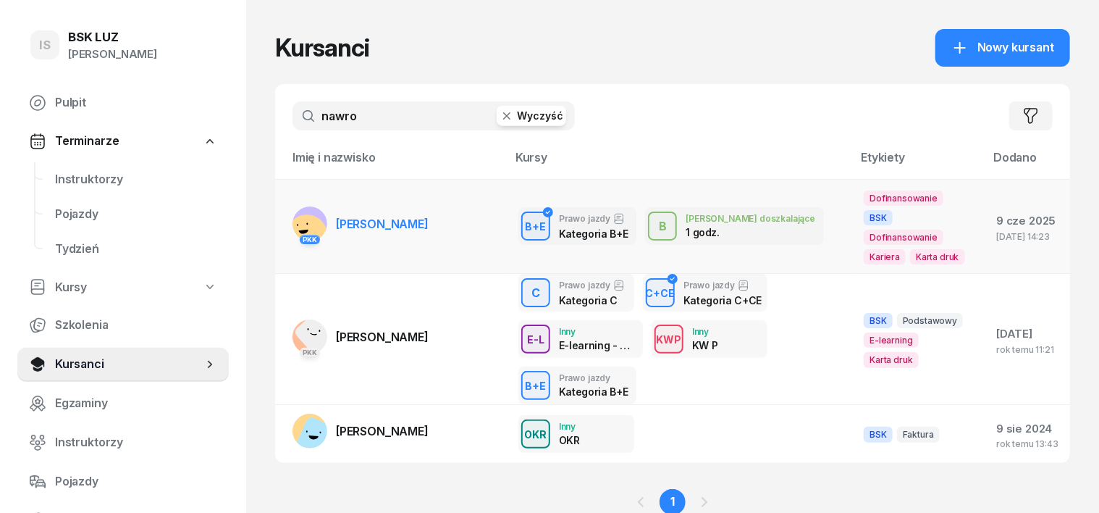
type input "nawro"
drag, startPoint x: 275, startPoint y: 203, endPoint x: 289, endPoint y: 218, distance: 20.0
click at [293, 206] on rect at bounding box center [310, 223] width 35 height 35
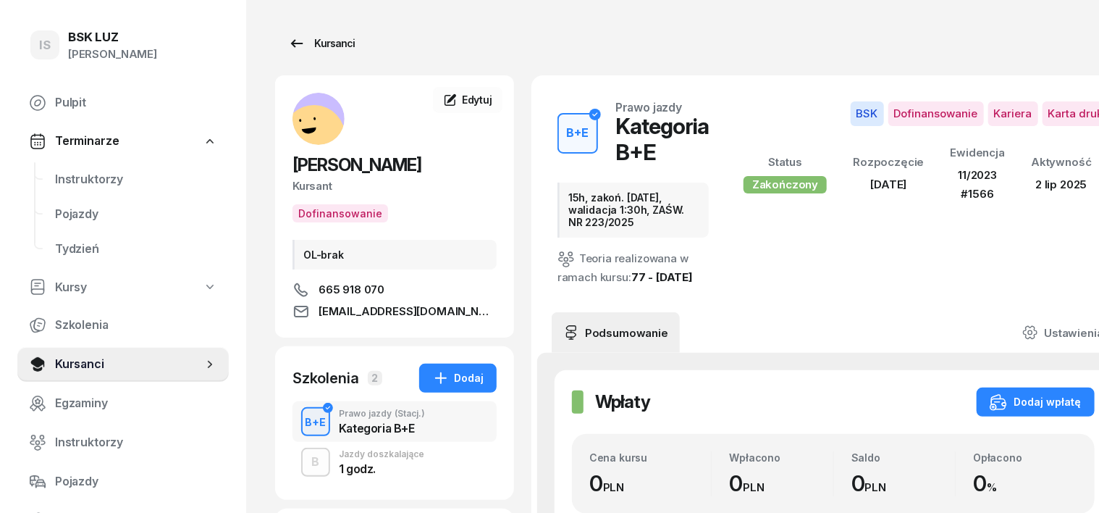
click at [309, 36] on div "Kursanci" at bounding box center [321, 43] width 67 height 17
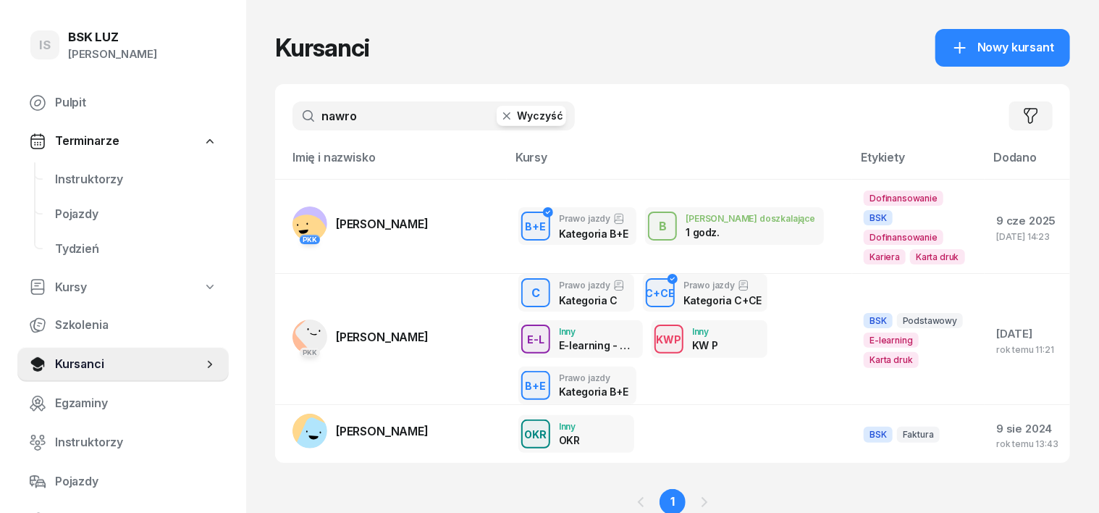
click at [500, 112] on icon "button" at bounding box center [507, 116] width 14 height 14
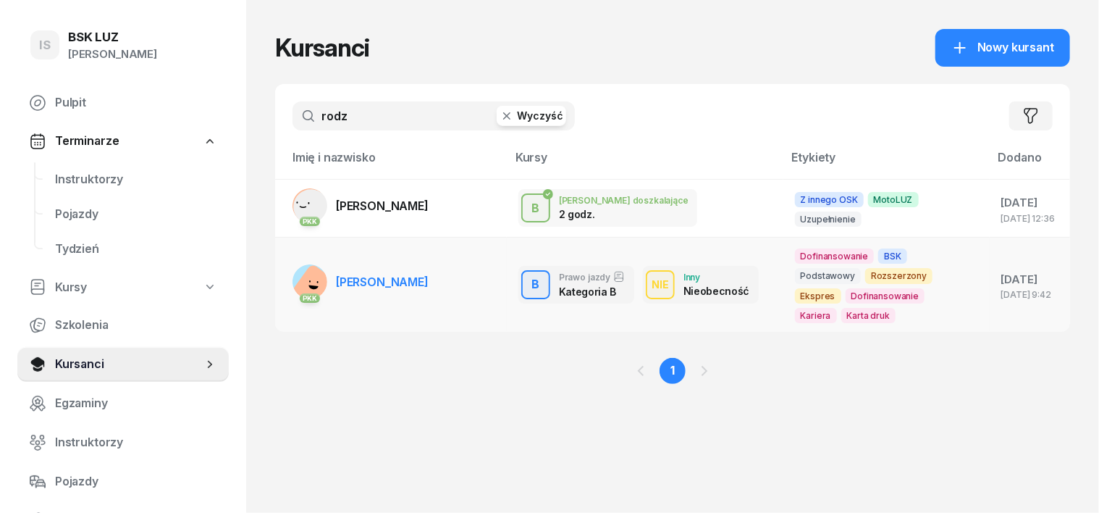
type input "rodz"
click at [291, 278] on rect at bounding box center [315, 288] width 49 height 49
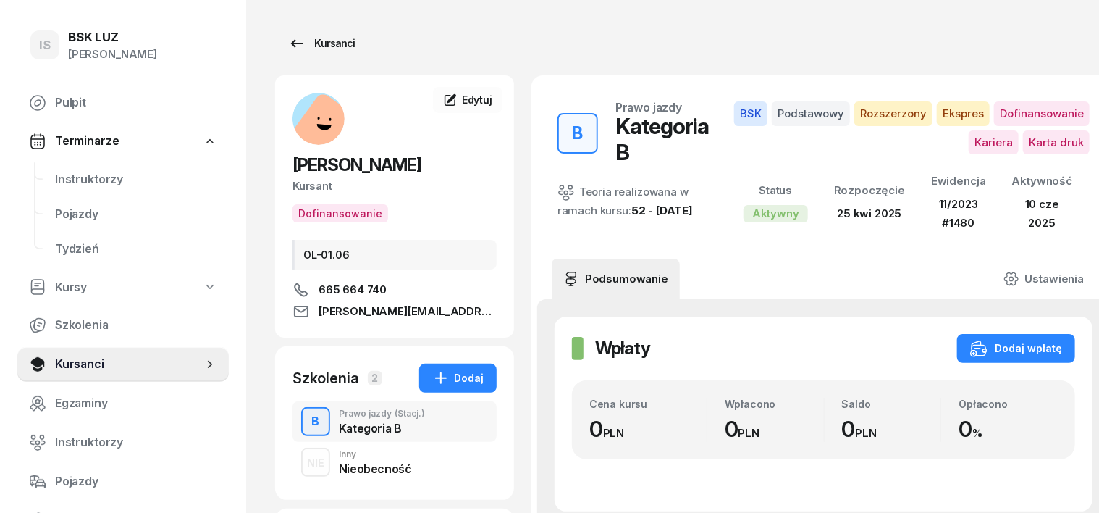
click at [316, 41] on div "Kursanci" at bounding box center [321, 43] width 67 height 17
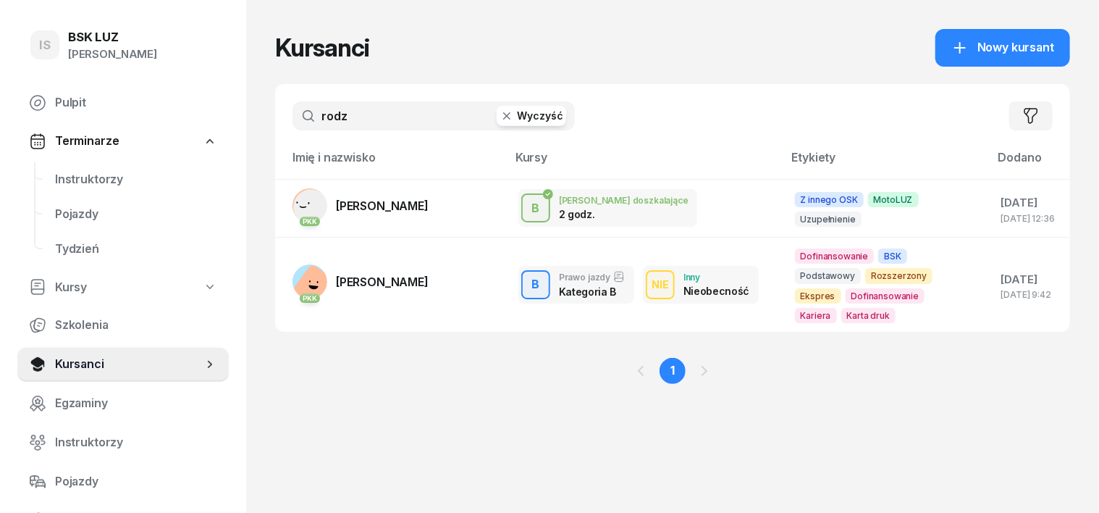
click at [500, 120] on icon "button" at bounding box center [507, 116] width 14 height 14
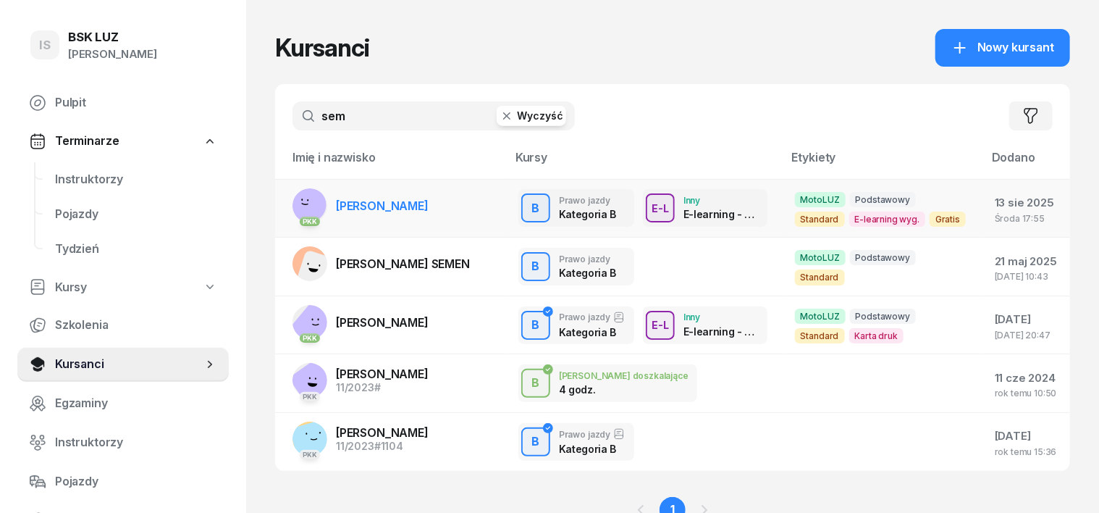
type input "sem"
click at [285, 204] on rect at bounding box center [309, 204] width 49 height 49
